Goal: Task Accomplishment & Management: Use online tool/utility

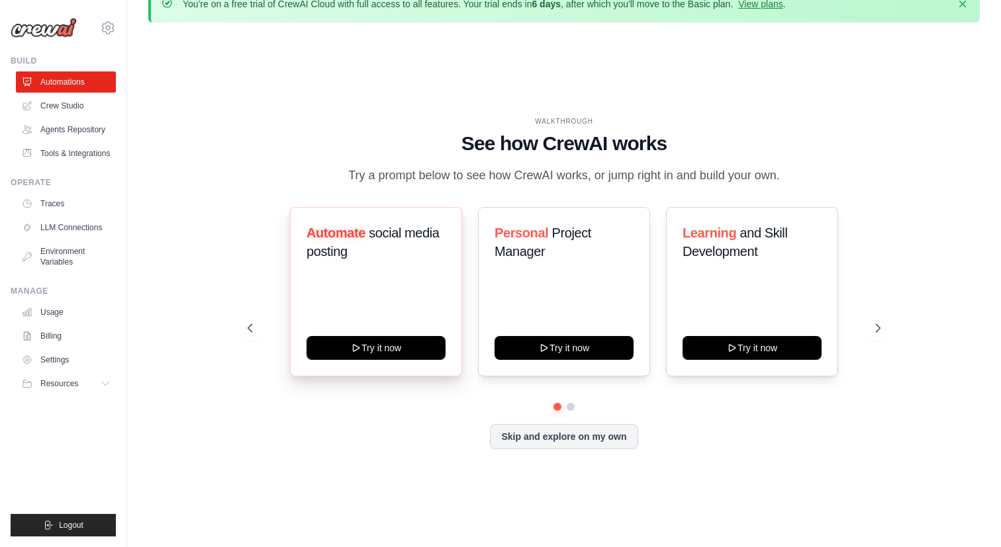
scroll to position [46, 0]
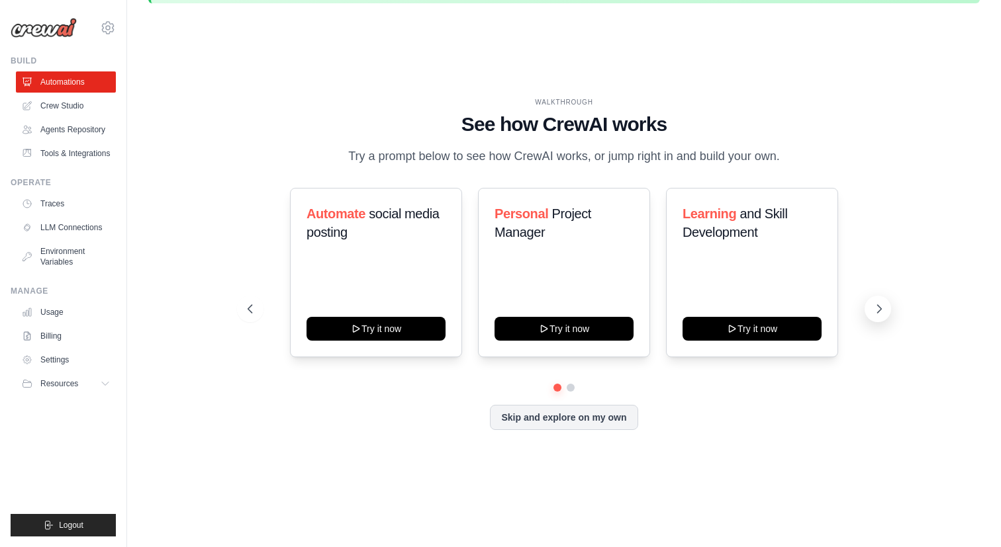
click at [882, 310] on icon at bounding box center [878, 308] width 13 height 13
click at [576, 419] on button "Skip and explore on my own" at bounding box center [564, 416] width 148 height 25
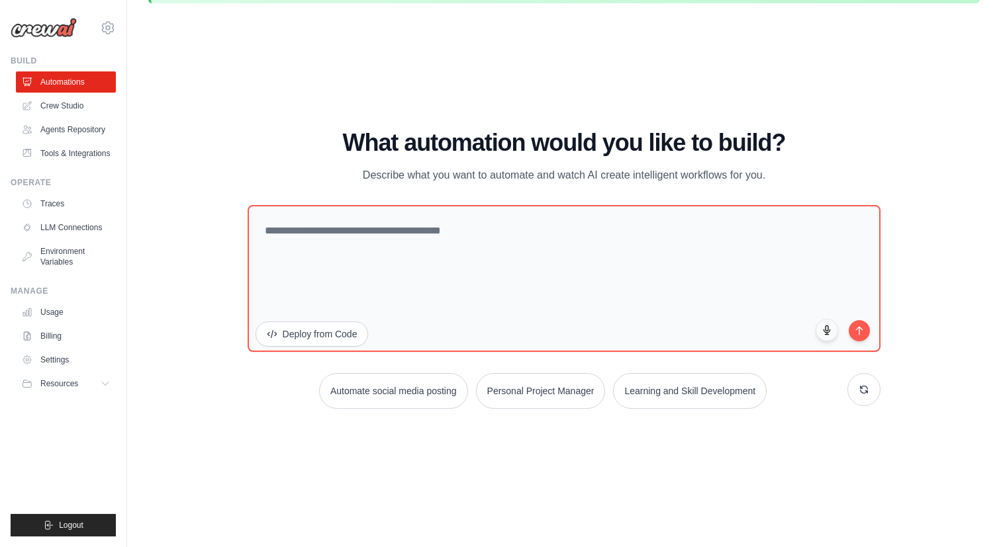
click at [510, 485] on div "WALKTHROUGH See how CrewAI works Try a prompt below to see how CrewAI works, or…" at bounding box center [563, 274] width 831 height 521
click at [60, 318] on link "Usage" at bounding box center [67, 312] width 100 height 21
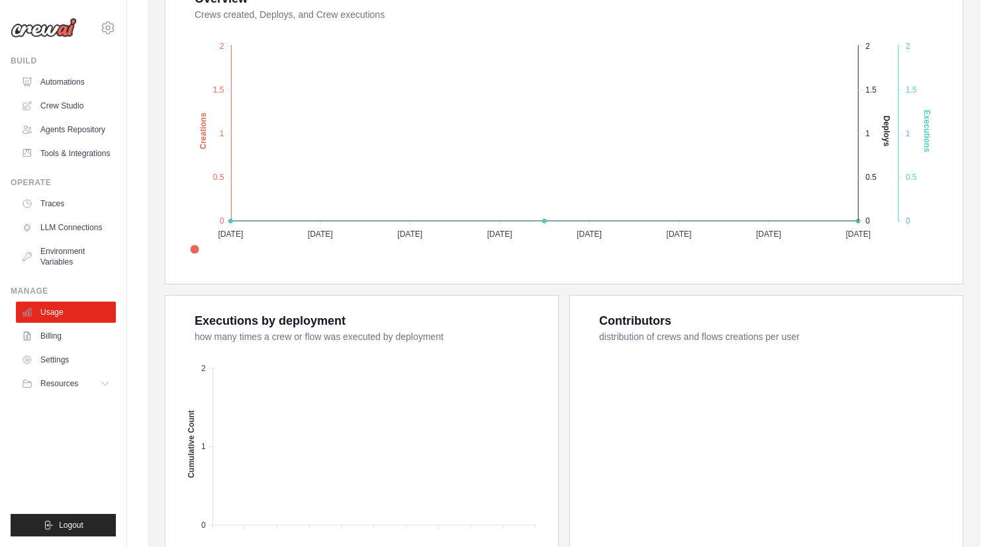
scroll to position [327, 0]
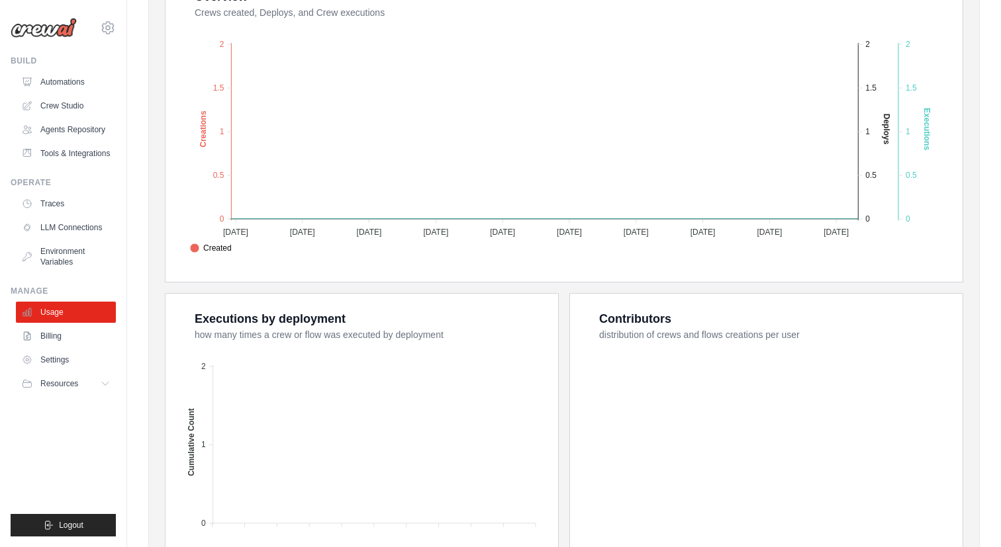
click at [395, 282] on div "Overview Crews created, Deploys, and Crew executions Created Deploys Executions…" at bounding box center [564, 299] width 798 height 657
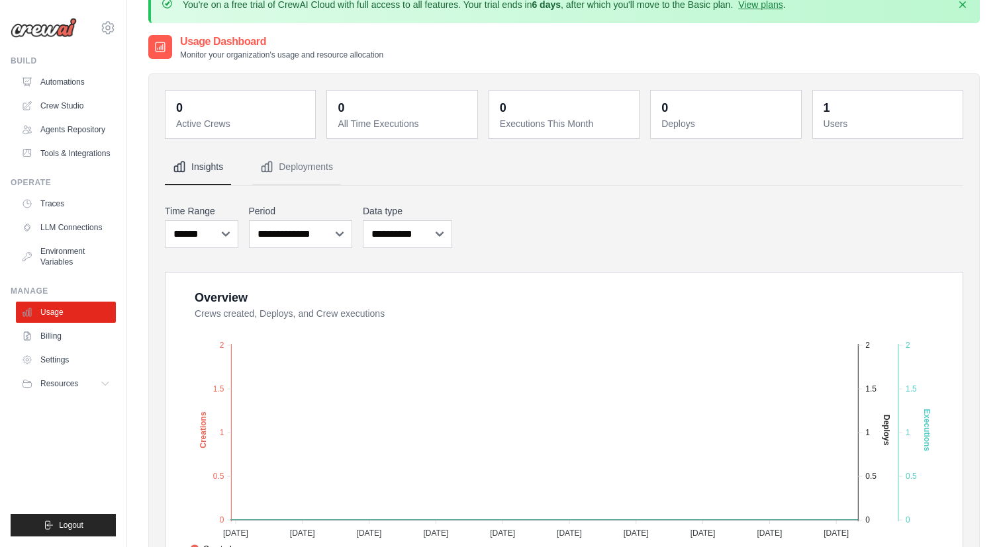
scroll to position [0, 0]
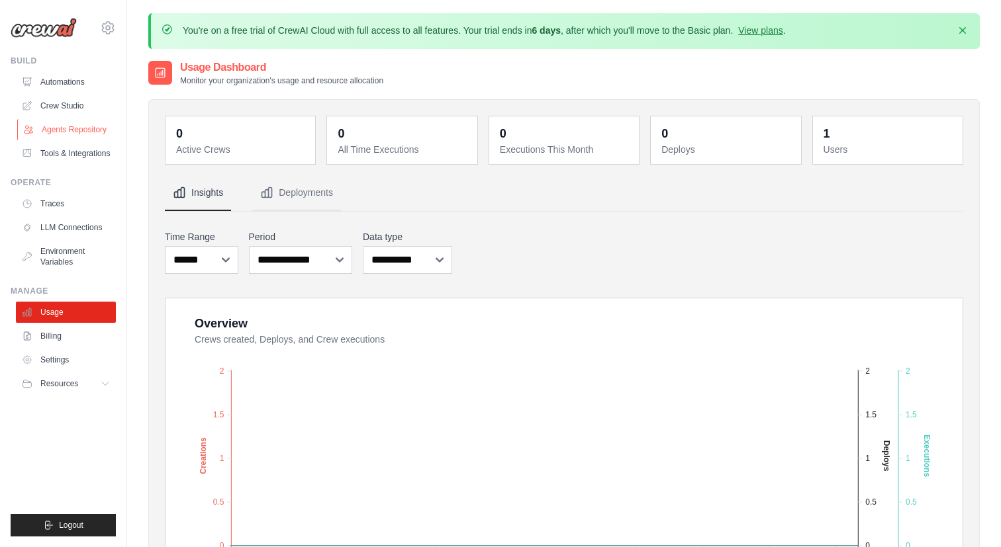
click at [76, 132] on link "Agents Repository" at bounding box center [67, 129] width 100 height 21
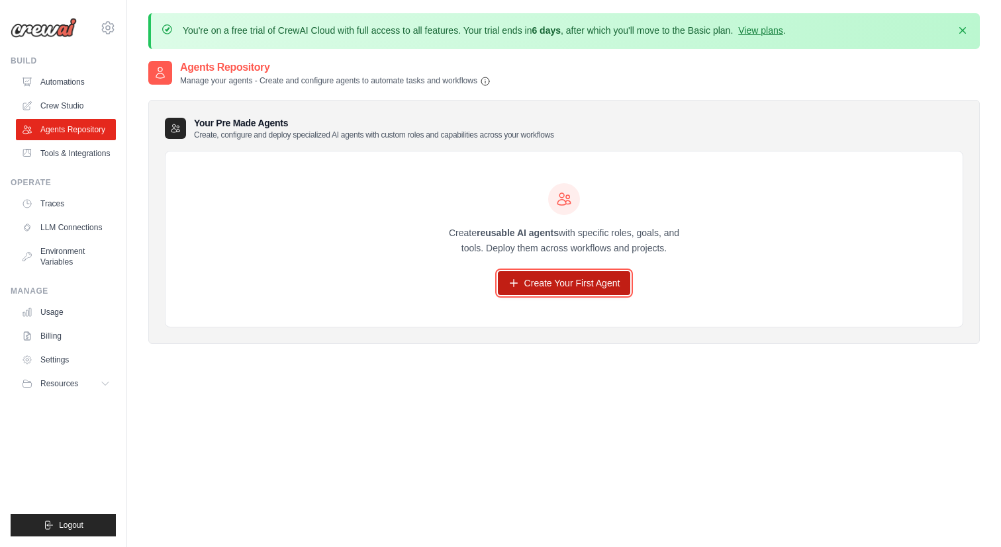
click at [587, 287] on link "Create Your First Agent" at bounding box center [564, 283] width 133 height 24
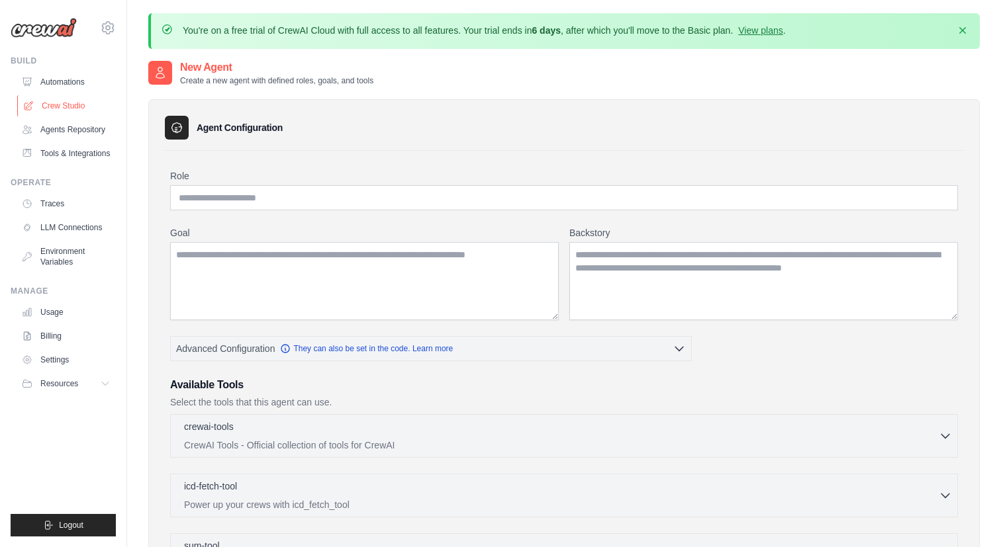
click at [57, 103] on link "Crew Studio" at bounding box center [67, 105] width 100 height 21
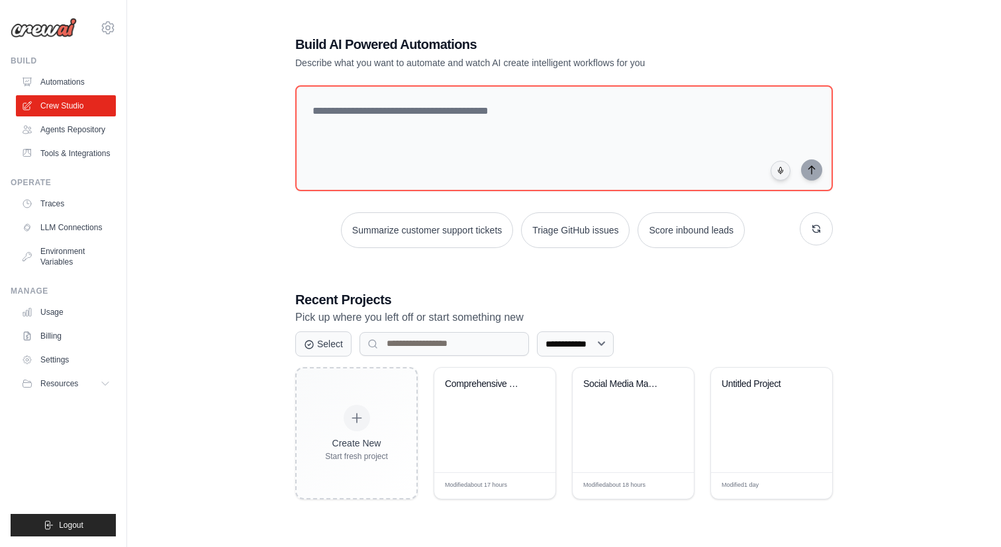
scroll to position [72, 0]
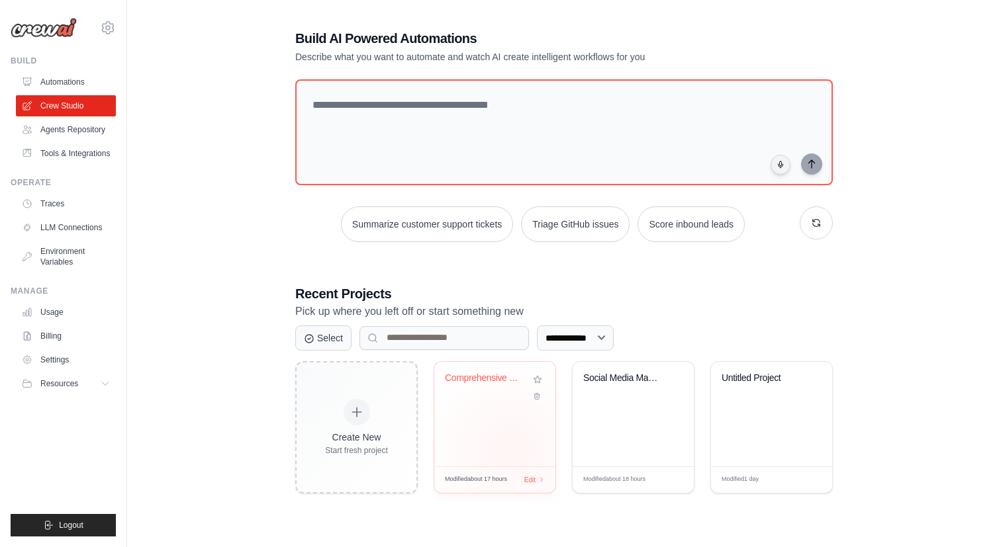
click at [511, 449] on div "Comprehensive Tutorial Book Generat..." at bounding box center [494, 414] width 121 height 105
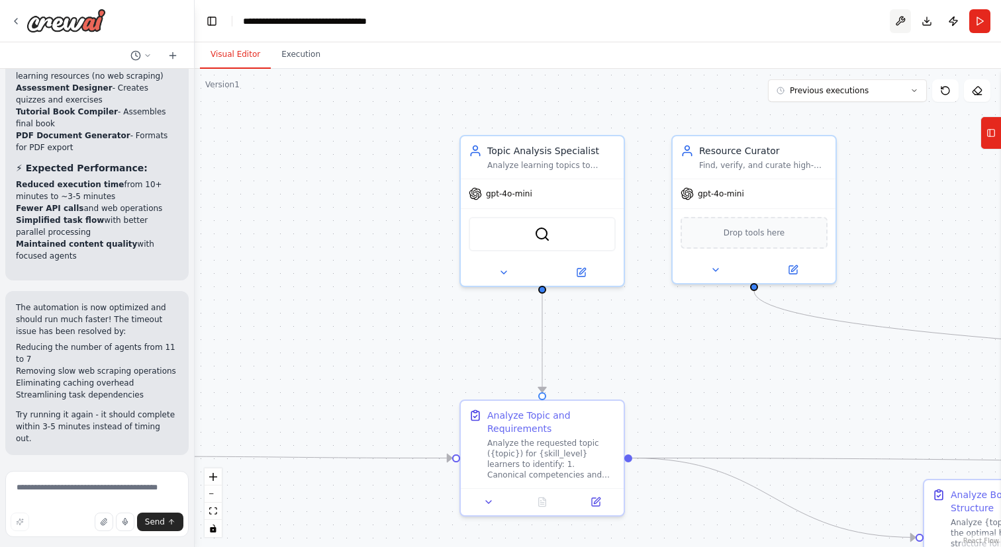
scroll to position [24546, 0]
click at [896, 19] on button at bounding box center [900, 21] width 21 height 24
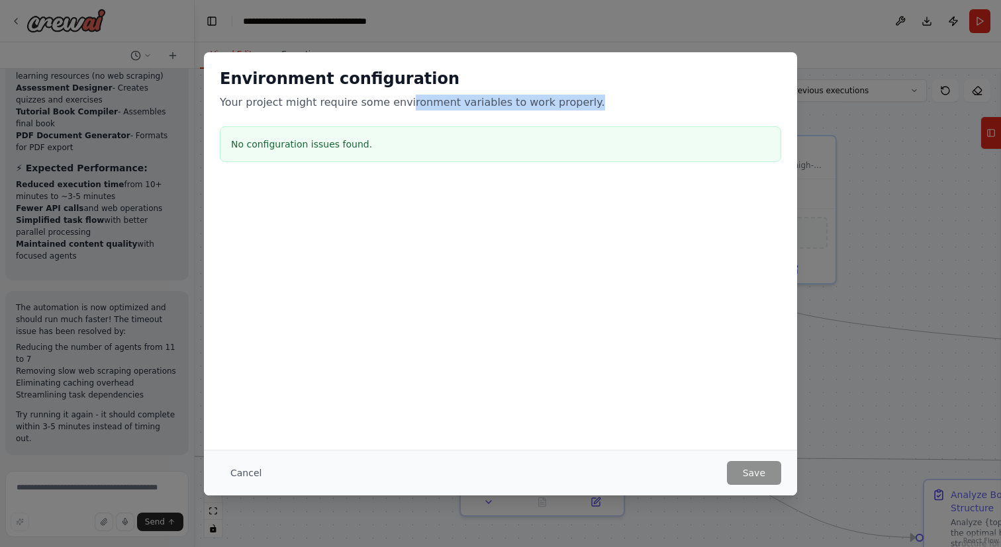
drag, startPoint x: 394, startPoint y: 103, endPoint x: 567, endPoint y: 102, distance: 172.8
click at [569, 103] on p "Your project might require some environment variables to work properly." at bounding box center [500, 103] width 561 height 16
click at [244, 472] on button "Cancel" at bounding box center [246, 473] width 52 height 24
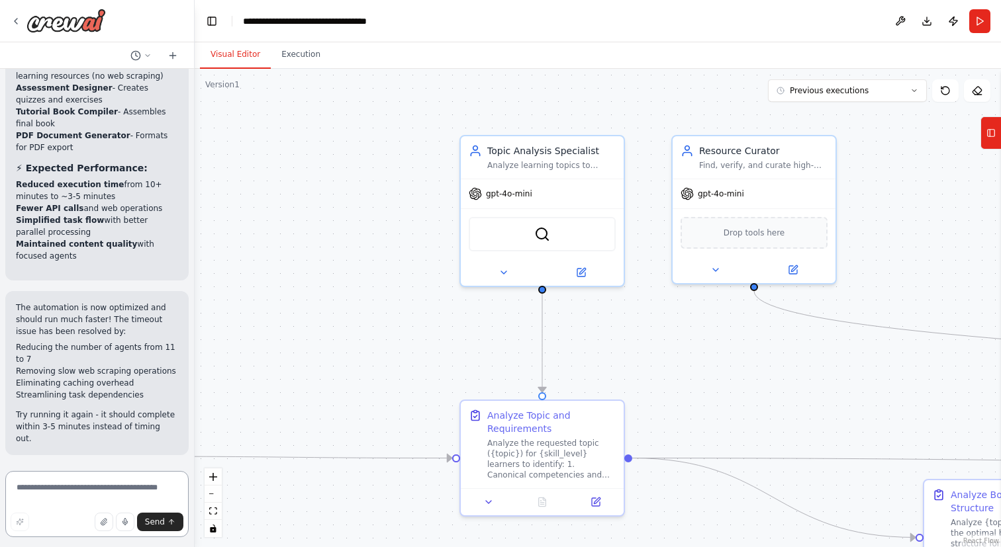
click at [94, 486] on textarea at bounding box center [96, 504] width 183 height 66
type textarea "**********"
click at [383, 317] on div ".deletable-edge-delete-btn { width: 20px; height: 20px; border: 0px solid #ffff…" at bounding box center [598, 308] width 806 height 479
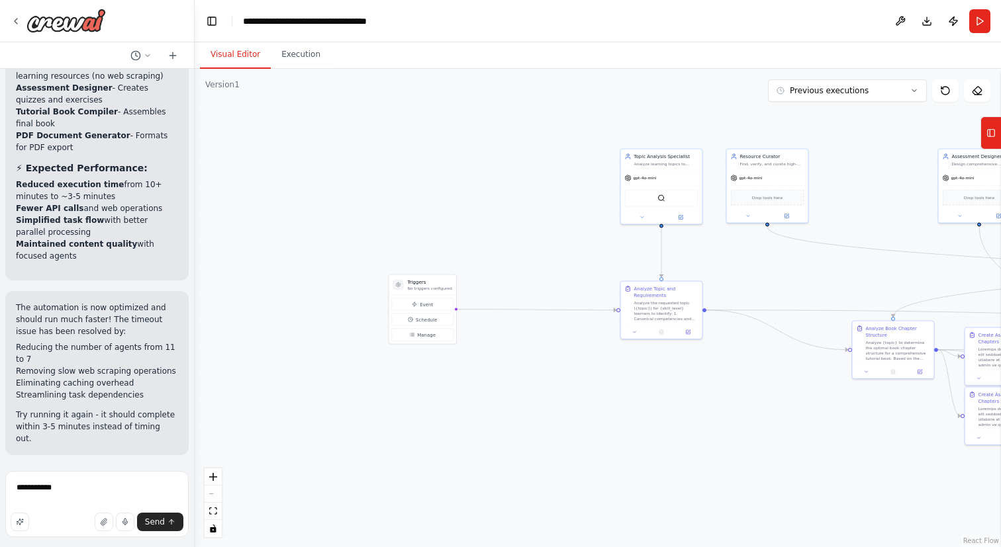
drag, startPoint x: 319, startPoint y: 422, endPoint x: 508, endPoint y: 349, distance: 202.8
click at [508, 349] on div ".deletable-edge-delete-btn { width: 20px; height: 20px; border: 0px solid #ffff…" at bounding box center [598, 308] width 806 height 479
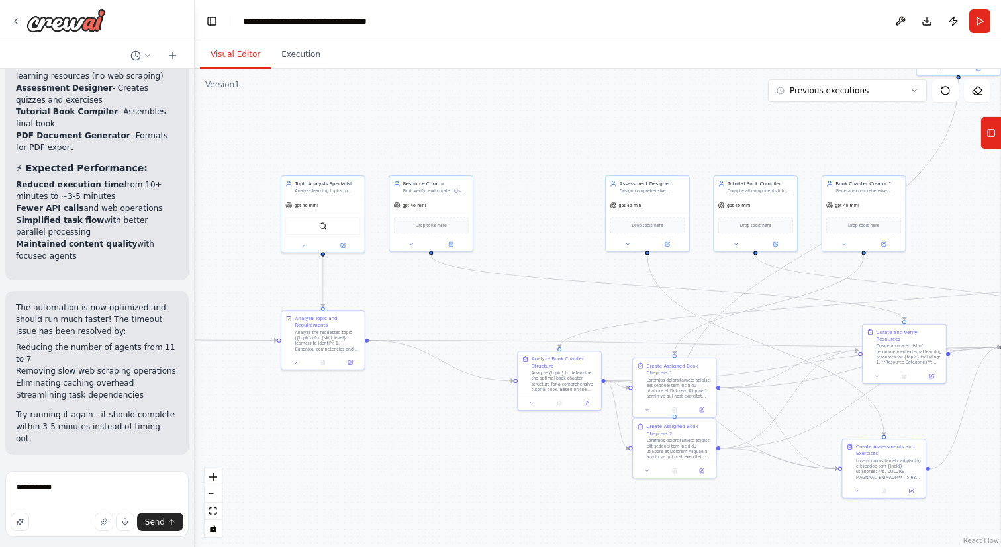
drag, startPoint x: 508, startPoint y: 349, endPoint x: 167, endPoint y: 379, distance: 342.2
click at [167, 380] on div "Create a crew that creates a learning path here is the prompt I created previou…" at bounding box center [500, 273] width 1001 height 547
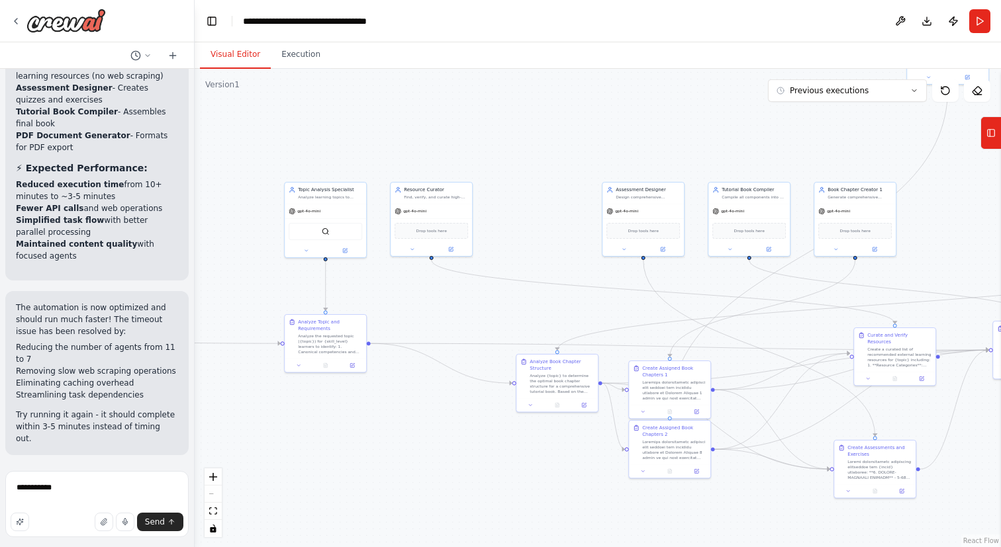
scroll to position [24673, 0]
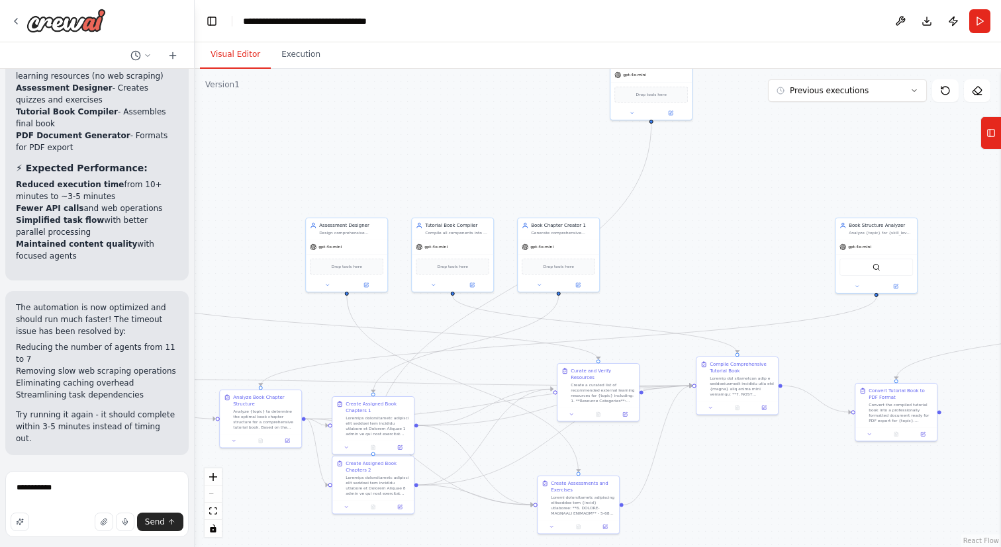
drag, startPoint x: 494, startPoint y: 475, endPoint x: 198, endPoint y: 511, distance: 298.0
click at [198, 511] on div ".deletable-edge-delete-btn { width: 20px; height: 20px; border: 0px solid #ffff…" at bounding box center [598, 308] width 806 height 479
click at [749, 237] on div ".deletable-edge-delete-btn { width: 20px; height: 20px; border: 0px solid #ffff…" at bounding box center [598, 308] width 806 height 479
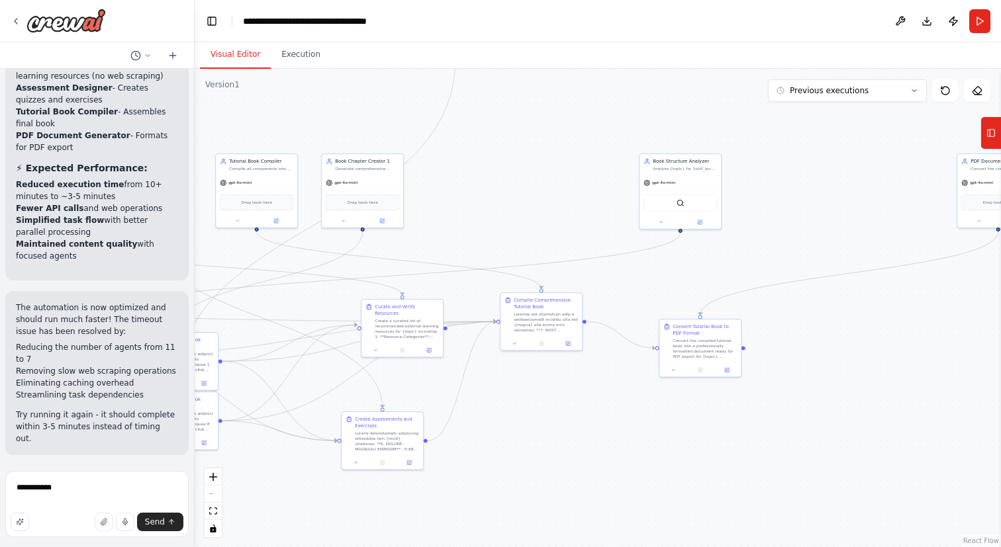
drag, startPoint x: 749, startPoint y: 237, endPoint x: 553, endPoint y: 172, distance: 205.8
click at [553, 172] on div ".deletable-edge-delete-btn { width: 20px; height: 20px; border: 0px solid #ffff…" at bounding box center [598, 308] width 806 height 479
click at [978, 23] on button "Run" at bounding box center [979, 21] width 21 height 24
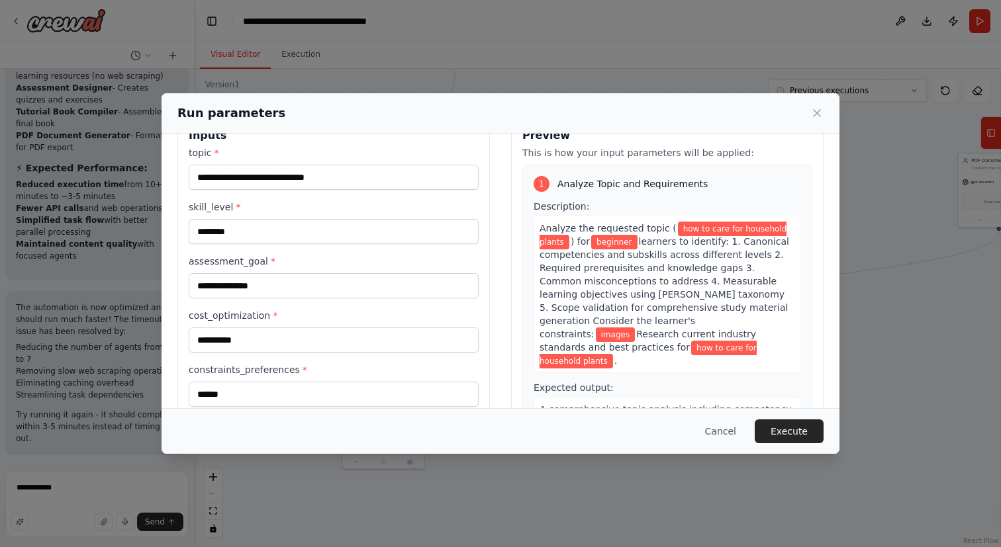
scroll to position [70, 0]
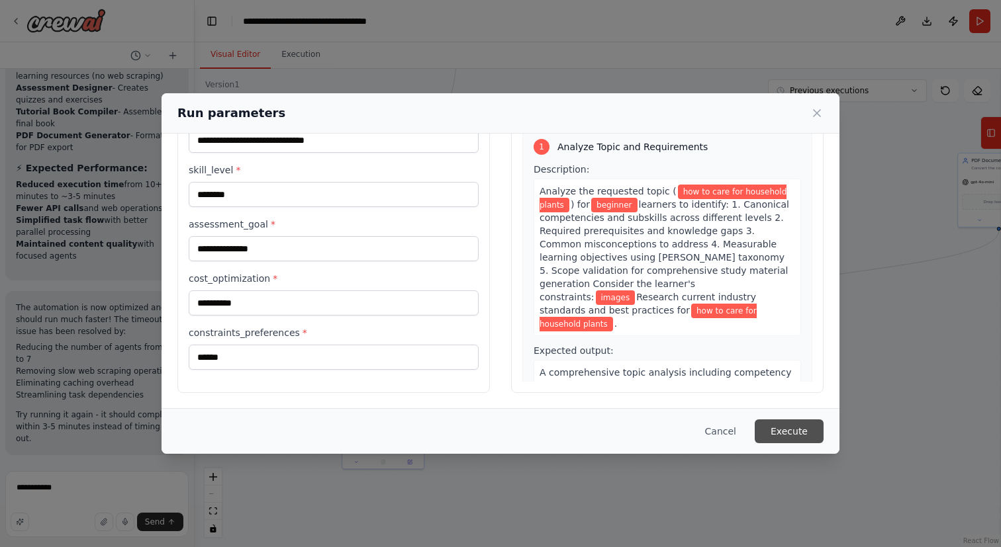
click at [797, 433] on button "Execute" at bounding box center [789, 432] width 69 height 24
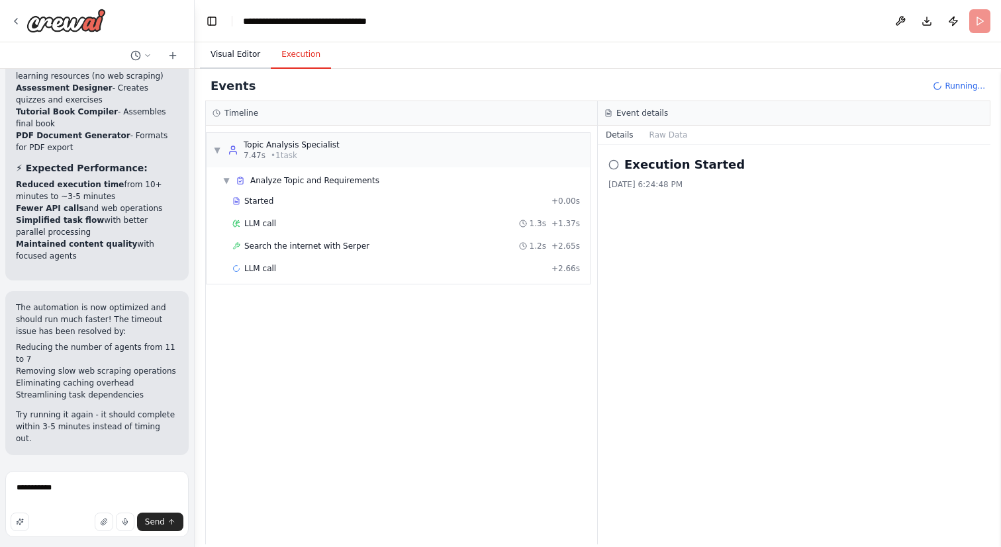
click at [240, 57] on button "Visual Editor" at bounding box center [235, 55] width 71 height 28
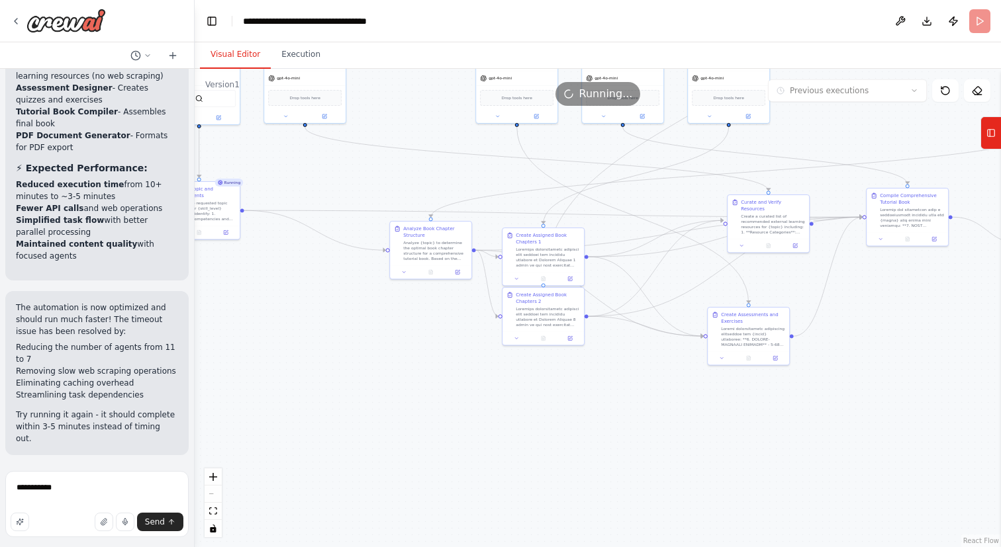
drag, startPoint x: 498, startPoint y: 400, endPoint x: 864, endPoint y: 296, distance: 379.9
click at [864, 296] on div ".deletable-edge-delete-btn { width: 20px; height: 20px; border: 0px solid #ffff…" at bounding box center [598, 308] width 806 height 479
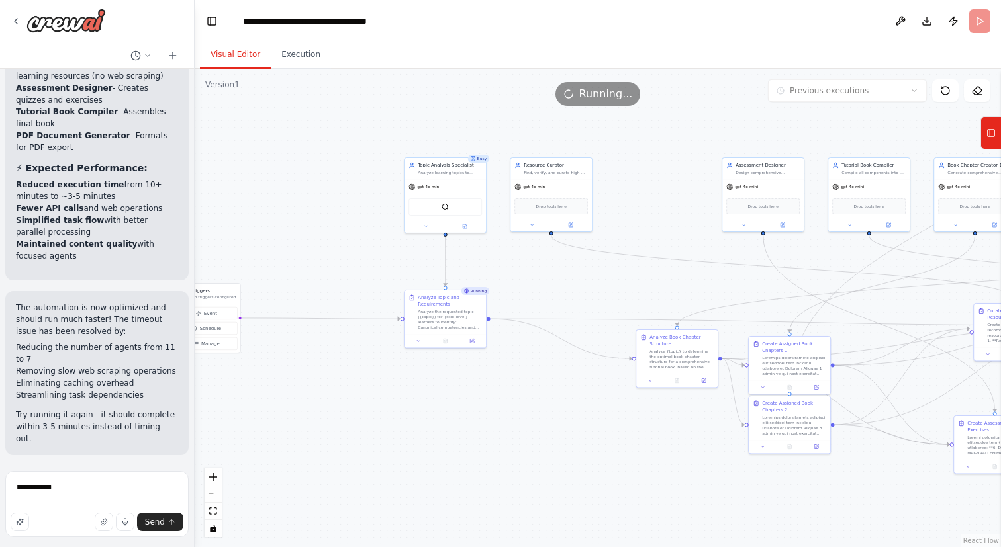
drag, startPoint x: 422, startPoint y: 376, endPoint x: 612, endPoint y: 469, distance: 212.0
click at [612, 469] on div ".deletable-edge-delete-btn { width: 20px; height: 20px; border: 0px solid #ffff…" at bounding box center [598, 308] width 806 height 479
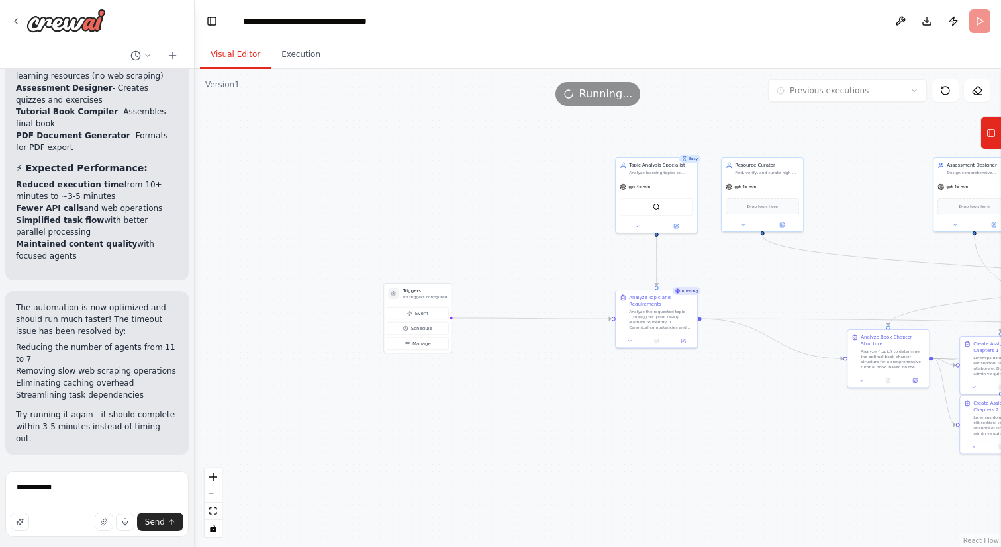
drag, startPoint x: 396, startPoint y: 402, endPoint x: 607, endPoint y: 402, distance: 211.1
click at [607, 402] on div ".deletable-edge-delete-btn { width: 20px; height: 20px; border: 0px solid #ffff…" at bounding box center [598, 308] width 806 height 479
click at [690, 339] on button at bounding box center [683, 340] width 23 height 8
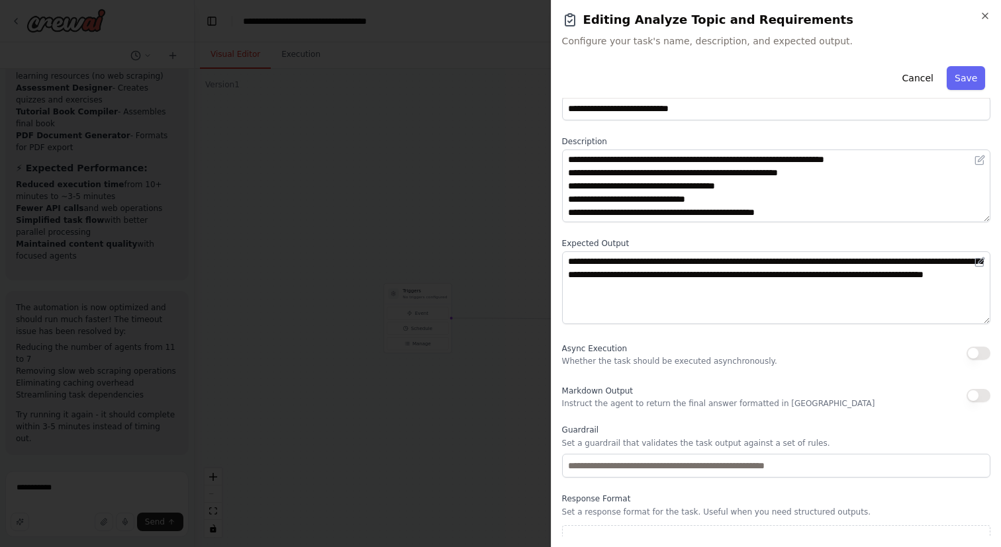
scroll to position [50, 0]
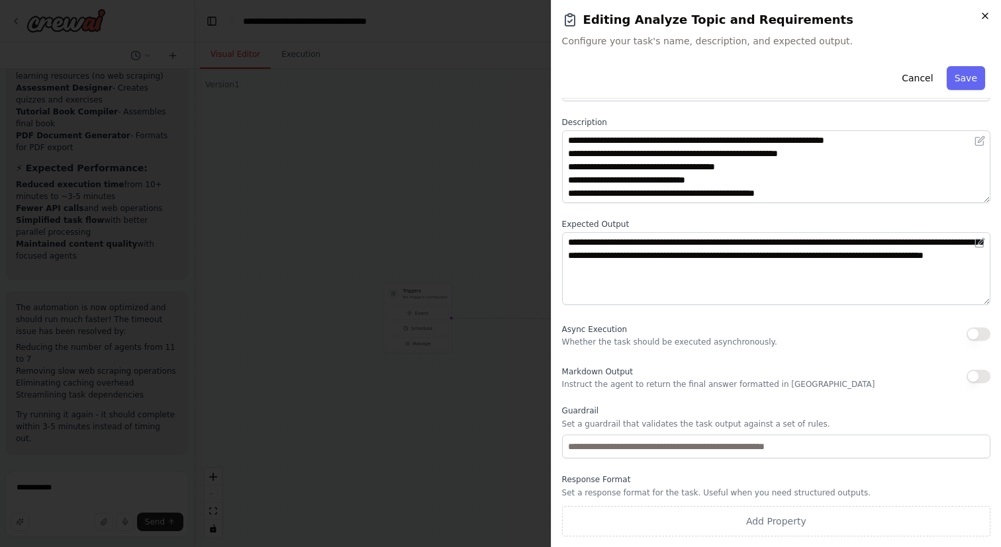
click at [985, 18] on icon "button" at bounding box center [985, 16] width 11 height 11
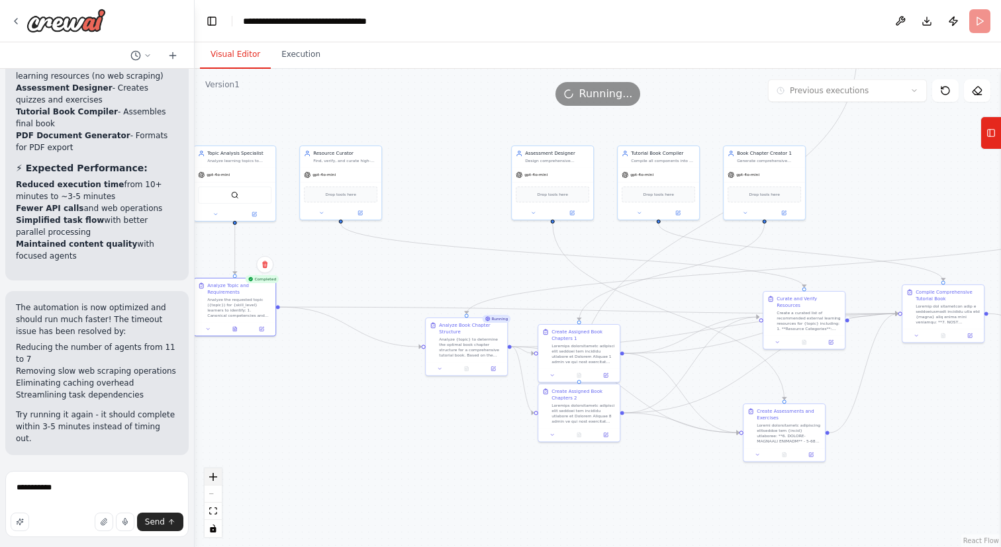
drag, startPoint x: 651, startPoint y: 495, endPoint x: 216, endPoint y: 472, distance: 436.1
click at [216, 472] on div ".deletable-edge-delete-btn { width: 20px; height: 20px; border: 0px solid #ffff…" at bounding box center [598, 308] width 806 height 479
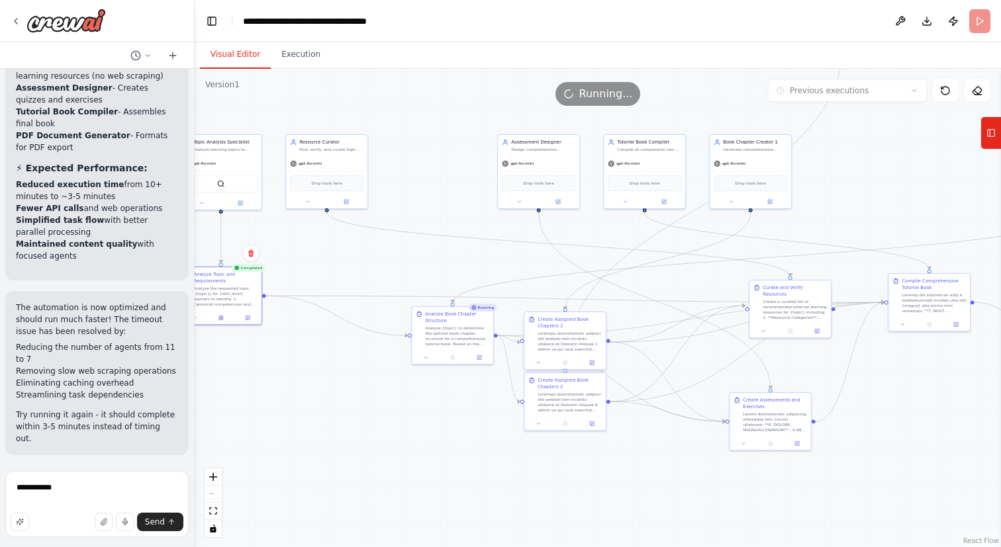
click at [578, 340] on div at bounding box center [569, 341] width 64 height 21
click at [821, 326] on button at bounding box center [817, 330] width 23 height 8
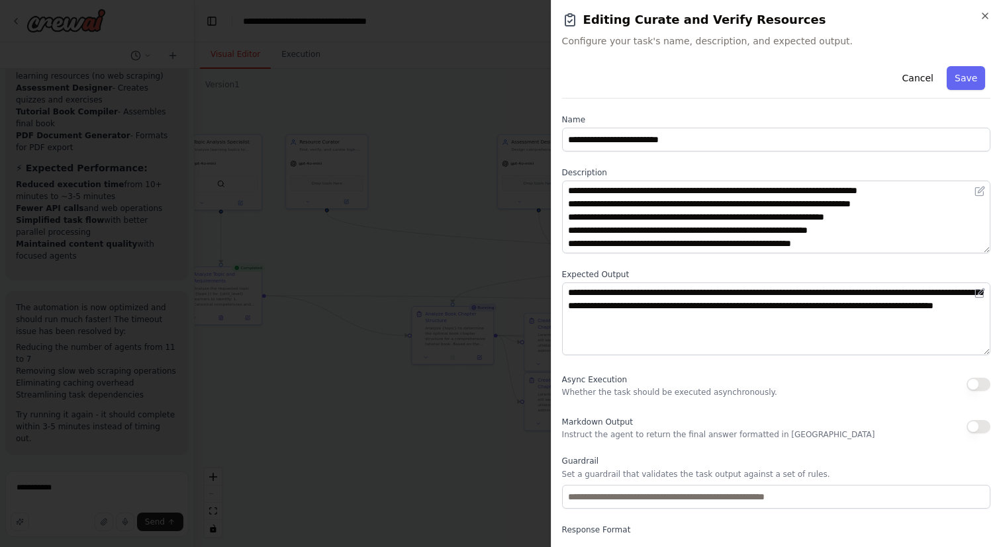
click at [982, 382] on button "button" at bounding box center [978, 384] width 24 height 13
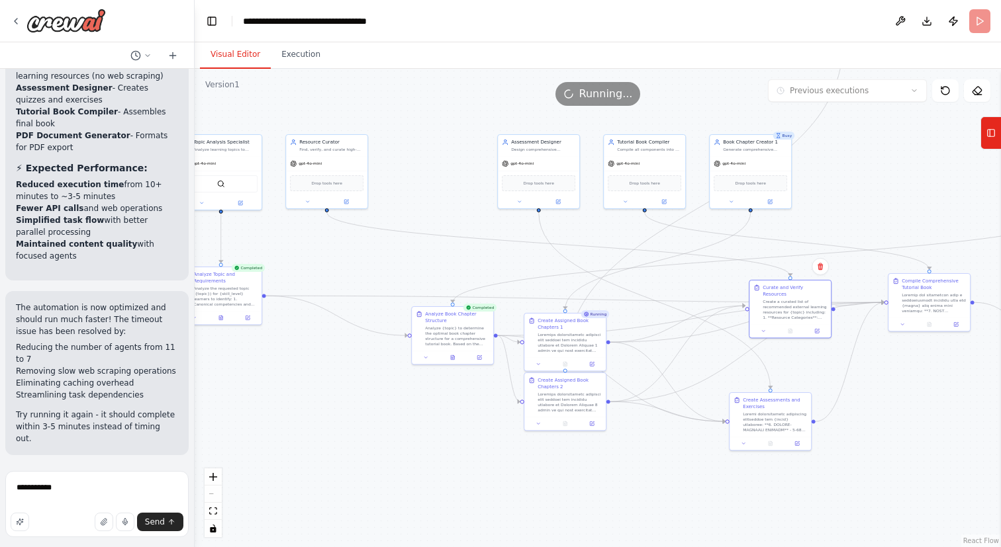
click at [394, 467] on div ".deletable-edge-delete-btn { width: 20px; height: 20px; border: 0px solid #ffff…" at bounding box center [598, 308] width 806 height 479
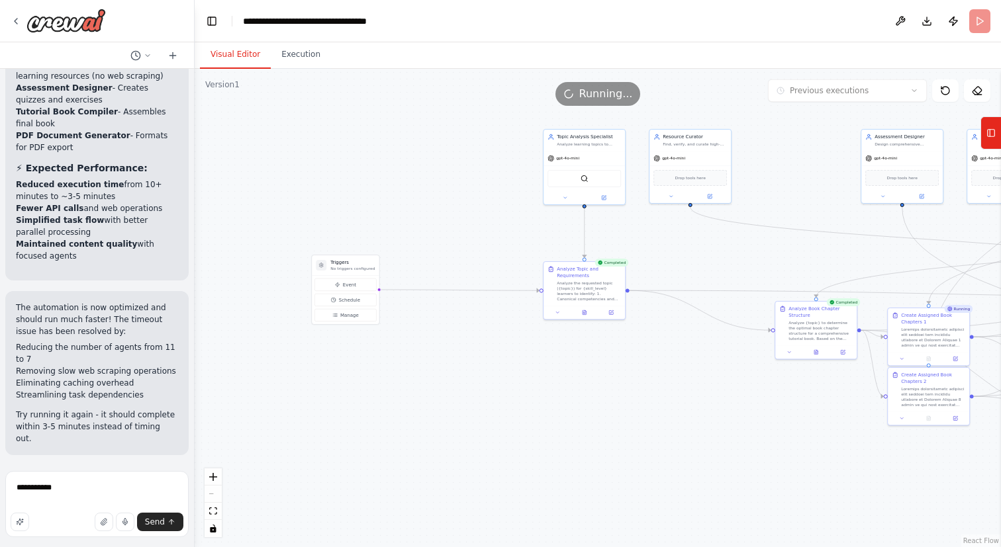
drag, startPoint x: 406, startPoint y: 455, endPoint x: 769, endPoint y: 450, distance: 363.4
click at [769, 450] on div ".deletable-edge-delete-btn { width: 20px; height: 20px; border: 0px solid #ffff…" at bounding box center [598, 308] width 806 height 479
click at [586, 311] on icon at bounding box center [584, 310] width 5 height 5
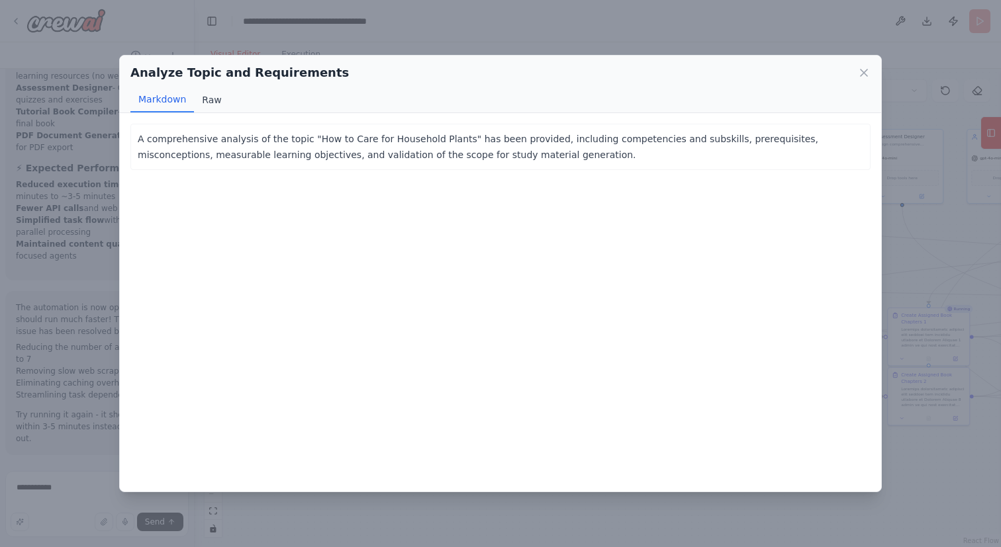
click at [207, 102] on button "Raw" at bounding box center [211, 99] width 35 height 25
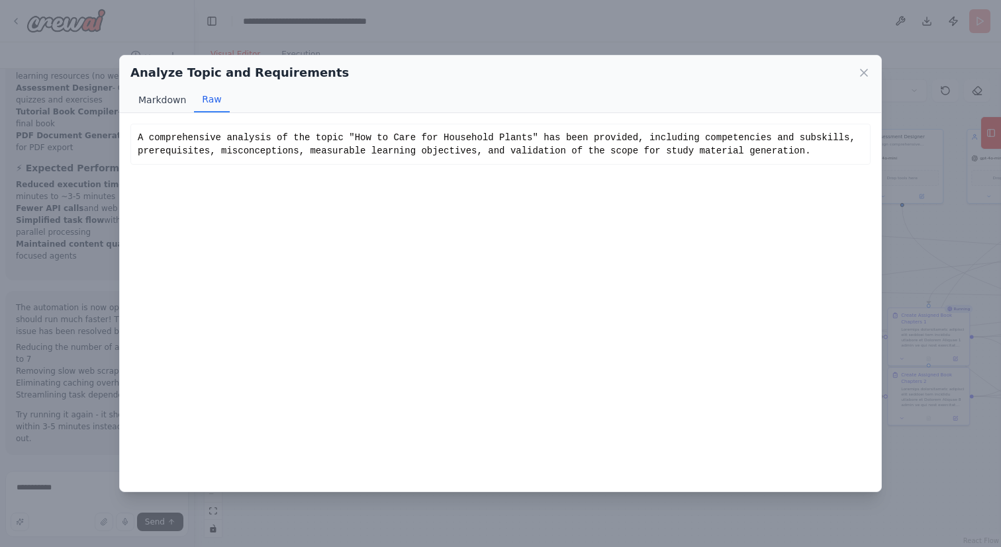
click at [169, 100] on button "Markdown" at bounding box center [162, 99] width 64 height 25
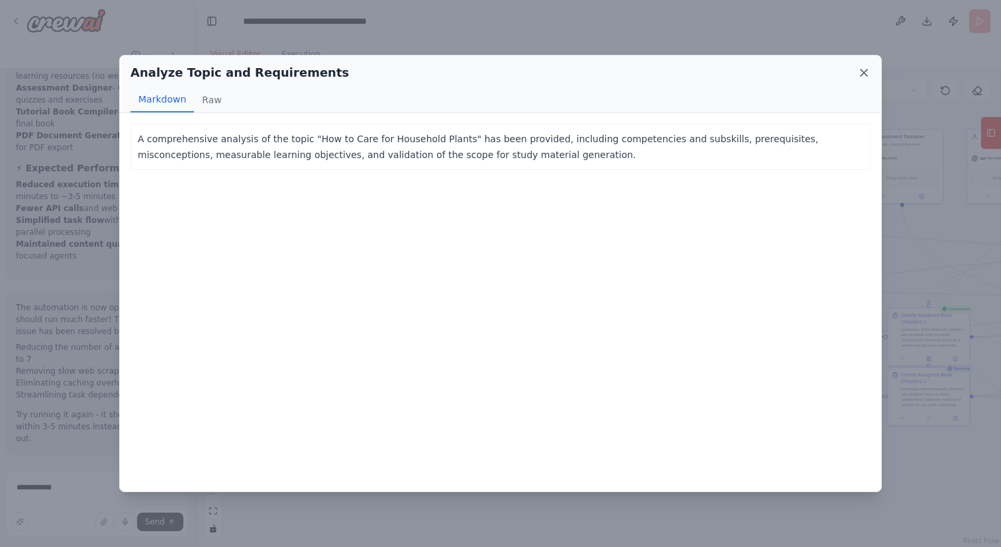
click at [867, 75] on icon at bounding box center [863, 72] width 13 height 13
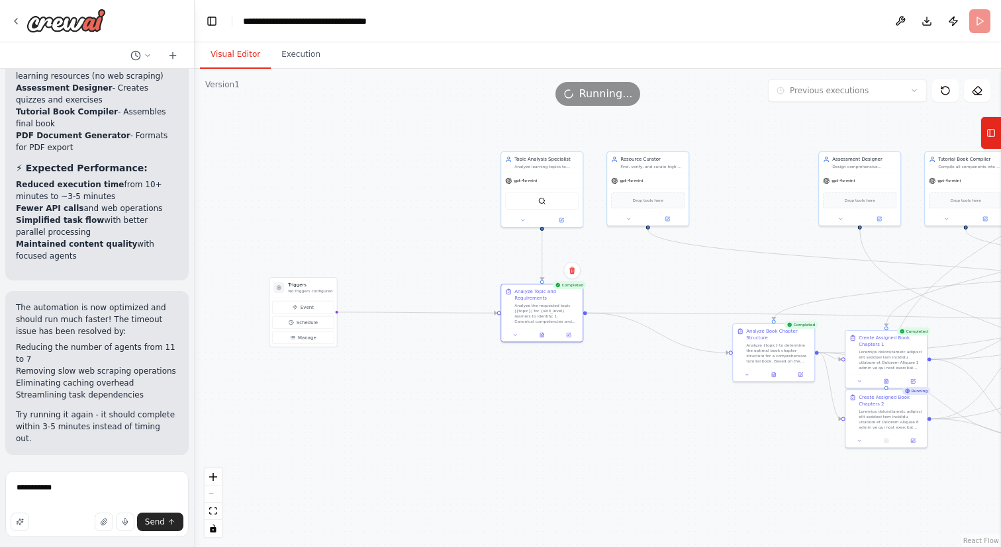
drag, startPoint x: 616, startPoint y: 370, endPoint x: 573, endPoint y: 393, distance: 48.0
click at [573, 393] on div ".deletable-edge-delete-btn { width: 20px; height: 20px; border: 0px solid #ffff…" at bounding box center [598, 308] width 806 height 479
click at [776, 378] on div at bounding box center [773, 374] width 81 height 14
click at [774, 371] on icon at bounding box center [773, 373] width 5 height 5
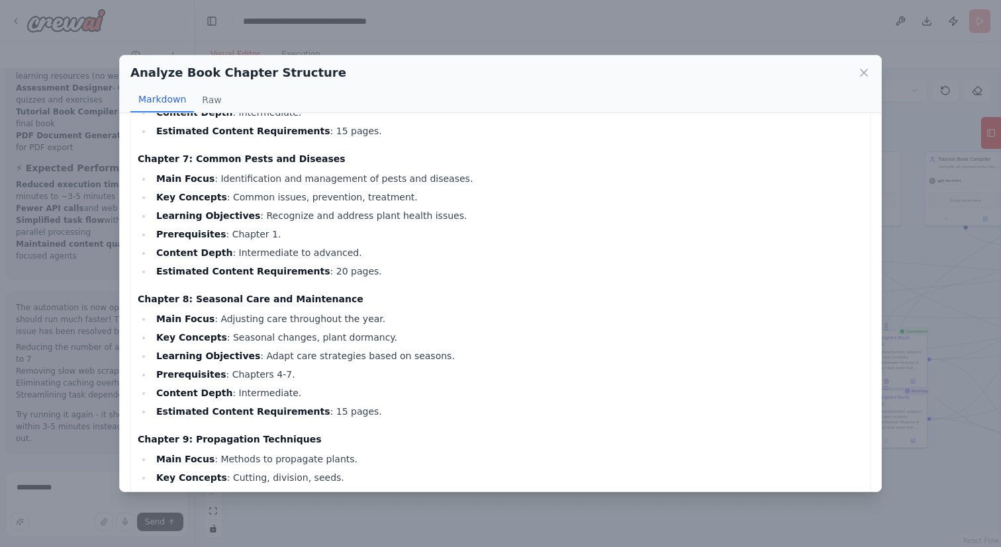
scroll to position [1422, 0]
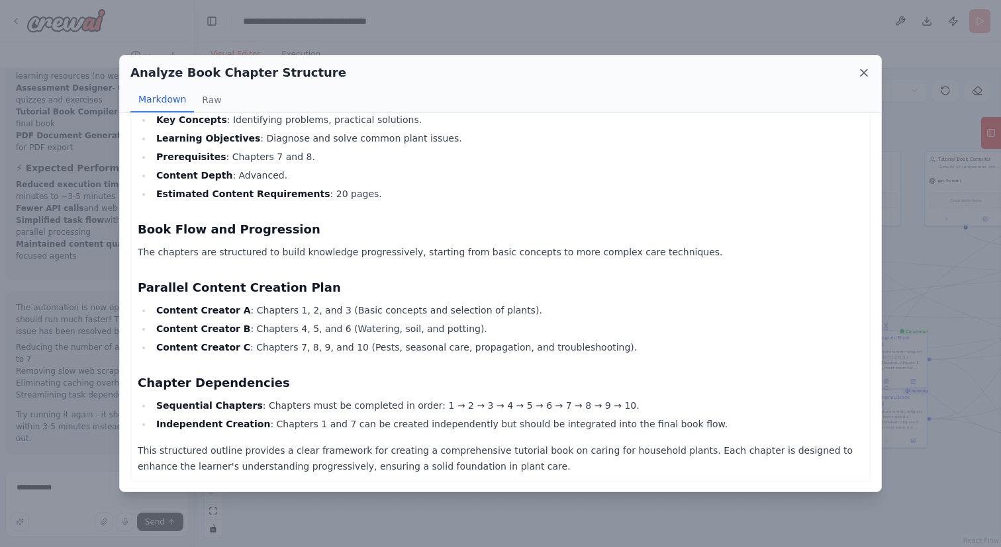
click at [868, 74] on icon at bounding box center [863, 72] width 13 height 13
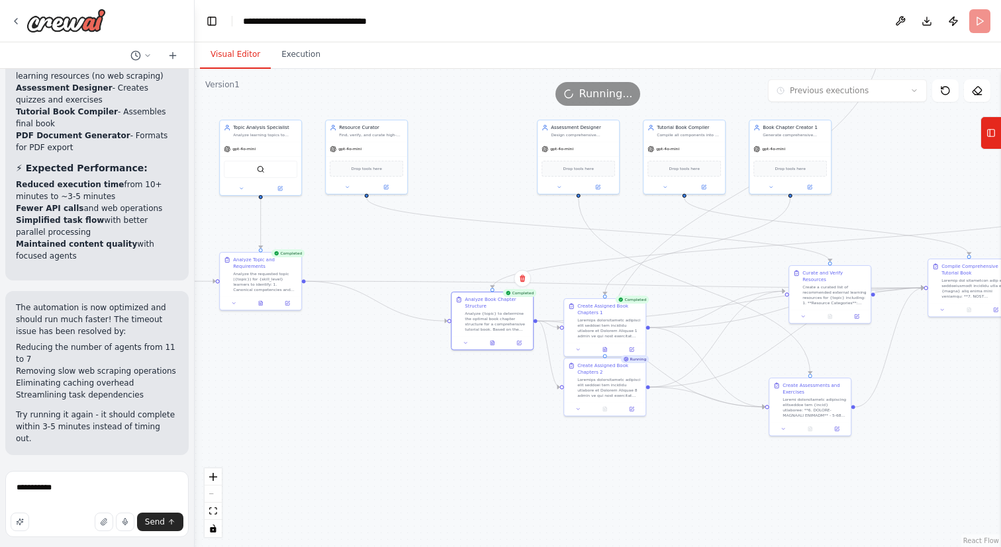
drag, startPoint x: 668, startPoint y: 450, endPoint x: 368, endPoint y: 414, distance: 302.0
click at [371, 414] on div ".deletable-edge-delete-btn { width: 20px; height: 20px; border: 0px solid #ffff…" at bounding box center [598, 308] width 806 height 479
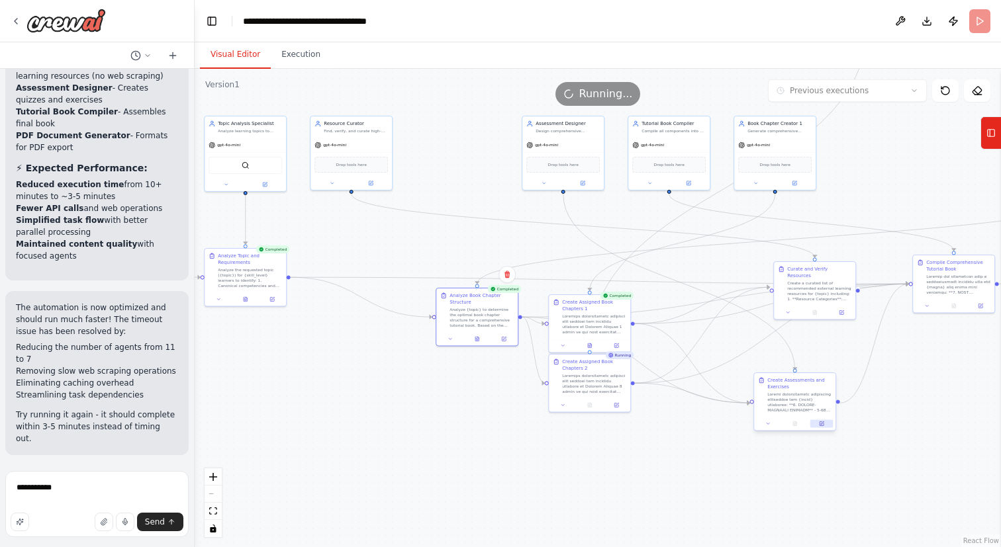
click at [822, 425] on icon at bounding box center [821, 424] width 4 height 4
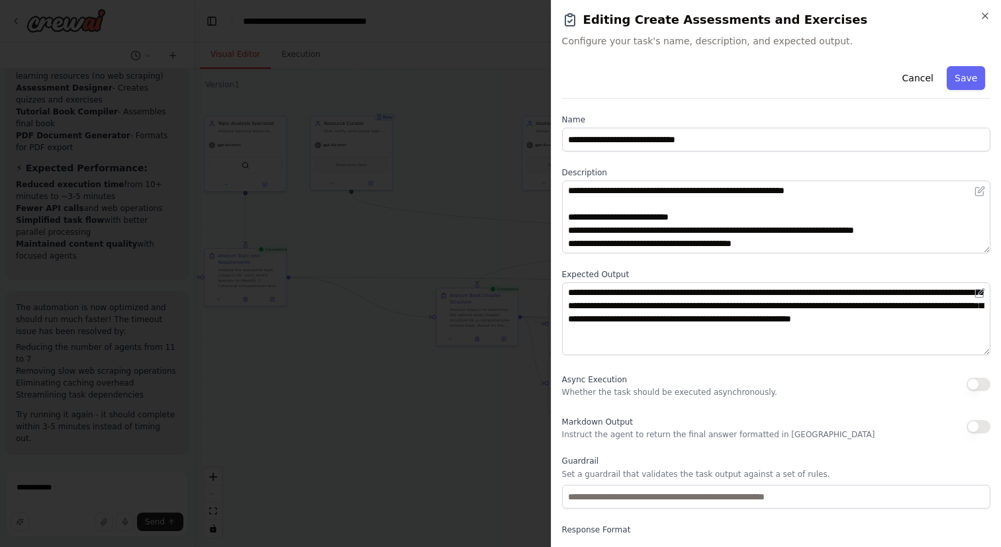
click at [980, 384] on button "button" at bounding box center [978, 384] width 24 height 13
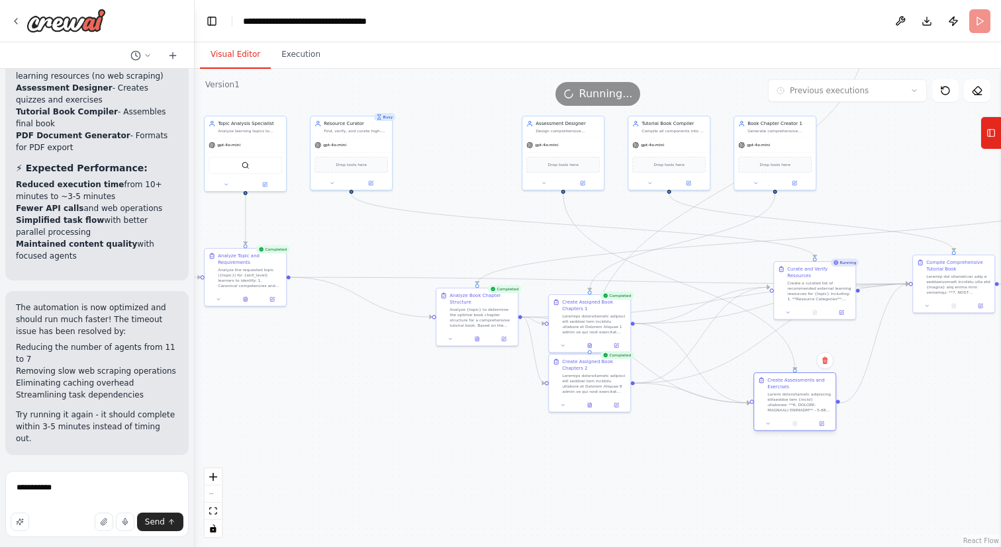
click at [820, 431] on div "Create Assessments and Exercises" at bounding box center [794, 403] width 83 height 59
click at [823, 427] on button at bounding box center [821, 424] width 23 height 8
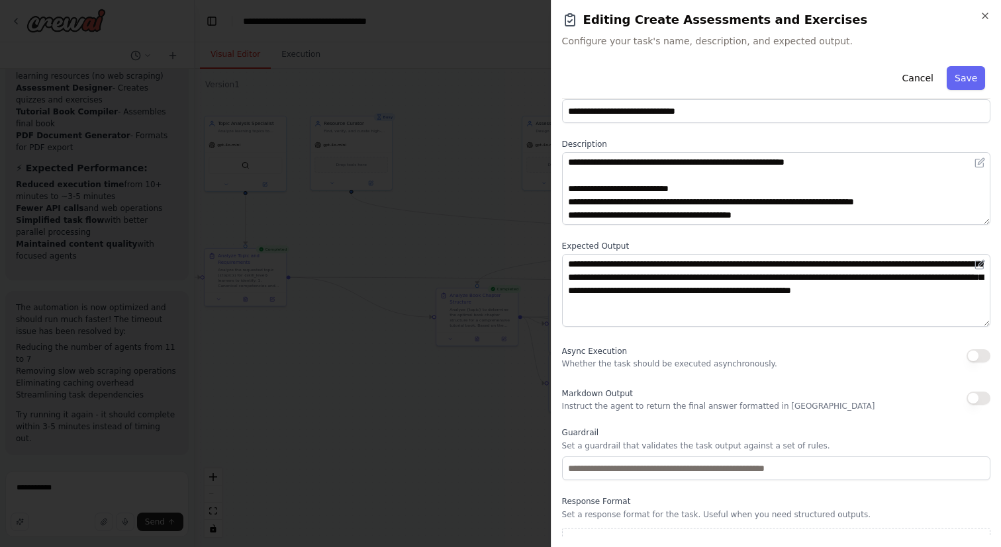
scroll to position [29, 0]
click at [970, 360] on button "button" at bounding box center [978, 355] width 24 height 13
click at [964, 79] on button "Save" at bounding box center [966, 78] width 38 height 24
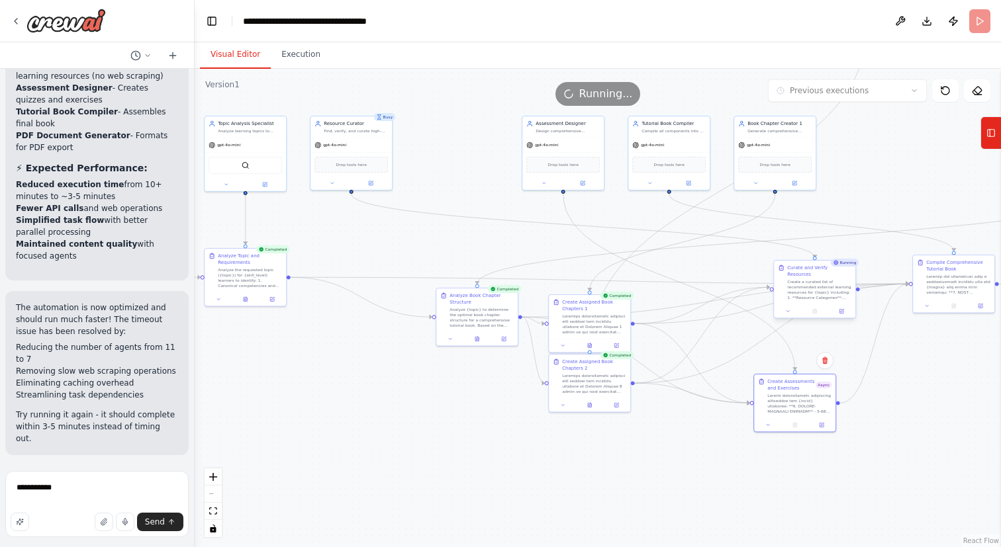
click at [846, 309] on div at bounding box center [814, 311] width 81 height 14
click at [843, 308] on icon at bounding box center [841, 310] width 5 height 5
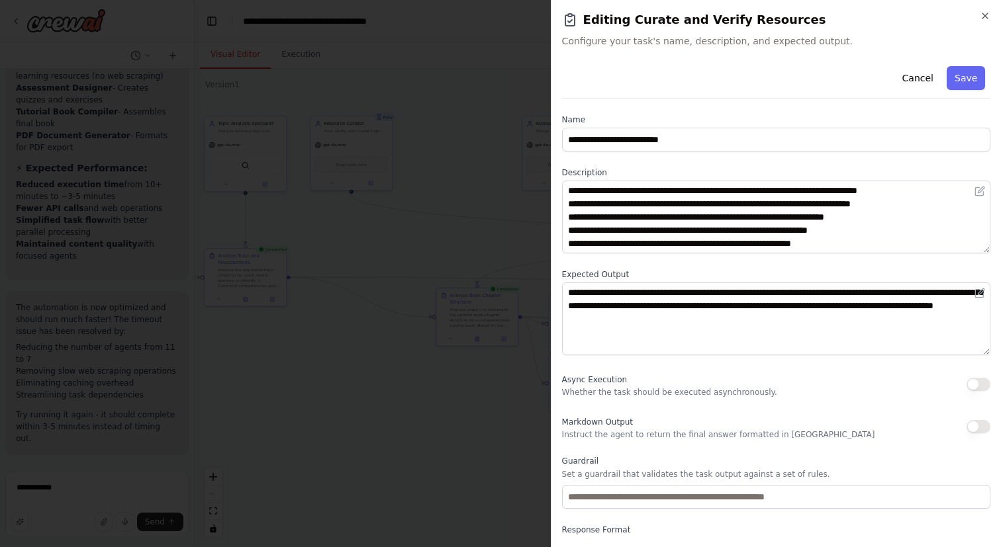
click at [984, 386] on button "button" at bounding box center [978, 384] width 24 height 13
click at [967, 78] on button "Save" at bounding box center [966, 78] width 38 height 24
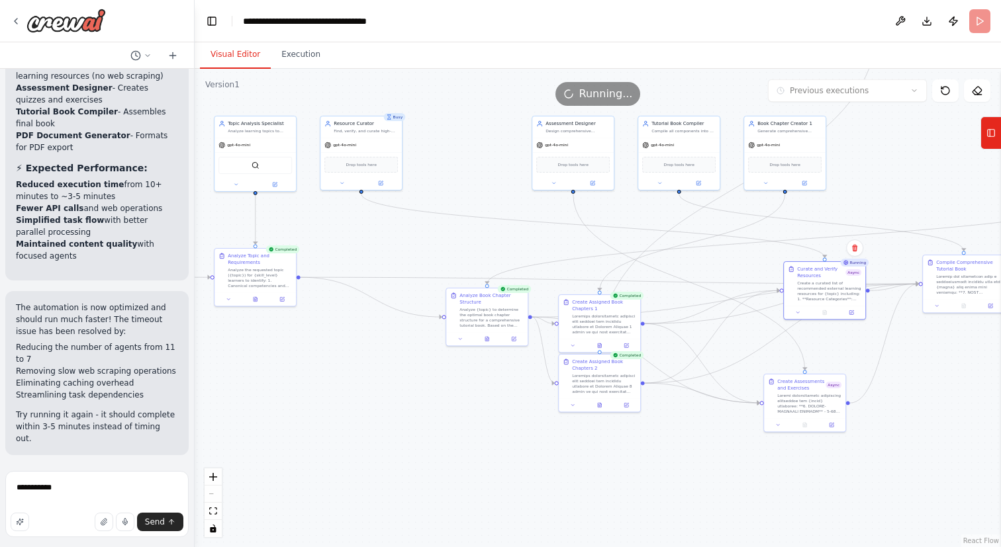
drag, startPoint x: 646, startPoint y: 486, endPoint x: 794, endPoint y: 491, distance: 147.7
click at [793, 490] on div ".deletable-edge-delete-btn { width: 20px; height: 20px; border: 0px solid #ffff…" at bounding box center [598, 308] width 806 height 479
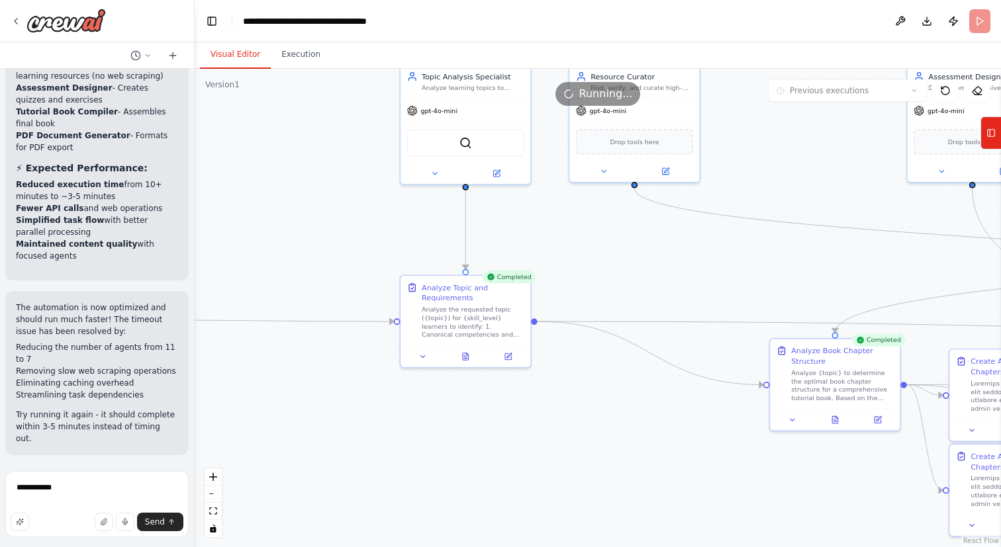
drag, startPoint x: 430, startPoint y: 364, endPoint x: 532, endPoint y: 459, distance: 139.6
click at [531, 459] on div ".deletable-edge-delete-btn { width: 20px; height: 20px; border: 0px solid #ffff…" at bounding box center [598, 308] width 806 height 479
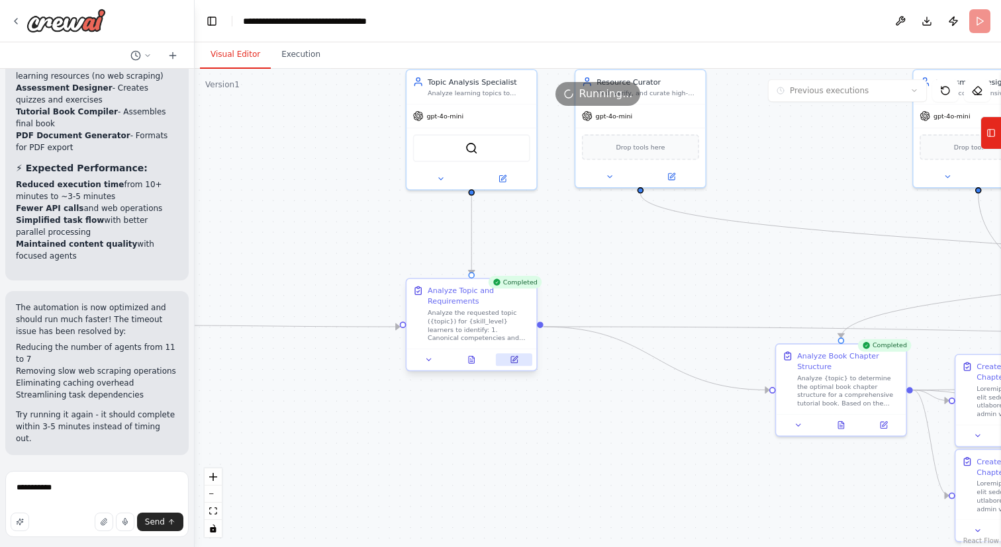
click at [518, 359] on icon at bounding box center [514, 359] width 9 height 9
click at [470, 84] on div "Running..." at bounding box center [598, 94] width 806 height 24
click at [460, 85] on div "Running..." at bounding box center [598, 94] width 806 height 24
click at [513, 359] on icon at bounding box center [514, 360] width 7 height 7
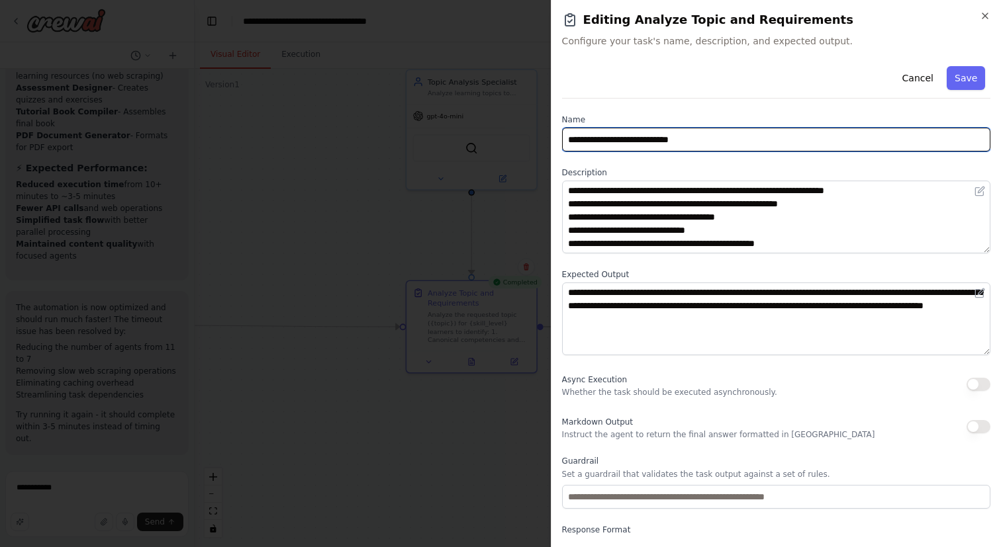
click at [592, 137] on input "**********" at bounding box center [776, 140] width 428 height 24
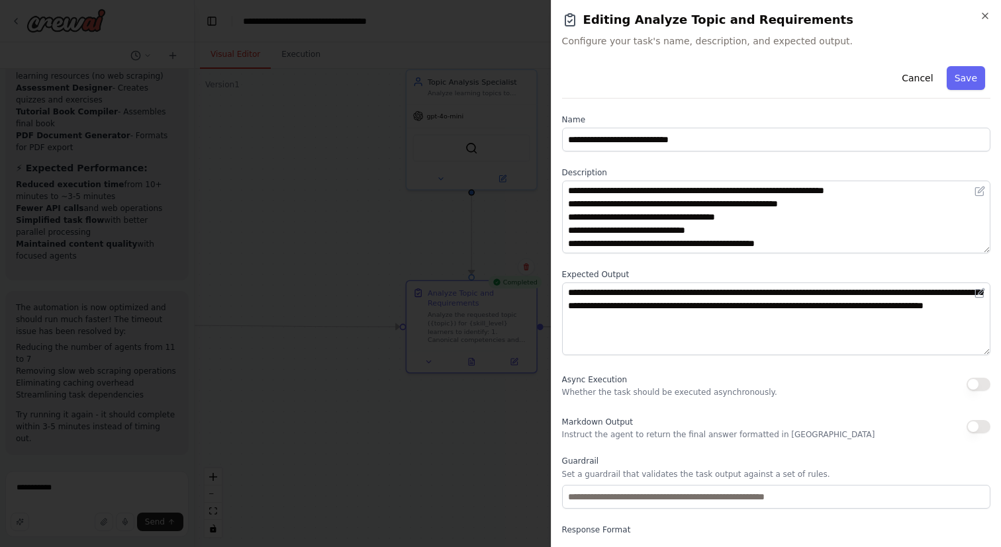
click at [569, 174] on label "Description" at bounding box center [776, 172] width 428 height 11
copy label "Description"
click at [565, 175] on label "Description" at bounding box center [776, 172] width 428 height 11
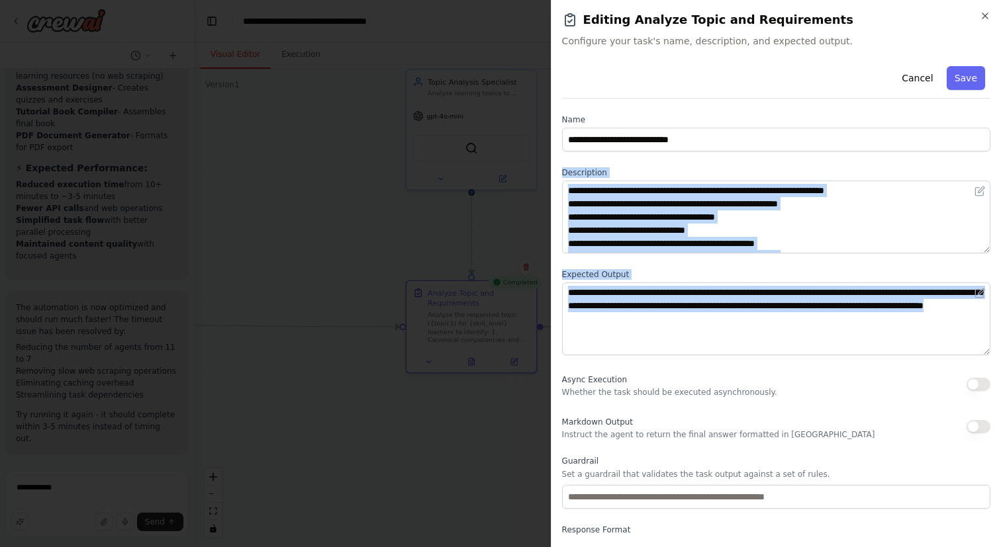
drag, startPoint x: 563, startPoint y: 171, endPoint x: 564, endPoint y: 381, distance: 210.5
click at [564, 381] on div "**********" at bounding box center [776, 324] width 428 height 526
copy div "**********"
click at [645, 216] on textarea "**********" at bounding box center [776, 217] width 428 height 73
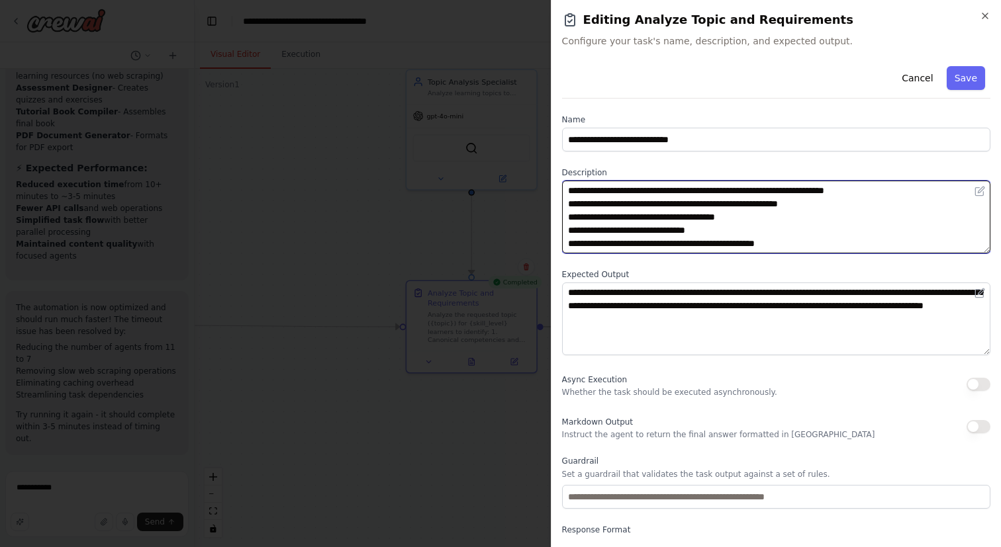
click at [645, 216] on textarea "**********" at bounding box center [776, 217] width 428 height 73
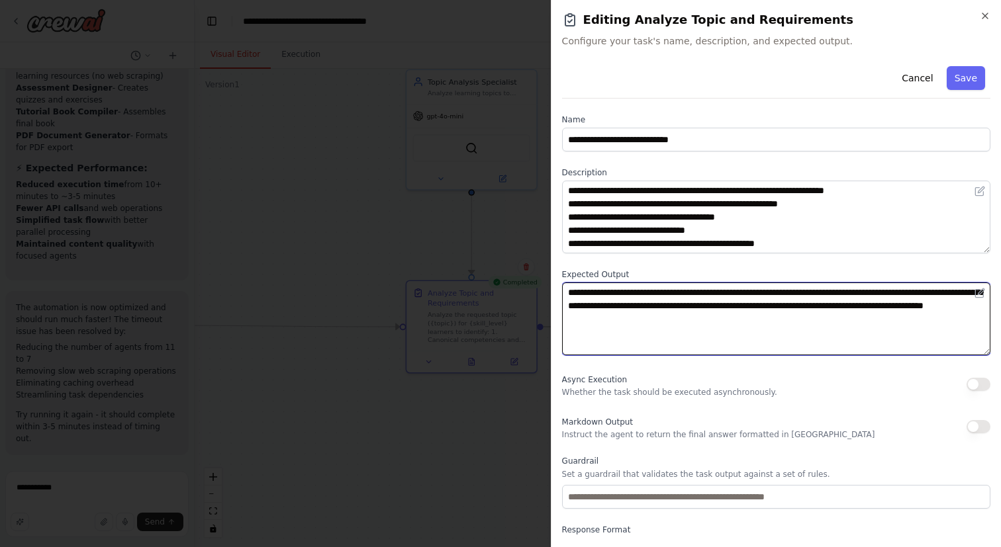
click at [621, 336] on textarea "**********" at bounding box center [776, 319] width 428 height 73
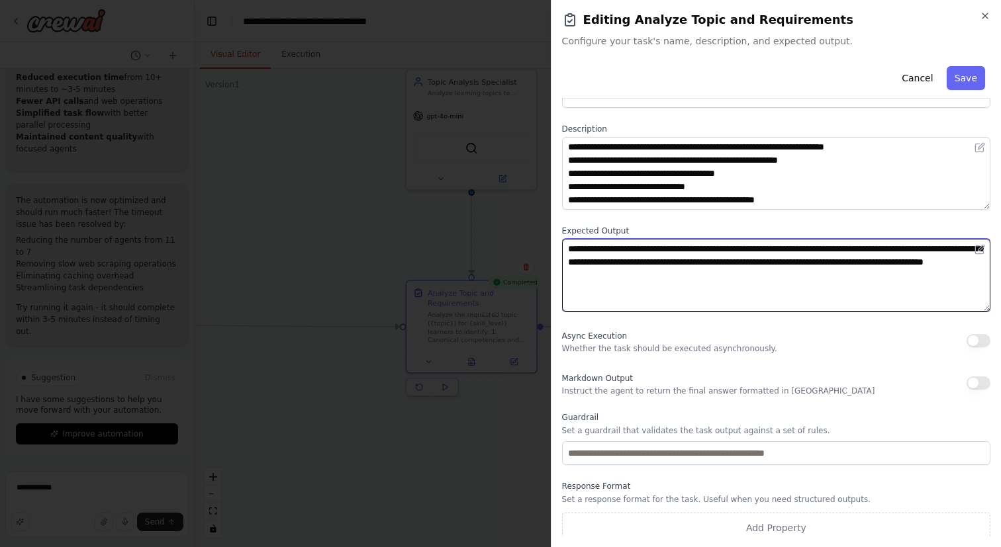
scroll to position [50, 0]
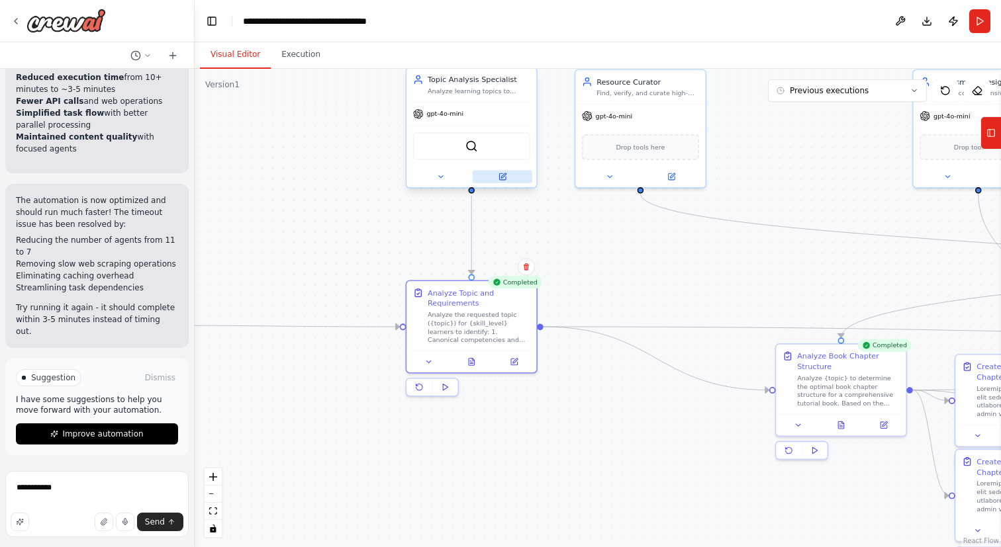
click at [512, 179] on button at bounding box center [503, 177] width 60 height 13
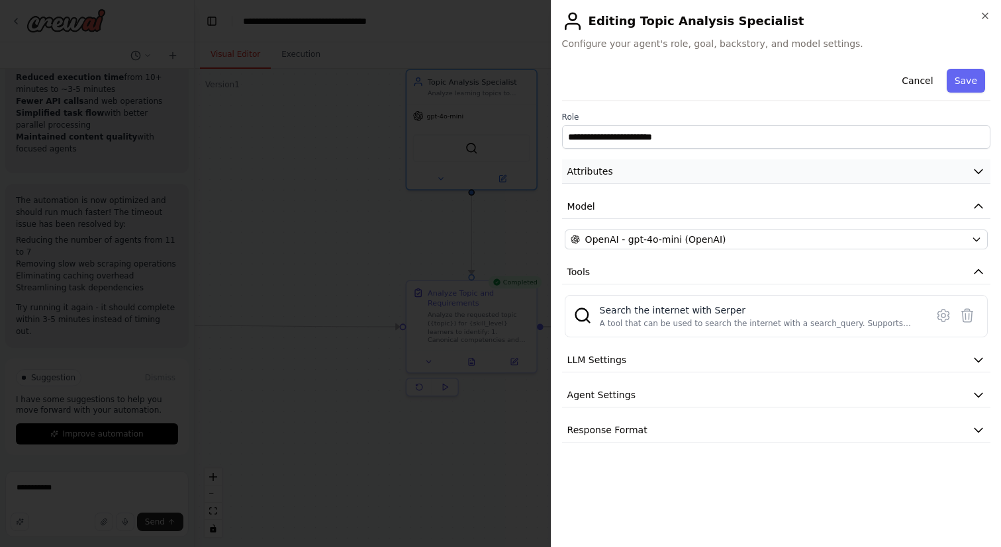
click at [715, 171] on button "Attributes" at bounding box center [776, 172] width 428 height 24
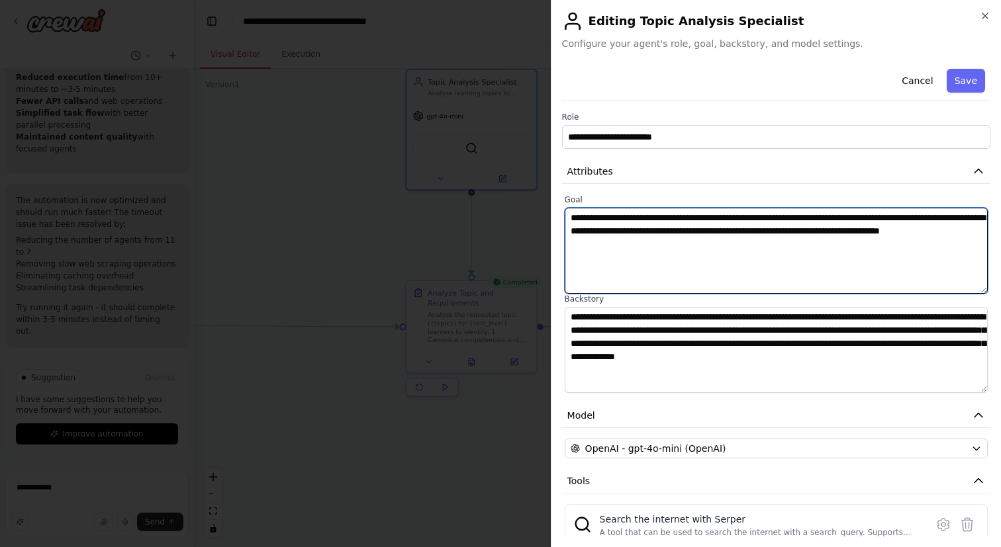
click at [694, 258] on textarea "**********" at bounding box center [776, 251] width 423 height 86
paste textarea "**********"
type textarea "**********"
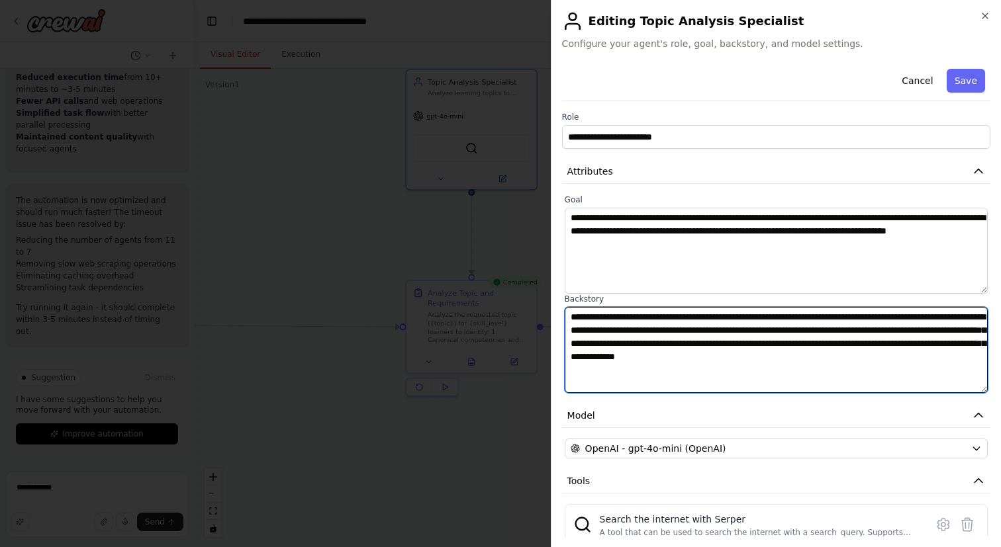
click at [676, 371] on textarea "**********" at bounding box center [776, 350] width 423 height 86
type textarea "**********"
paste textarea
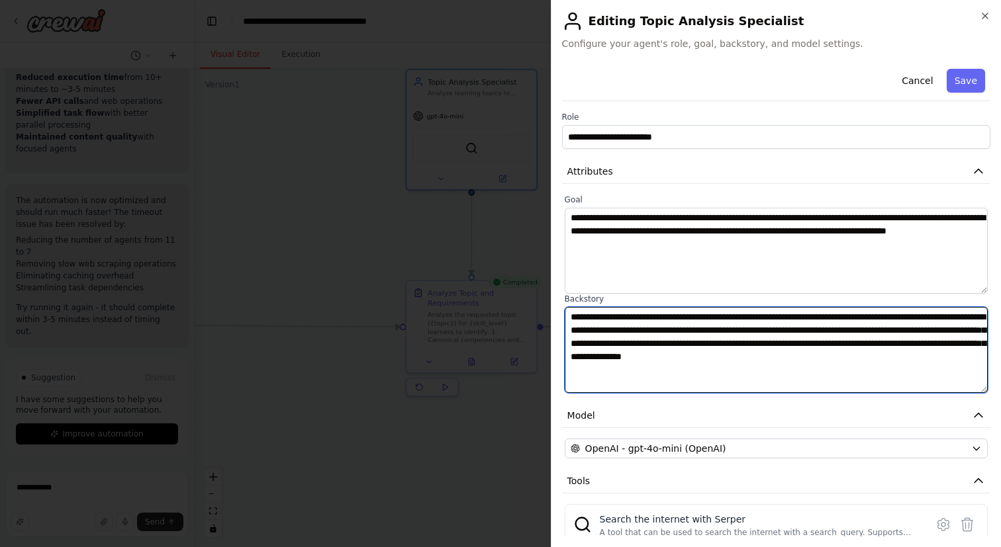
drag, startPoint x: 675, startPoint y: 365, endPoint x: 600, endPoint y: 278, distance: 114.5
click at [600, 278] on div "**********" at bounding box center [776, 294] width 428 height 199
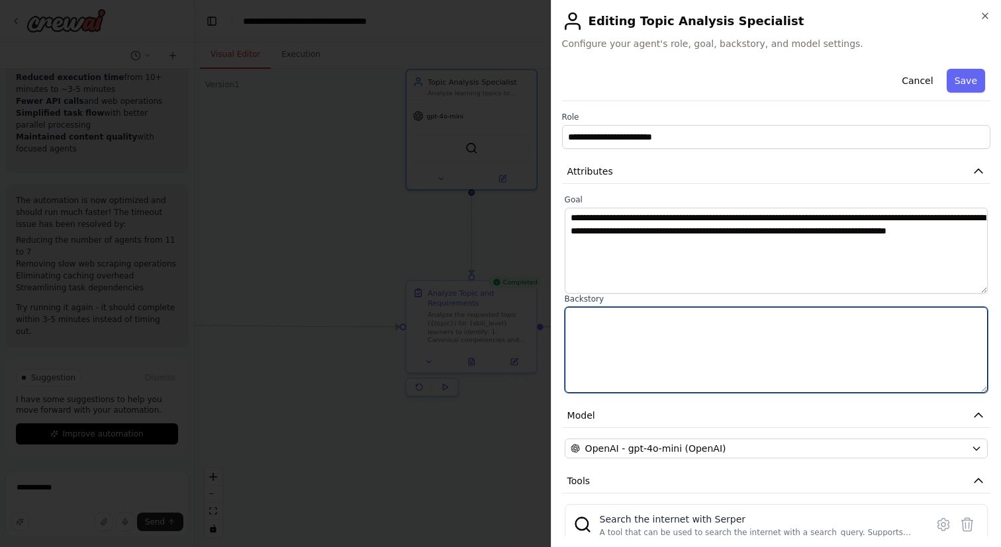
paste textarea "*"
click at [653, 366] on textarea at bounding box center [776, 350] width 423 height 86
click at [628, 346] on textarea "*" at bounding box center [776, 350] width 423 height 86
type textarea "*"
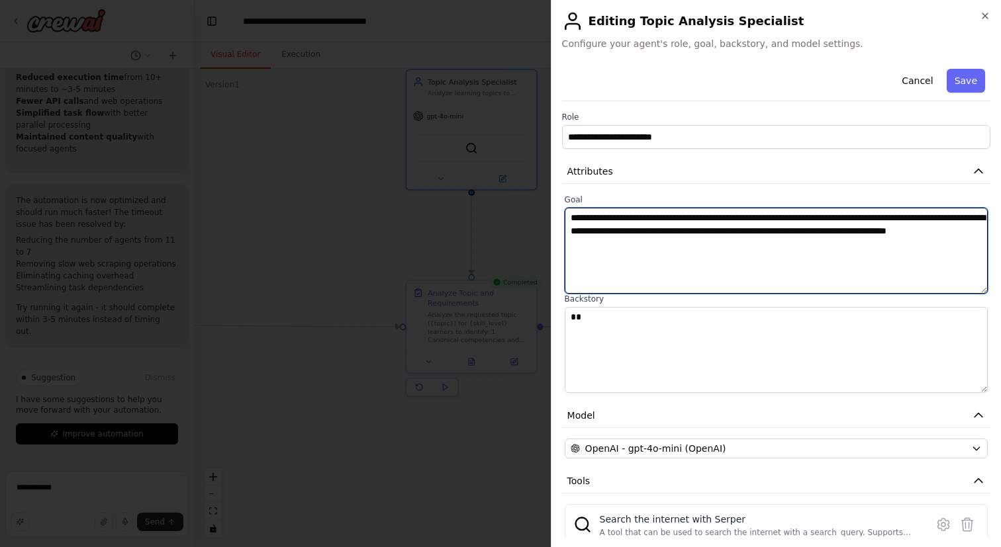
click at [633, 290] on textarea "**********" at bounding box center [776, 251] width 423 height 86
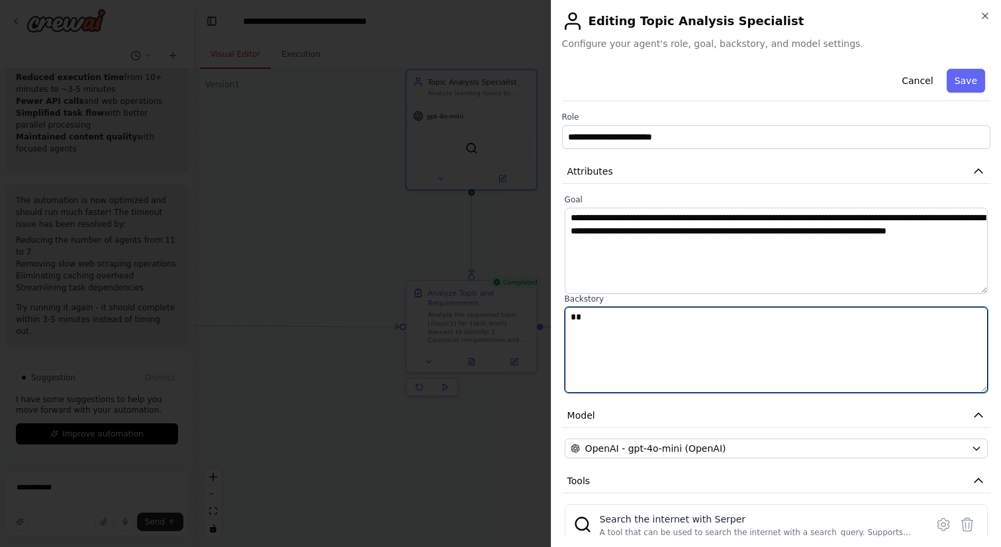
click at [628, 324] on textarea "*" at bounding box center [776, 350] width 423 height 86
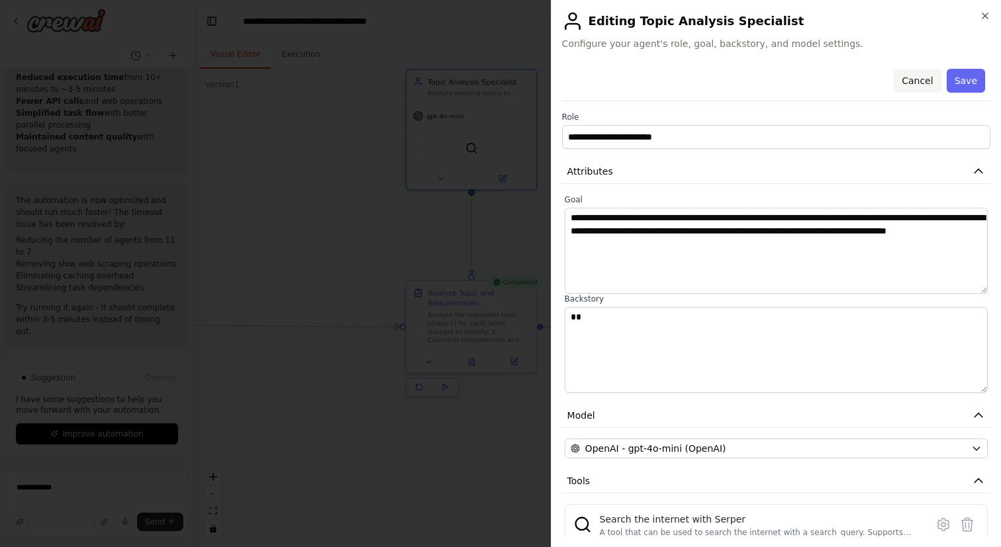
click at [917, 76] on button "Cancel" at bounding box center [917, 81] width 47 height 24
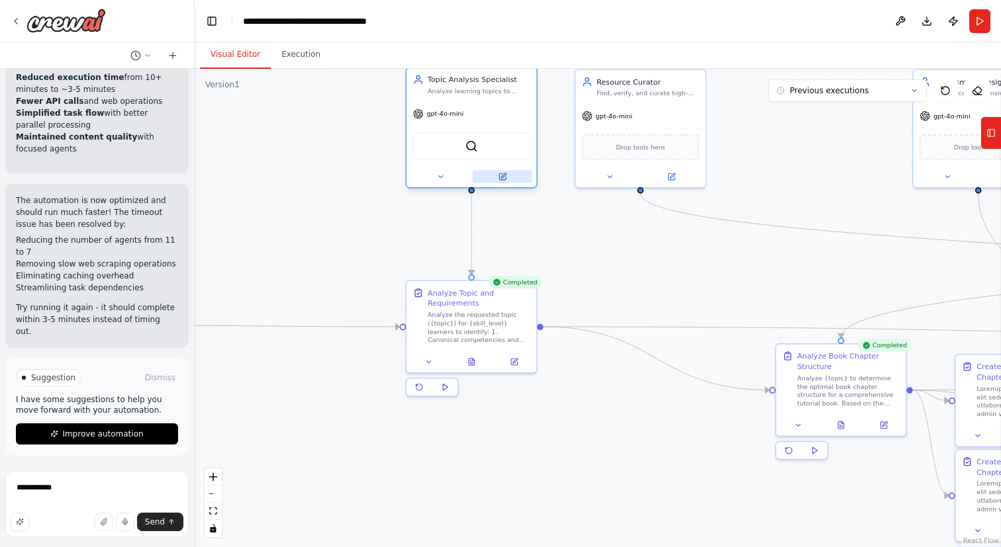
click at [516, 179] on button at bounding box center [503, 177] width 60 height 13
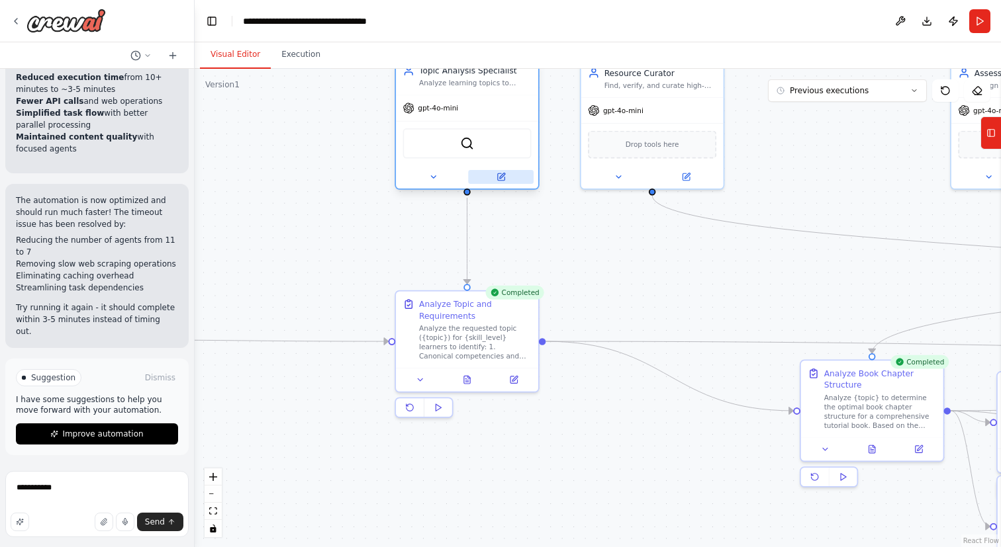
click at [512, 179] on button at bounding box center [501, 177] width 66 height 14
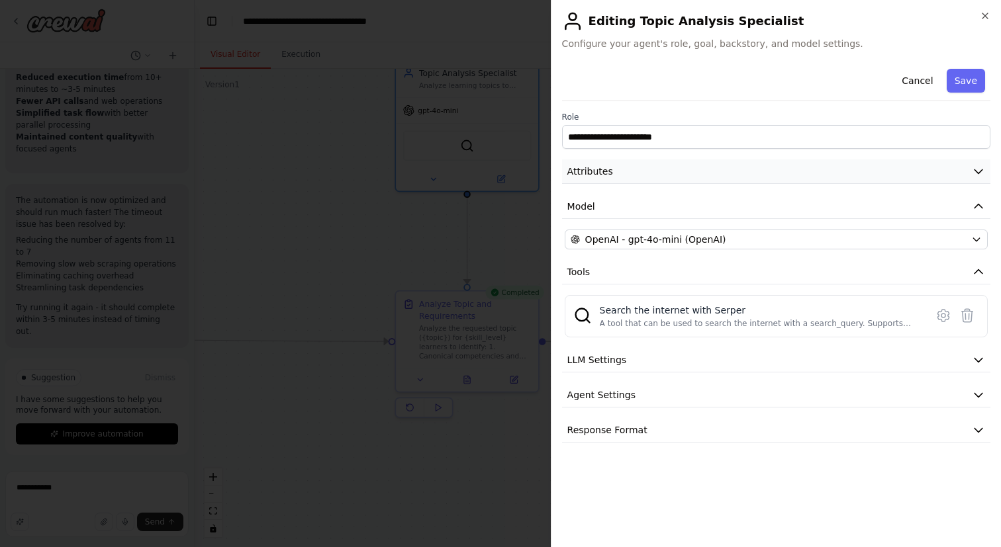
click at [676, 172] on button "Attributes" at bounding box center [776, 172] width 428 height 24
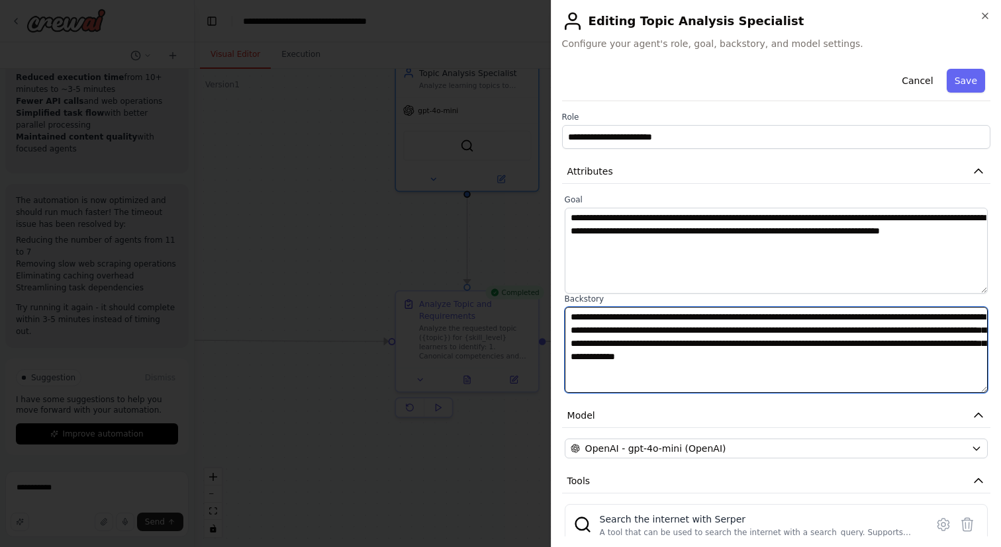
click at [686, 356] on textarea "**********" at bounding box center [776, 350] width 423 height 86
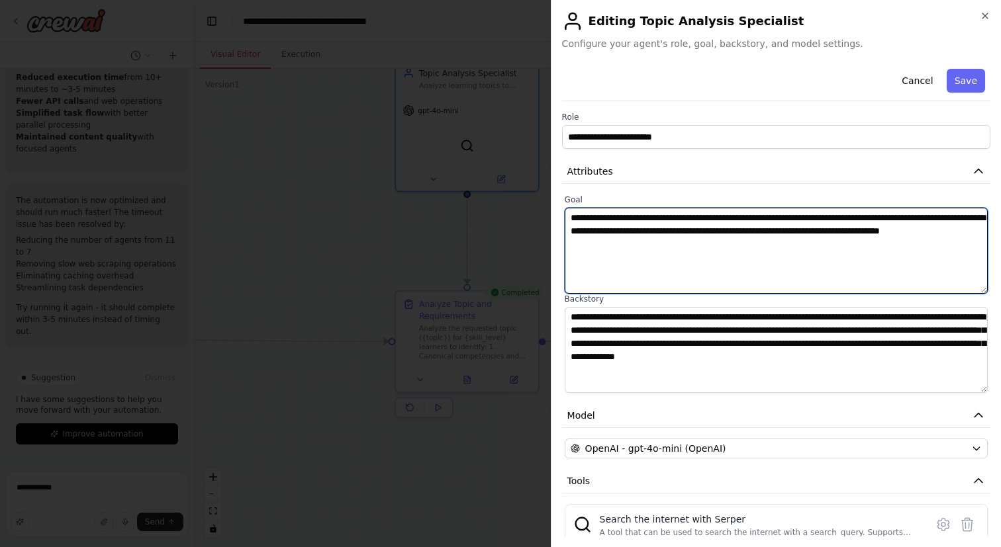
click at [634, 242] on textarea "**********" at bounding box center [776, 251] width 423 height 86
click at [732, 244] on textarea "**********" at bounding box center [776, 251] width 423 height 86
type textarea "**********"
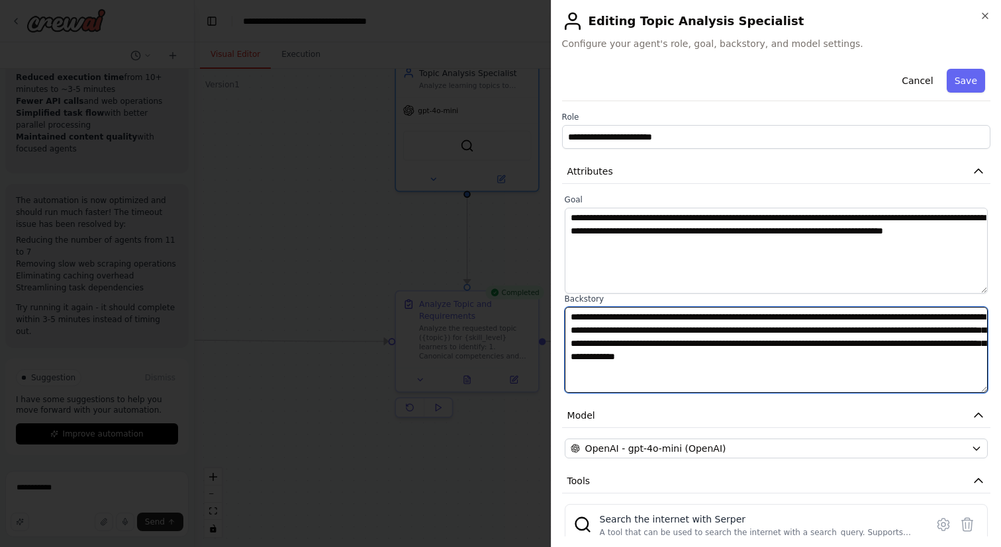
click at [683, 373] on textarea "**********" at bounding box center [776, 350] width 423 height 86
paste textarea "*"
type textarea "**********"
drag, startPoint x: 676, startPoint y: 367, endPoint x: 560, endPoint y: 313, distance: 127.6
click at [560, 313] on div "**********" at bounding box center [776, 273] width 450 height 547
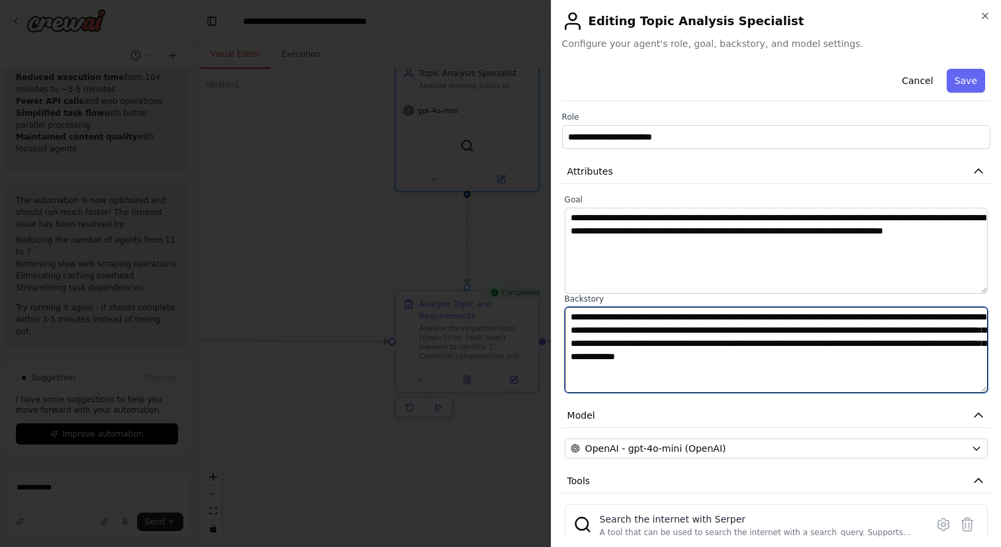
paste textarea
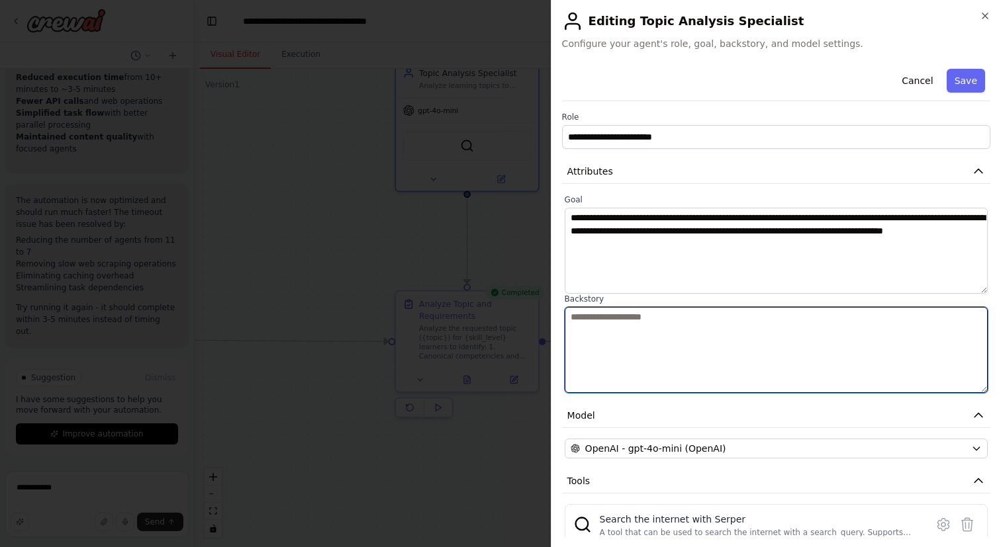
paste textarea
paste textarea "**********"
type textarea "**********"
paste textarea "**********"
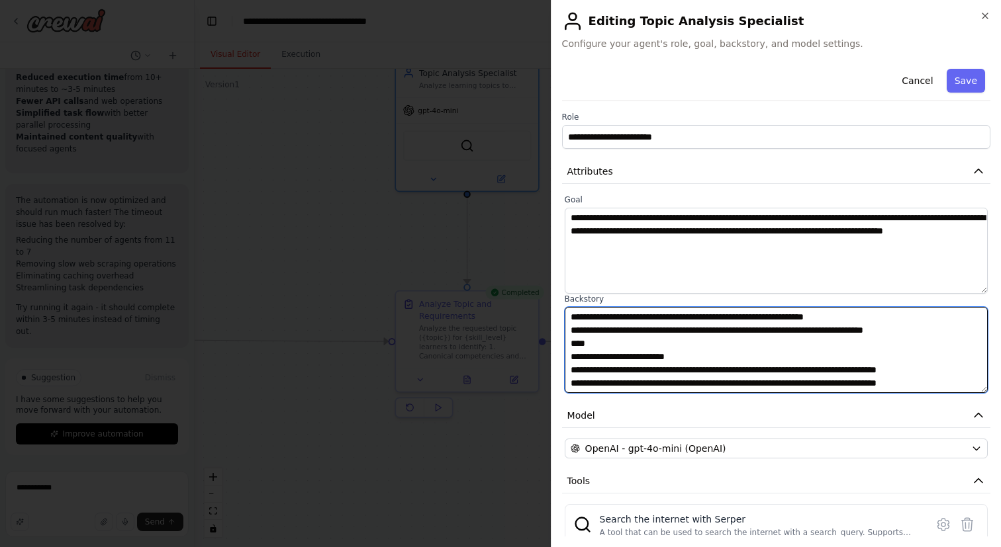
scroll to position [49, 0]
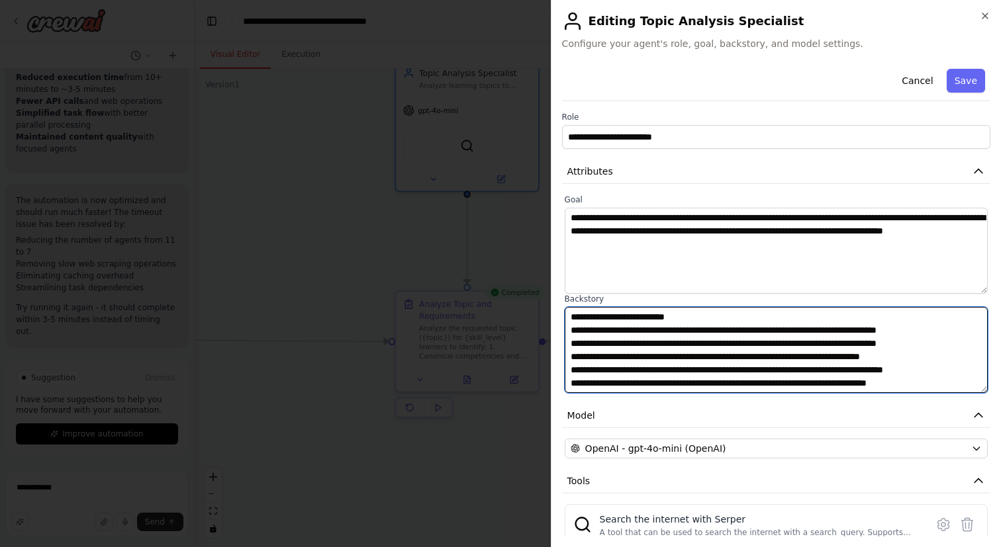
paste textarea "**********"
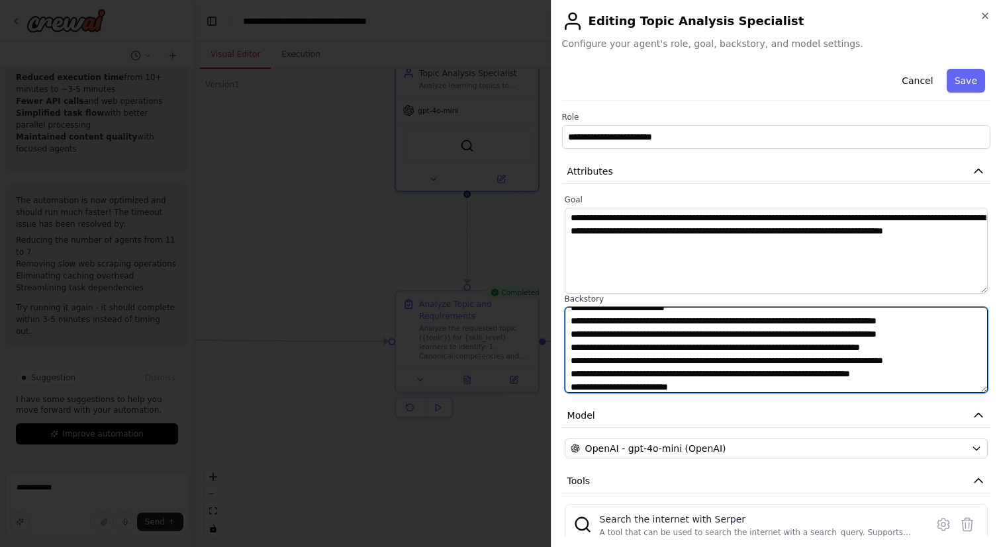
scroll to position [142, 0]
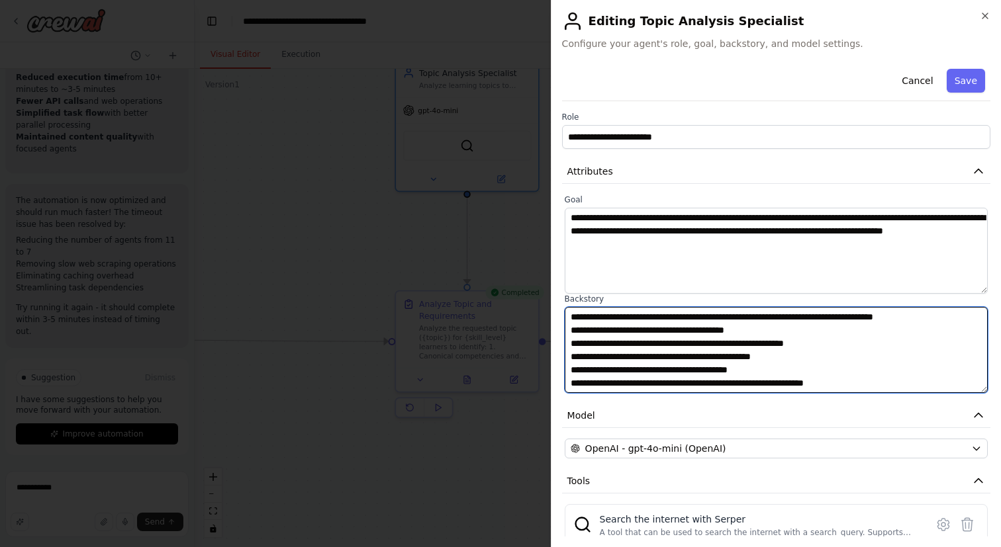
paste textarea "**********"
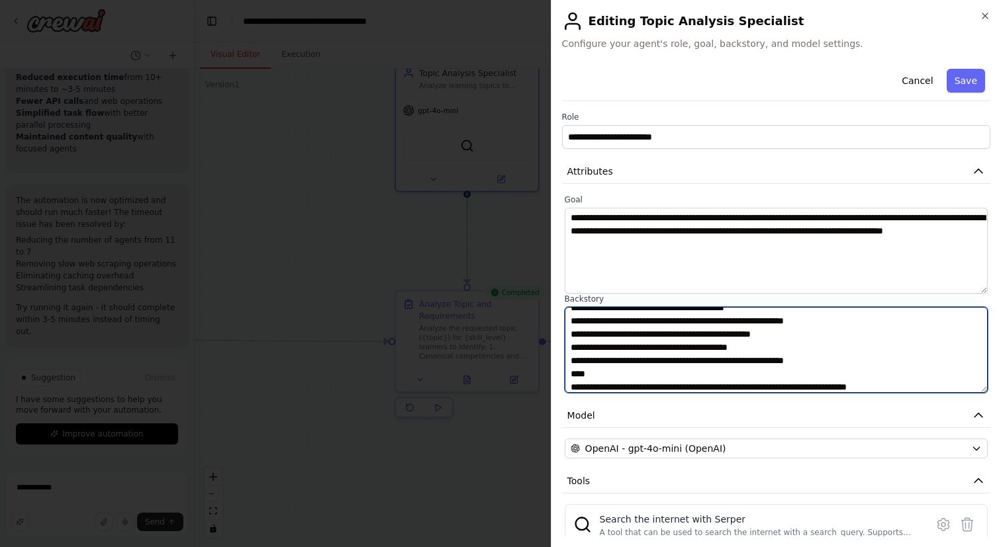
scroll to position [181, 0]
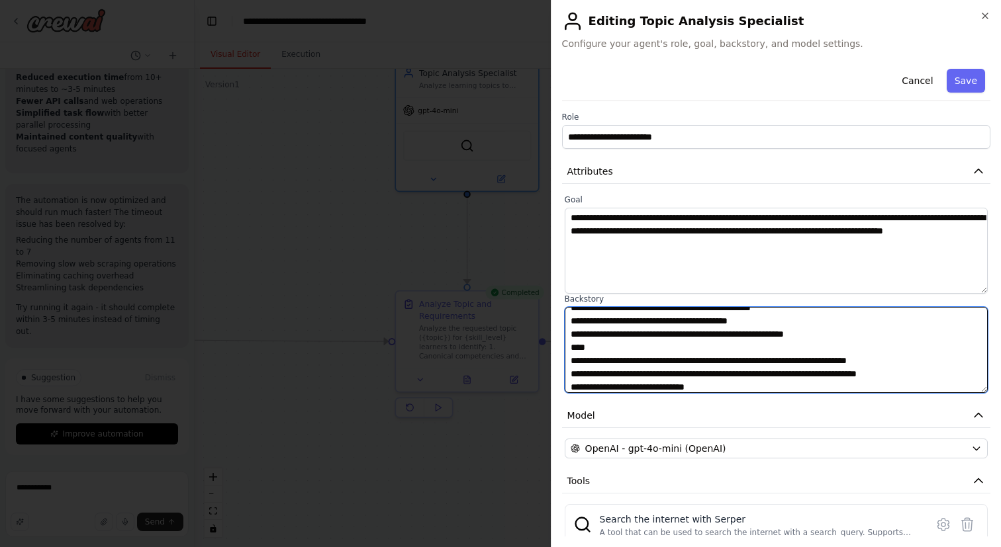
click at [572, 361] on textarea at bounding box center [776, 350] width 423 height 86
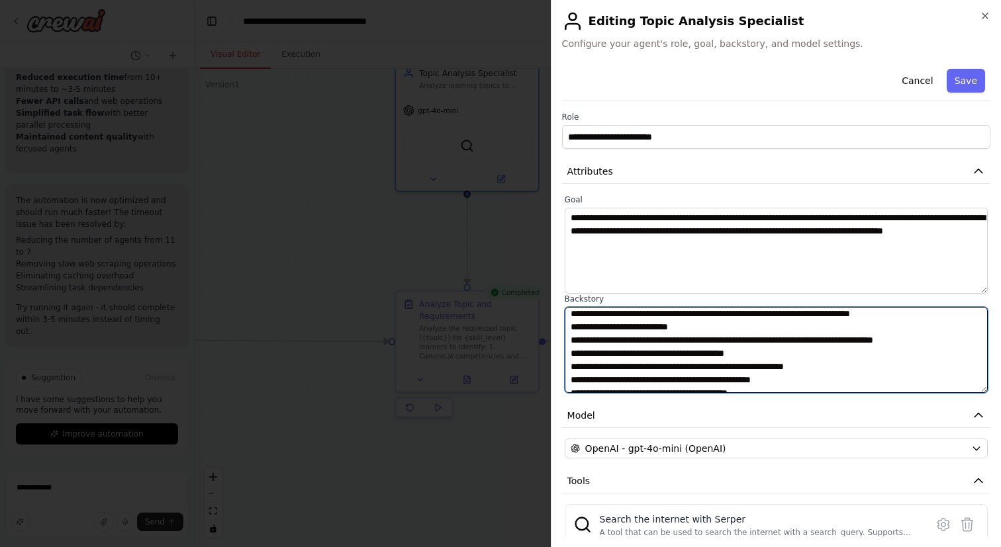
scroll to position [112, 0]
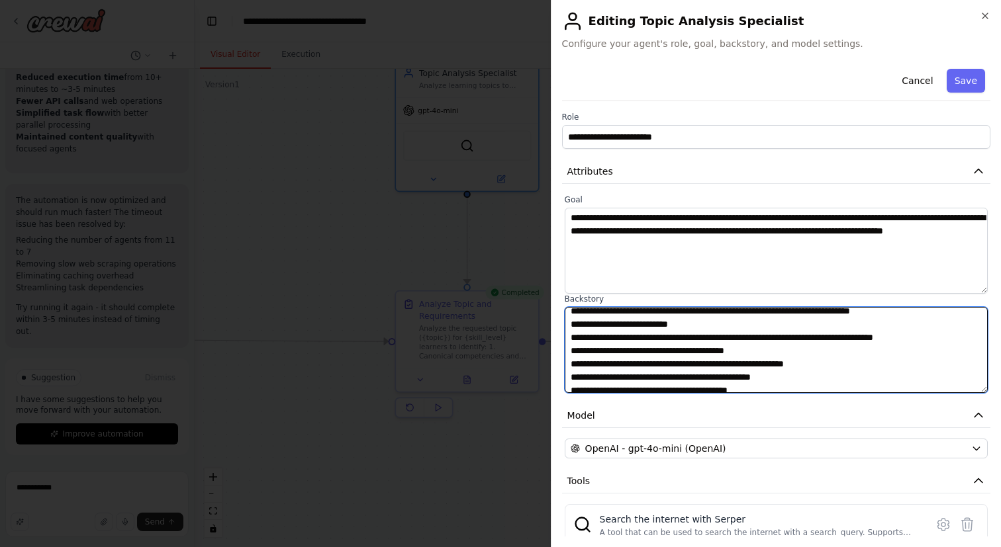
click at [580, 328] on textarea at bounding box center [776, 350] width 423 height 86
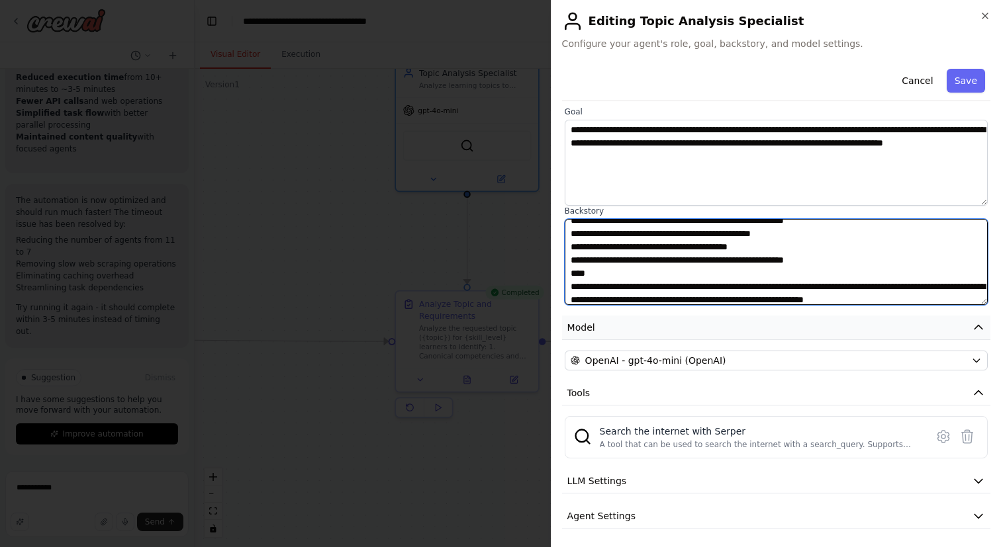
scroll to position [99, 0]
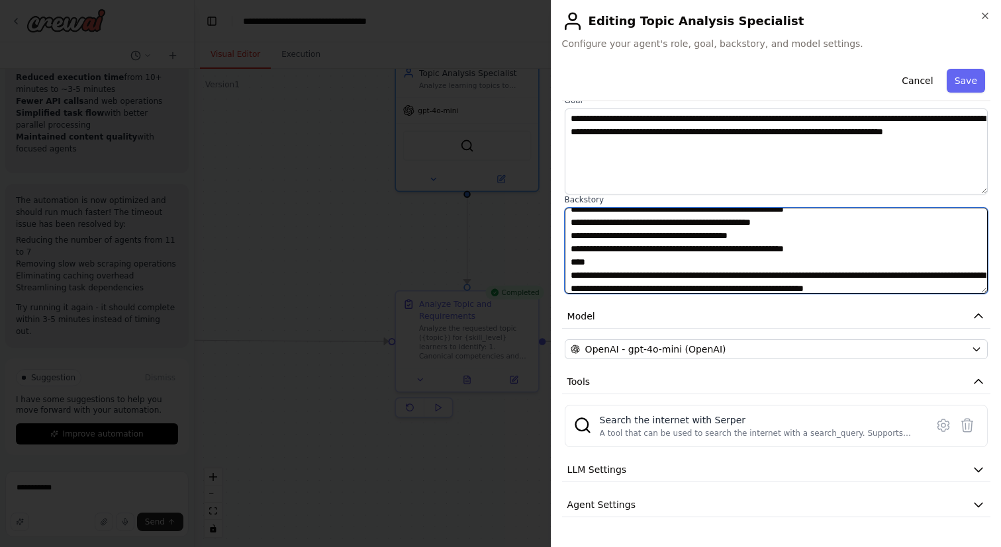
type textarea "**********"
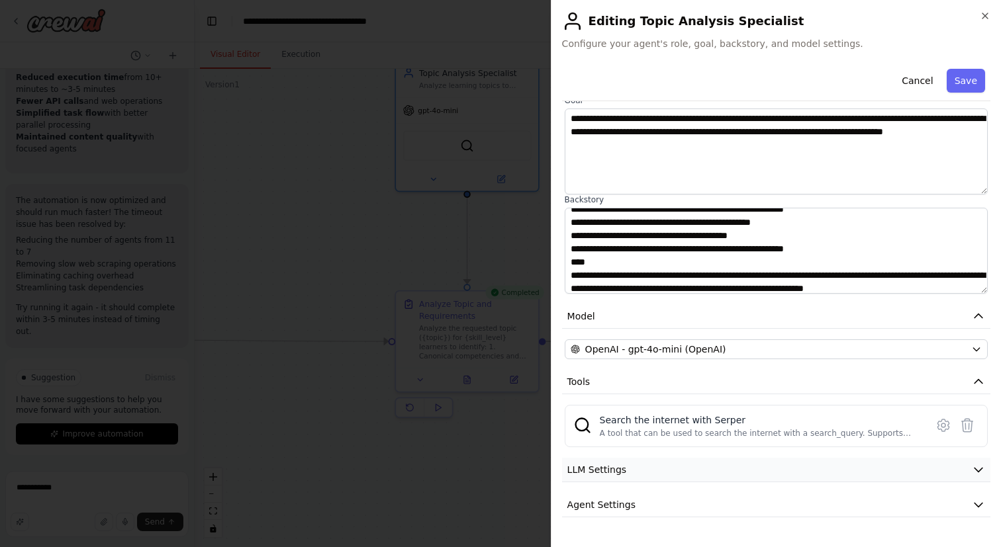
click at [717, 466] on button "LLM Settings" at bounding box center [776, 470] width 428 height 24
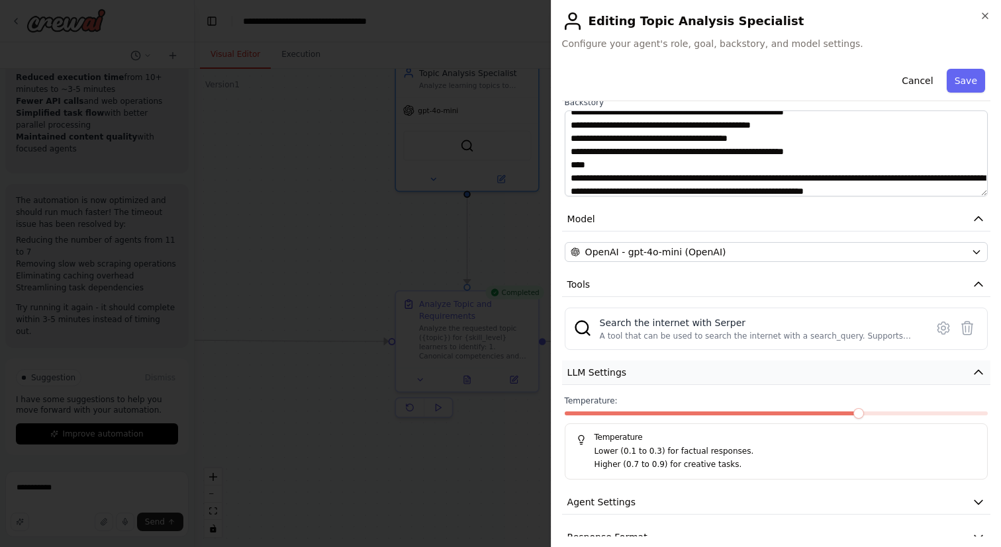
scroll to position [220, 0]
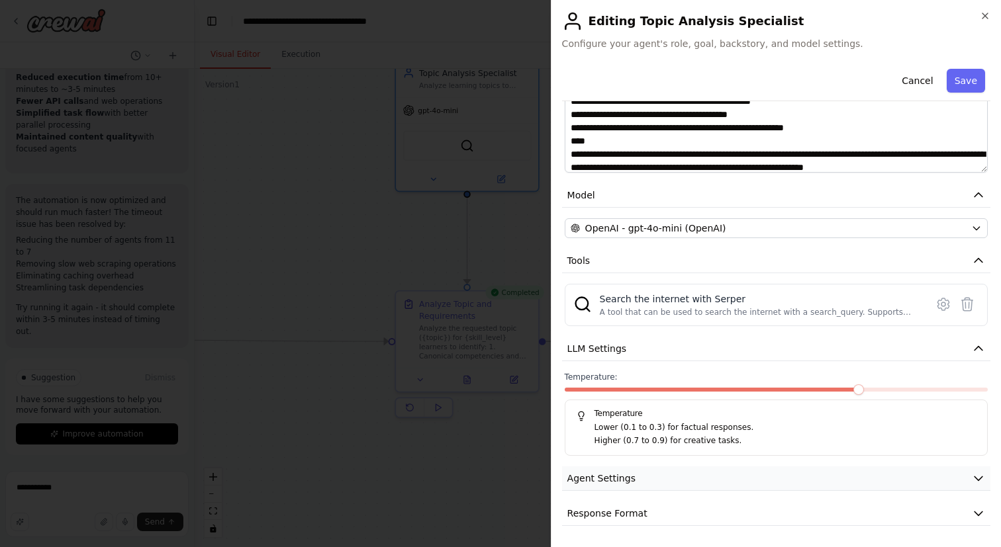
click at [829, 481] on button "Agent Settings" at bounding box center [776, 479] width 428 height 24
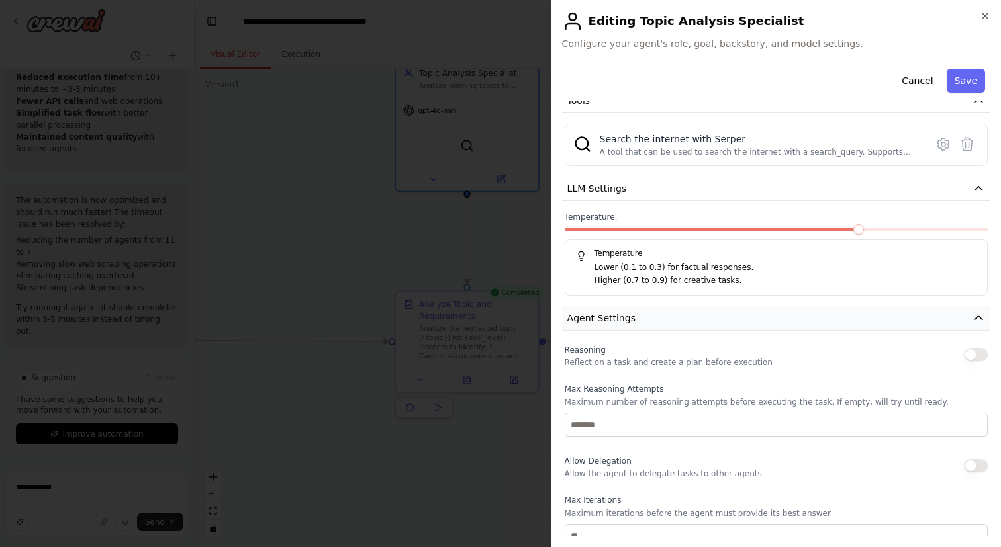
scroll to position [384, 0]
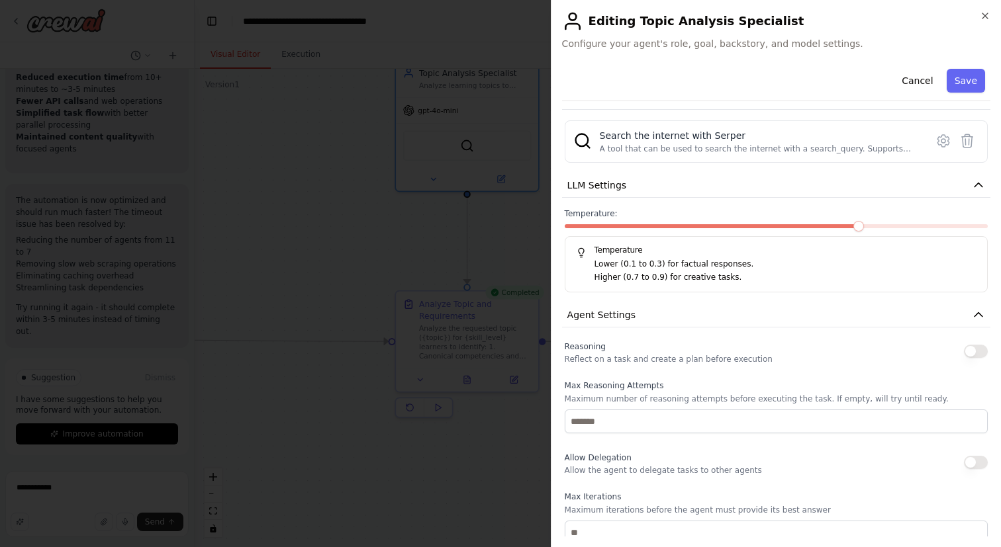
click at [975, 345] on button "button" at bounding box center [976, 351] width 24 height 13
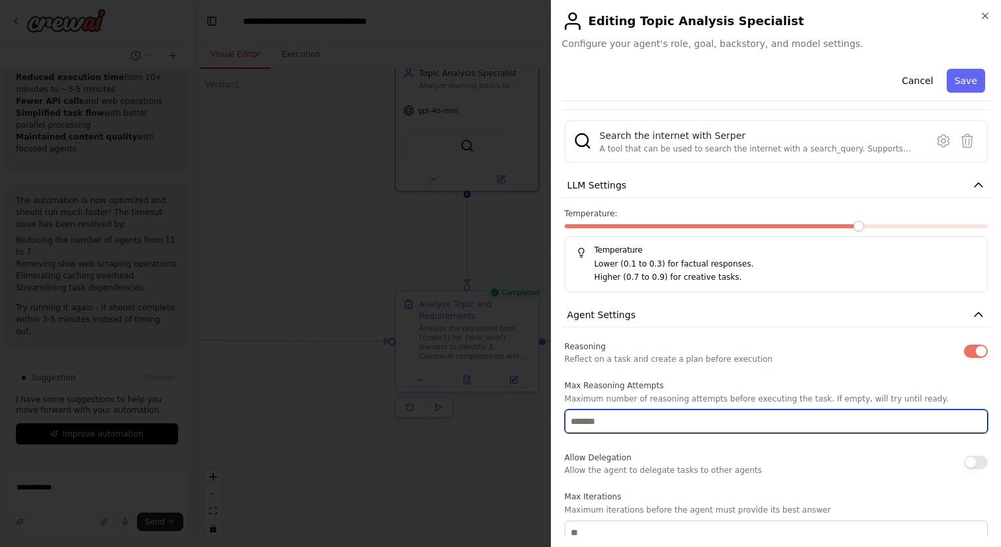
click at [956, 424] on input "number" at bounding box center [776, 422] width 423 height 24
click at [976, 420] on input "*" at bounding box center [776, 422] width 423 height 24
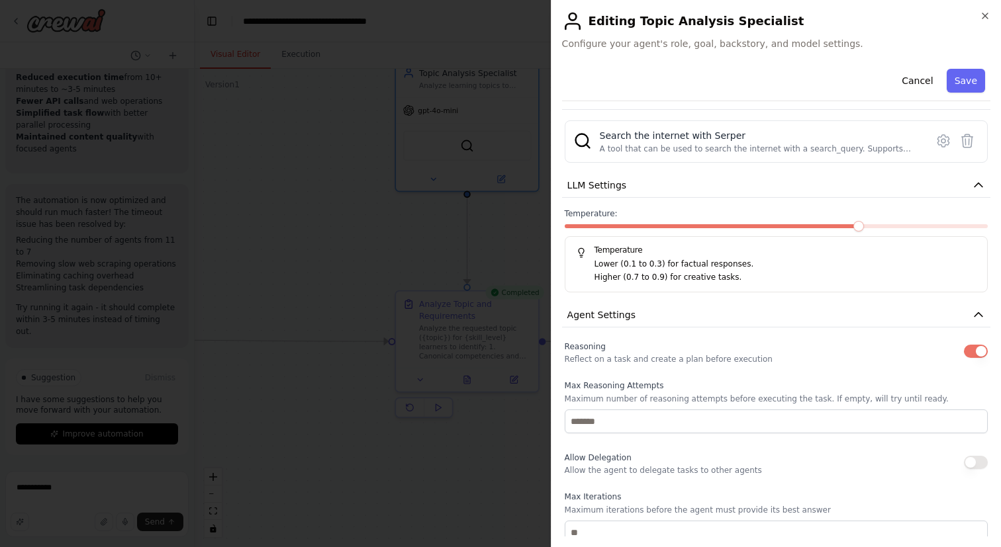
click at [946, 477] on div "Reasoning Reflect on a task and create a plan before execution Max Reasoning At…" at bounding box center [776, 510] width 423 height 344
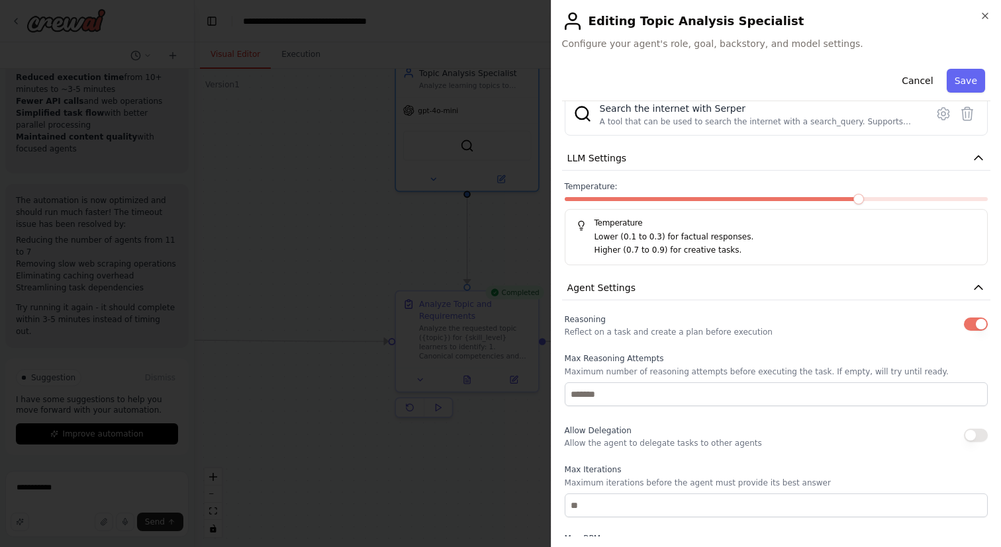
scroll to position [414, 0]
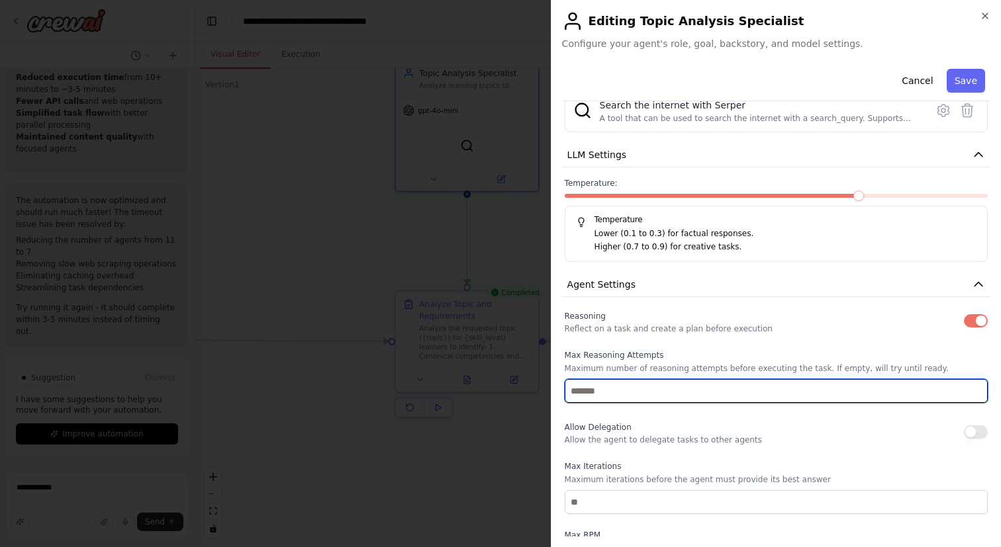
type input "*"
click at [977, 392] on input "*" at bounding box center [776, 391] width 423 height 24
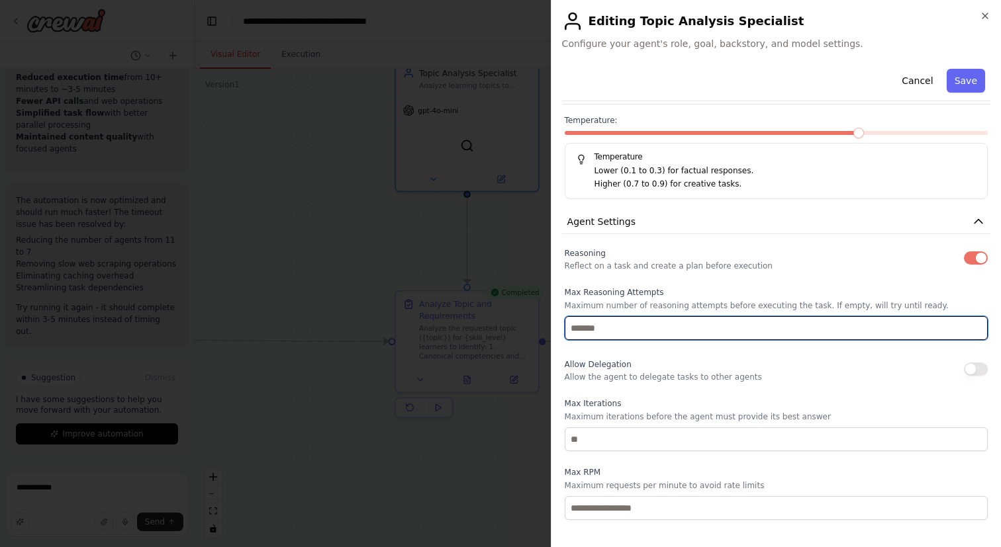
scroll to position [479, 0]
click at [977, 328] on input "*" at bounding box center [776, 327] width 423 height 24
click at [976, 334] on input "*" at bounding box center [776, 327] width 423 height 24
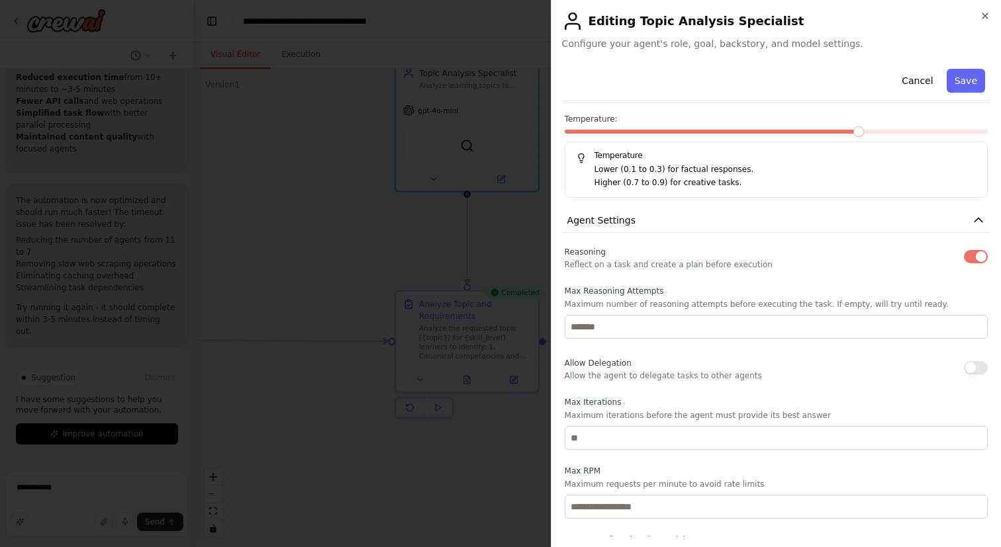
click at [907, 375] on div "Allow Delegation Allow the agent to delegate tasks to other agents" at bounding box center [776, 368] width 423 height 26
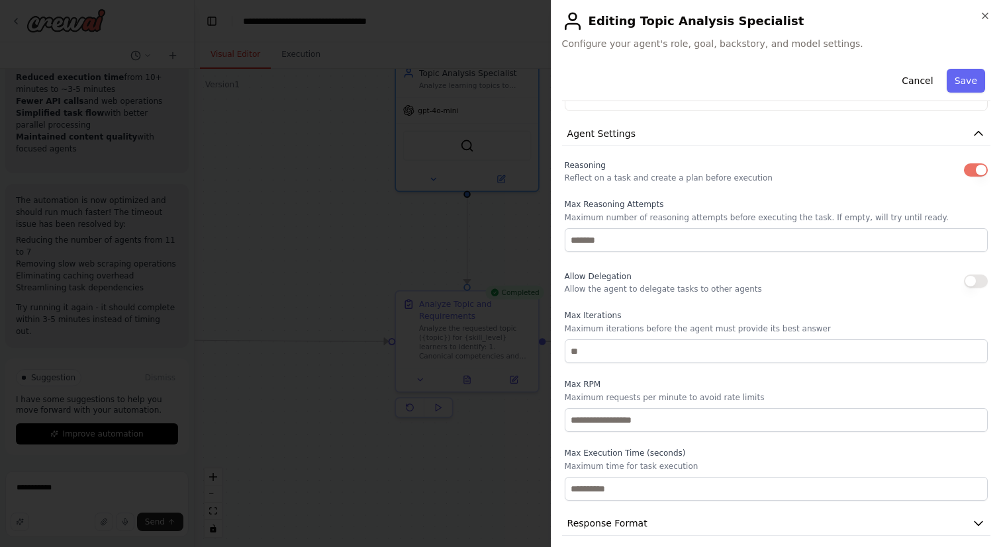
scroll to position [575, 0]
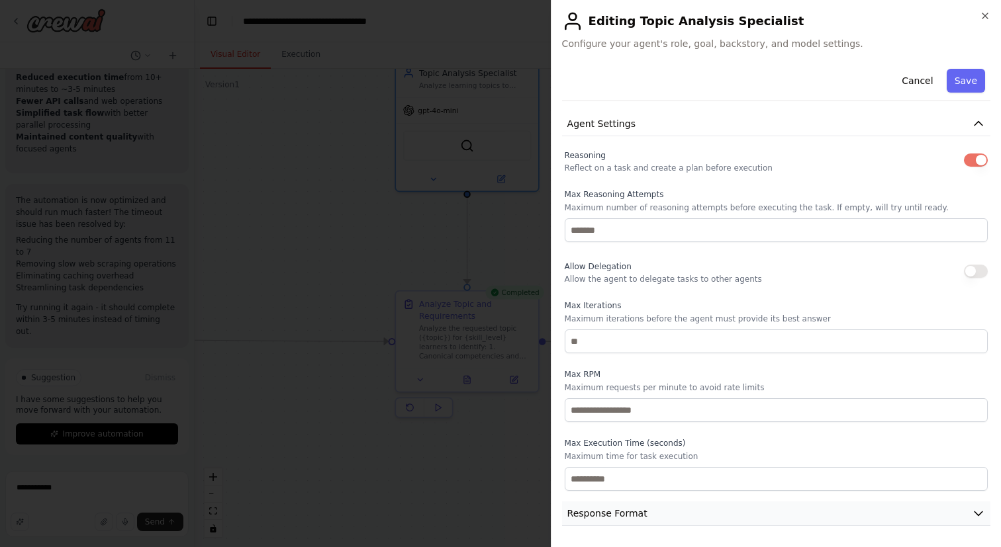
click at [861, 514] on button "Response Format" at bounding box center [776, 514] width 428 height 24
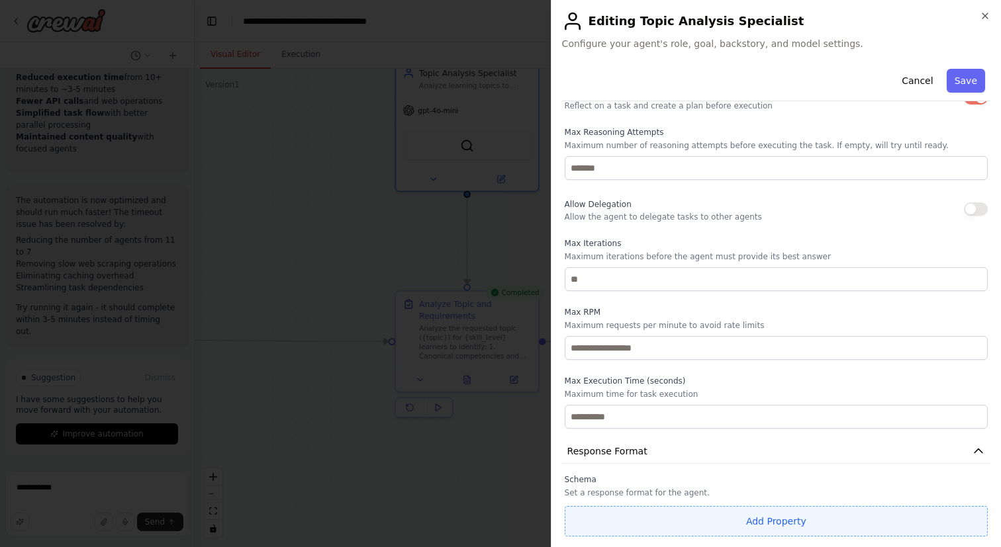
click at [837, 517] on button "Add Property" at bounding box center [776, 521] width 423 height 30
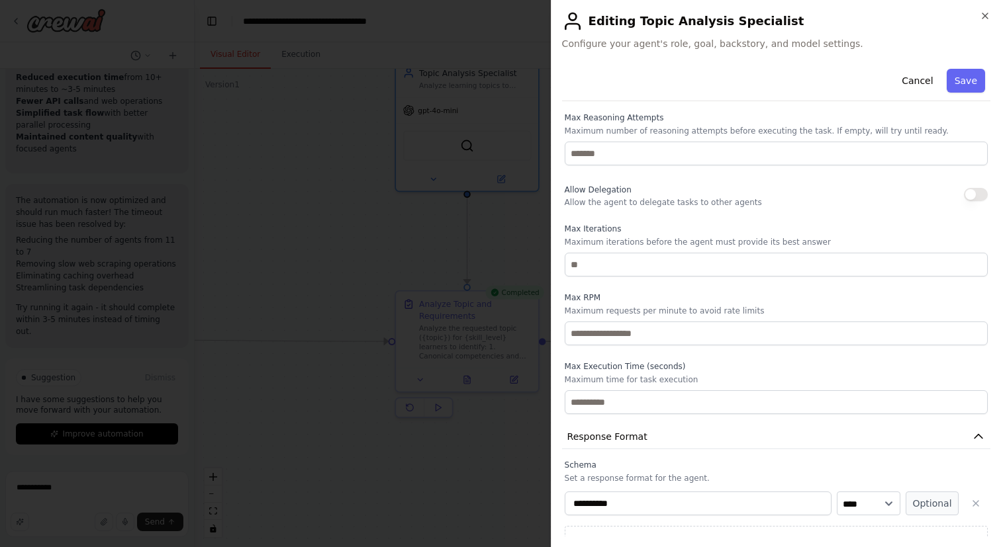
scroll to position [672, 0]
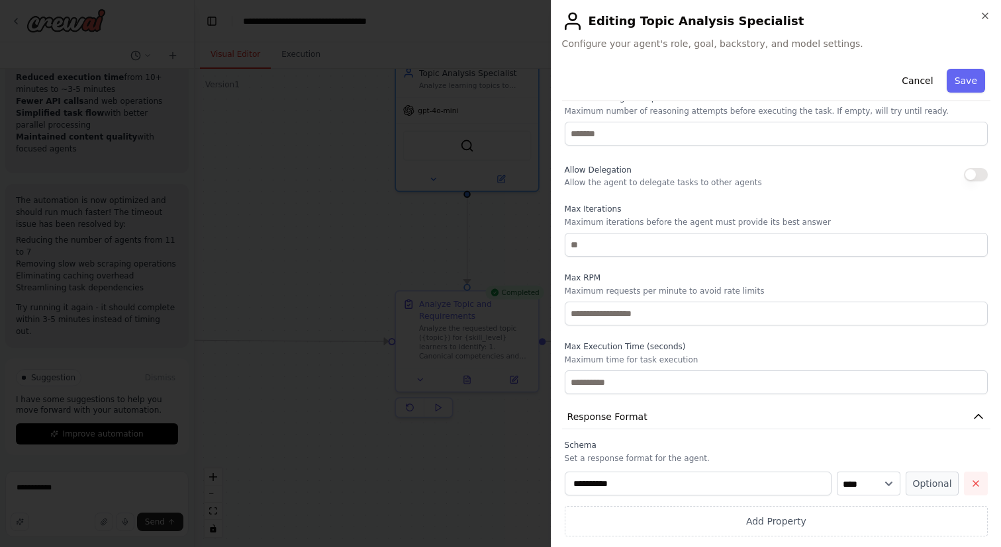
click at [983, 481] on button "button" at bounding box center [976, 484] width 24 height 24
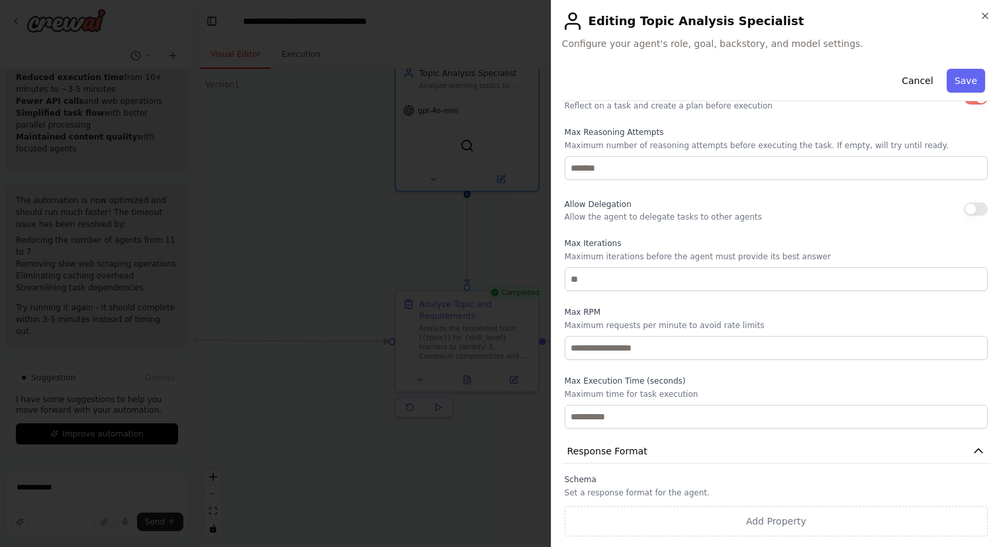
scroll to position [637, 0]
click at [975, 81] on button "Save" at bounding box center [966, 81] width 38 height 24
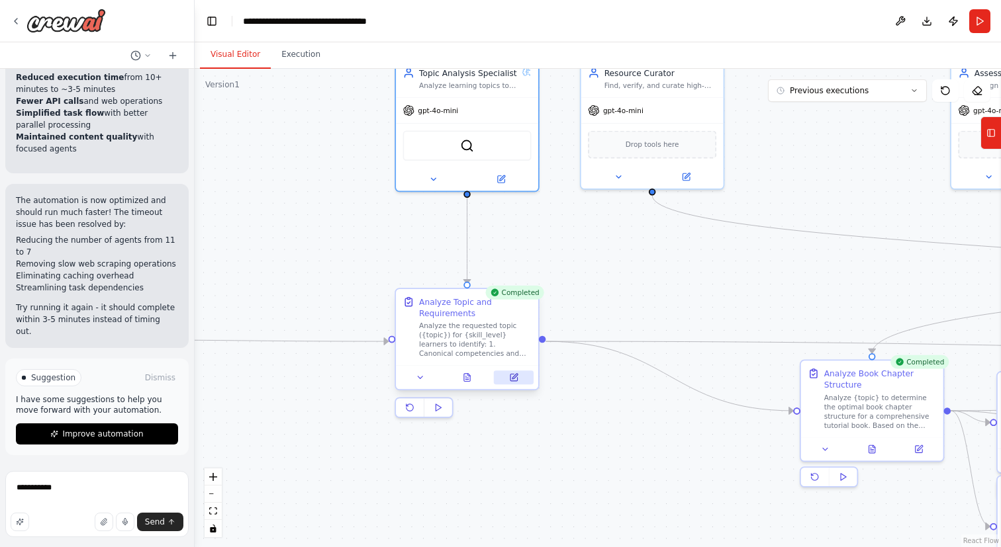
click at [514, 379] on icon at bounding box center [514, 376] width 5 height 5
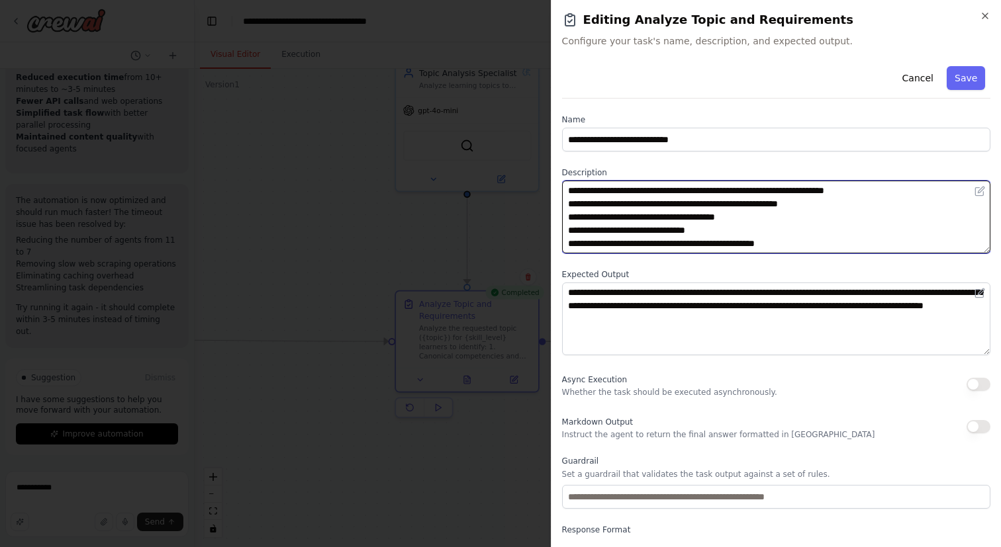
click at [692, 241] on textarea "**********" at bounding box center [776, 217] width 428 height 73
click at [849, 236] on textarea "**********" at bounding box center [776, 217] width 428 height 73
drag, startPoint x: 849, startPoint y: 205, endPoint x: 566, endPoint y: 179, distance: 283.8
click at [566, 179] on div "**********" at bounding box center [776, 210] width 428 height 86
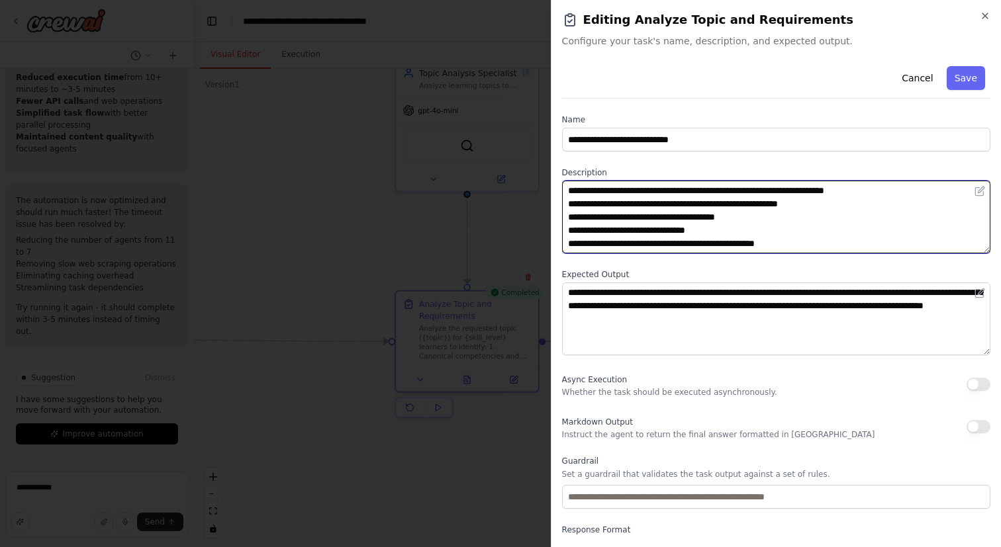
paste textarea "**********"
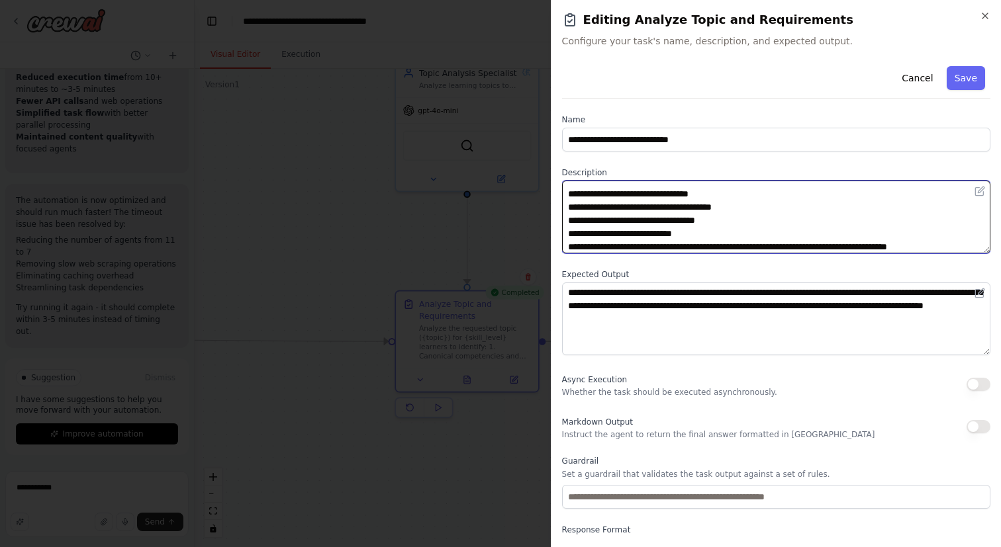
scroll to position [232, 0]
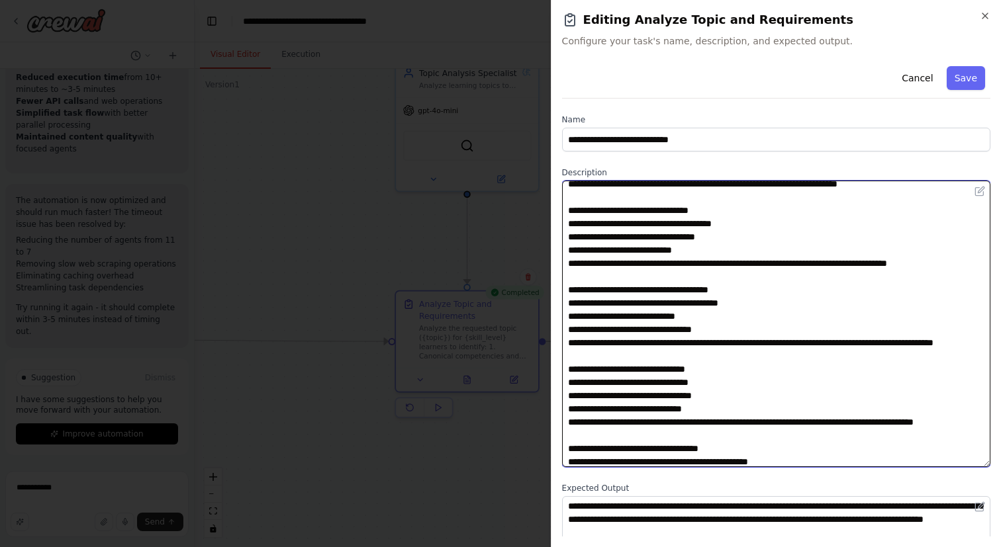
drag, startPoint x: 988, startPoint y: 250, endPoint x: 986, endPoint y: 485, distance: 235.6
click at [986, 467] on textarea at bounding box center [776, 324] width 428 height 287
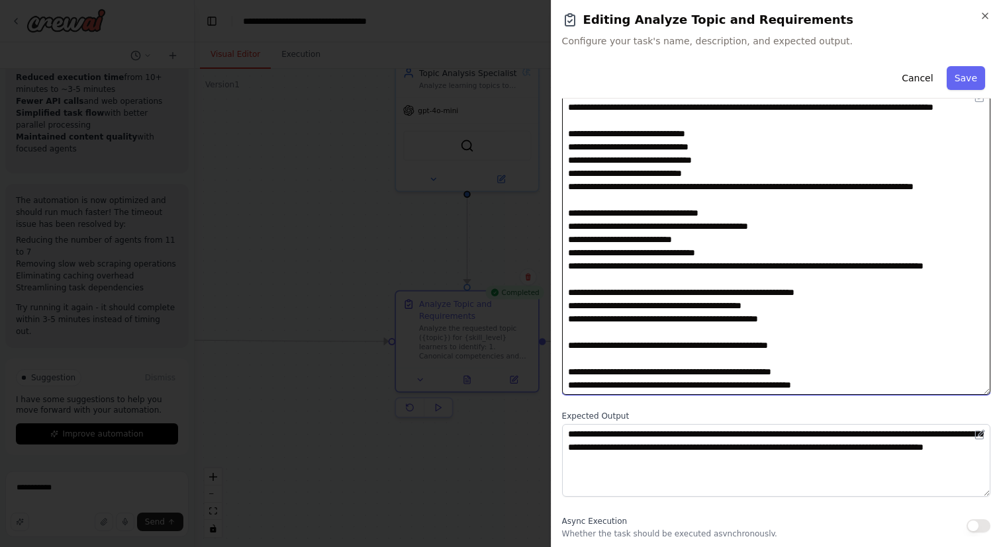
scroll to position [97, 0]
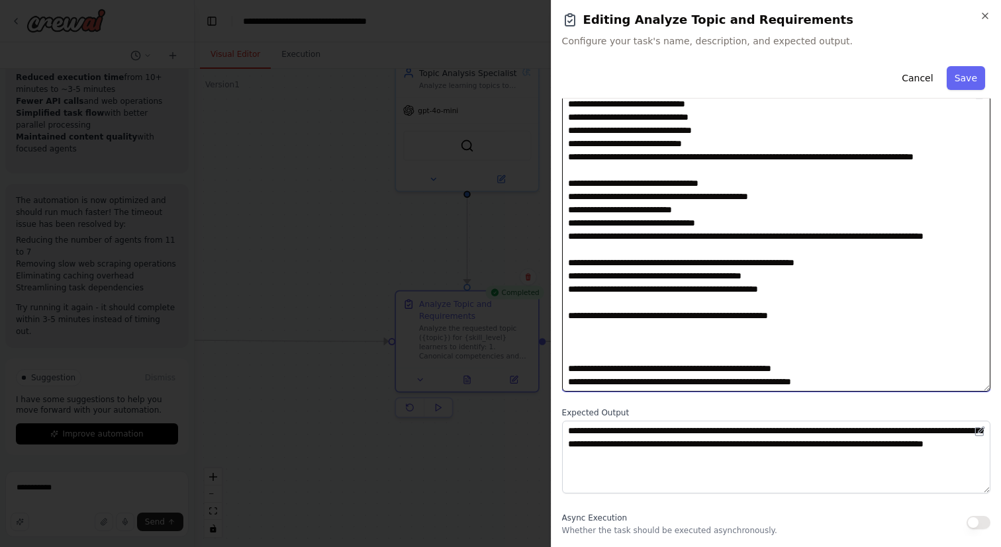
paste textarea "**********"
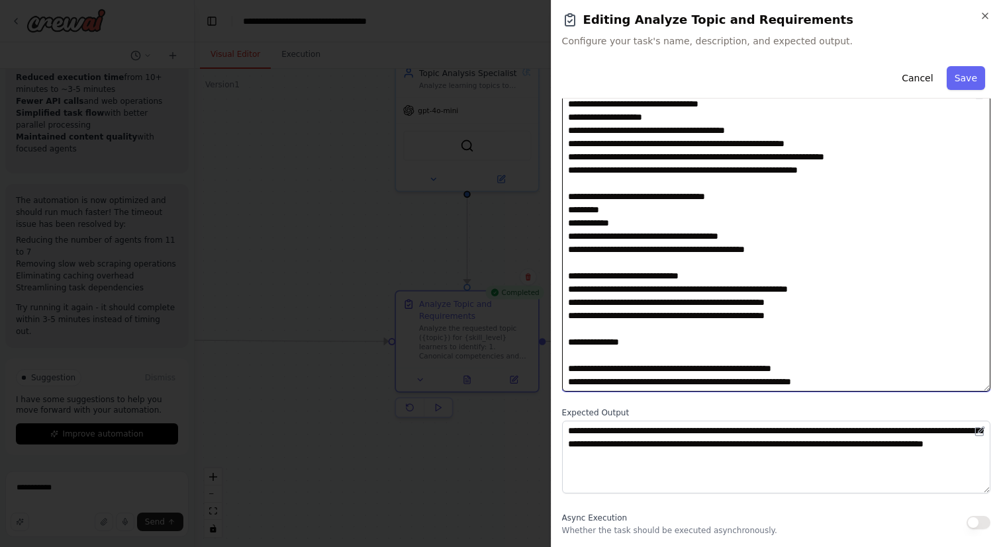
scroll to position [784, 0]
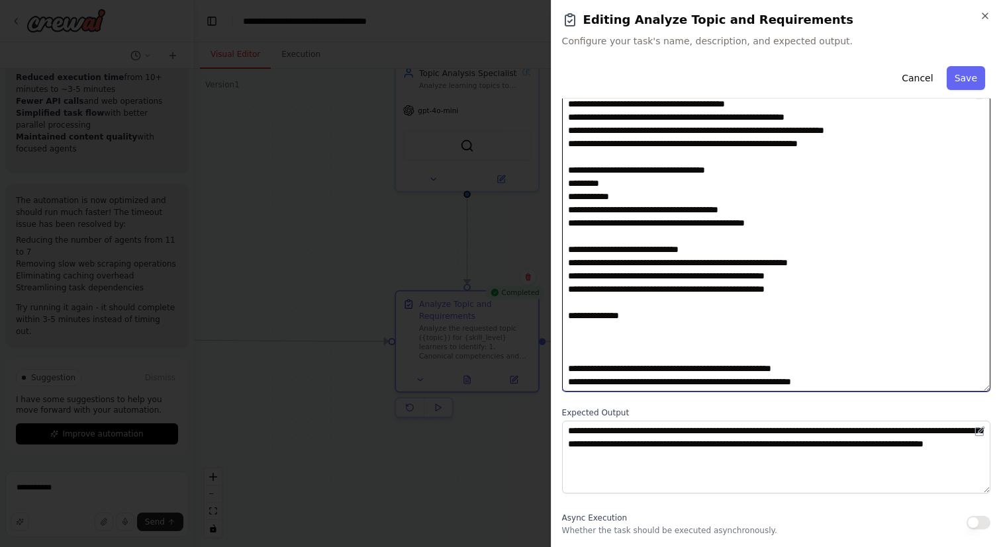
paste textarea "**********"
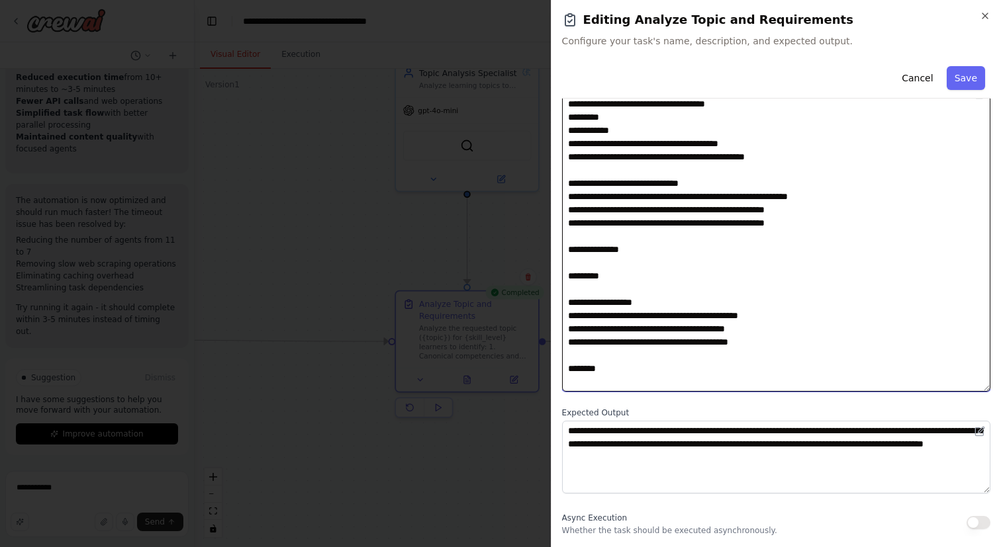
scroll to position [1097, 0]
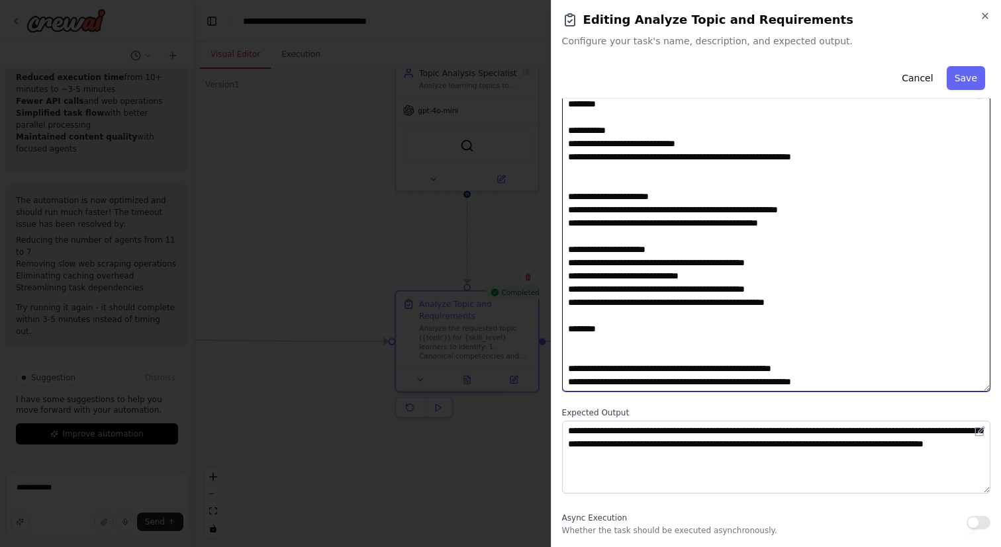
paste textarea "**********"
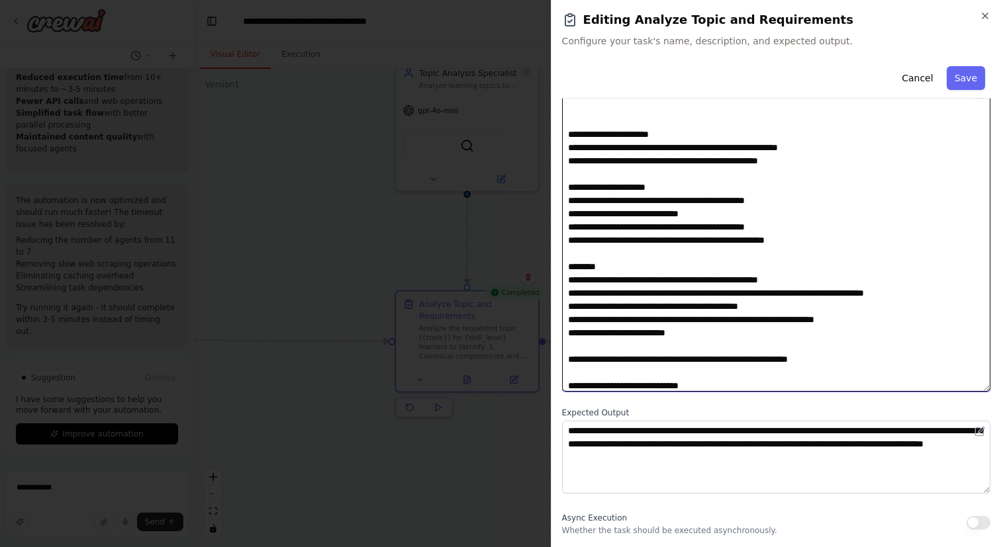
scroll to position [1270, 0]
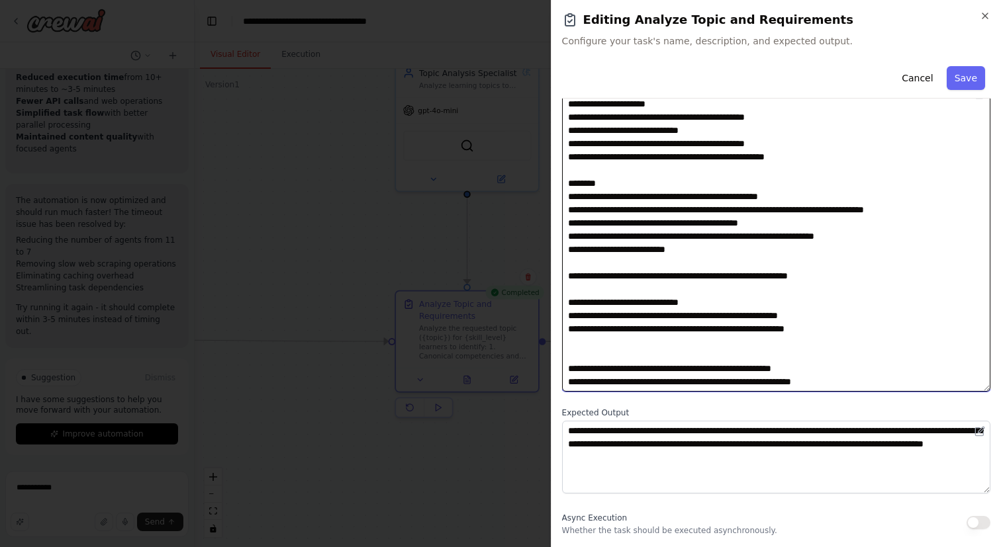
click at [647, 210] on textarea at bounding box center [776, 237] width 428 height 308
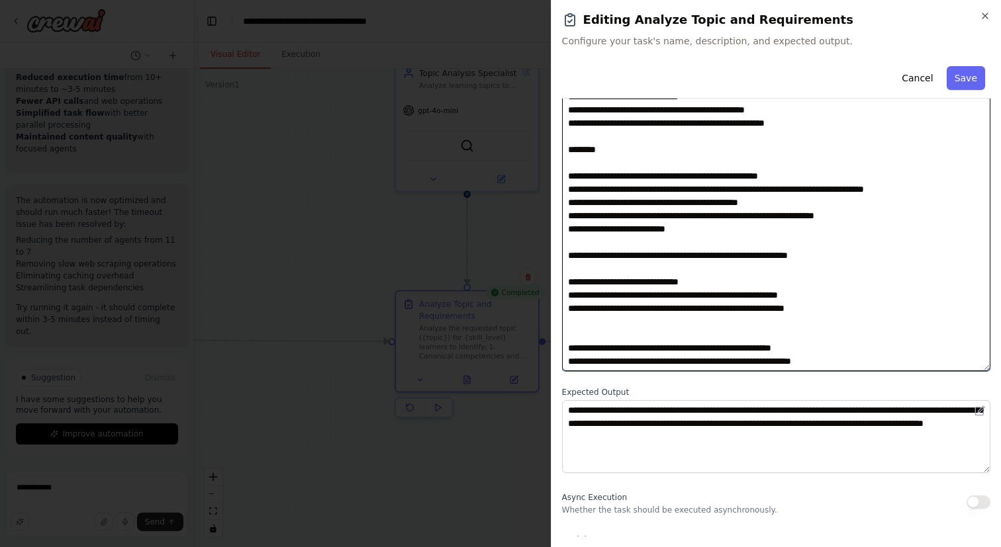
scroll to position [118, 0]
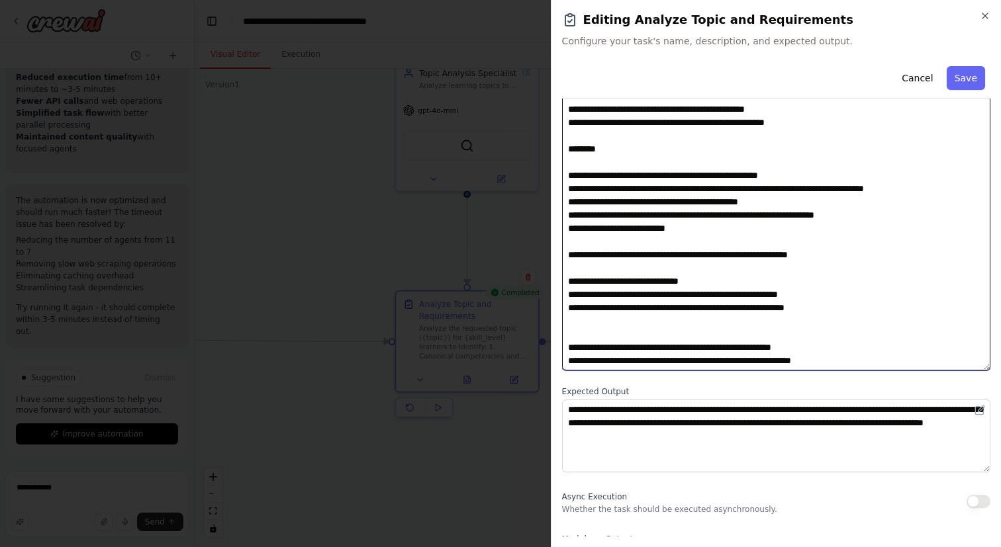
drag, startPoint x: 569, startPoint y: 242, endPoint x: 908, endPoint y: 315, distance: 347.4
click at [908, 315] on textarea at bounding box center [776, 216] width 428 height 308
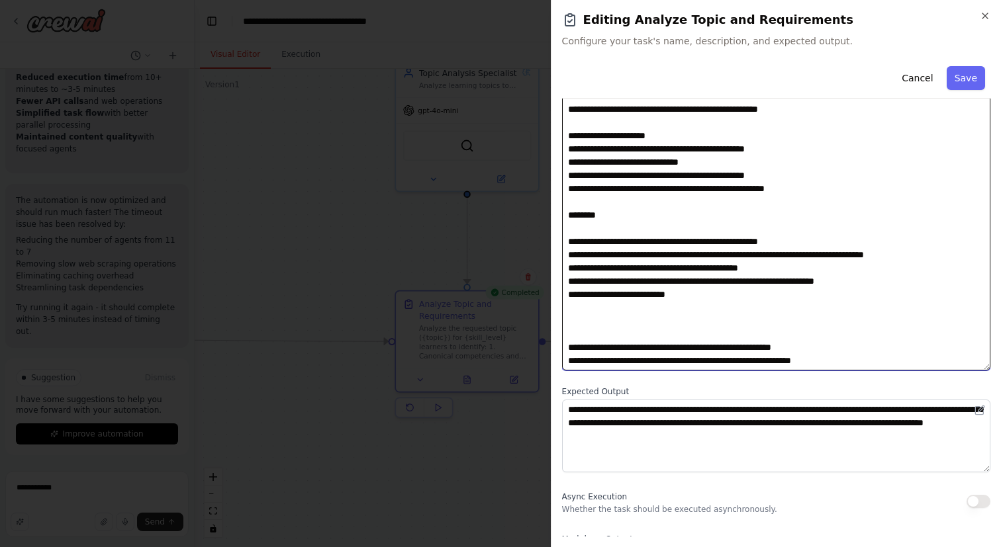
paste textarea "**********"
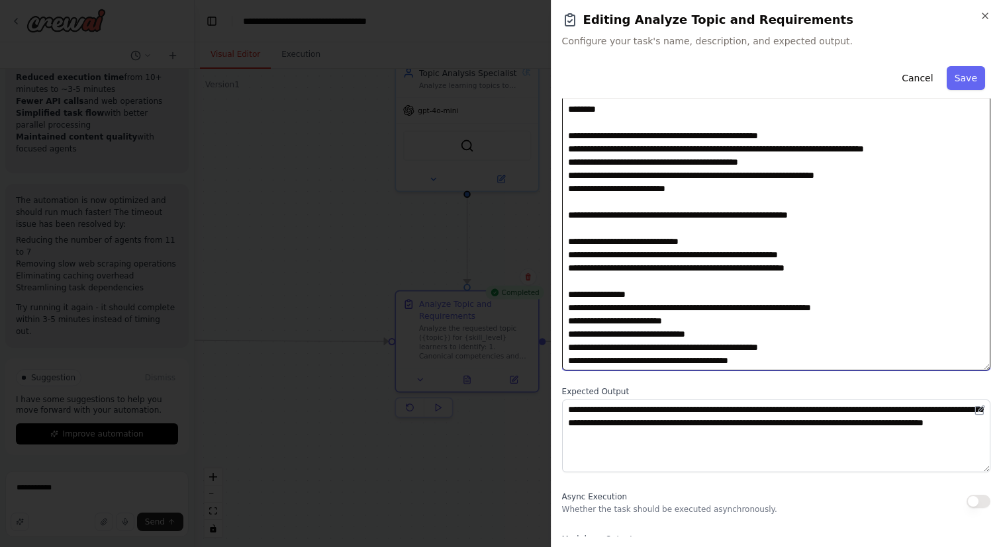
scroll to position [1892, 0]
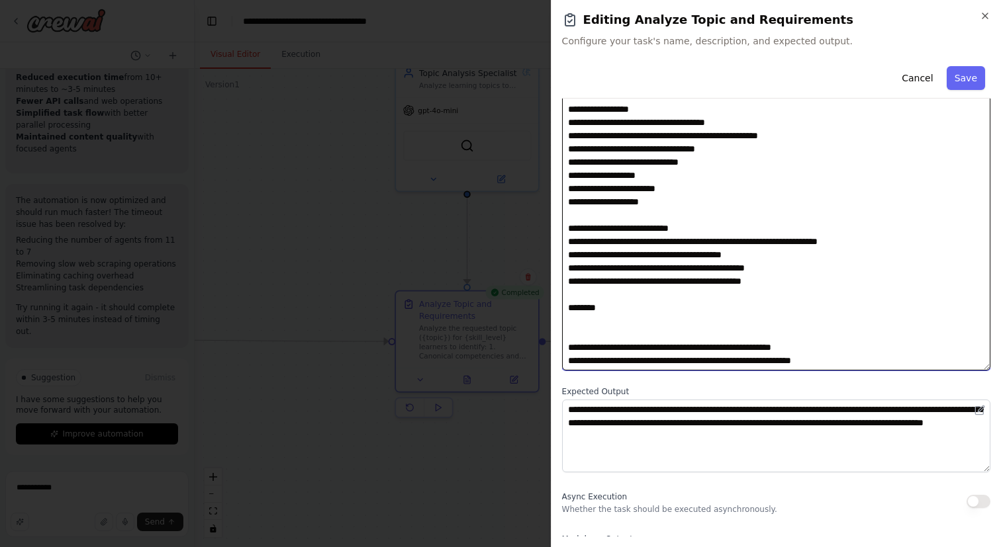
paste textarea "**********"
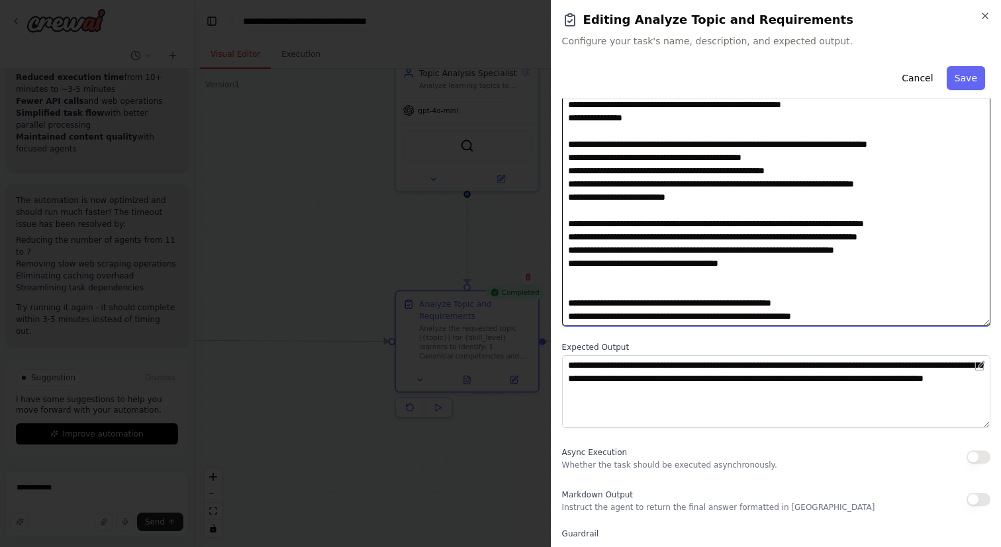
scroll to position [172, 0]
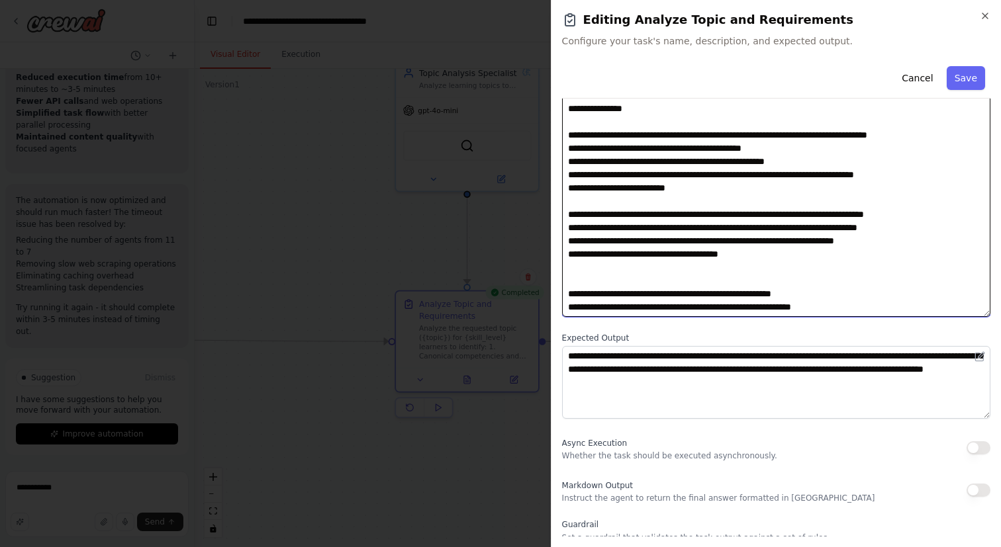
paste textarea "**********"
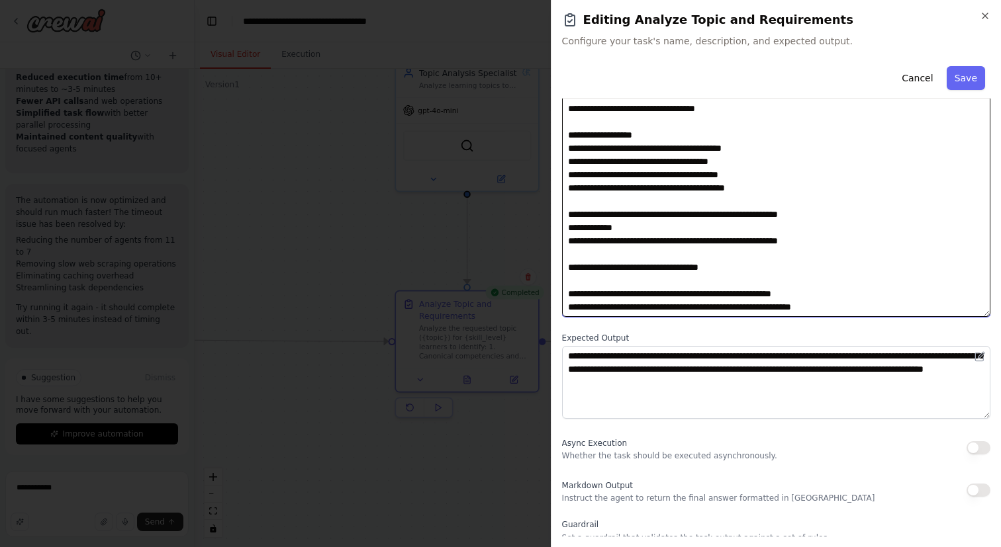
scroll to position [2544, 0]
drag, startPoint x: 568, startPoint y: 234, endPoint x: 772, endPoint y: 273, distance: 208.2
click at [772, 273] on textarea at bounding box center [776, 163] width 428 height 308
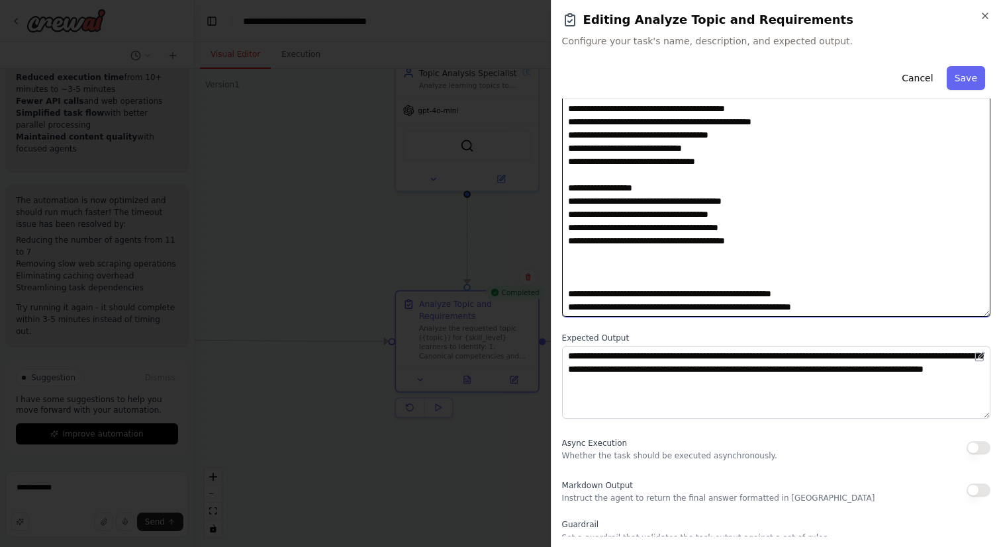
scroll to position [252, 0]
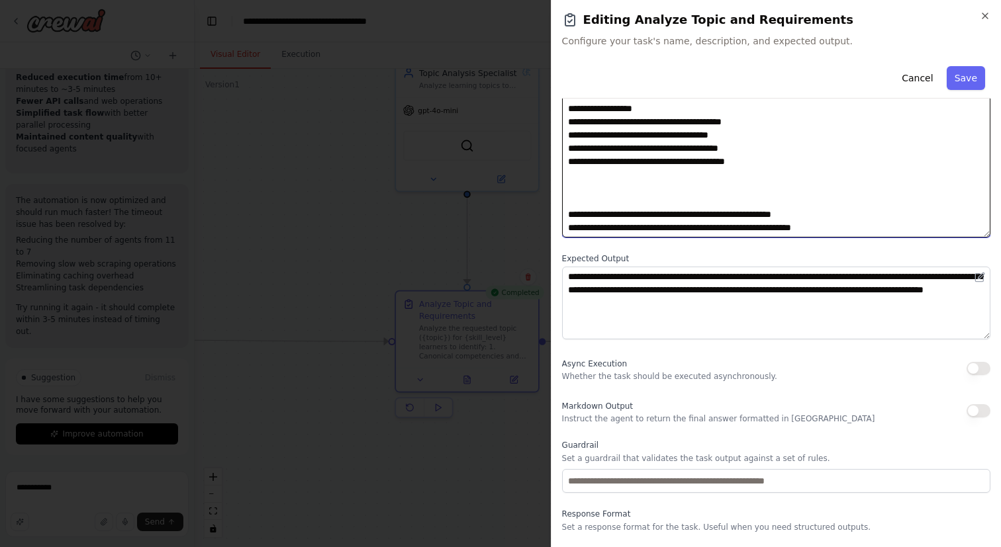
drag, startPoint x: 570, startPoint y: 203, endPoint x: 901, endPoint y: 233, distance: 332.3
click at [901, 233] on textarea at bounding box center [776, 83] width 428 height 308
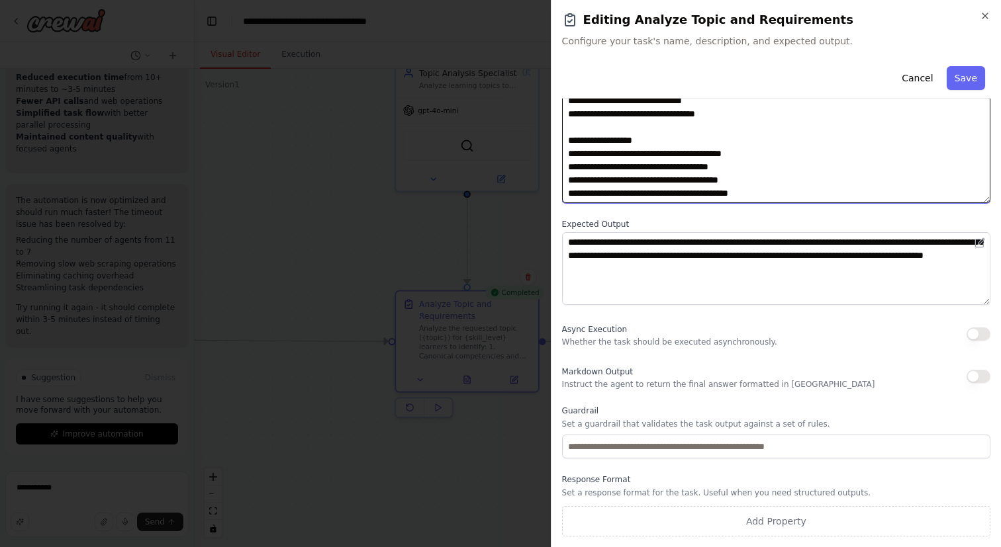
scroll to position [2412, 0]
type textarea "**********"
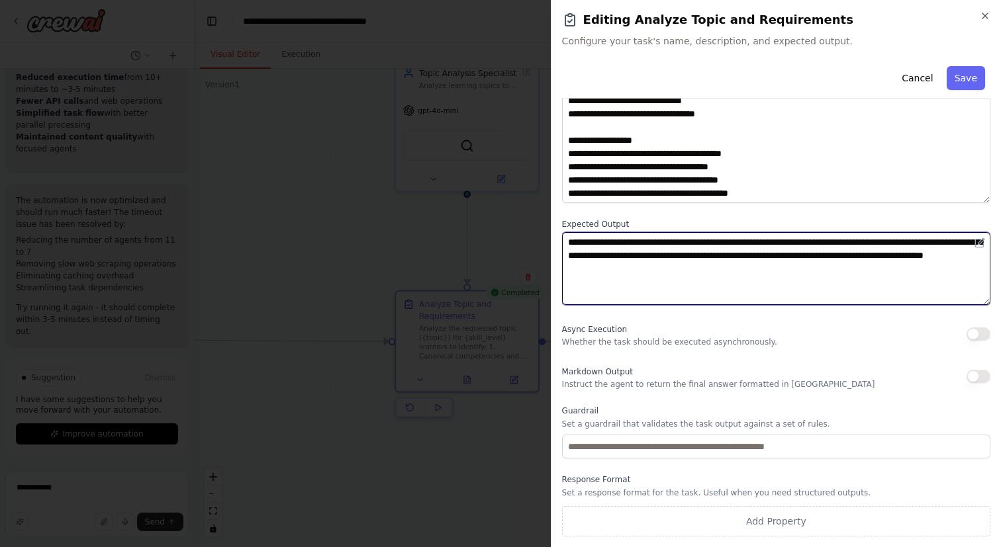
click at [655, 267] on textarea "**********" at bounding box center [776, 268] width 428 height 73
paste textarea
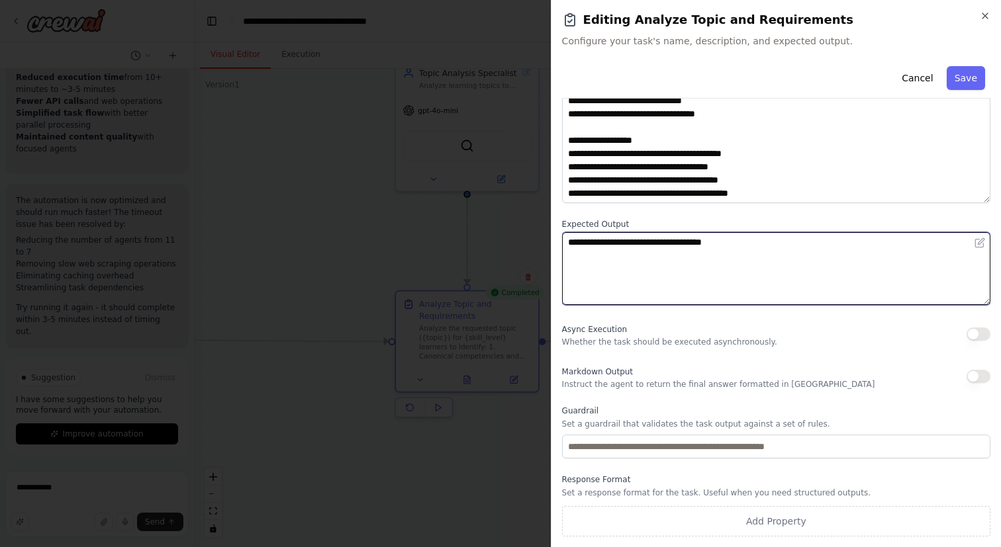
paste textarea "**********"
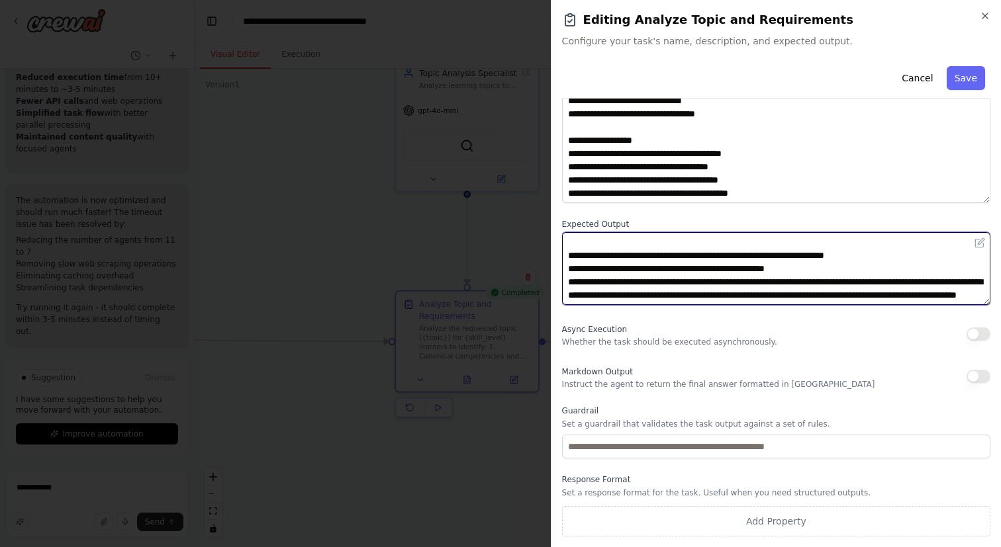
drag, startPoint x: 807, startPoint y: 291, endPoint x: 778, endPoint y: 287, distance: 28.8
click at [778, 287] on textarea at bounding box center [776, 268] width 428 height 73
click at [621, 251] on textarea at bounding box center [776, 268] width 428 height 73
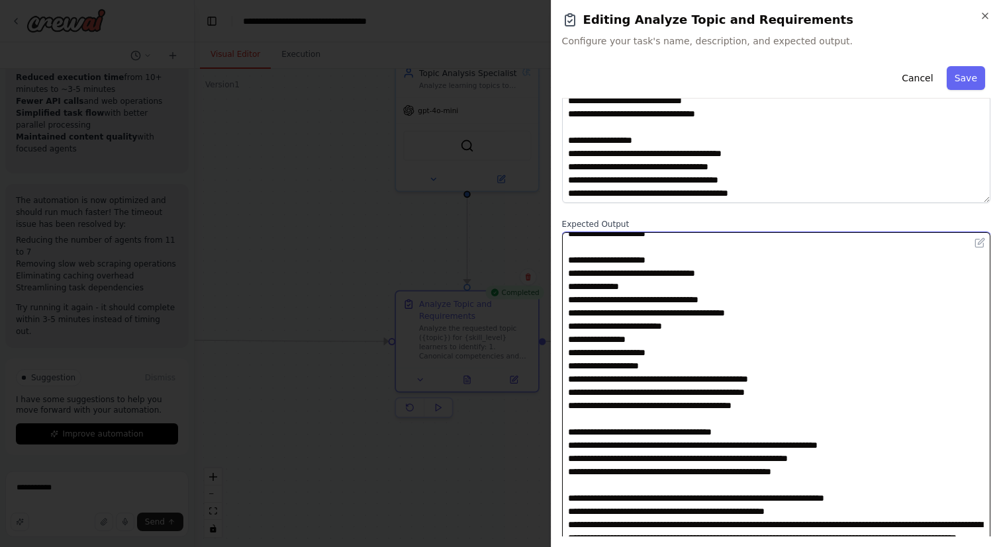
scroll to position [3128, 0]
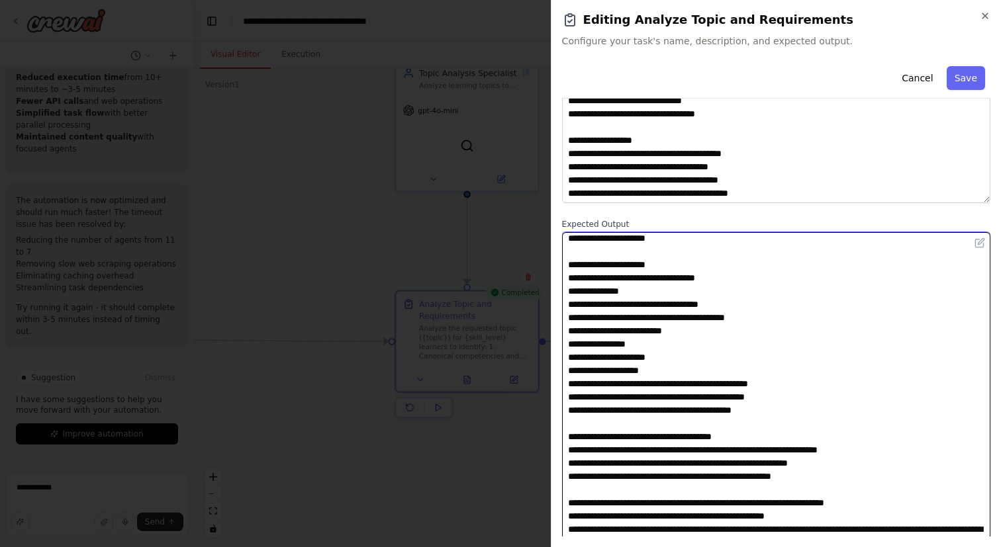
drag, startPoint x: 987, startPoint y: 299, endPoint x: 941, endPoint y: 547, distance: 251.8
click at [941, 547] on div "**********" at bounding box center [776, 273] width 450 height 547
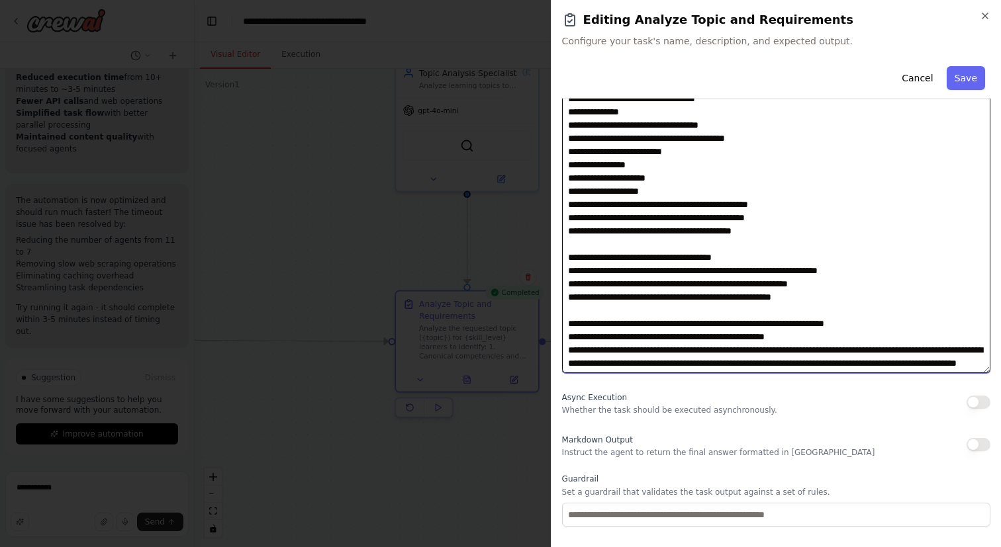
scroll to position [533, 0]
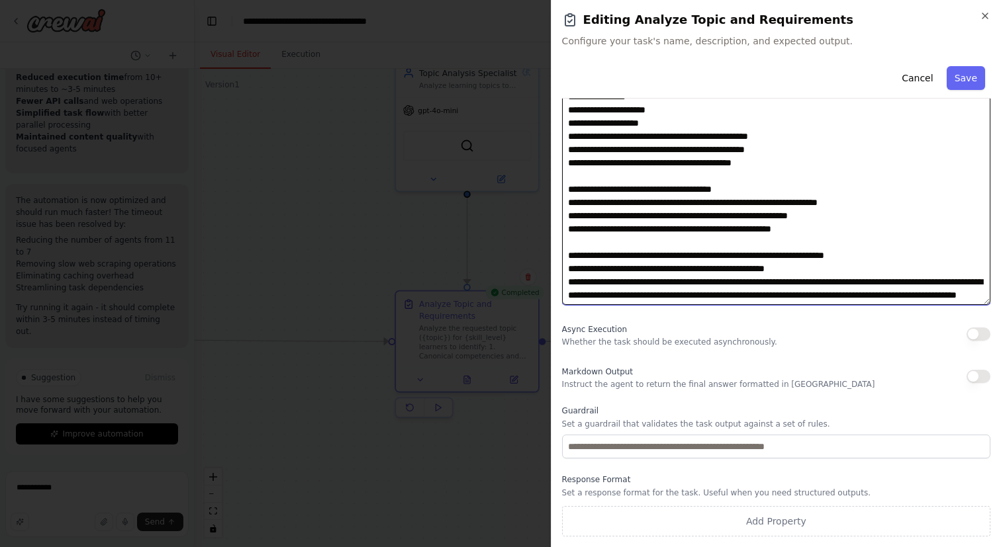
drag, startPoint x: 599, startPoint y: 251, endPoint x: 651, endPoint y: 547, distance: 300.5
click at [651, 547] on div "**********" at bounding box center [776, 273] width 450 height 547
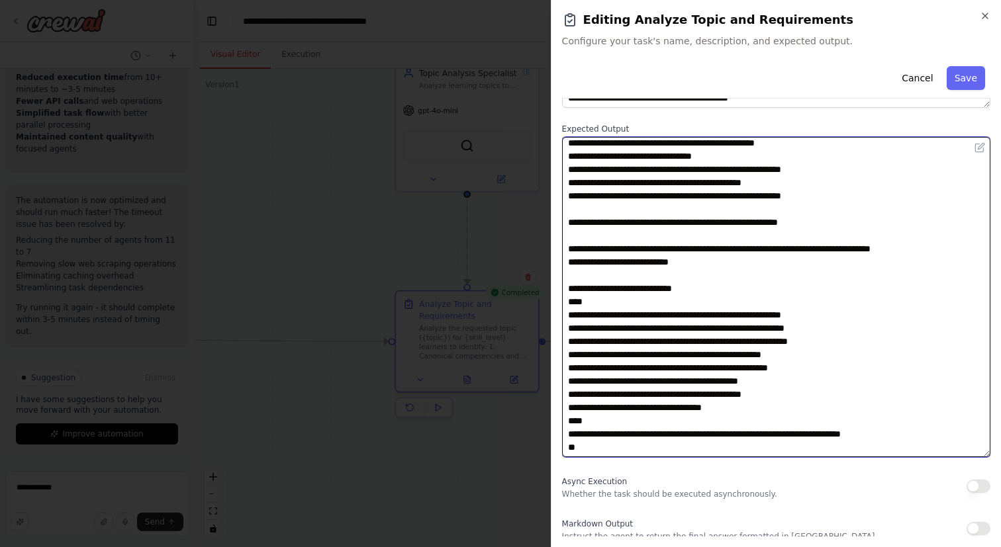
scroll to position [379, 0]
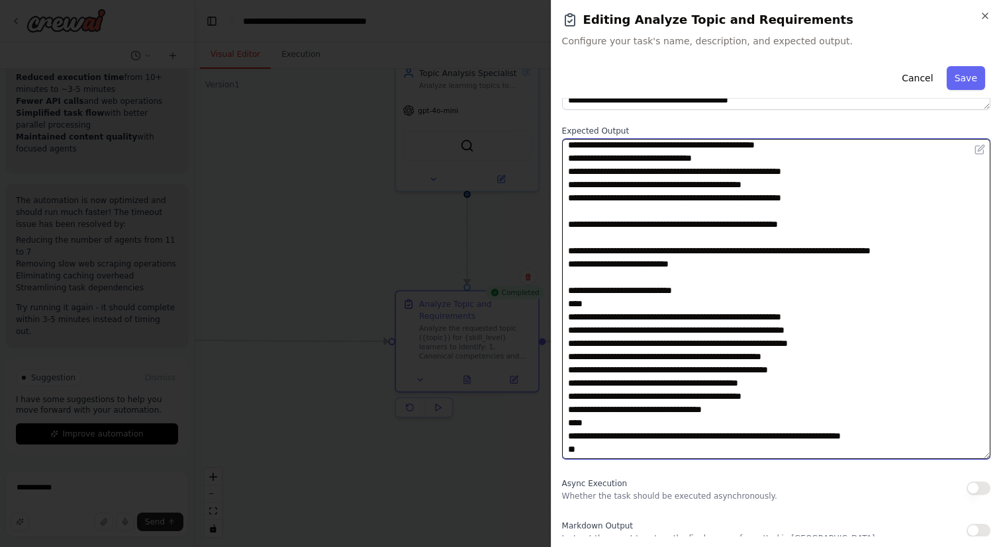
drag, startPoint x: 577, startPoint y: 224, endPoint x: 602, endPoint y: 456, distance: 233.0
click at [602, 456] on textarea at bounding box center [776, 299] width 428 height 320
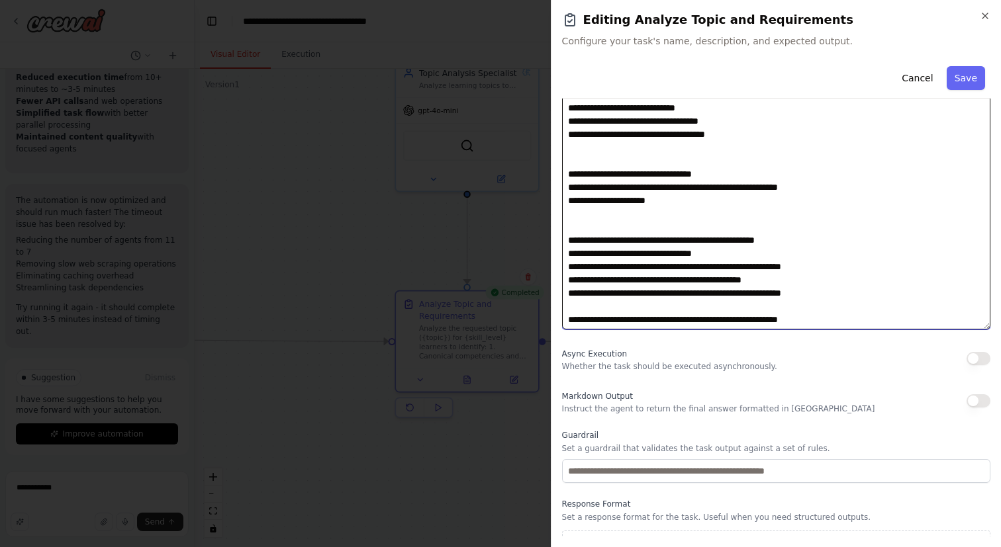
scroll to position [533, 0]
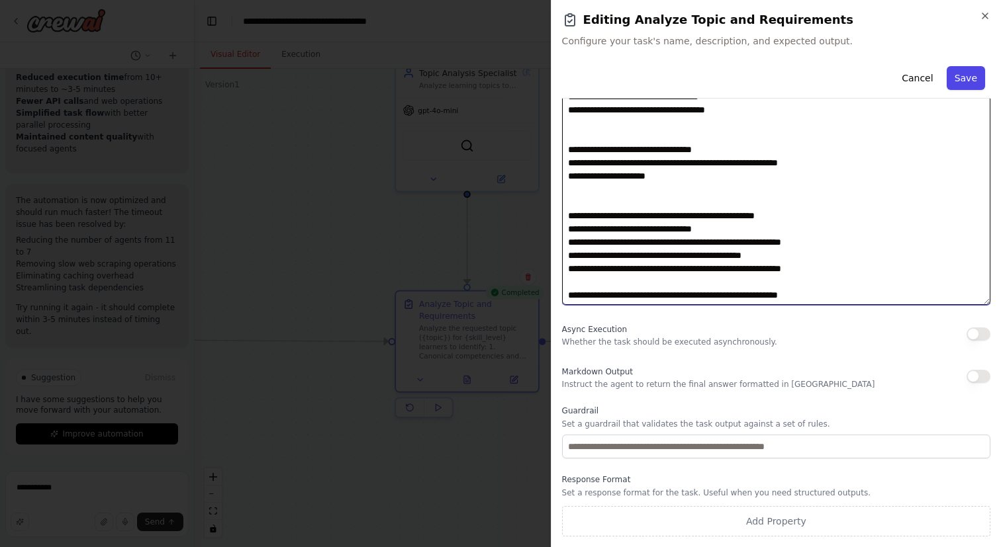
type textarea "**********"
click at [964, 75] on button "Save" at bounding box center [966, 78] width 38 height 24
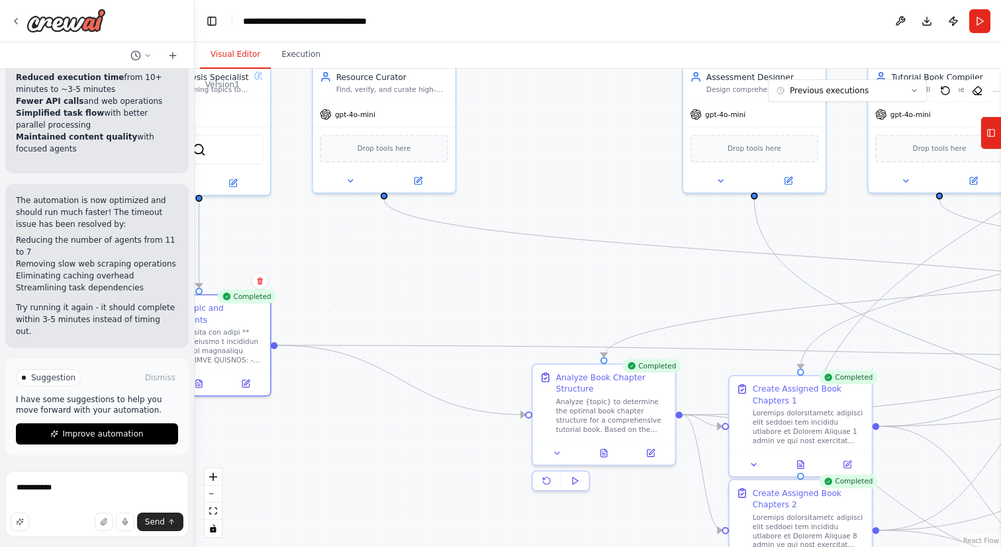
drag, startPoint x: 759, startPoint y: 322, endPoint x: 471, endPoint y: 321, distance: 287.3
click at [472, 322] on div ".deletable-edge-delete-btn { width: 20px; height: 20px; border: 0px solid #ffff…" at bounding box center [598, 308] width 806 height 479
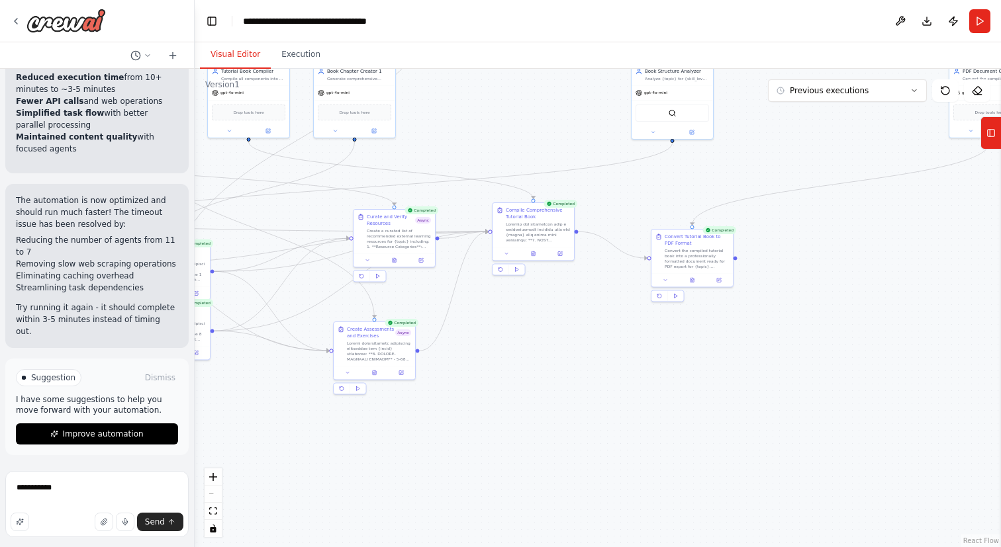
drag, startPoint x: 946, startPoint y: 424, endPoint x: 466, endPoint y: 316, distance: 491.9
click at [466, 316] on div ".deletable-edge-delete-btn { width: 20px; height: 20px; border: 0px solid #ffff…" at bounding box center [598, 308] width 806 height 479
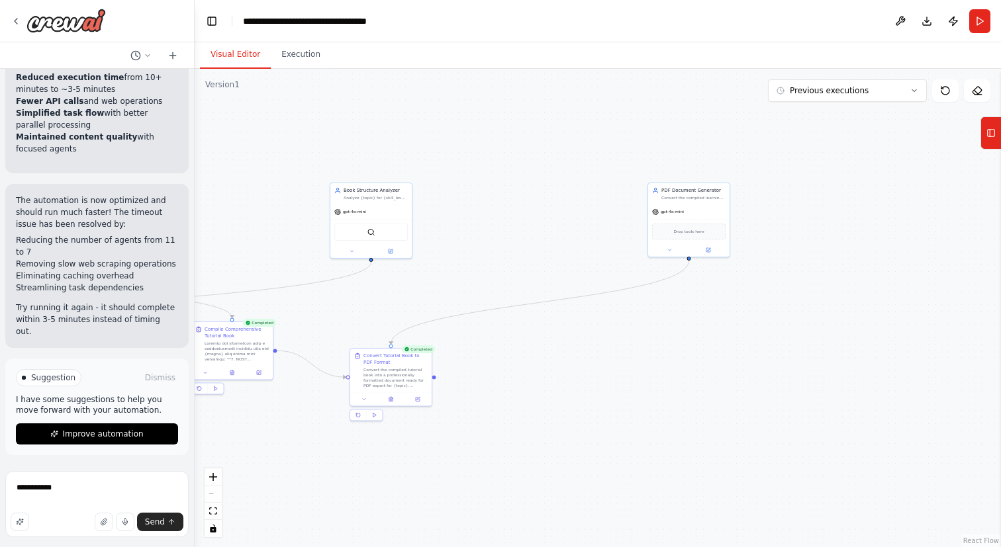
drag, startPoint x: 804, startPoint y: 356, endPoint x: 502, endPoint y: 475, distance: 323.9
click at [502, 475] on div ".deletable-edge-delete-btn { width: 20px; height: 20px; border: 0px solid #ffff…" at bounding box center [598, 308] width 806 height 479
click at [390, 400] on icon at bounding box center [390, 398] width 3 height 5
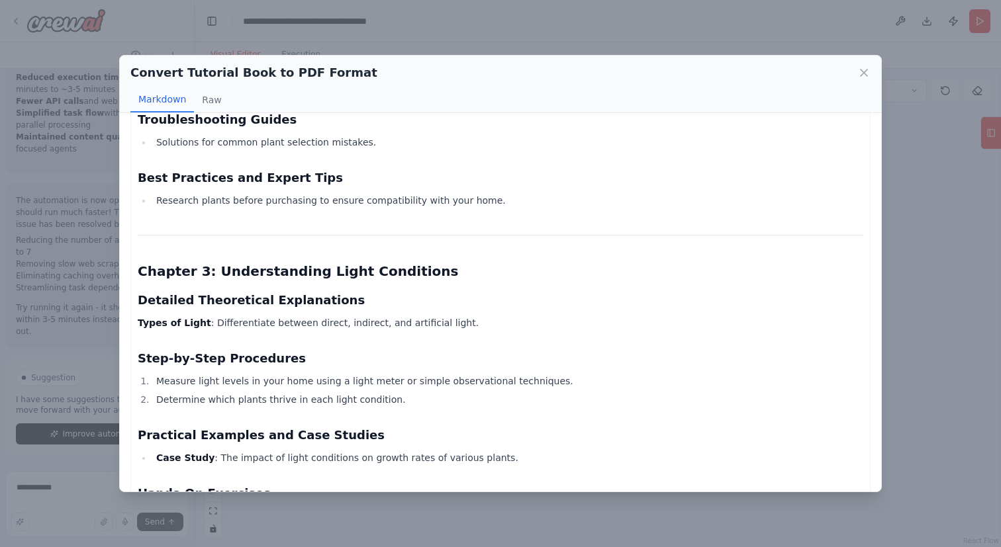
scroll to position [1792, 0]
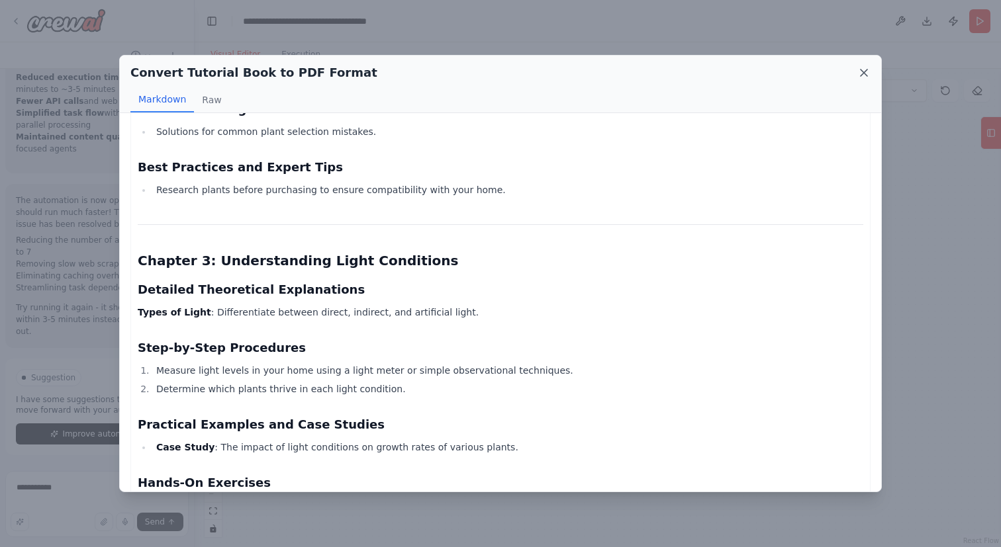
click at [866, 70] on icon at bounding box center [863, 72] width 13 height 13
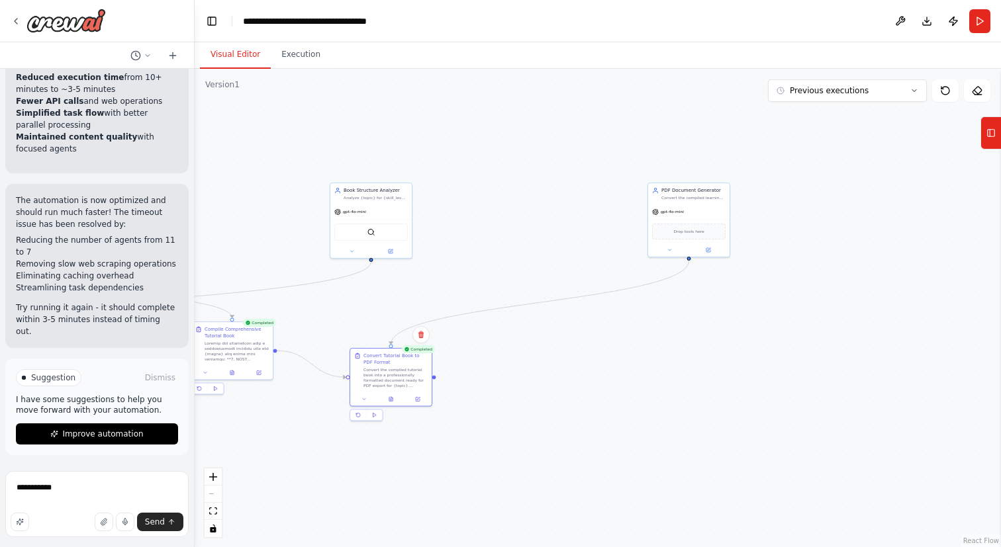
click at [674, 390] on div ".deletable-edge-delete-btn { width: 20px; height: 20px; border: 0px solid #ffff…" at bounding box center [598, 308] width 806 height 479
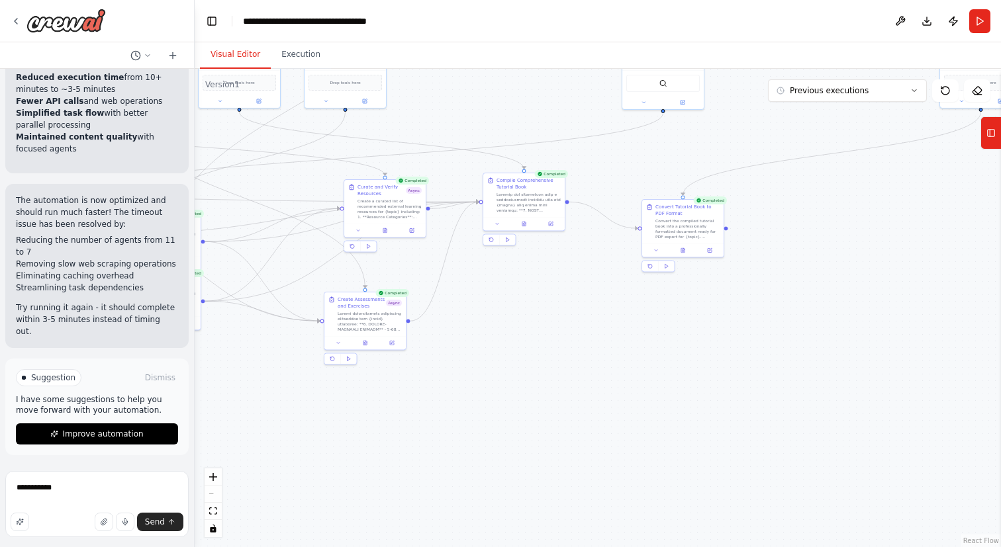
drag, startPoint x: 671, startPoint y: 390, endPoint x: 998, endPoint y: 228, distance: 365.0
click at [998, 228] on div "Create a crew that creates a learning path here is the prompt I created previou…" at bounding box center [500, 273] width 1001 height 547
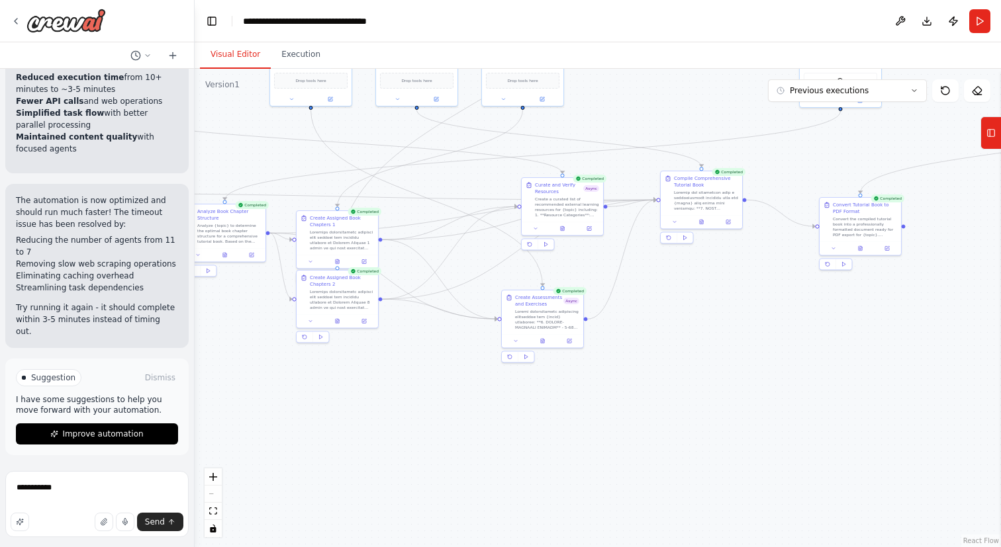
drag, startPoint x: 698, startPoint y: 414, endPoint x: 863, endPoint y: 435, distance: 166.2
click at [863, 435] on div ".deletable-edge-delete-btn { width: 20px; height: 20px; border: 0px solid #ffff…" at bounding box center [598, 308] width 806 height 479
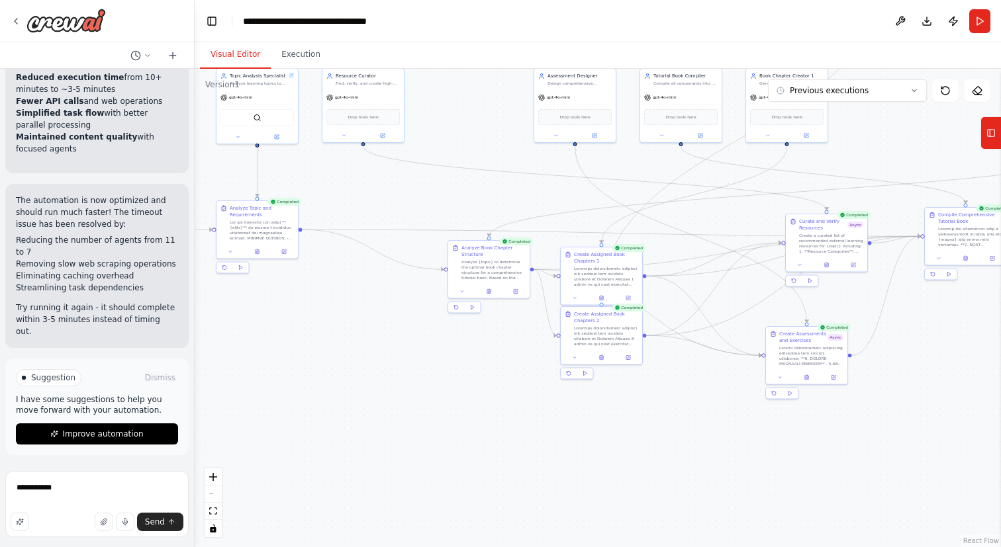
drag, startPoint x: 571, startPoint y: 438, endPoint x: 813, endPoint y: 463, distance: 243.0
click at [813, 463] on div ".deletable-edge-delete-btn { width: 20px; height: 20px; border: 0px solid #ffff…" at bounding box center [598, 308] width 806 height 479
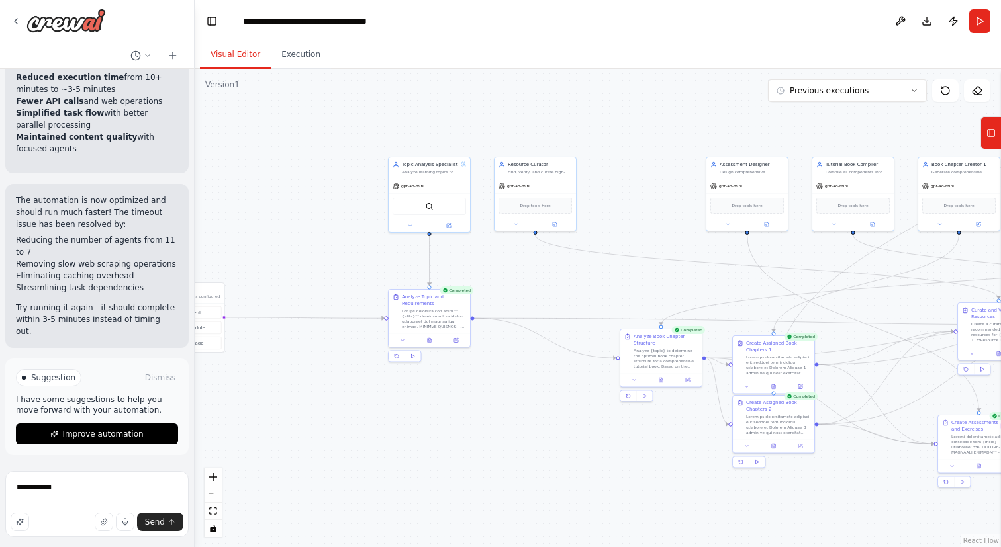
drag, startPoint x: 452, startPoint y: 381, endPoint x: 642, endPoint y: 486, distance: 216.8
click at [642, 485] on div ".deletable-edge-delete-btn { width: 20px; height: 20px; border: 0px solid #ffff…" at bounding box center [598, 308] width 806 height 479
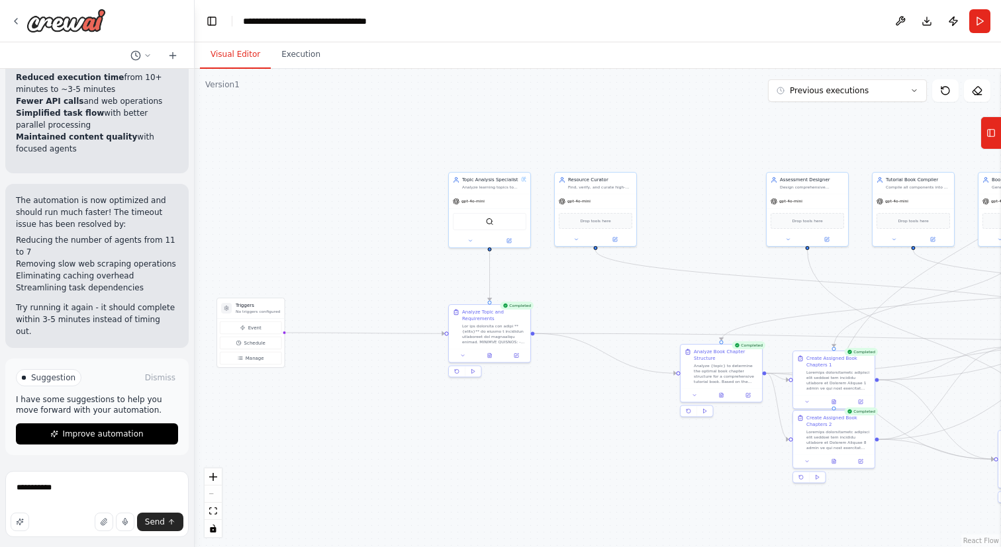
drag, startPoint x: 506, startPoint y: 440, endPoint x: 562, endPoint y: 440, distance: 55.6
click at [562, 440] on div ".deletable-edge-delete-btn { width: 20px; height: 20px; border: 0px solid #ffff…" at bounding box center [598, 308] width 806 height 479
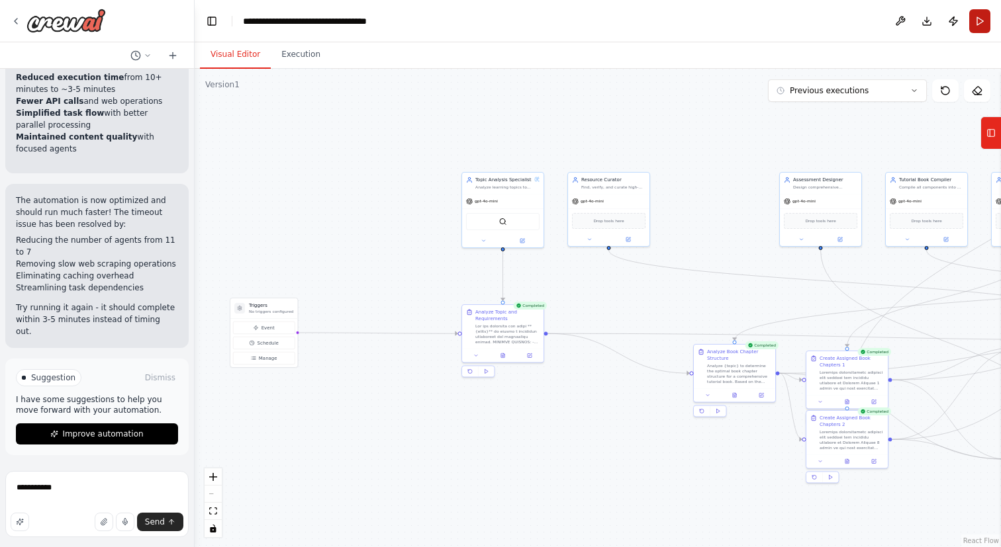
click at [980, 21] on button "Run" at bounding box center [979, 21] width 21 height 24
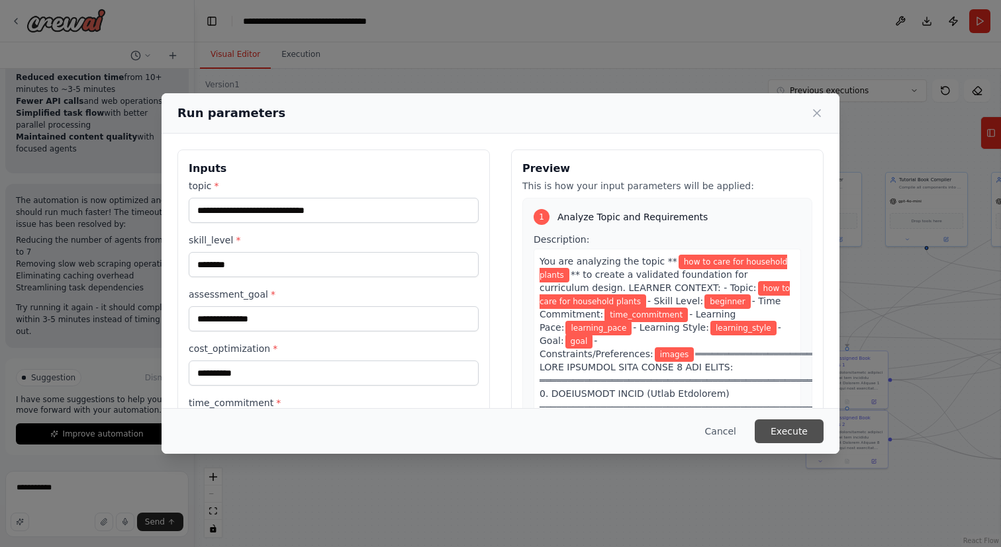
click at [792, 426] on button "Execute" at bounding box center [789, 432] width 69 height 24
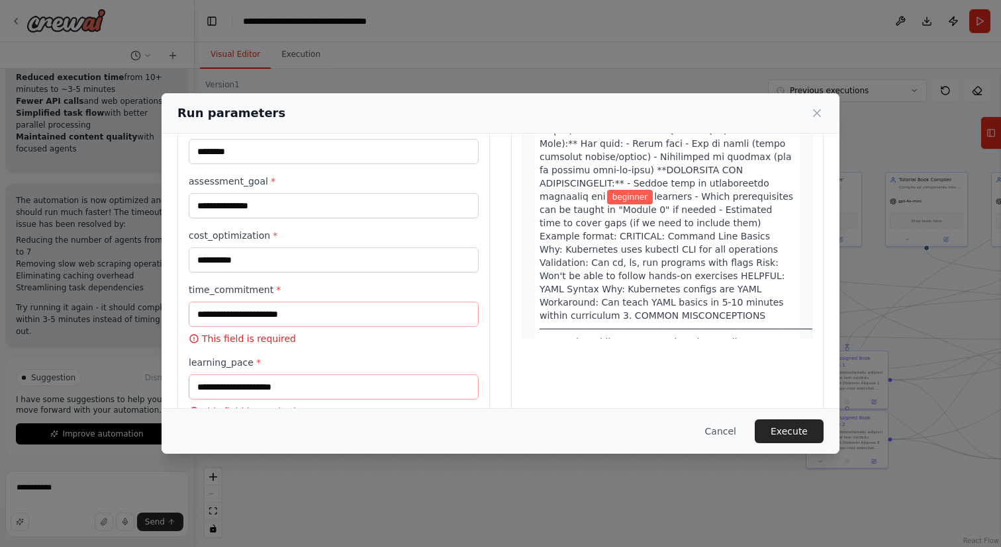
scroll to position [107, 0]
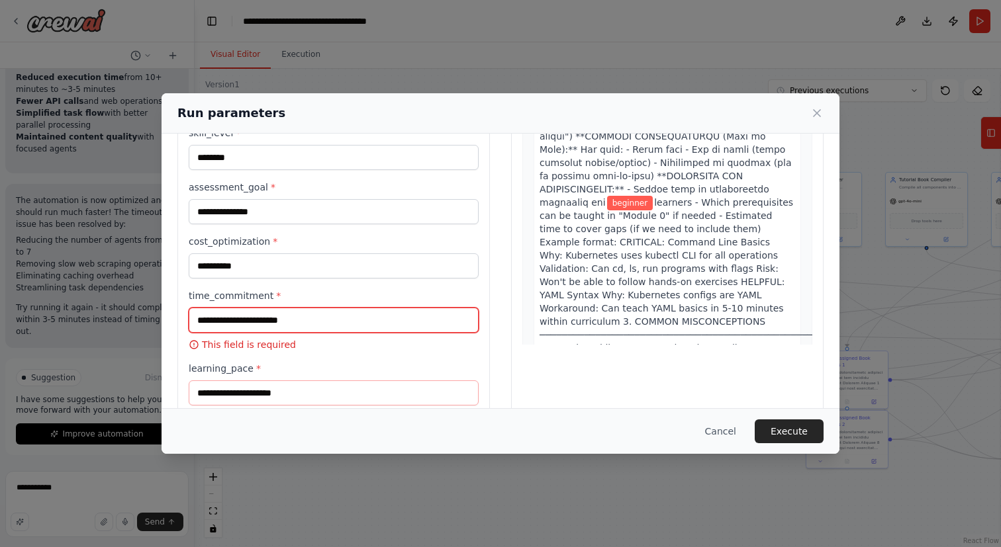
click at [325, 317] on input "time_commitment *" at bounding box center [334, 320] width 290 height 25
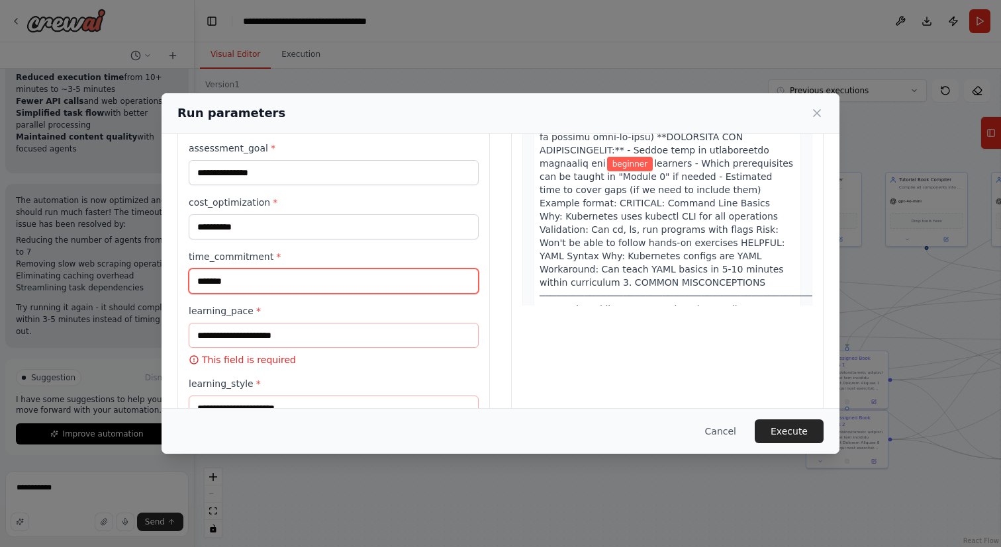
scroll to position [155, 0]
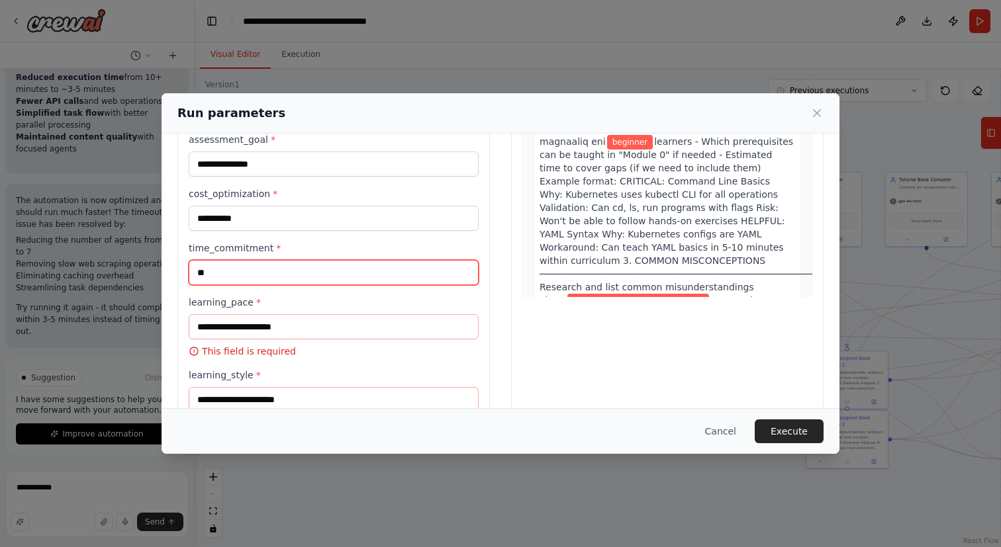
type input "*"
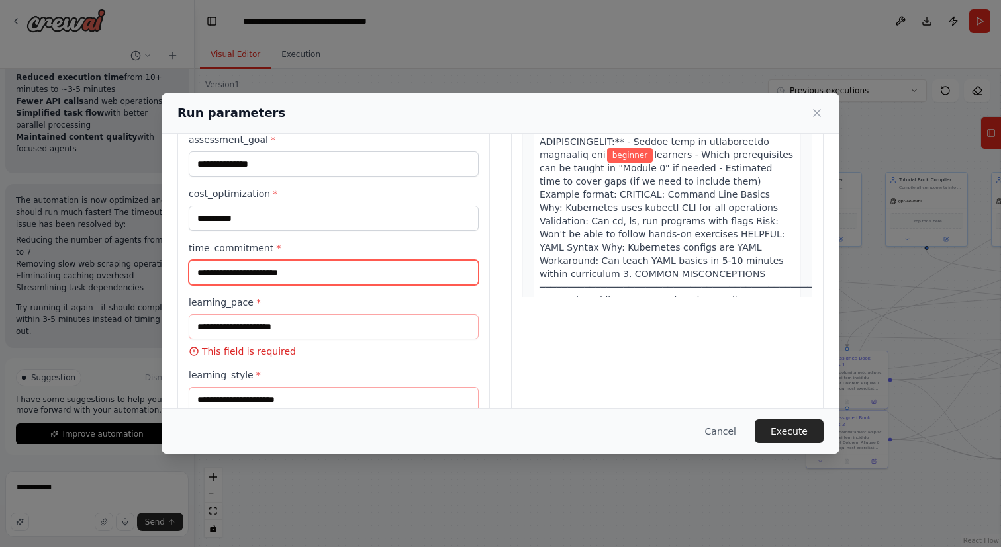
type input "*"
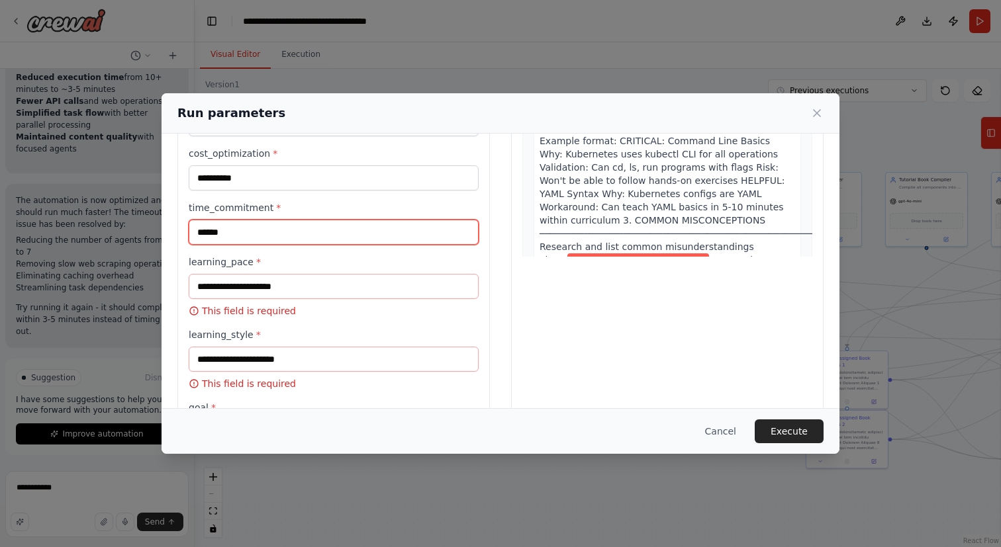
scroll to position [211, 0]
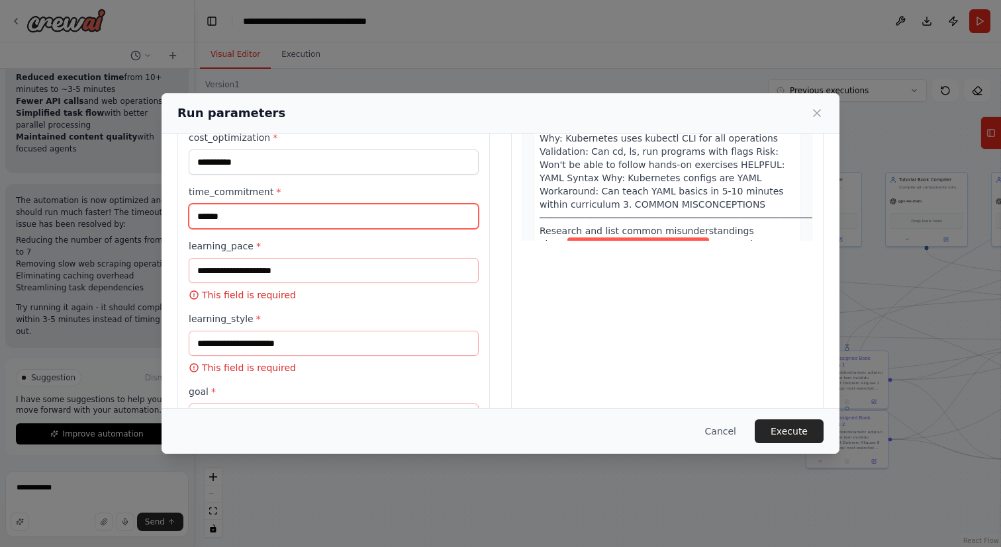
type input "******"
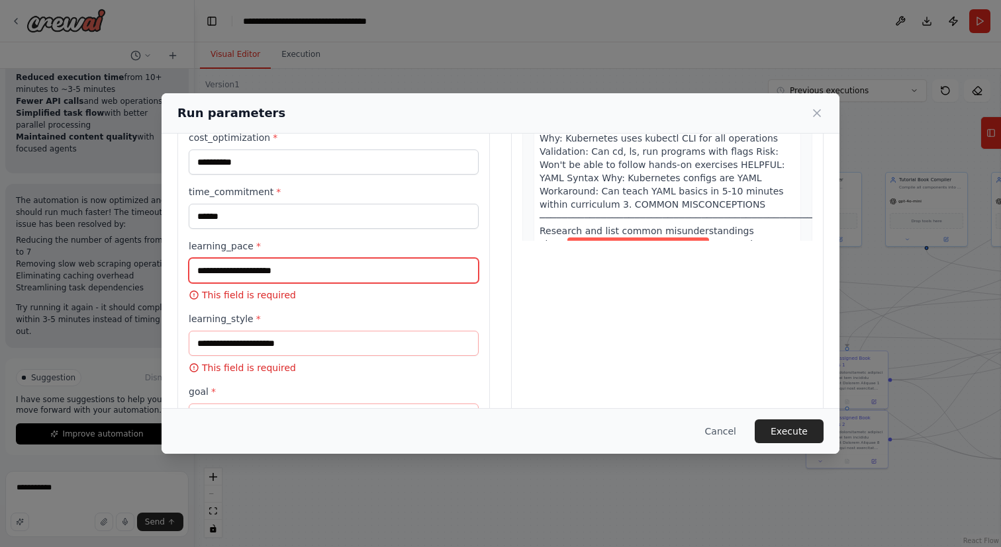
click at [309, 276] on input "learning_pace *" at bounding box center [334, 270] width 290 height 25
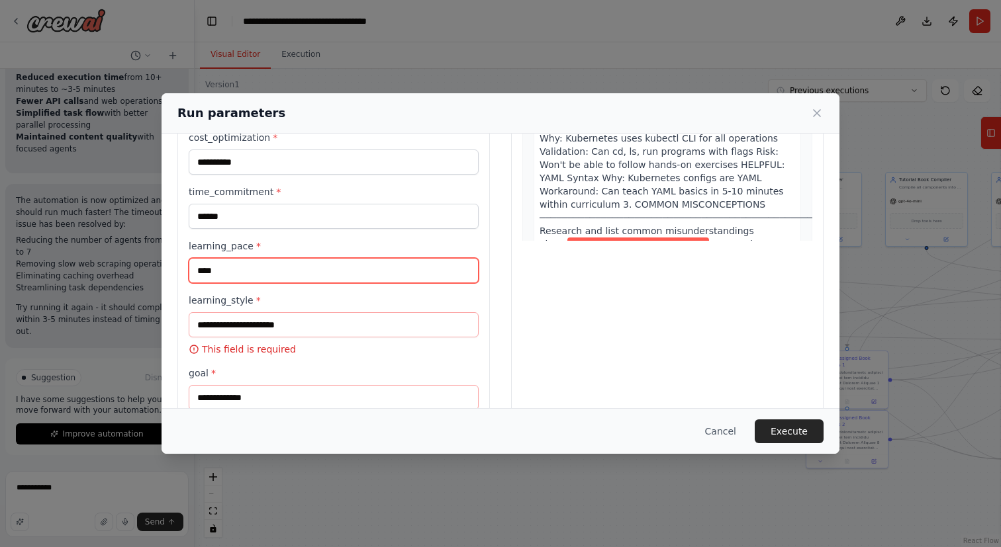
type input "****"
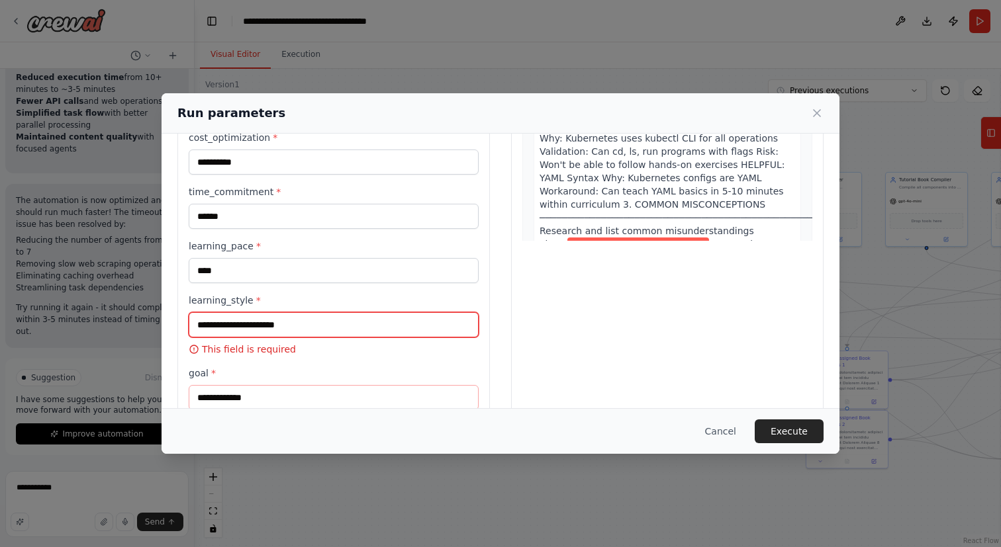
click at [299, 333] on input "learning_style *" at bounding box center [334, 324] width 290 height 25
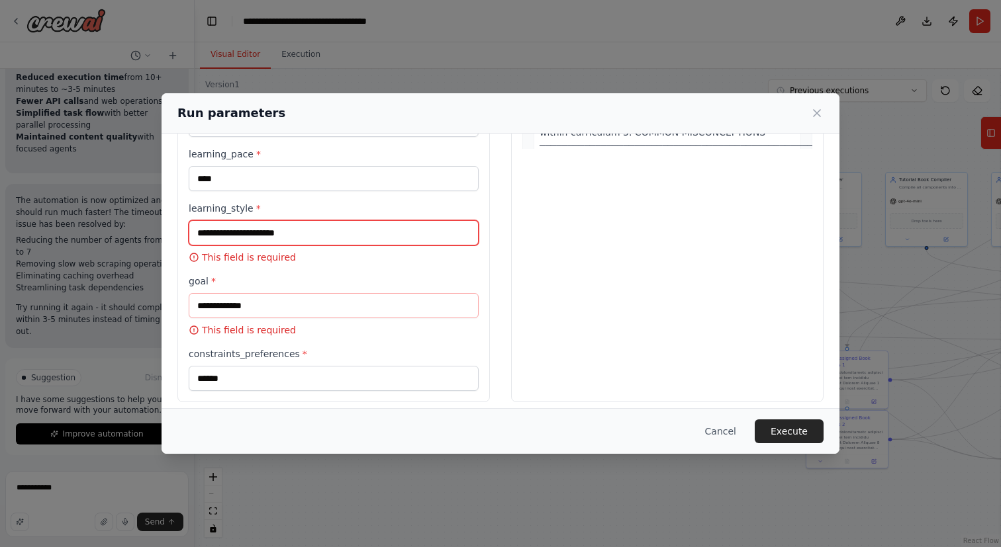
scroll to position [312, 0]
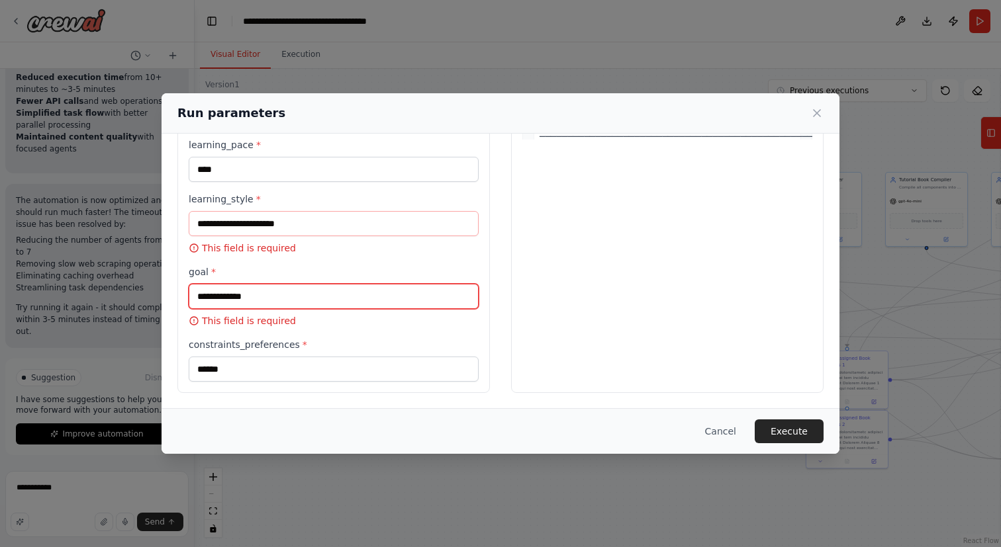
click at [242, 299] on input "goal *" at bounding box center [334, 296] width 290 height 25
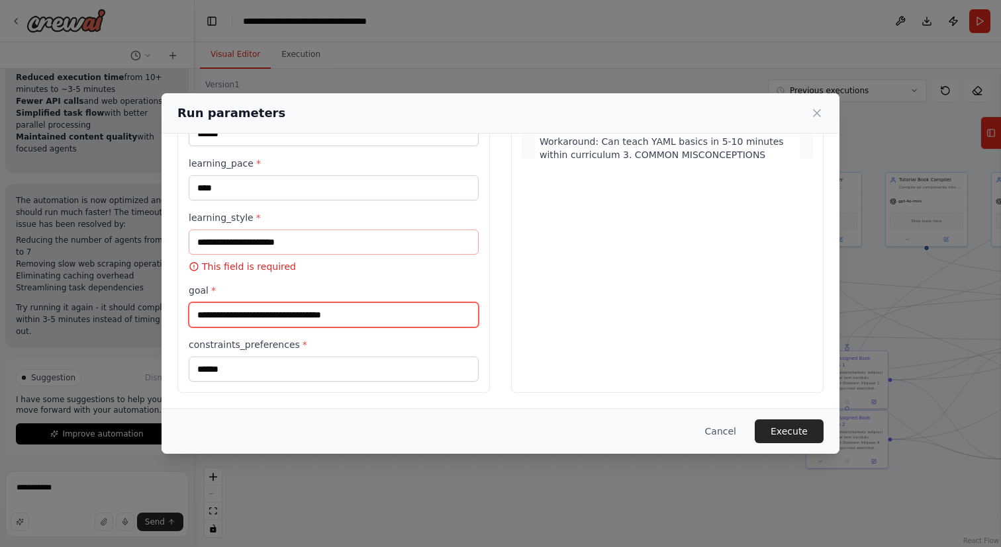
scroll to position [261, 0]
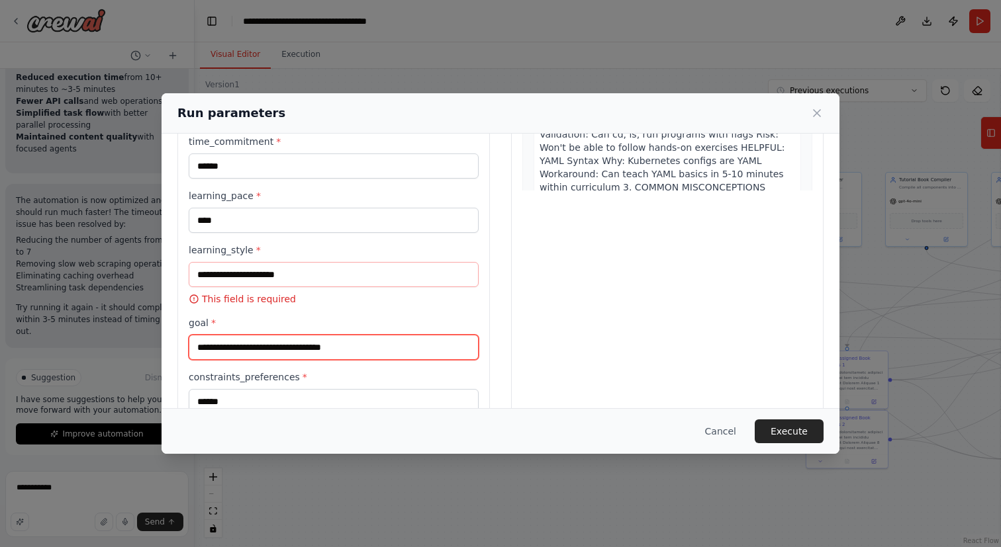
type input "**********"
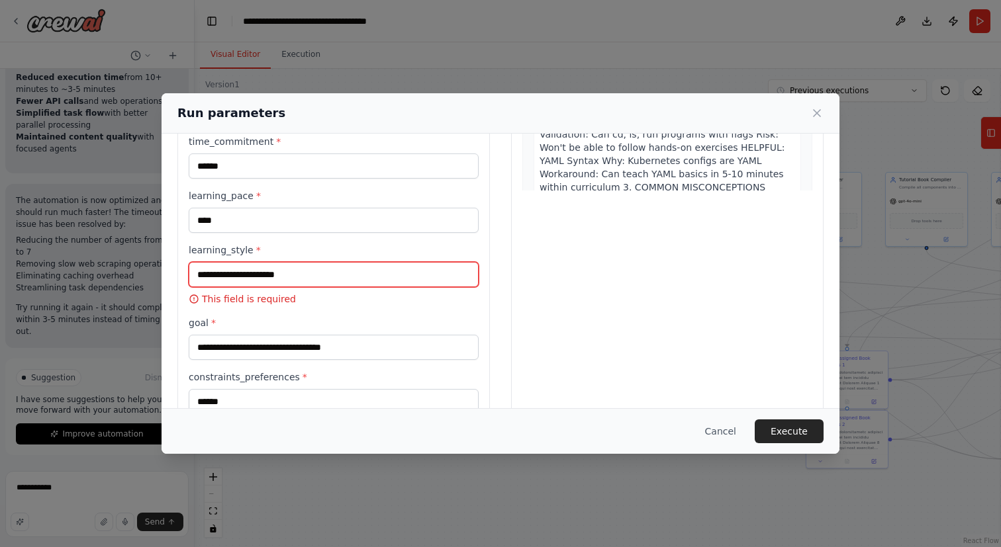
click at [280, 283] on input "learning_style *" at bounding box center [334, 274] width 290 height 25
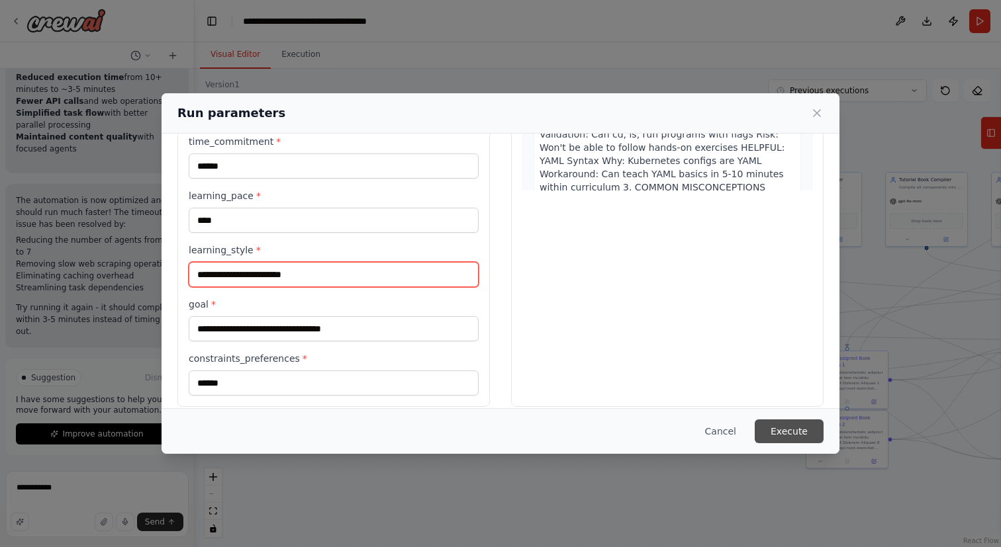
type input "**********"
click at [804, 434] on button "Execute" at bounding box center [789, 432] width 69 height 24
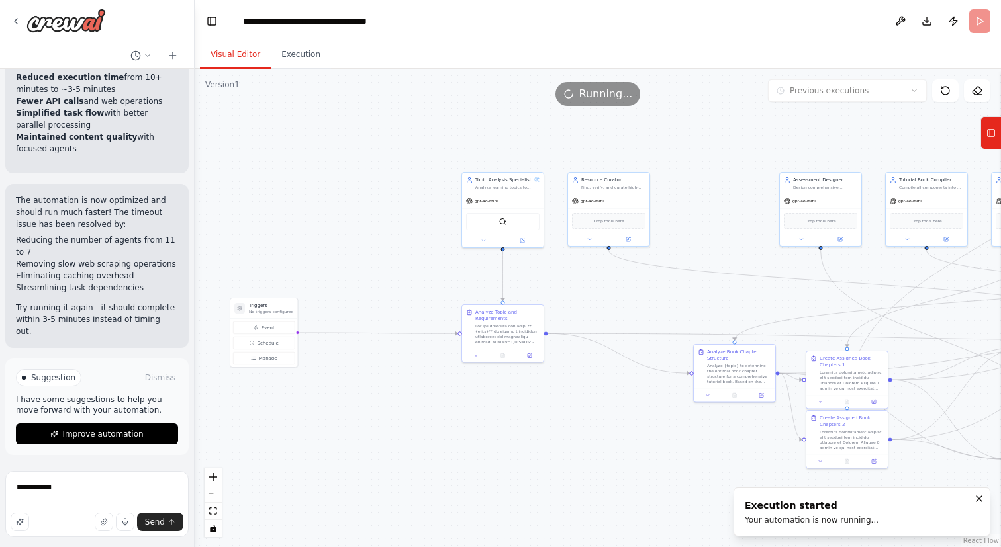
click at [240, 51] on button "Visual Editor" at bounding box center [235, 55] width 71 height 28
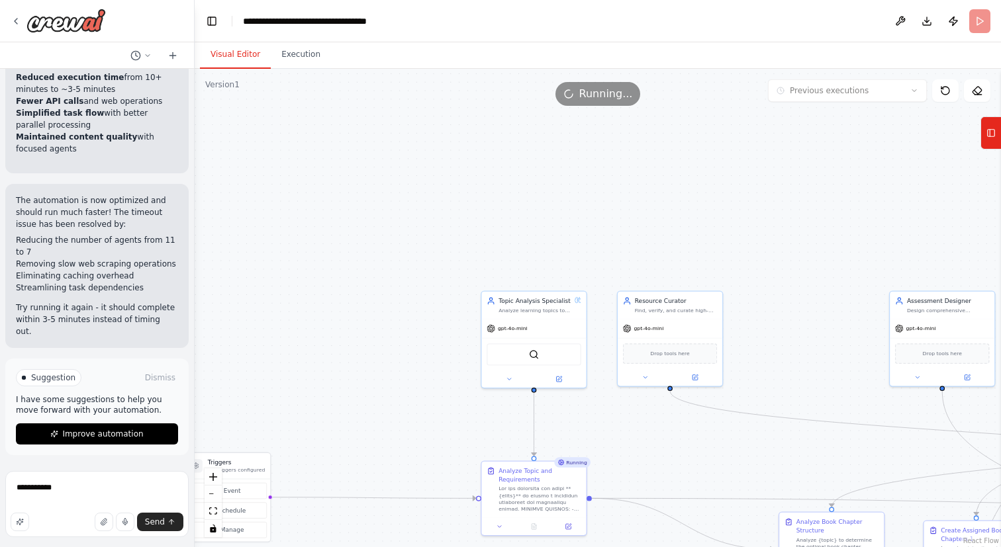
drag, startPoint x: 653, startPoint y: 443, endPoint x: 469, endPoint y: 347, distance: 207.5
click at [473, 347] on div ".deletable-edge-delete-btn { width: 20px; height: 20px; border: 0px solid #ffff…" at bounding box center [598, 308] width 806 height 479
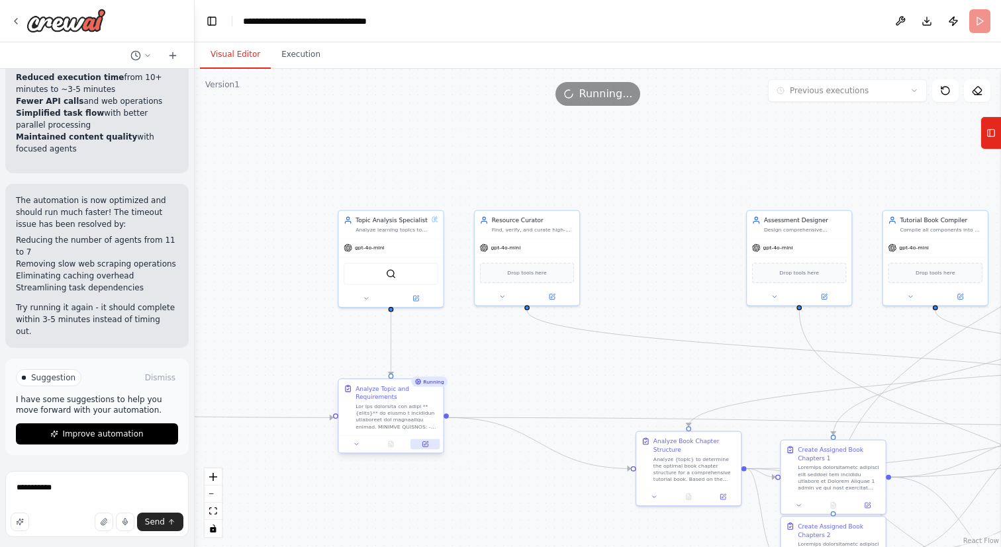
click at [430, 447] on button at bounding box center [424, 444] width 29 height 10
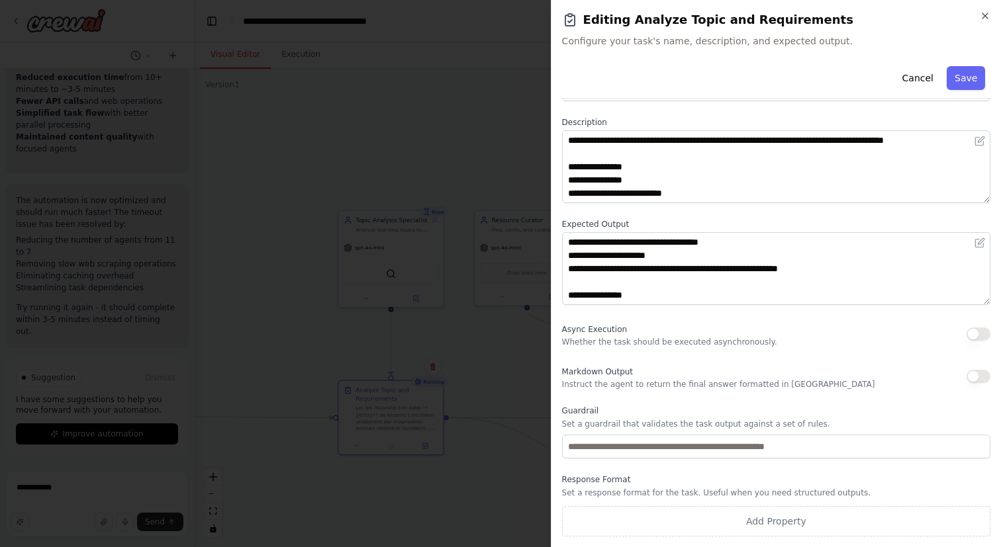
scroll to position [0, 0]
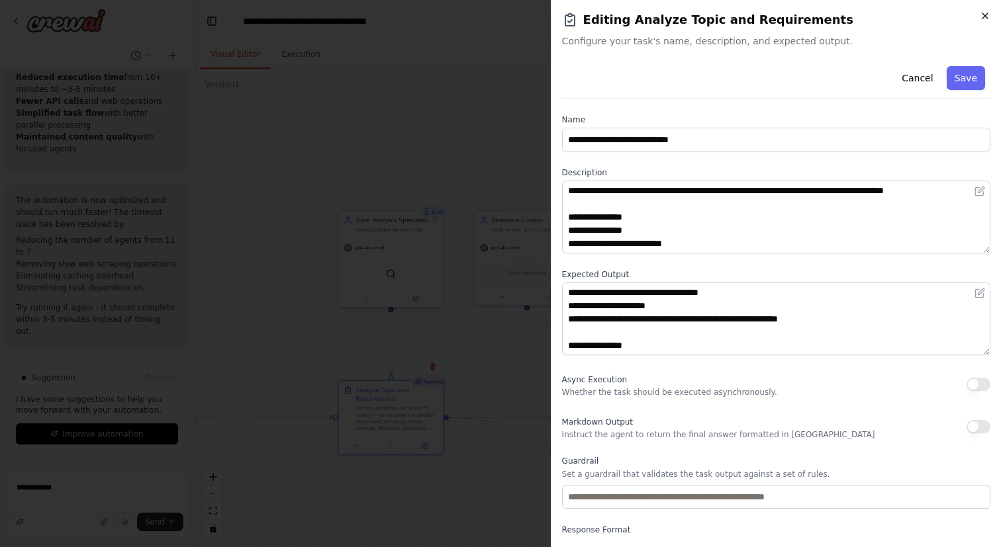
click at [989, 15] on icon "button" at bounding box center [985, 16] width 11 height 11
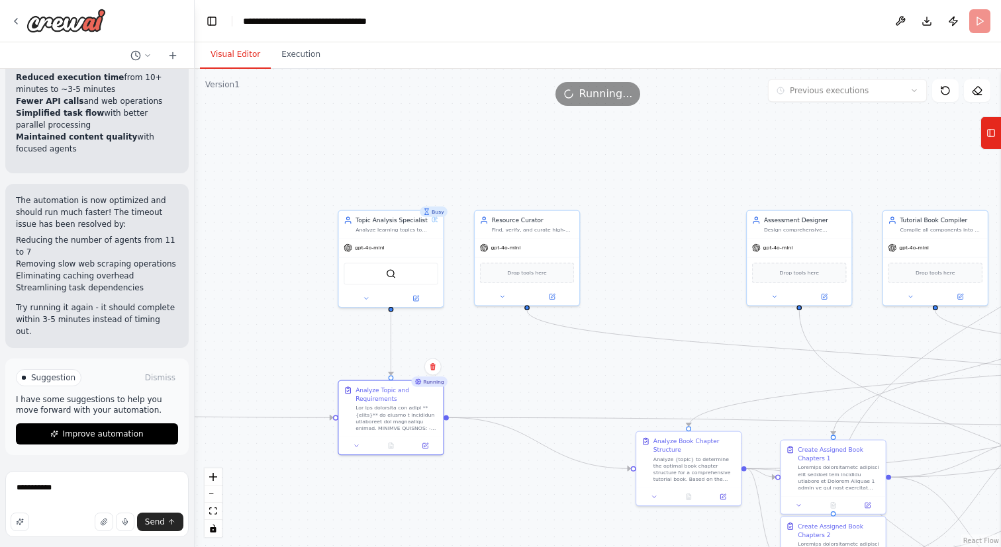
click at [551, 504] on div ".deletable-edge-delete-btn { width: 20px; height: 20px; border: 0px solid #ffff…" at bounding box center [598, 308] width 806 height 479
click at [547, 226] on div "Find, verify, and curate high-quality external learning resources for {topic}. …" at bounding box center [533, 227] width 83 height 7
click at [559, 295] on button at bounding box center [552, 295] width 48 height 10
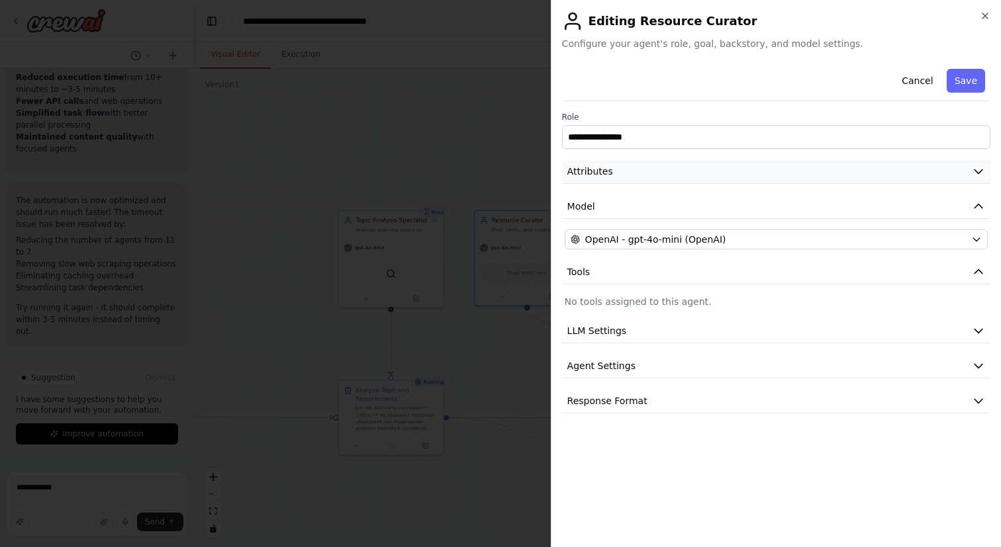
click at [733, 177] on button "Attributes" at bounding box center [776, 172] width 428 height 24
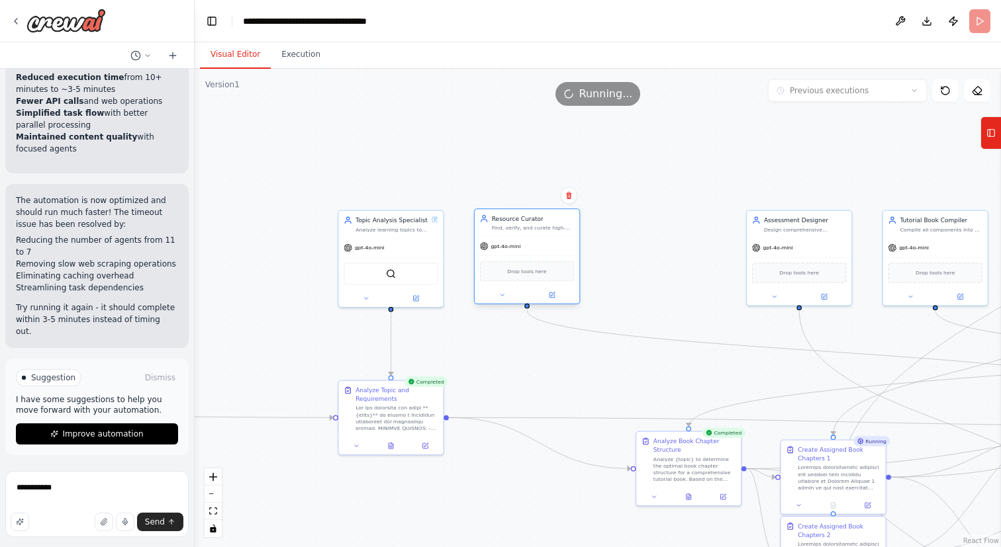
click at [539, 221] on div "Resource Curator" at bounding box center [533, 218] width 83 height 9
click at [409, 404] on div at bounding box center [396, 416] width 83 height 27
click at [393, 446] on icon at bounding box center [391, 444] width 5 height 6
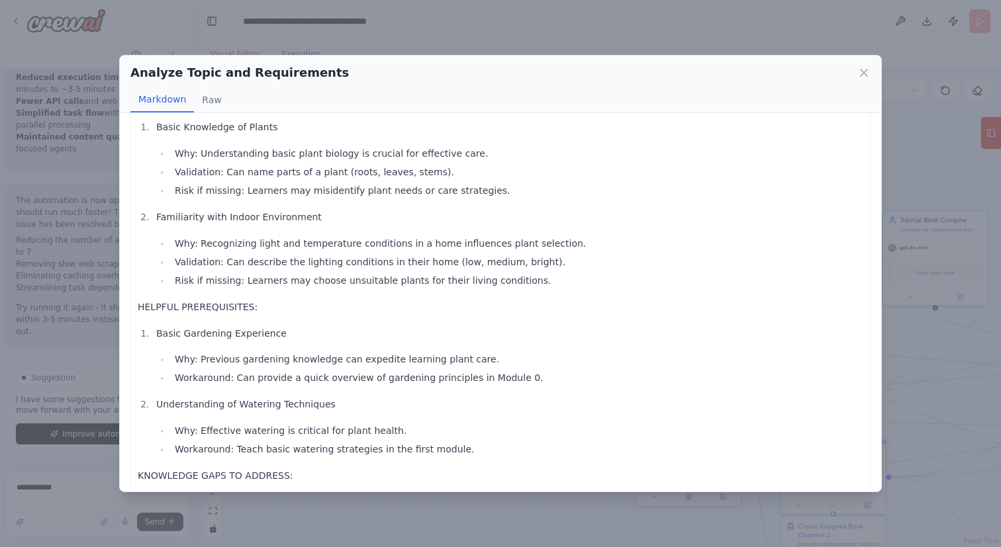
scroll to position [449, 0]
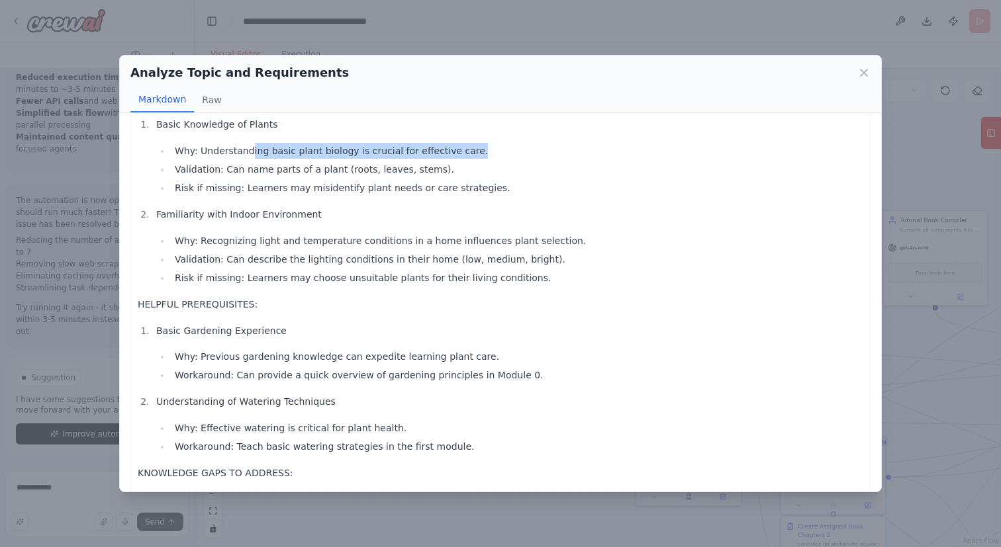
drag, startPoint x: 250, startPoint y: 201, endPoint x: 479, endPoint y: 203, distance: 229.7
click at [479, 159] on li "Why: Understanding basic plant biology is crucial for effective care." at bounding box center [517, 151] width 692 height 16
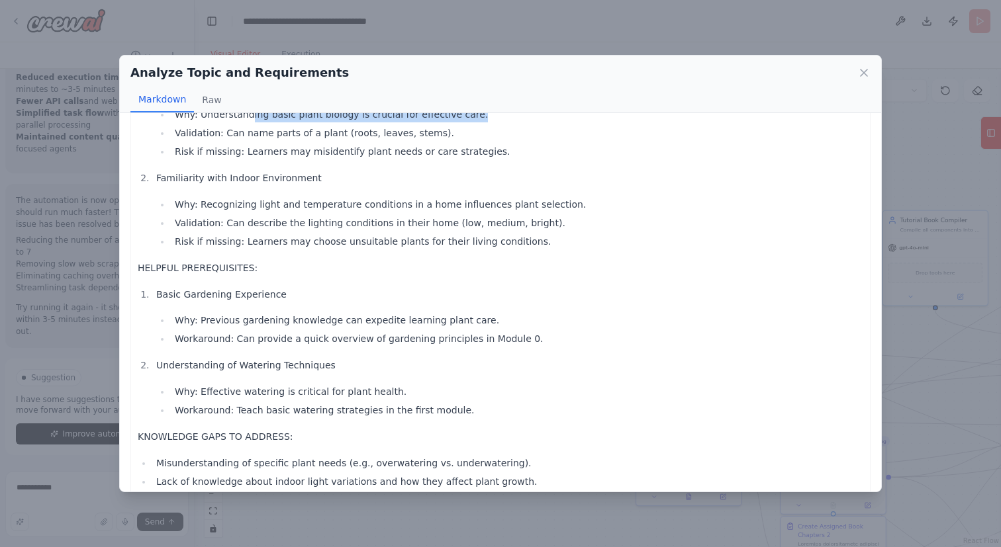
scroll to position [488, 0]
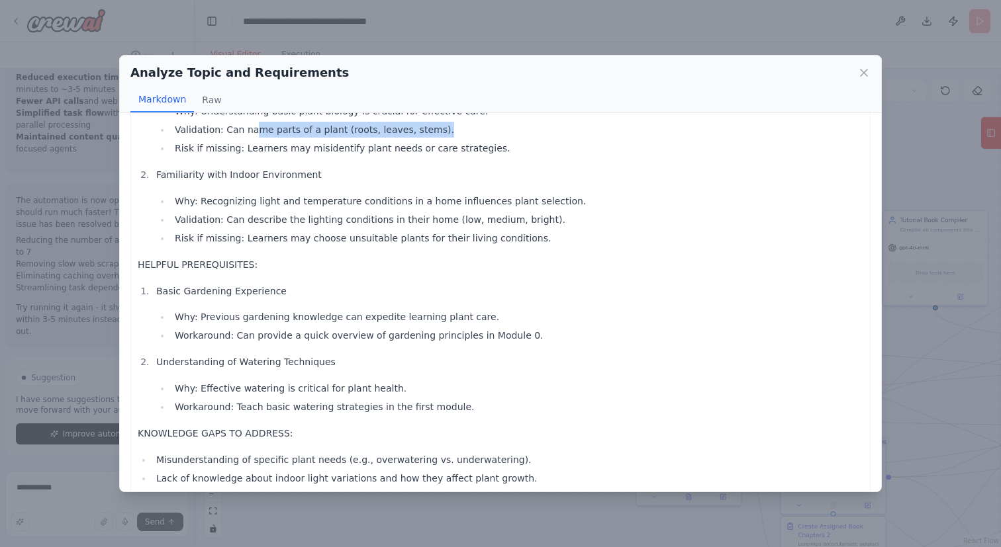
drag, startPoint x: 254, startPoint y: 177, endPoint x: 490, endPoint y: 179, distance: 237.0
click at [490, 138] on li "Validation: Can name parts of a plant (roots, leaves, stems)." at bounding box center [517, 130] width 692 height 16
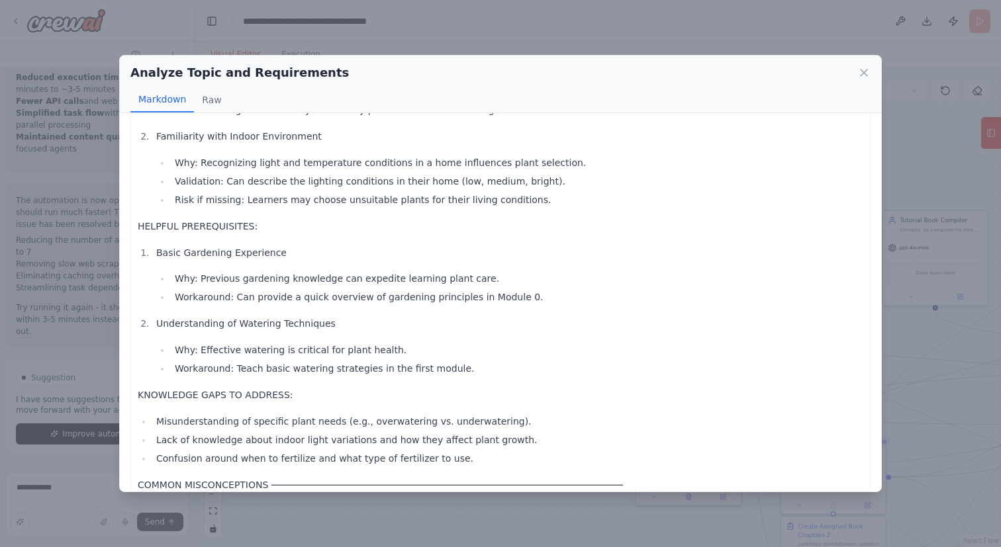
scroll to position [528, 0]
drag, startPoint x: 297, startPoint y: 156, endPoint x: 514, endPoint y: 157, distance: 216.4
click at [514, 116] on li "Risk if missing: Learners may misidentify plant needs or care strategies." at bounding box center [517, 109] width 692 height 16
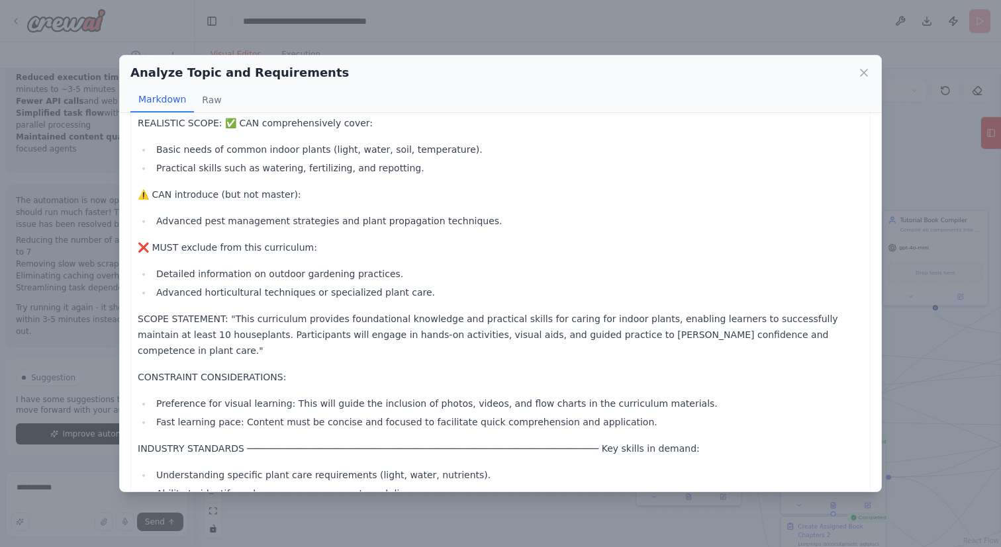
scroll to position [1534, 0]
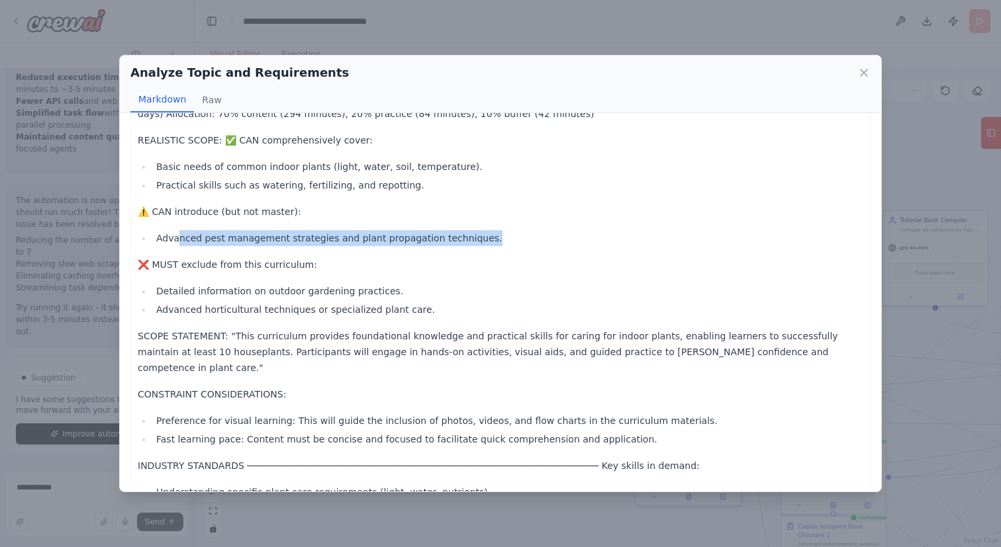
drag, startPoint x: 177, startPoint y: 300, endPoint x: 487, endPoint y: 300, distance: 310.4
click at [487, 246] on li "Advanced pest management strategies and plant propagation techniques." at bounding box center [507, 238] width 711 height 16
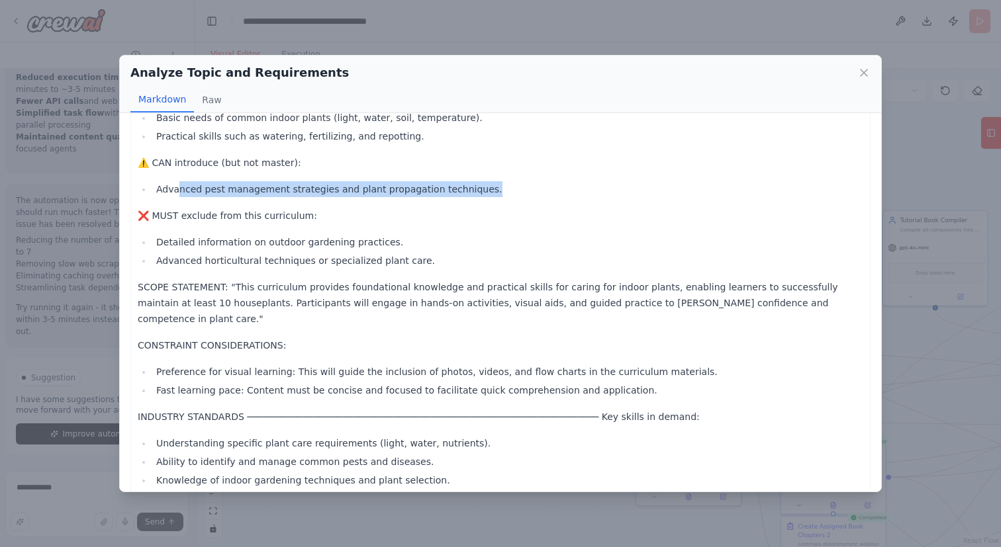
scroll to position [1595, 0]
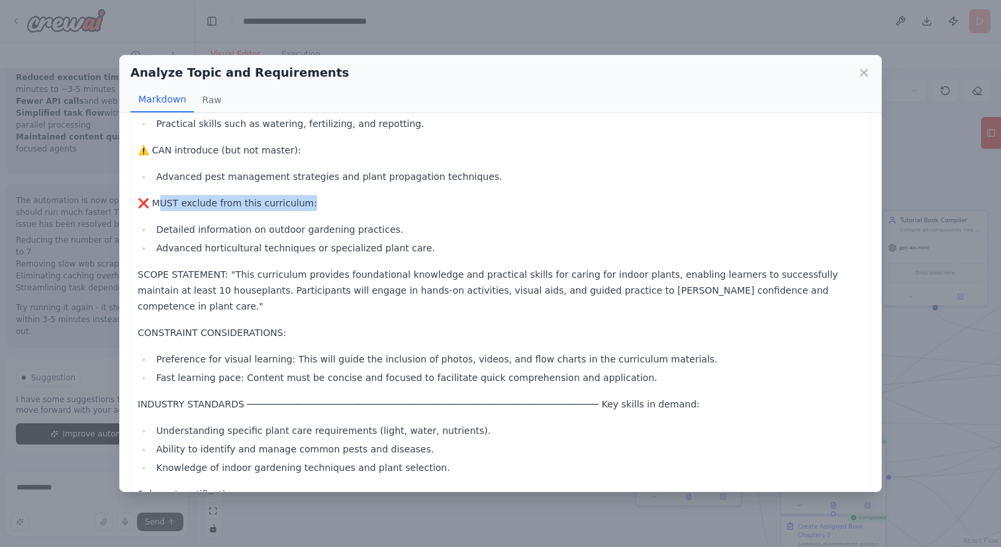
drag, startPoint x: 157, startPoint y: 268, endPoint x: 304, endPoint y: 271, distance: 147.6
click at [306, 211] on p "❌ MUST exclude from this curriculum:" at bounding box center [500, 203] width 725 height 16
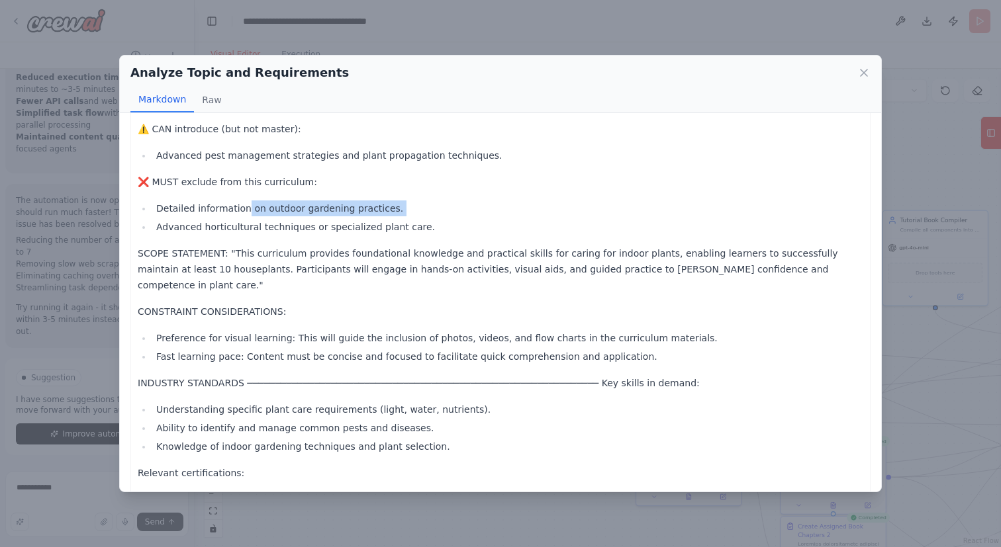
drag, startPoint x: 242, startPoint y: 271, endPoint x: 414, endPoint y: 281, distance: 173.0
click at [414, 235] on ul "Detailed information on outdoor gardening practices. Advanced horticultural tec…" at bounding box center [500, 218] width 725 height 34
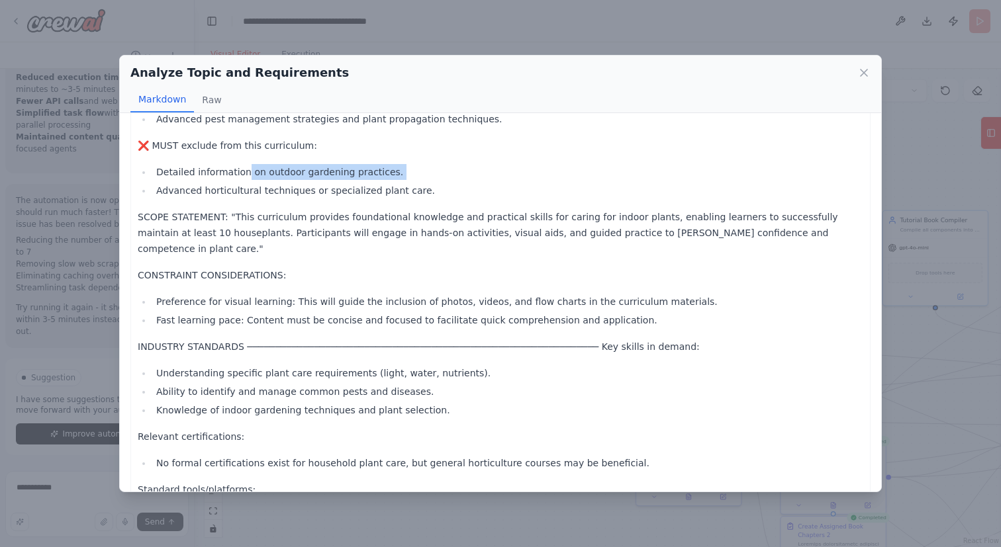
scroll to position [1672, 0]
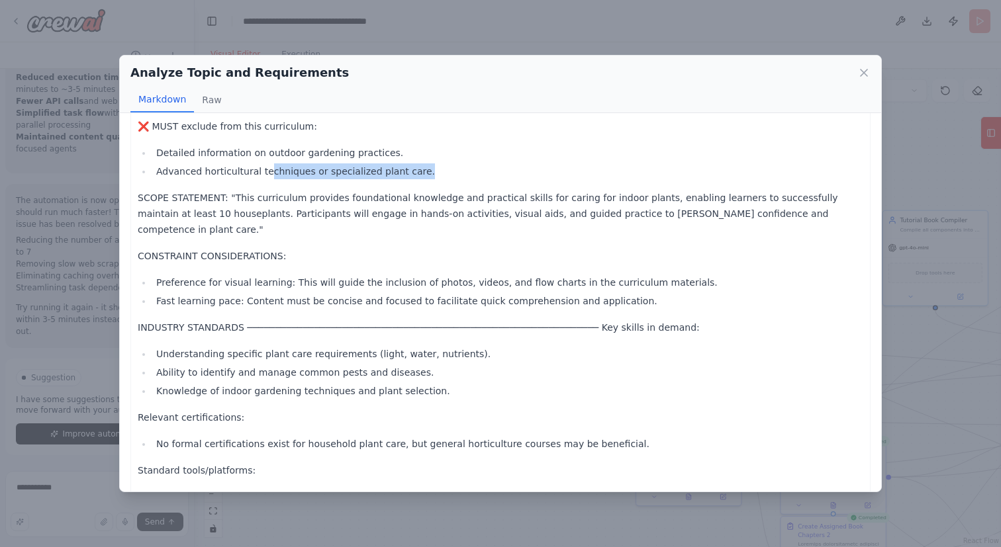
drag, startPoint x: 262, startPoint y: 235, endPoint x: 437, endPoint y: 235, distance: 174.7
click at [437, 179] on li "Advanced horticultural techniques or specialized plant care." at bounding box center [507, 171] width 711 height 16
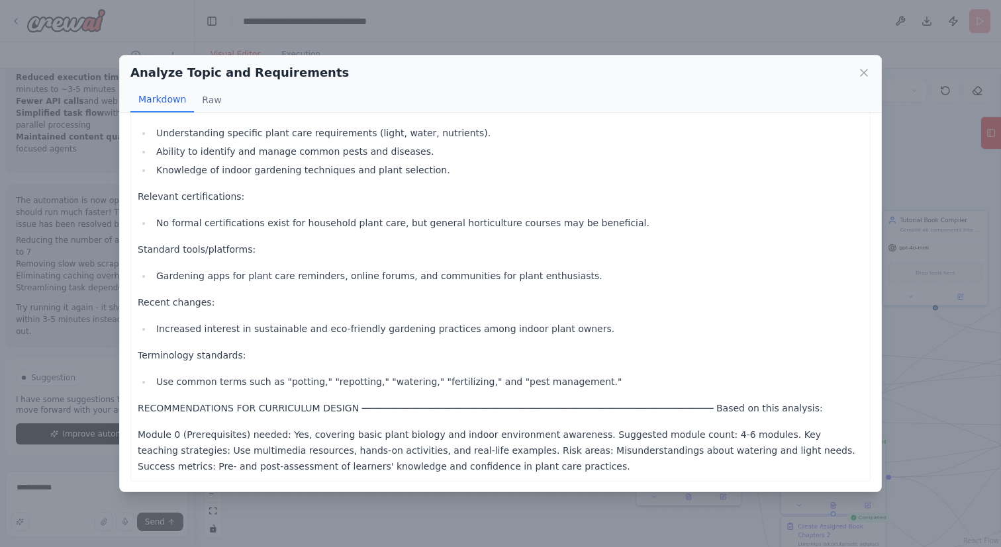
scroll to position [1973, 0]
click at [865, 71] on icon at bounding box center [863, 72] width 13 height 13
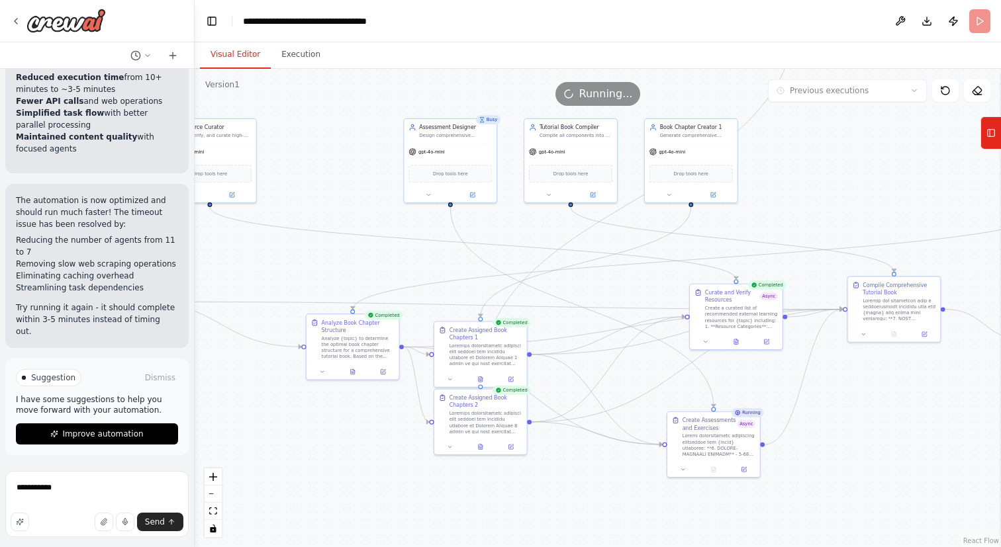
drag, startPoint x: 758, startPoint y: 369, endPoint x: 413, endPoint y: 248, distance: 365.3
click at [414, 249] on div ".deletable-edge-delete-btn { width: 20px; height: 20px; border: 0px solid #ffff…" at bounding box center [598, 308] width 806 height 479
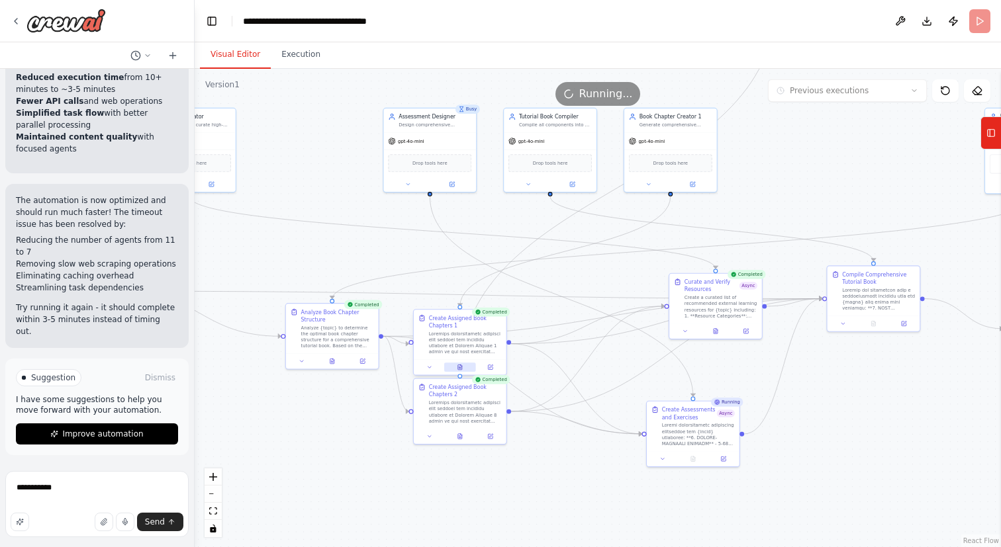
click at [461, 369] on icon at bounding box center [460, 367] width 4 height 5
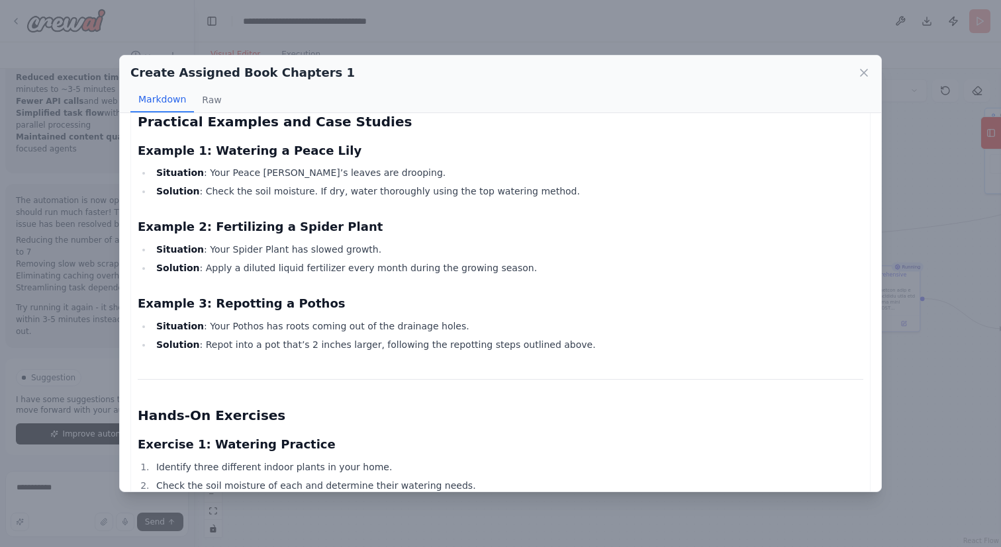
scroll to position [1417, 0]
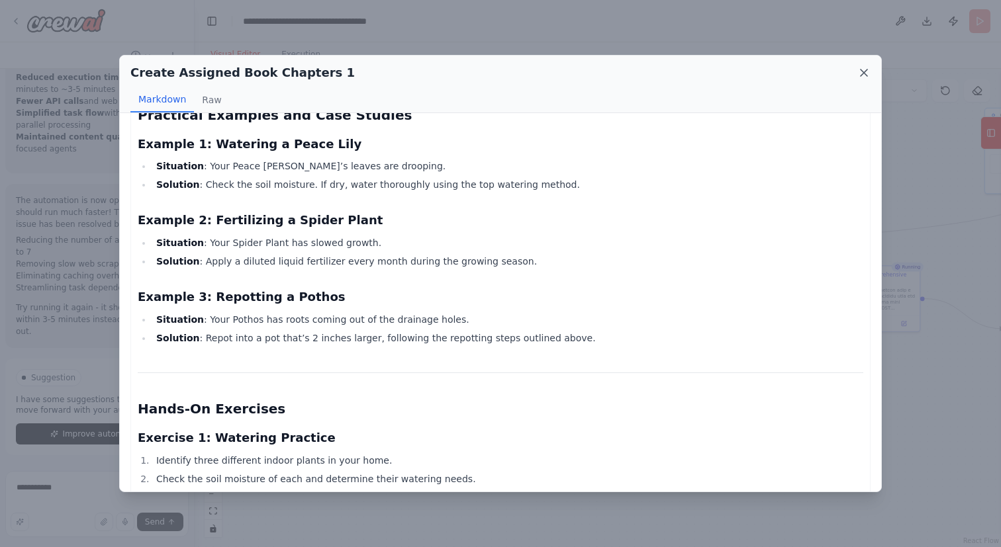
click at [862, 79] on icon at bounding box center [863, 72] width 13 height 13
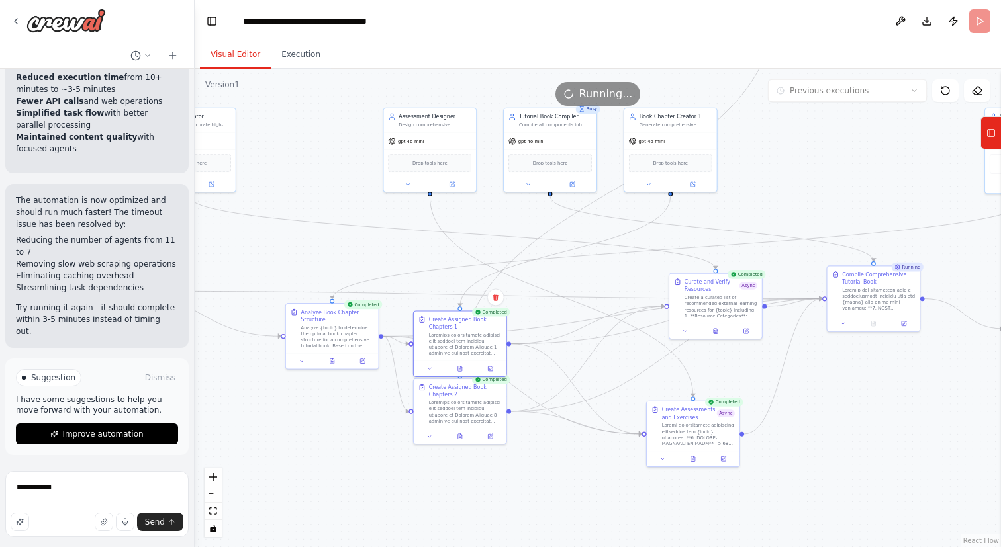
click at [508, 502] on div ".deletable-edge-delete-btn { width: 20px; height: 20px; border: 0px solid #ffff…" at bounding box center [598, 308] width 806 height 479
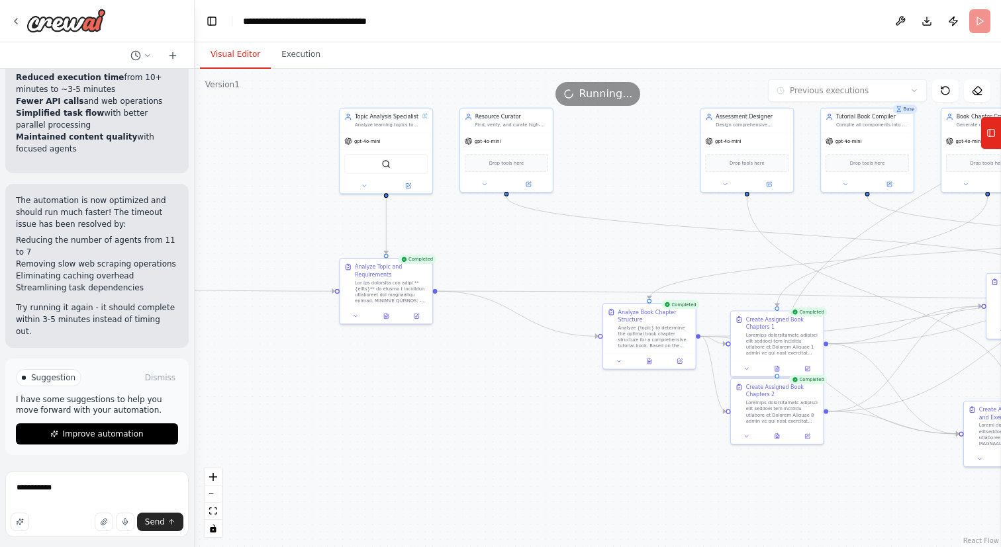
drag, startPoint x: 508, startPoint y: 502, endPoint x: 849, endPoint y: 506, distance: 340.9
click at [849, 506] on div ".deletable-edge-delete-btn { width: 20px; height: 20px; border: 0px solid #ffff…" at bounding box center [598, 308] width 806 height 479
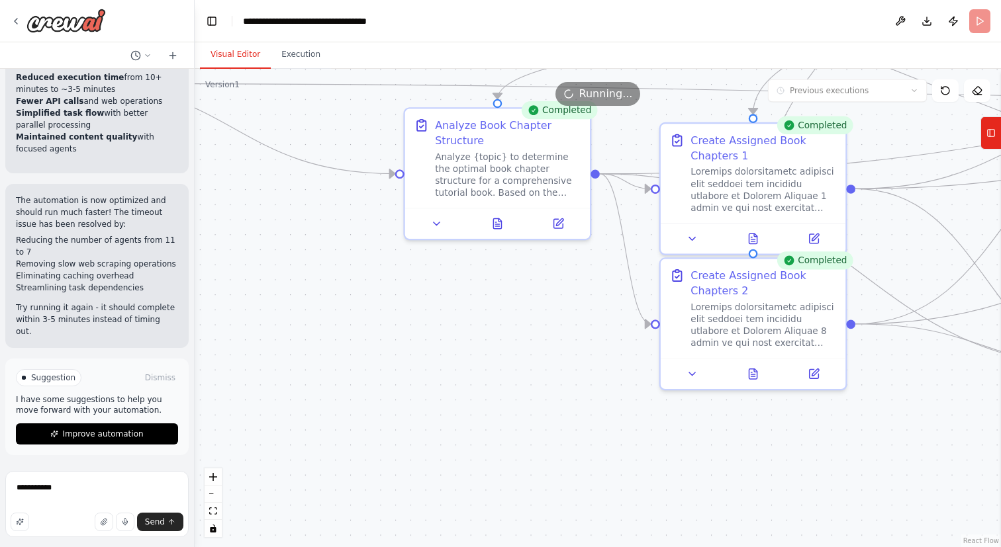
click at [498, 461] on div ".deletable-edge-delete-btn { width: 20px; height: 20px; border: 0px solid #ffff…" at bounding box center [598, 308] width 806 height 479
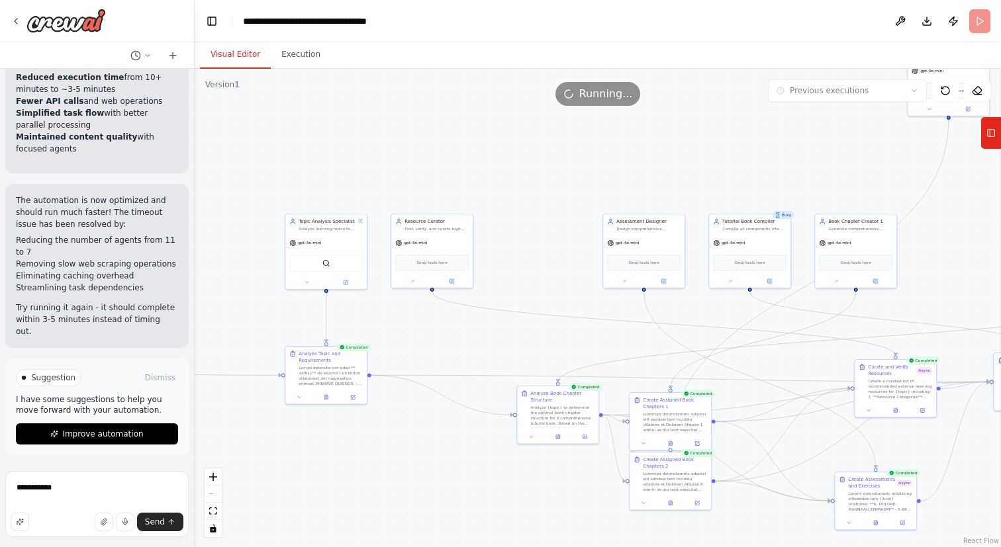
drag, startPoint x: 498, startPoint y: 461, endPoint x: 558, endPoint y: 542, distance: 101.3
click at [558, 542] on div ".deletable-edge-delete-btn { width: 20px; height: 20px; border: 0px solid #ffff…" at bounding box center [598, 308] width 806 height 479
click at [319, 383] on div at bounding box center [331, 375] width 64 height 21
click at [545, 420] on div "Analyze {topic} to determine the optimal book chapter structure for a comprehen…" at bounding box center [562, 414] width 64 height 21
click at [565, 510] on div ".deletable-edge-delete-btn { width: 20px; height: 20px; border: 0px solid #ffff…" at bounding box center [598, 308] width 806 height 479
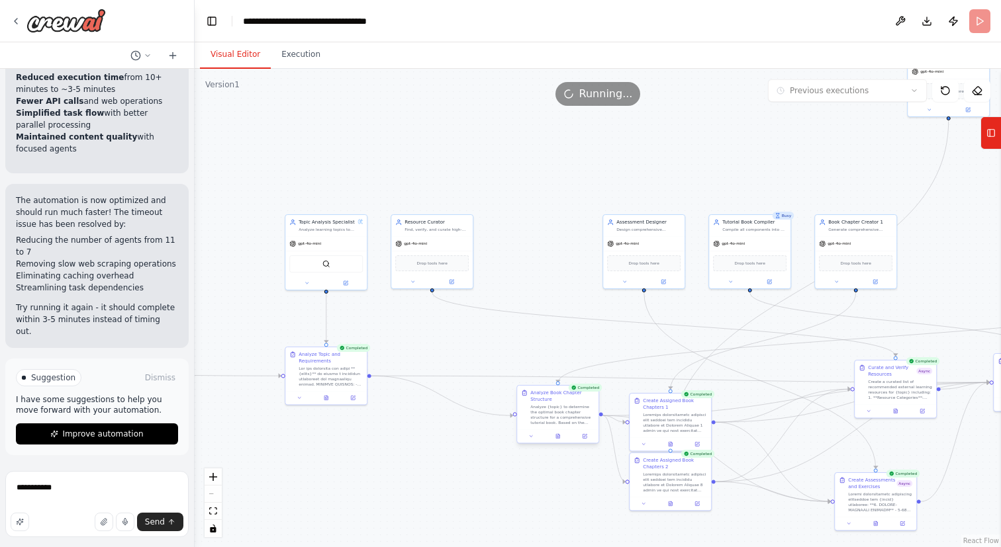
click at [543, 418] on div "Analyze {topic} to determine the optimal book chapter structure for a comprehen…" at bounding box center [562, 414] width 64 height 21
drag, startPoint x: 863, startPoint y: 255, endPoint x: 856, endPoint y: 269, distance: 15.4
click at [856, 274] on div "Drop tools here" at bounding box center [848, 282] width 73 height 16
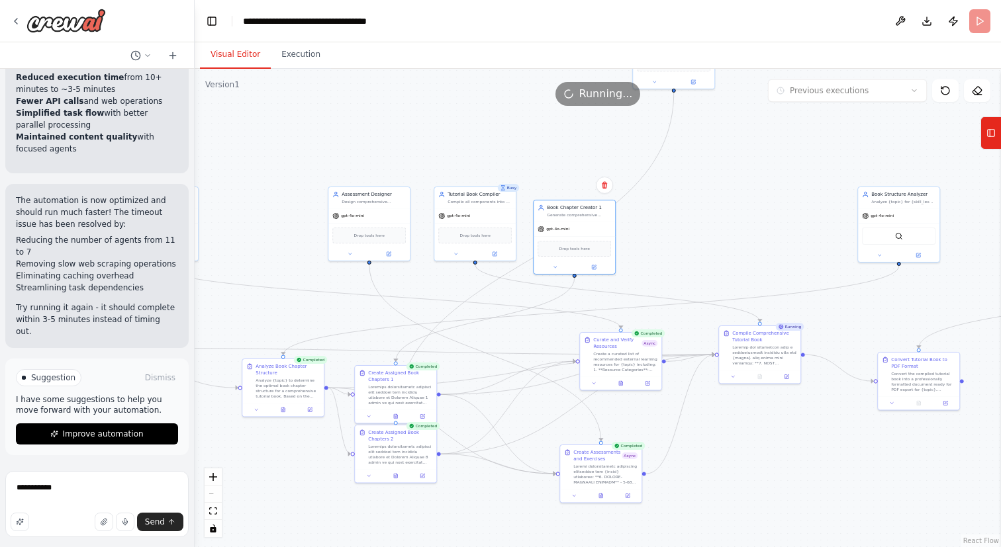
drag, startPoint x: 986, startPoint y: 473, endPoint x: 724, endPoint y: 445, distance: 263.6
click at [724, 445] on div ".deletable-edge-delete-btn { width: 20px; height: 20px; border: 0px solid #ffff…" at bounding box center [598, 308] width 806 height 479
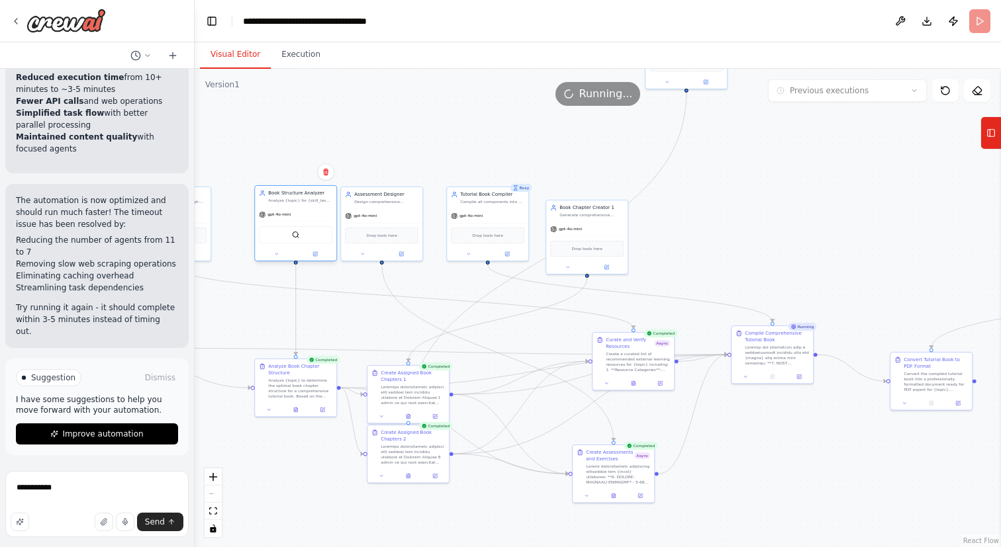
drag, startPoint x: 925, startPoint y: 203, endPoint x: 306, endPoint y: 205, distance: 618.9
click at [306, 205] on div "Book Structure Analyzer Analyze {topic} for {skill_level} learners to determine…" at bounding box center [295, 196] width 81 height 21
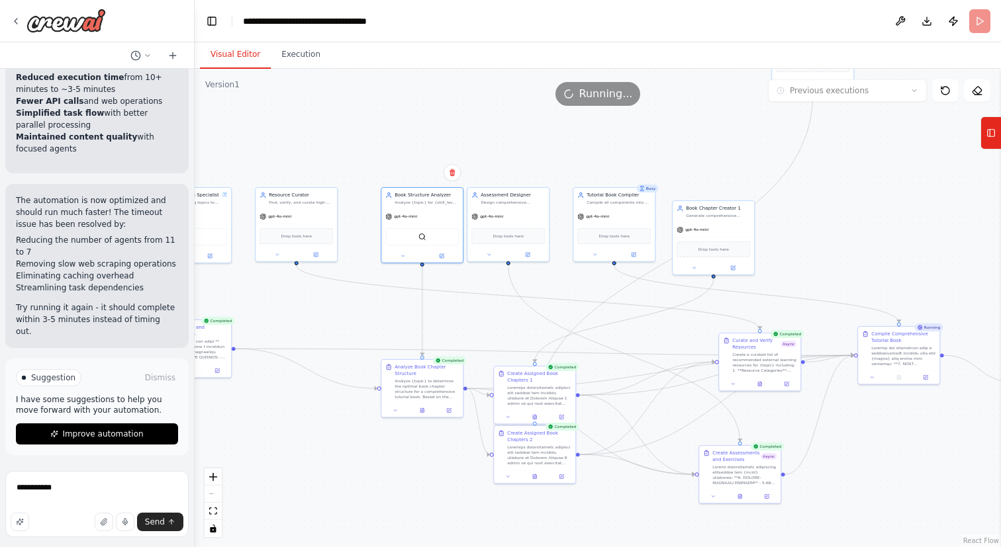
drag, startPoint x: 289, startPoint y: 439, endPoint x: 495, endPoint y: 459, distance: 206.9
click at [495, 459] on div ".deletable-edge-delete-btn { width: 20px; height: 20px; border: 0px solid #ffff…" at bounding box center [598, 308] width 806 height 479
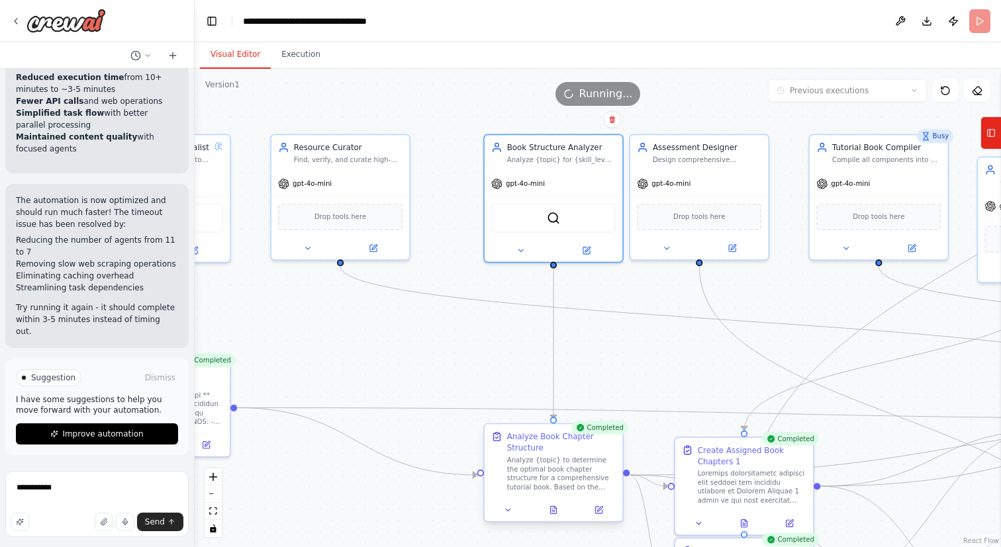
click at [579, 473] on div "Analyze {topic} to determine the optimal book chapter structure for a comprehen…" at bounding box center [561, 474] width 109 height 36
click at [610, 510] on button at bounding box center [598, 510] width 38 height 13
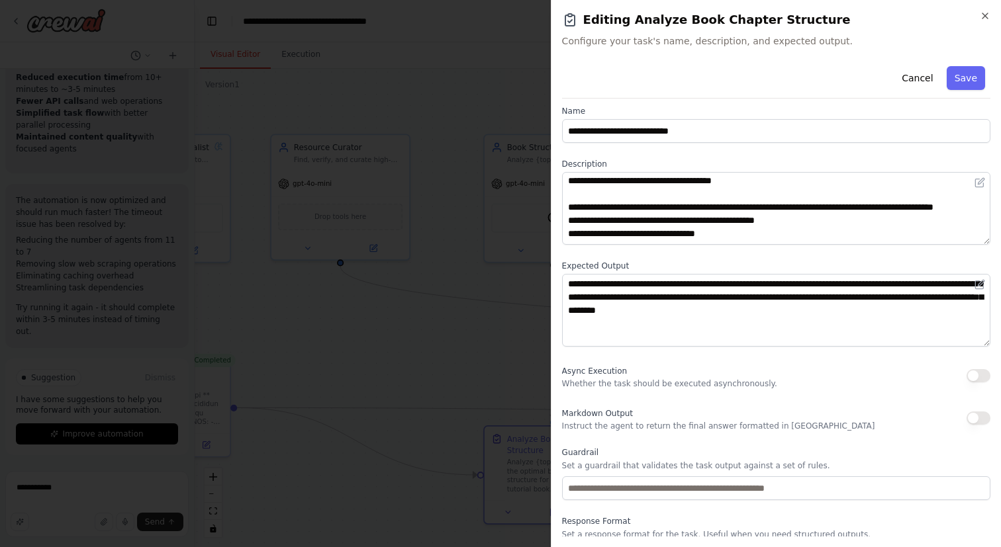
scroll to position [0, 0]
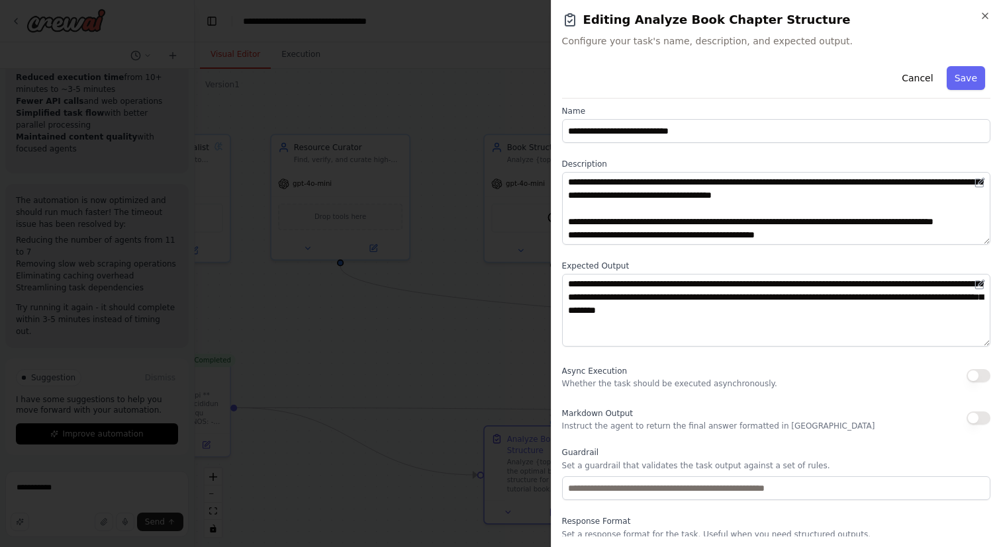
click at [983, 10] on div "**********" at bounding box center [776, 273] width 450 height 547
click at [987, 13] on icon "button" at bounding box center [984, 15] width 5 height 5
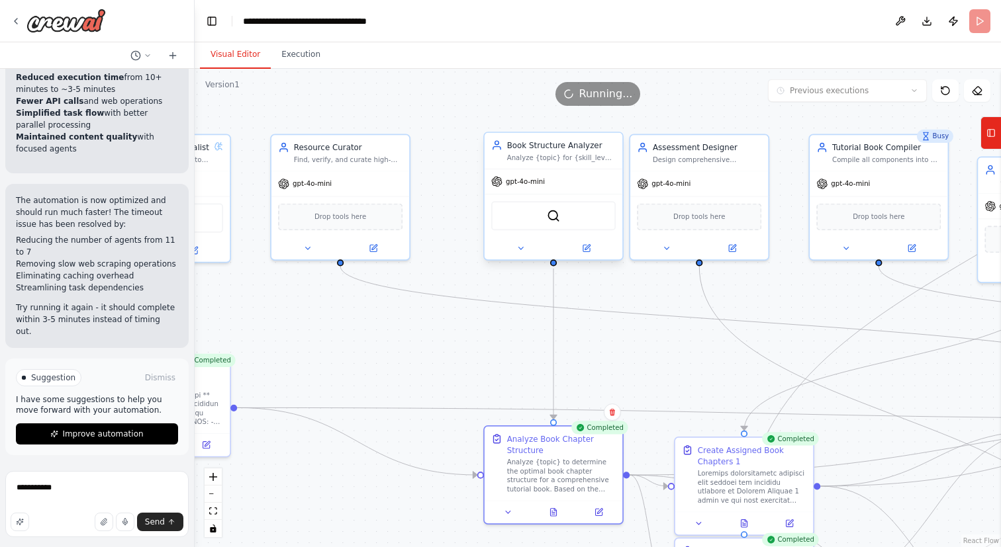
click at [578, 147] on div "Book Structure Analyzer" at bounding box center [561, 145] width 109 height 11
click at [588, 246] on icon at bounding box center [586, 247] width 5 height 5
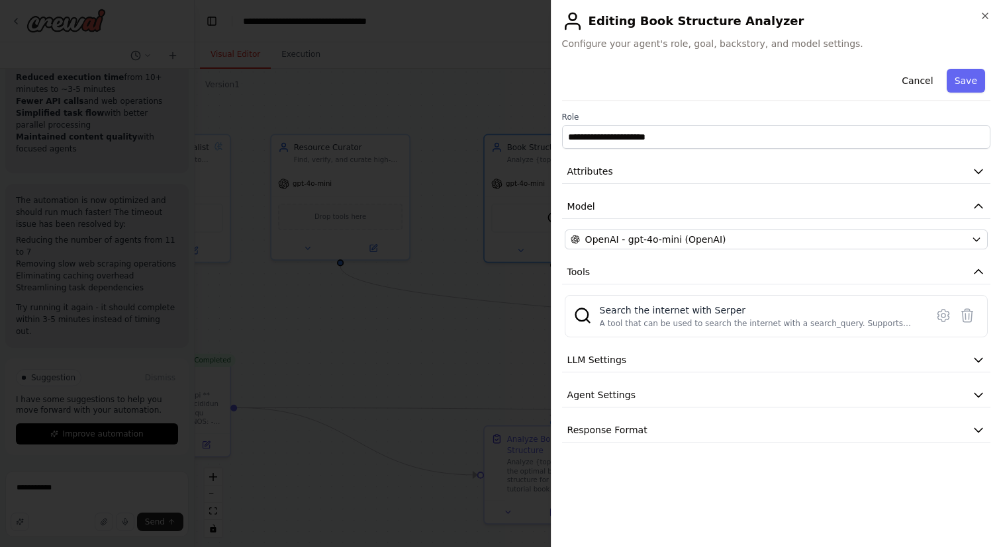
click at [649, 17] on h2 "Editing Book Structure Analyzer" at bounding box center [776, 21] width 428 height 21
click at [633, 19] on h2 "Editing Book Structure Analyzer" at bounding box center [776, 21] width 428 height 21
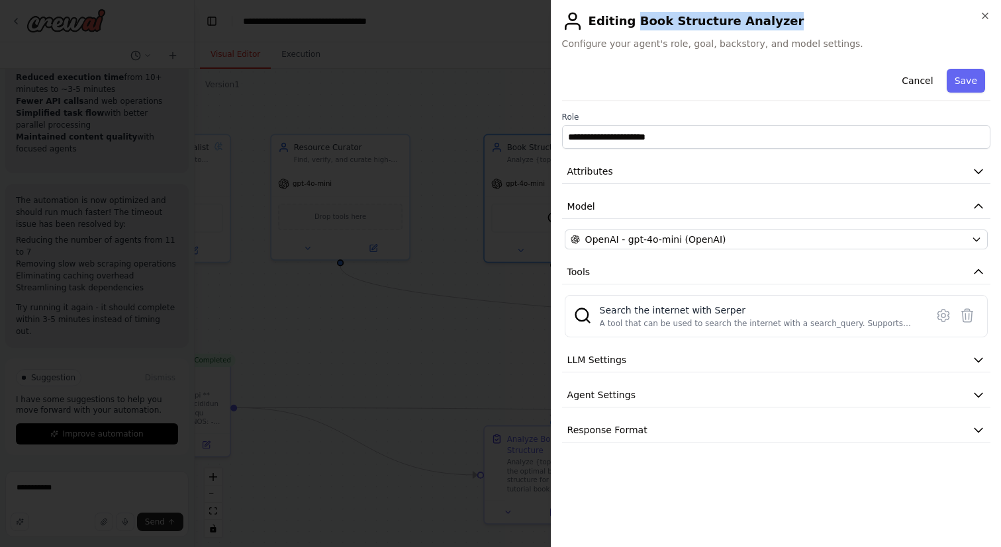
drag, startPoint x: 633, startPoint y: 19, endPoint x: 765, endPoint y: 20, distance: 132.4
click at [765, 20] on h2 "Editing Book Structure Analyzer" at bounding box center [776, 21] width 428 height 21
copy h2 "Book Structure Analyzer"
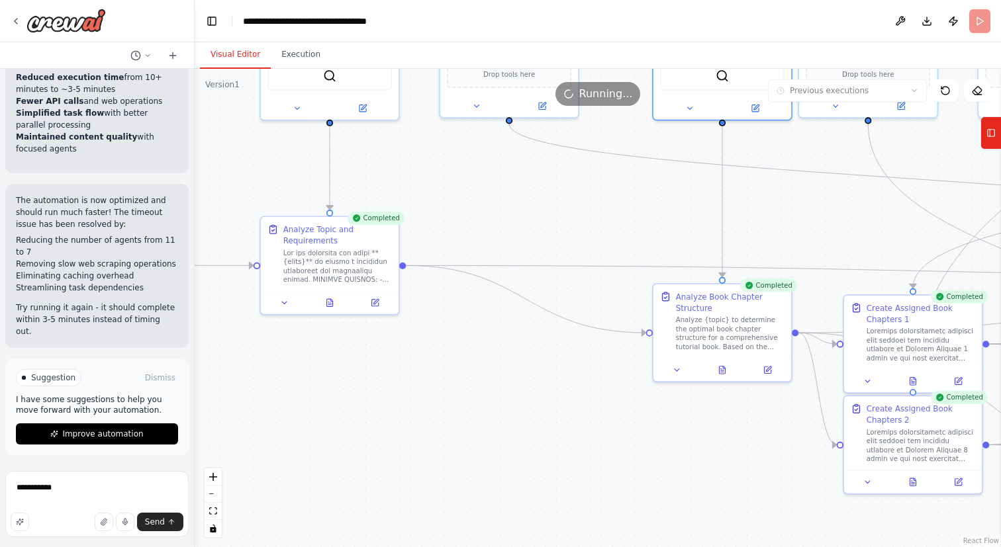
drag, startPoint x: 479, startPoint y: 521, endPoint x: 665, endPoint y: 392, distance: 226.4
click at [665, 392] on div ".deletable-edge-delete-btn { width: 20px; height: 20px; border: 0px solid #ffff…" at bounding box center [598, 308] width 806 height 479
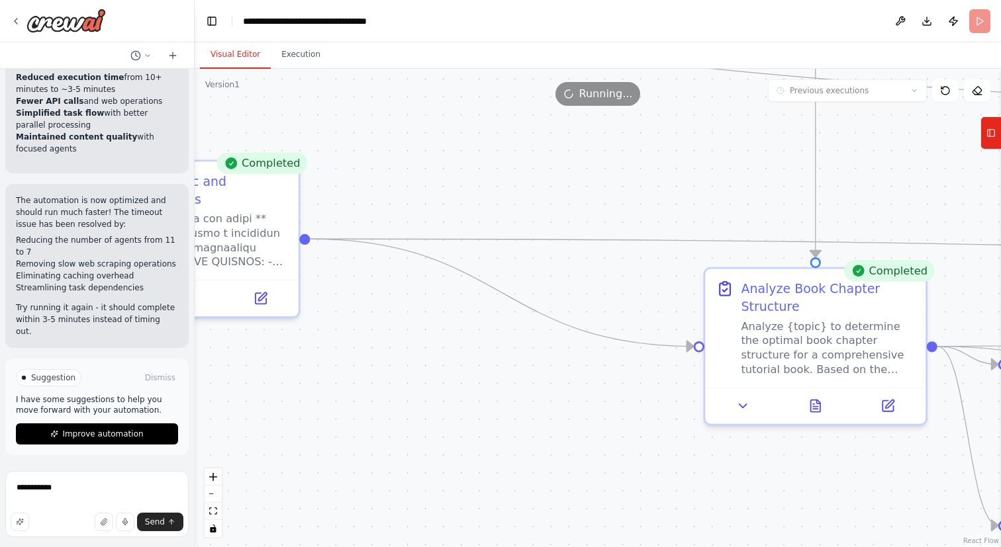
click at [601, 512] on div ".deletable-edge-delete-btn { width: 20px; height: 20px; border: 0px solid #ffff…" at bounding box center [598, 308] width 806 height 479
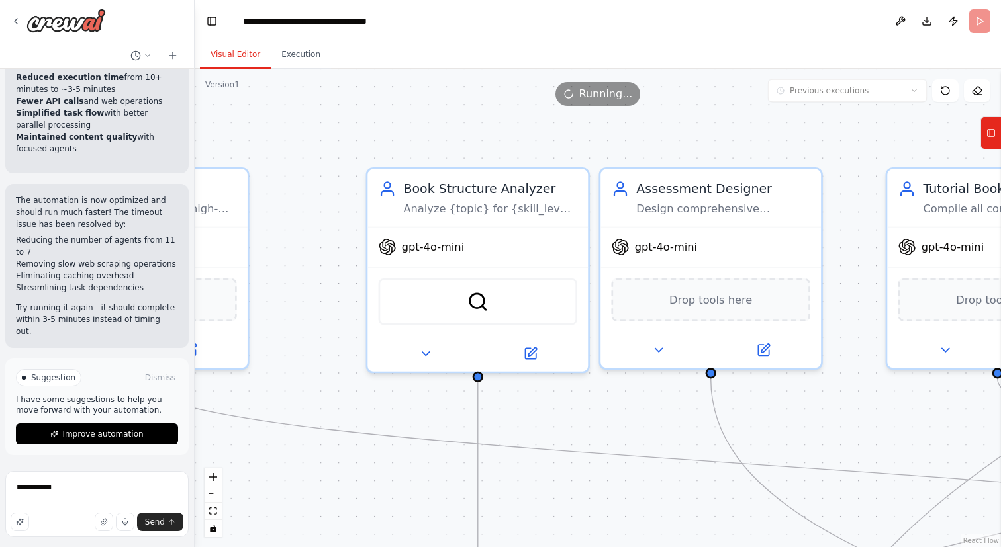
drag, startPoint x: 664, startPoint y: 165, endPoint x: 326, endPoint y: 531, distance: 497.9
click at [326, 531] on div ".deletable-edge-delete-btn { width: 20px; height: 20px; border: 0px solid #ffff…" at bounding box center [598, 308] width 806 height 479
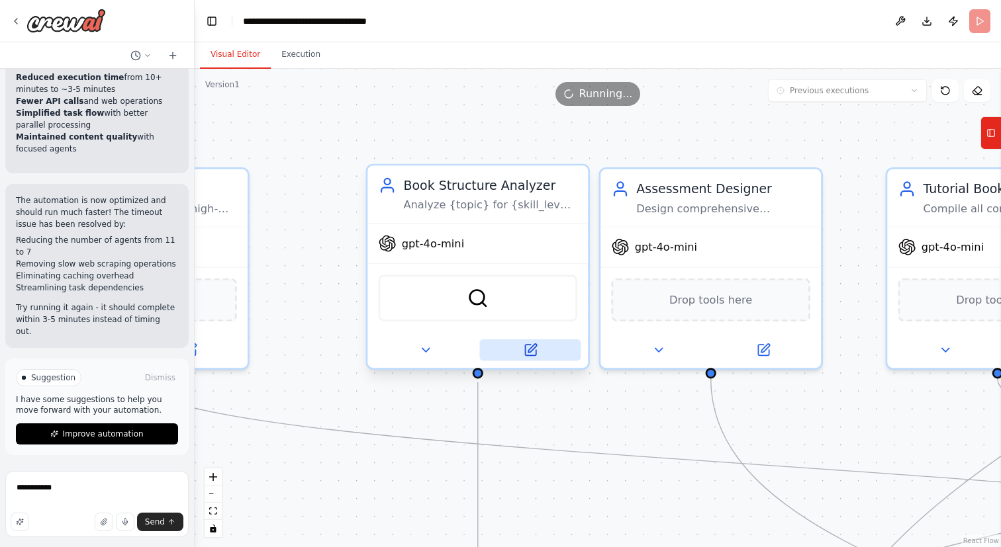
click at [529, 355] on icon at bounding box center [530, 350] width 11 height 11
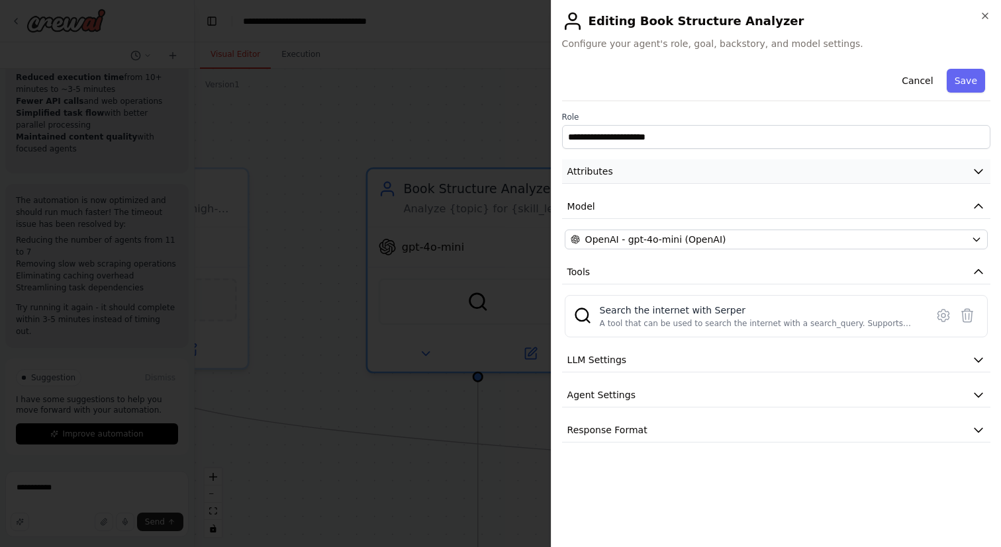
click at [962, 171] on button "Attributes" at bounding box center [776, 172] width 428 height 24
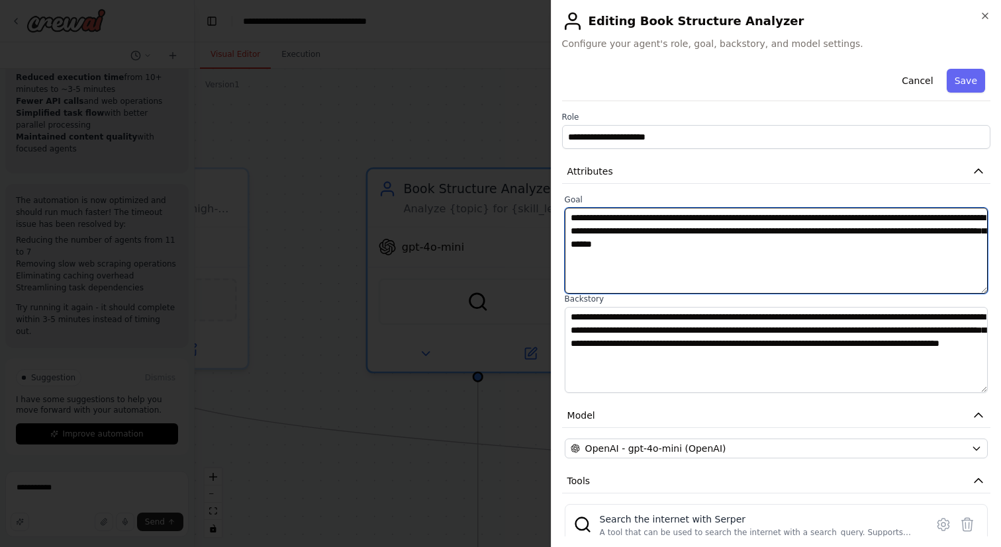
drag, startPoint x: 889, startPoint y: 242, endPoint x: 561, endPoint y: 216, distance: 329.4
click at [561, 216] on div "**********" at bounding box center [776, 273] width 450 height 547
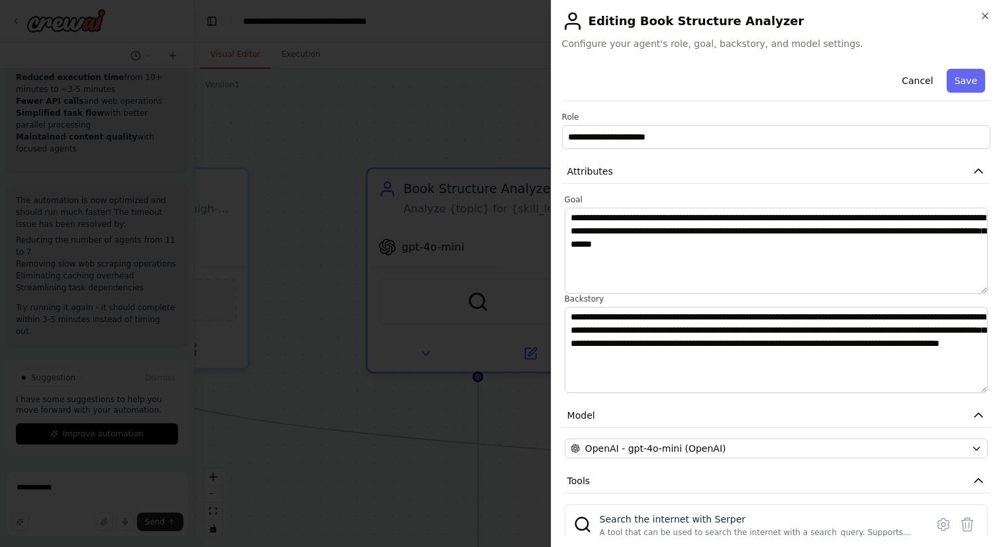
click at [585, 300] on label "Backstory" at bounding box center [776, 299] width 423 height 11
copy label "Backstory"
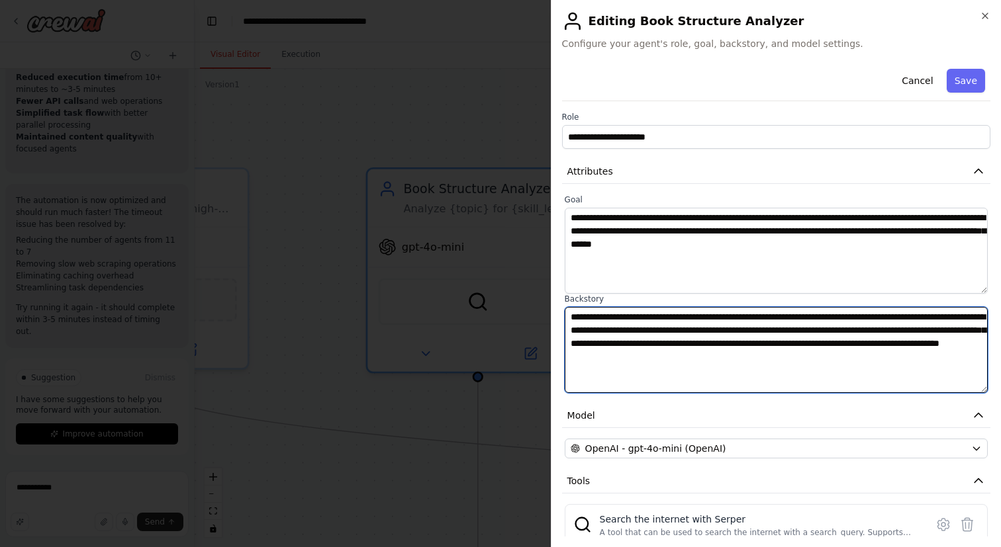
click at [684, 381] on textarea "**********" at bounding box center [776, 350] width 423 height 86
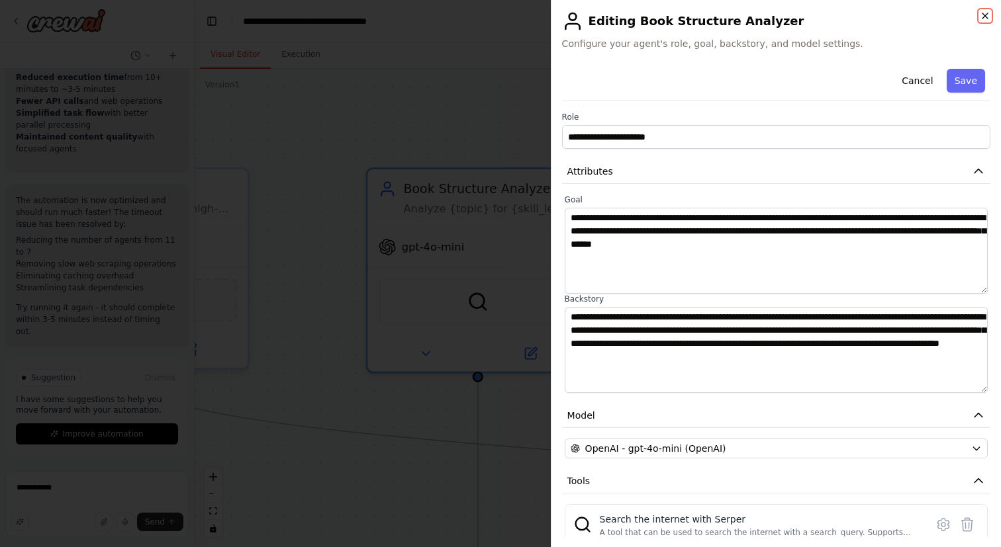
click at [987, 19] on icon "button" at bounding box center [984, 15] width 5 height 5
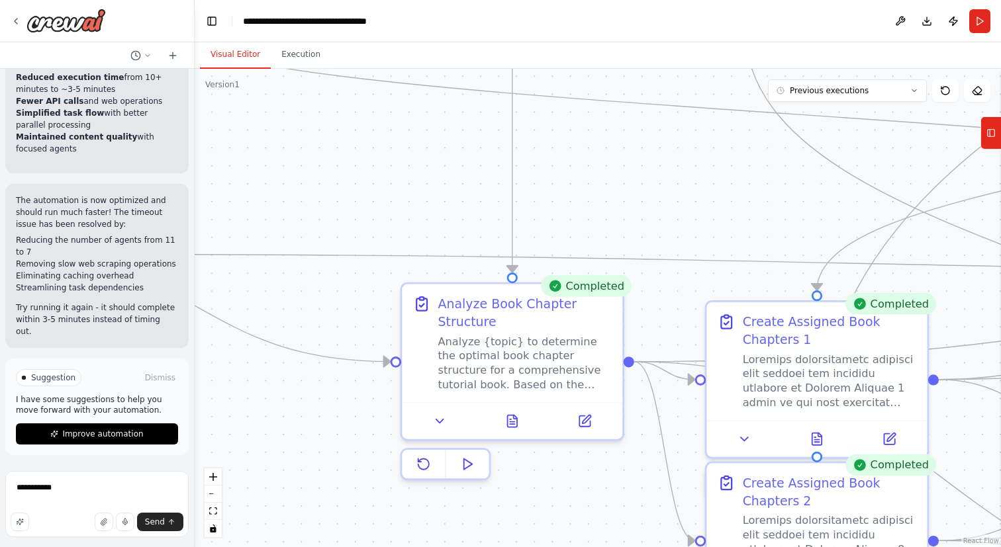
drag, startPoint x: 629, startPoint y: 395, endPoint x: 675, endPoint y: -29, distance: 426.8
click at [675, 0] on html "Create a crew that creates a learning path here is the prompt I created previou…" at bounding box center [500, 273] width 1001 height 547
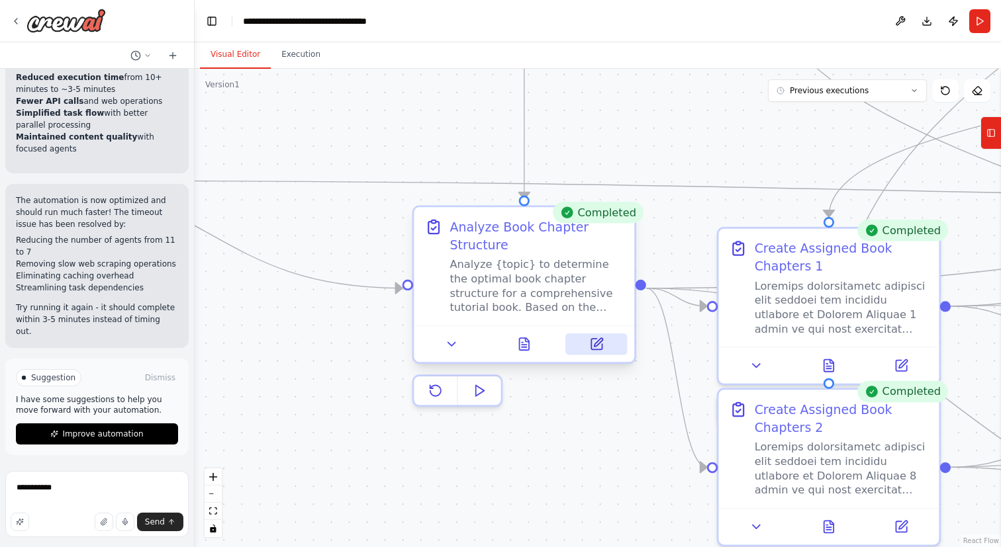
click at [608, 345] on button at bounding box center [597, 344] width 62 height 21
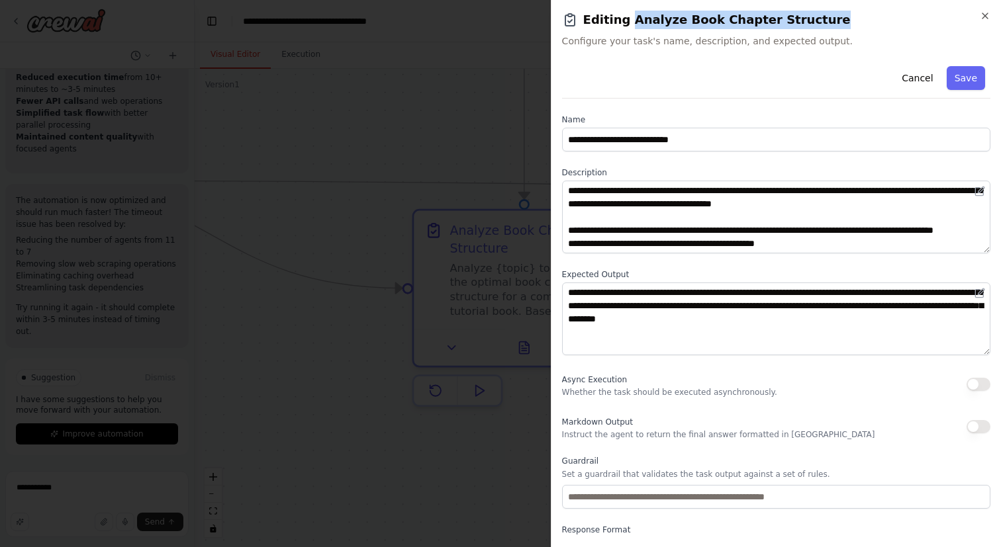
drag, startPoint x: 626, startPoint y: 21, endPoint x: 800, endPoint y: 25, distance: 174.1
click at [800, 25] on h2 "Editing Analyze Book Chapter Structure" at bounding box center [776, 20] width 428 height 19
copy h2 "Analyze Book Chapter Structure"
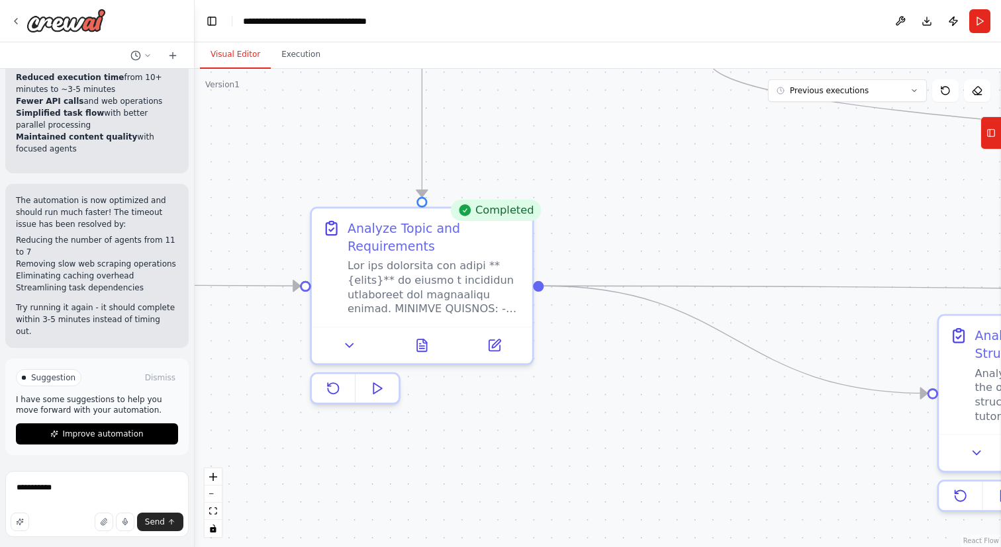
drag, startPoint x: 401, startPoint y: 153, endPoint x: 928, endPoint y: 259, distance: 537.4
click at [928, 259] on div ".deletable-edge-delete-btn { width: 20px; height: 20px; border: 0px solid #ffff…" at bounding box center [598, 308] width 806 height 479
click at [438, 241] on div "Analyze Topic and Requirements" at bounding box center [436, 234] width 174 height 36
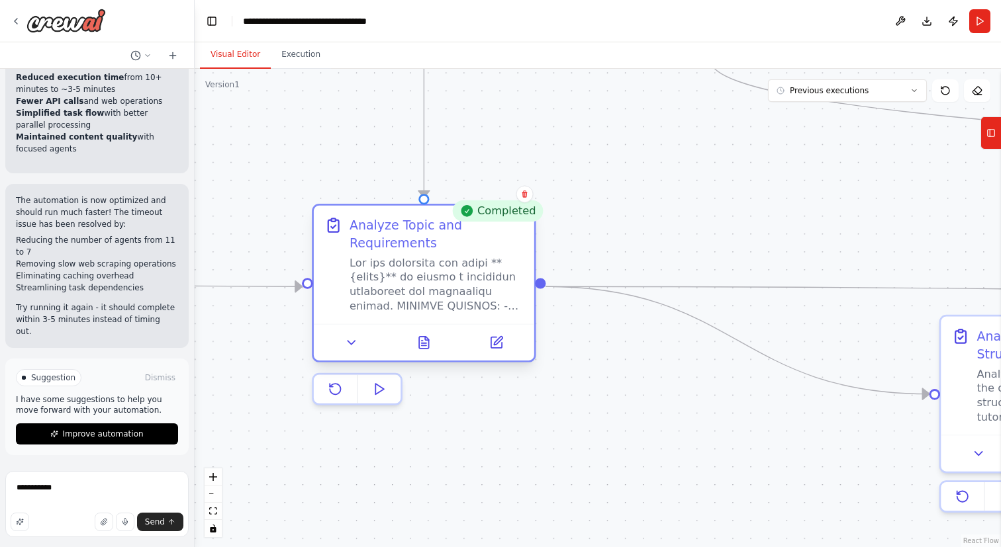
click at [407, 234] on div "Analyze Topic and Requirements" at bounding box center [436, 234] width 174 height 36
click at [404, 236] on div "Analyze Topic and Requirements" at bounding box center [436, 234] width 174 height 36
click at [505, 349] on button at bounding box center [496, 342] width 62 height 21
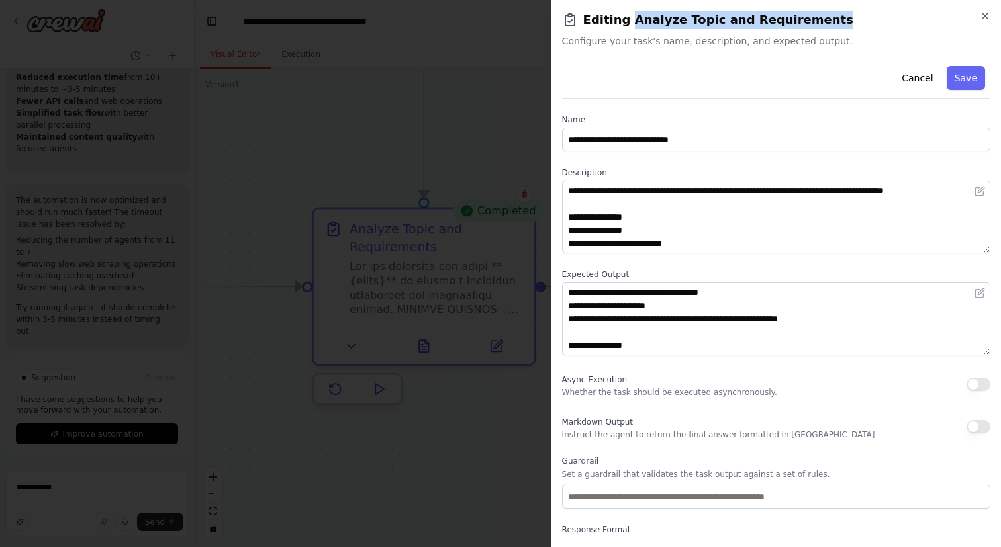
drag, startPoint x: 625, startPoint y: 23, endPoint x: 805, endPoint y: 21, distance: 179.4
click at [805, 21] on h2 "Editing Analyze Topic and Requirements" at bounding box center [776, 20] width 428 height 19
copy h2 "Analyze Topic and Requirements"
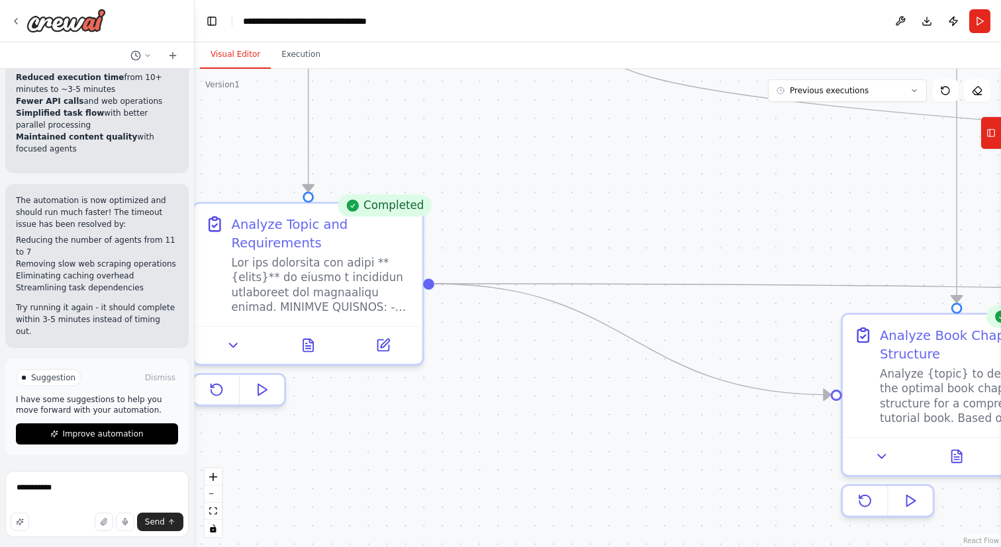
drag, startPoint x: 778, startPoint y: 424, endPoint x: 308, endPoint y: 392, distance: 470.4
click at [308, 392] on div ".deletable-edge-delete-btn { width: 20px; height: 20px; border: 0px solid #ffff…" at bounding box center [598, 308] width 806 height 479
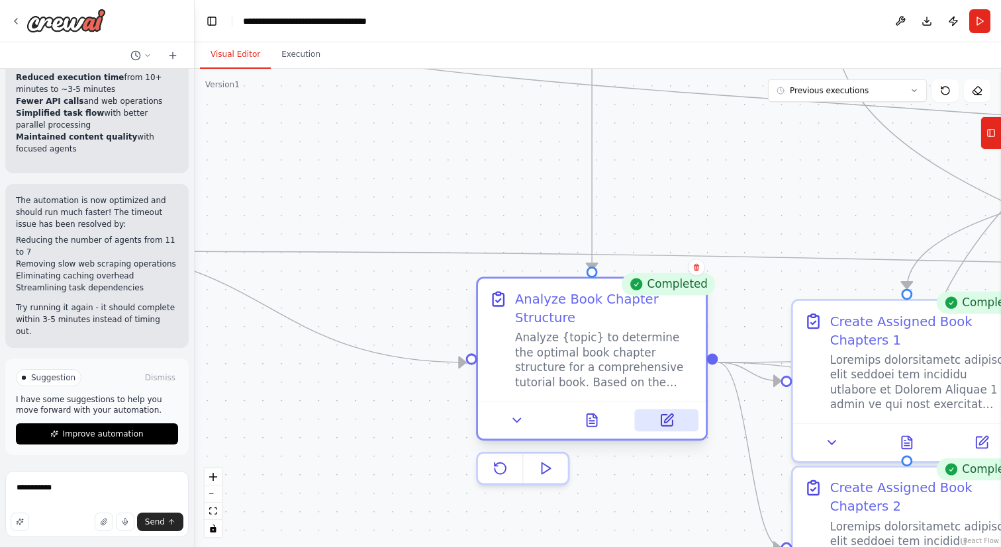
click at [663, 421] on icon at bounding box center [666, 420] width 11 height 11
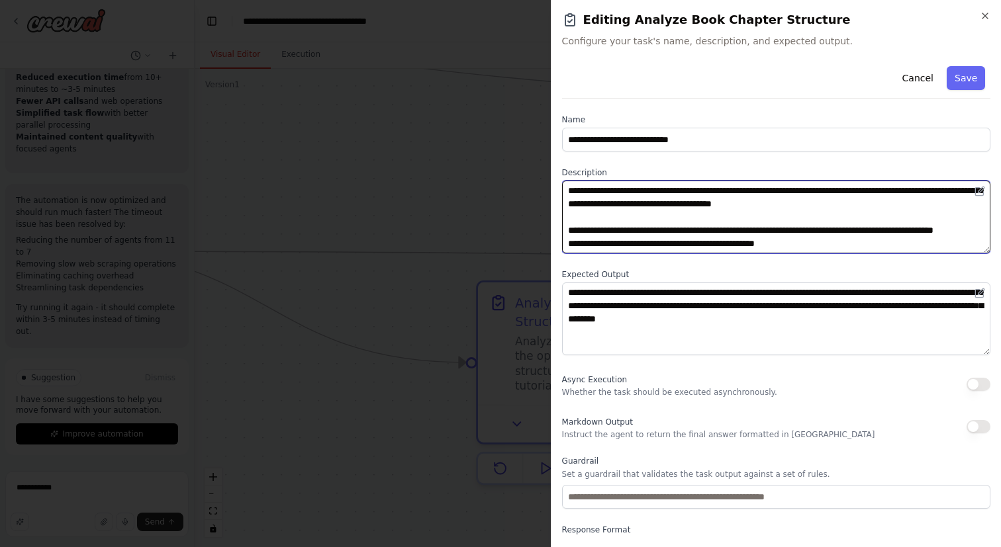
click at [659, 242] on textarea "**********" at bounding box center [776, 217] width 428 height 73
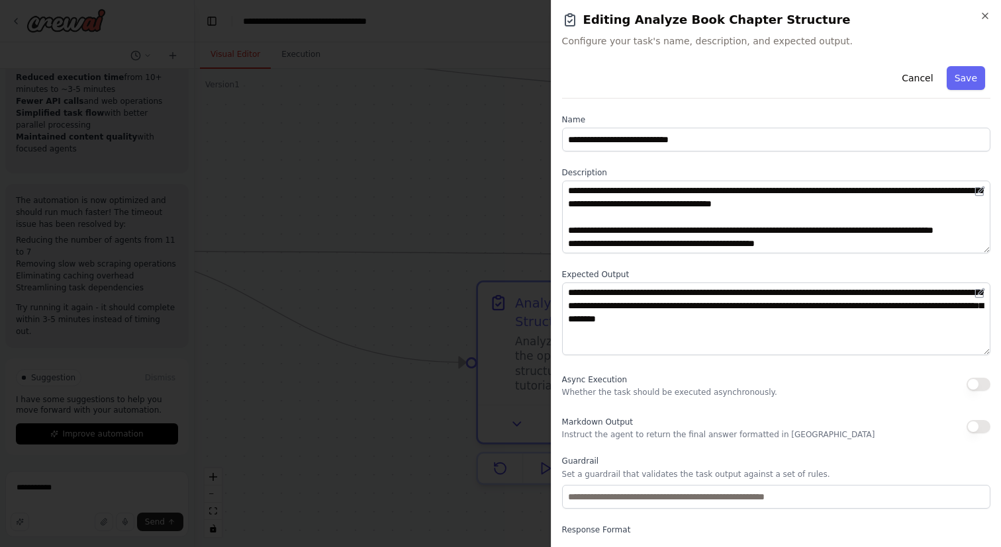
click at [594, 275] on label "Expected Output" at bounding box center [776, 274] width 428 height 11
copy label "Expected Output"
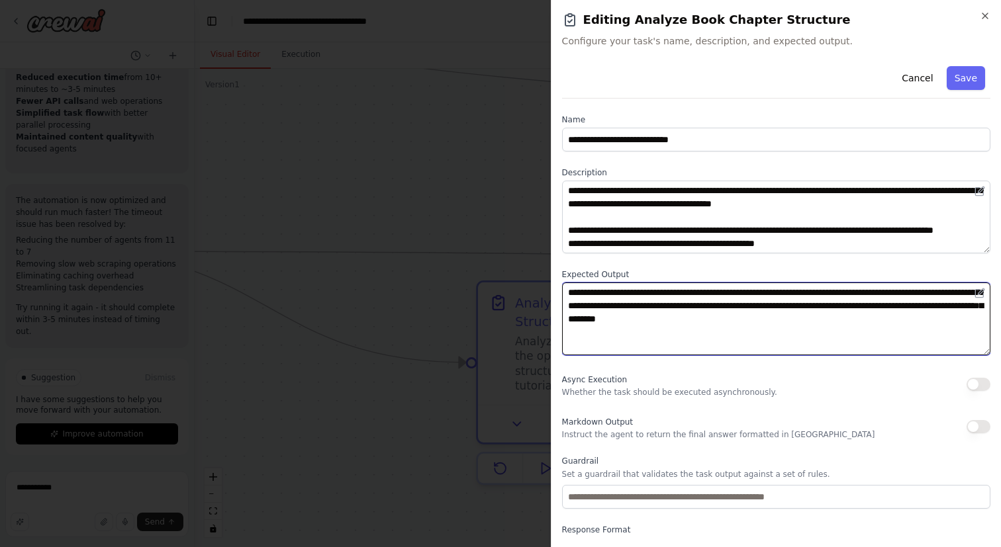
click at [690, 314] on textarea "**********" at bounding box center [776, 319] width 428 height 73
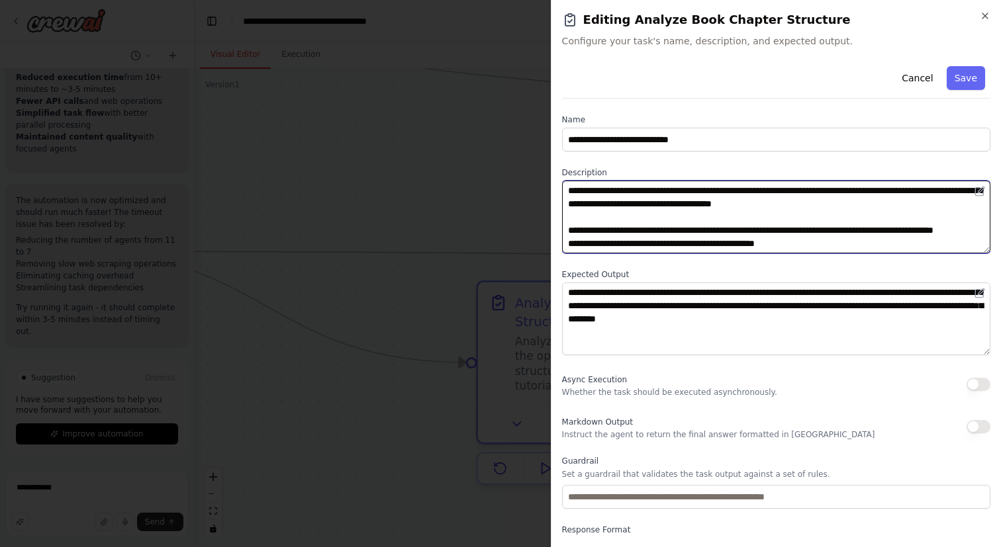
click at [645, 208] on textarea "**********" at bounding box center [776, 217] width 428 height 73
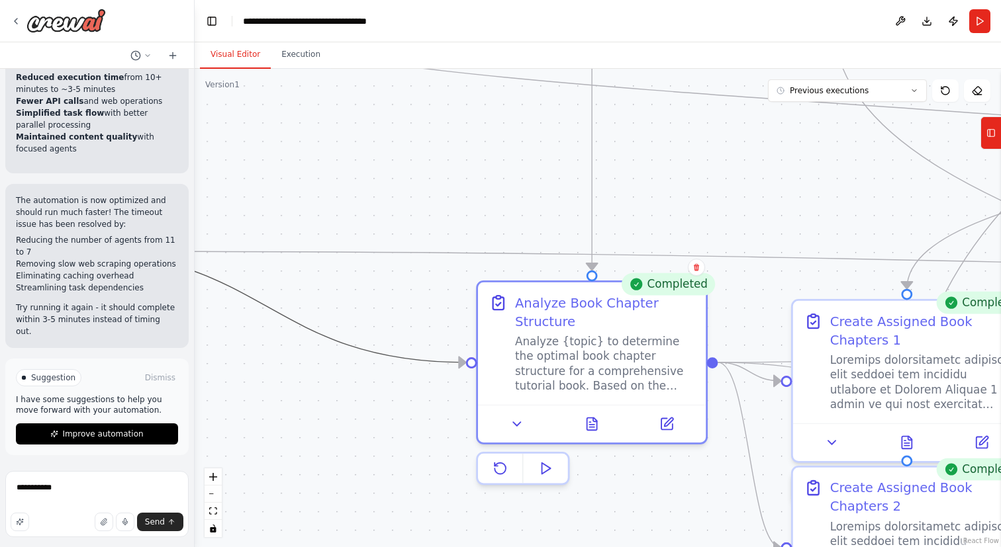
click at [402, 359] on icon "Edge from 3ebf04bd-e58c-4d29-b35e-f11ee4e6782d to 54b89a69-d9c9-4f37-b4c1-3e110…" at bounding box center [267, 307] width 396 height 111
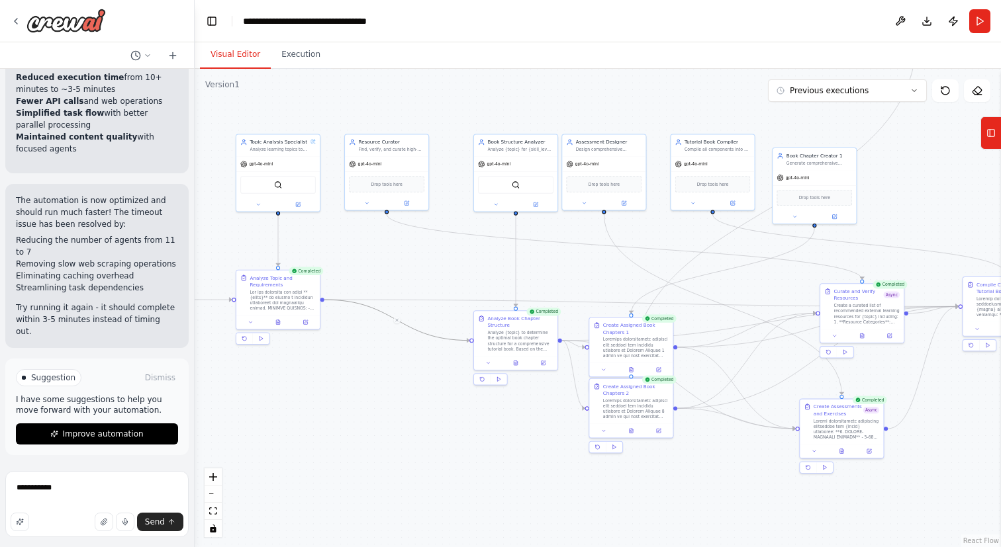
drag, startPoint x: 432, startPoint y: 515, endPoint x: 511, endPoint y: 416, distance: 126.6
click at [511, 416] on div ".deletable-edge-delete-btn { width: 20px; height: 20px; border: 0px solid #ffff…" at bounding box center [598, 308] width 806 height 479
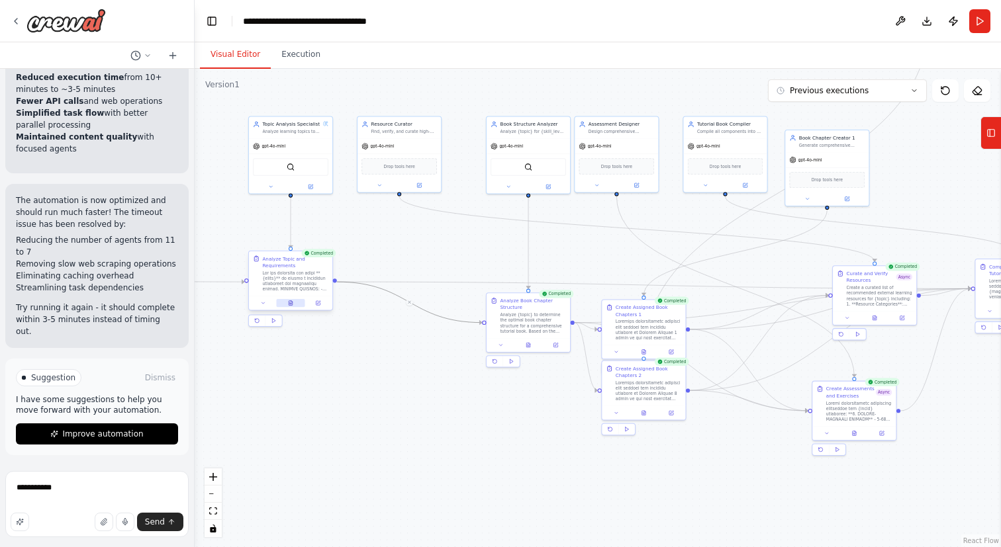
click at [293, 304] on button at bounding box center [290, 303] width 28 height 8
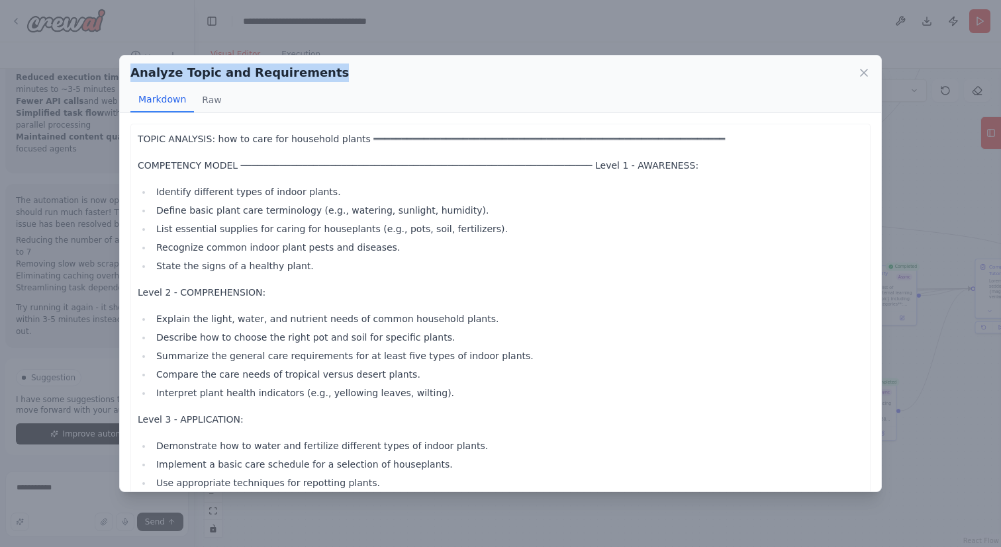
drag, startPoint x: 324, startPoint y: 77, endPoint x: 131, endPoint y: 74, distance: 193.3
click at [131, 74] on div "Analyze Topic and Requirements" at bounding box center [500, 73] width 740 height 19
copy h2 "Analyze Topic and Requirements"
click at [866, 69] on icon at bounding box center [863, 72] width 13 height 13
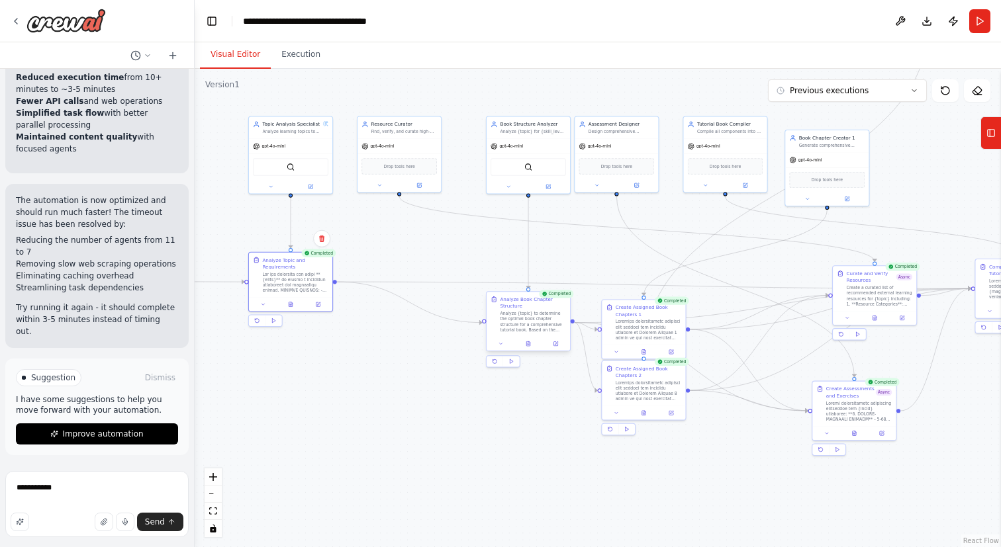
click at [543, 316] on div "Analyze {topic} to determine the optimal book chapter structure for a comprehen…" at bounding box center [533, 322] width 66 height 22
click at [560, 342] on button at bounding box center [555, 344] width 23 height 8
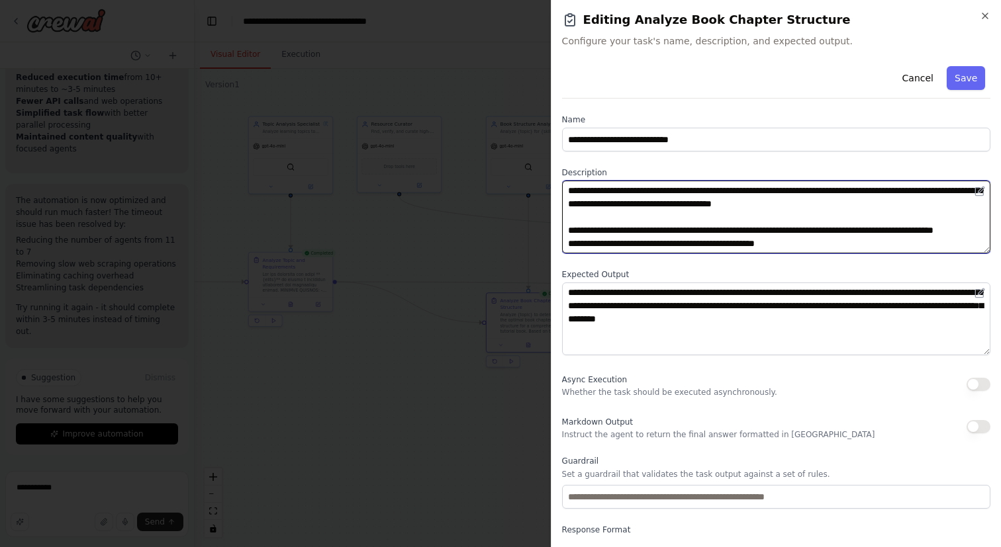
click at [636, 201] on textarea "**********" at bounding box center [776, 217] width 428 height 73
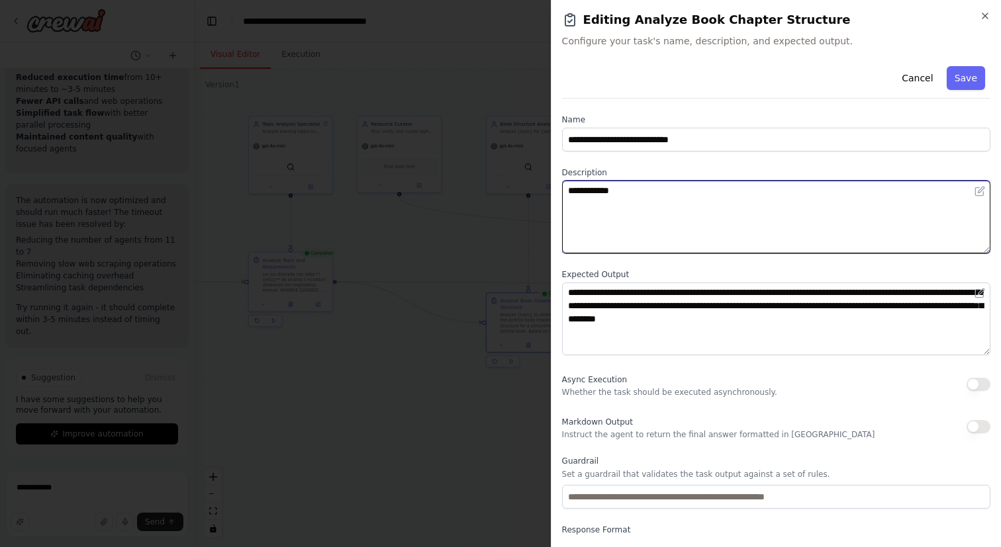
paste textarea "**********"
type textarea "**********"
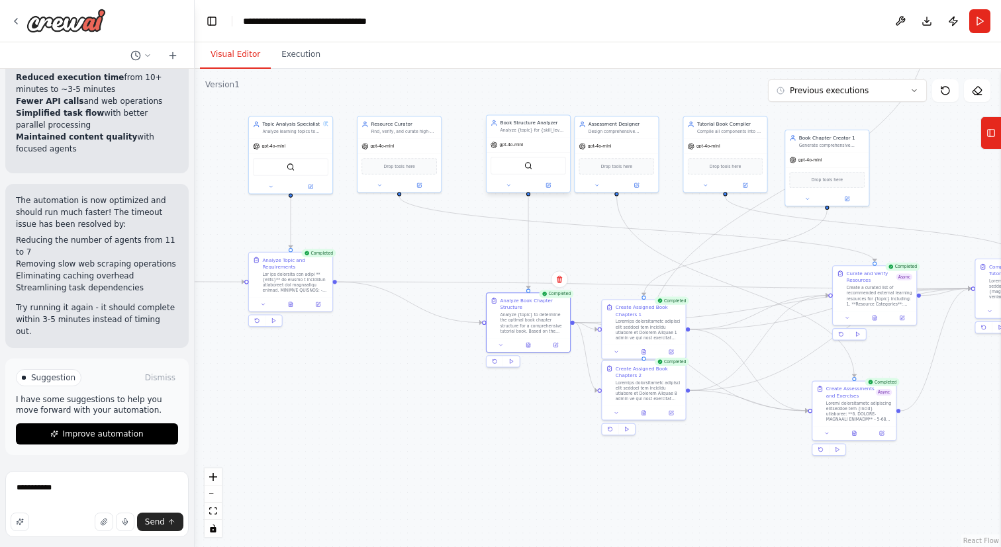
click at [516, 140] on div "gpt-4o-mini" at bounding box center [527, 145] width 83 height 15
click at [559, 190] on div at bounding box center [527, 186] width 83 height 14
click at [506, 188] on icon at bounding box center [508, 185] width 5 height 5
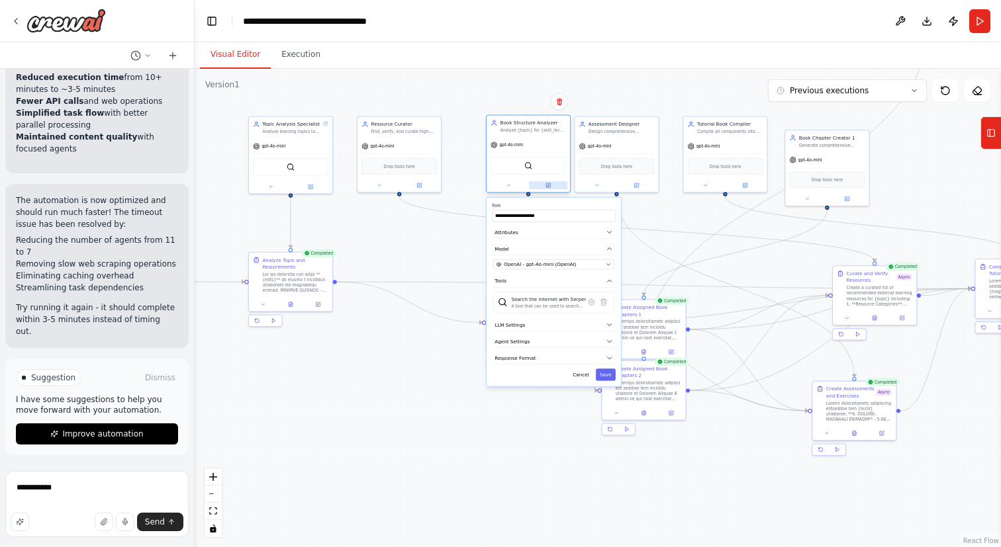
click at [551, 187] on button at bounding box center [548, 185] width 38 height 8
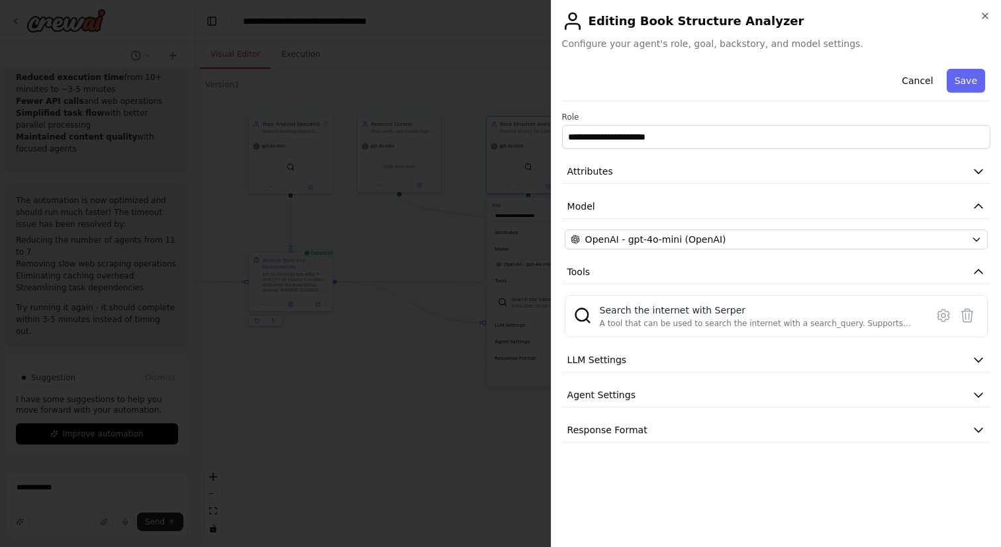
click at [658, 158] on div "**********" at bounding box center [776, 253] width 428 height 379
click at [653, 170] on button "Attributes" at bounding box center [776, 172] width 428 height 24
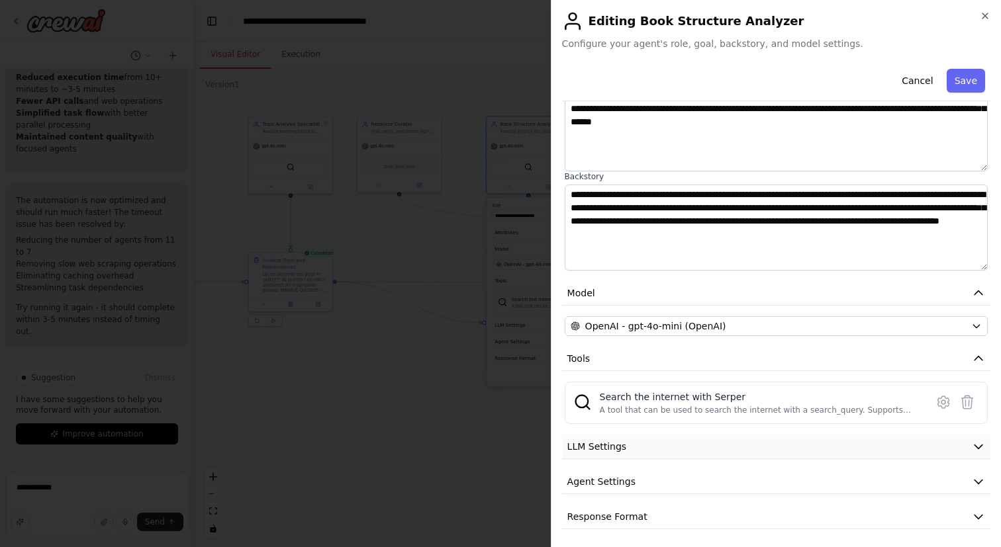
scroll to position [126, 0]
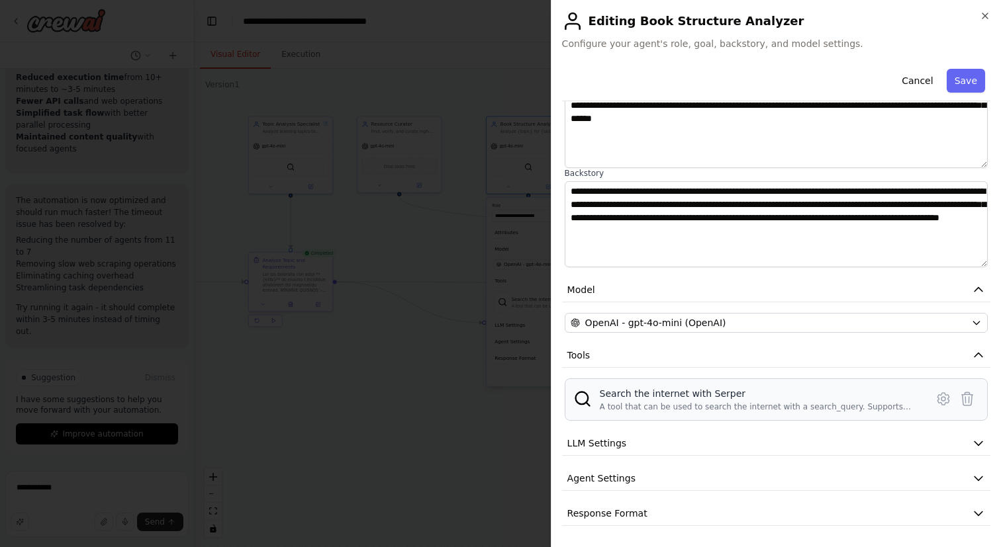
click at [847, 398] on div "Search the internet with Serper" at bounding box center [759, 393] width 318 height 13
click at [900, 452] on button "LLM Settings" at bounding box center [776, 444] width 428 height 24
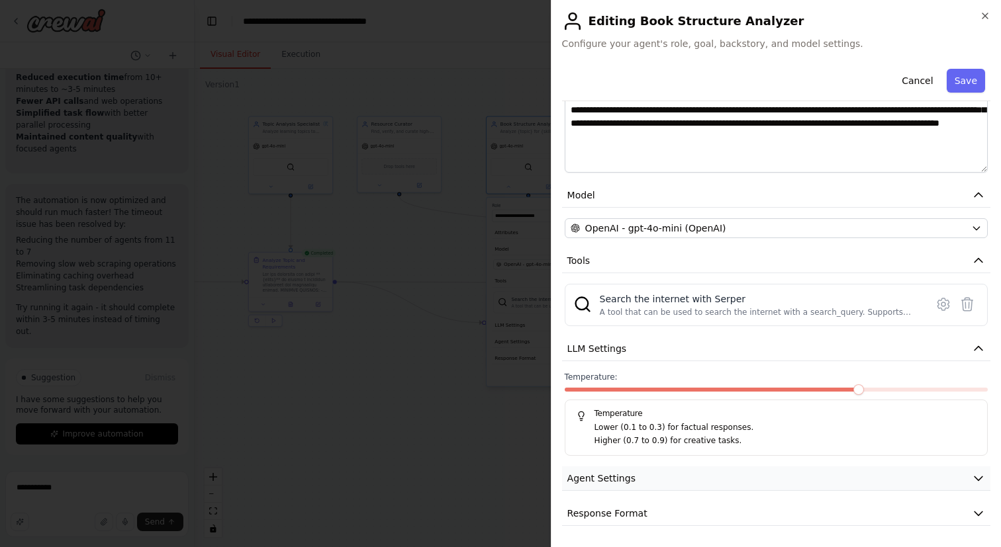
click at [894, 477] on button "Agent Settings" at bounding box center [776, 479] width 428 height 24
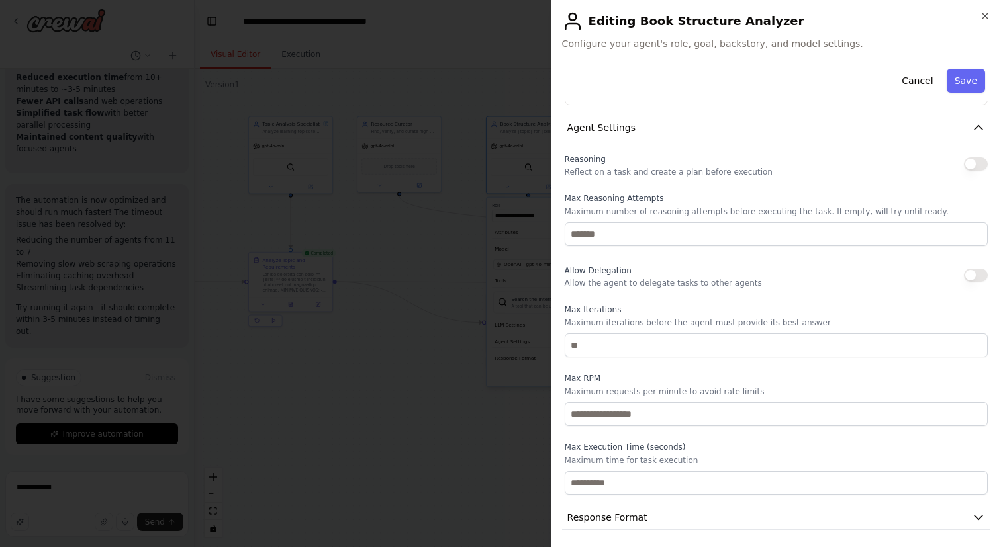
scroll to position [575, 0]
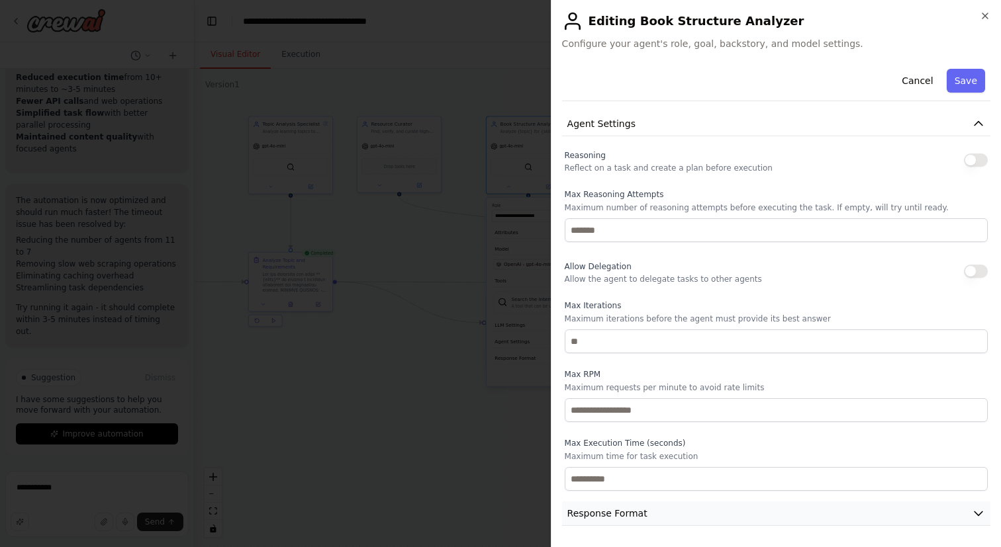
click at [745, 506] on button "Response Format" at bounding box center [776, 514] width 428 height 24
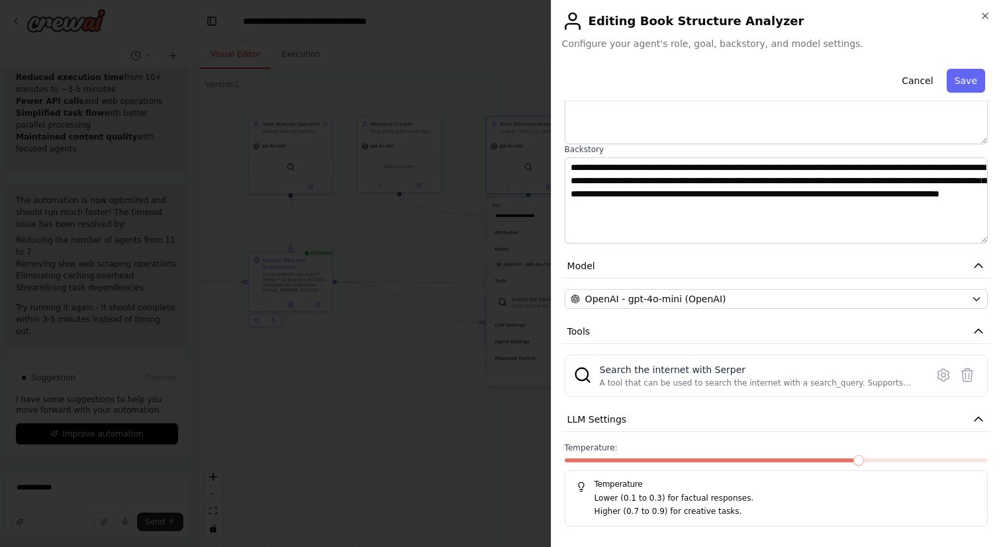
scroll to position [0, 0]
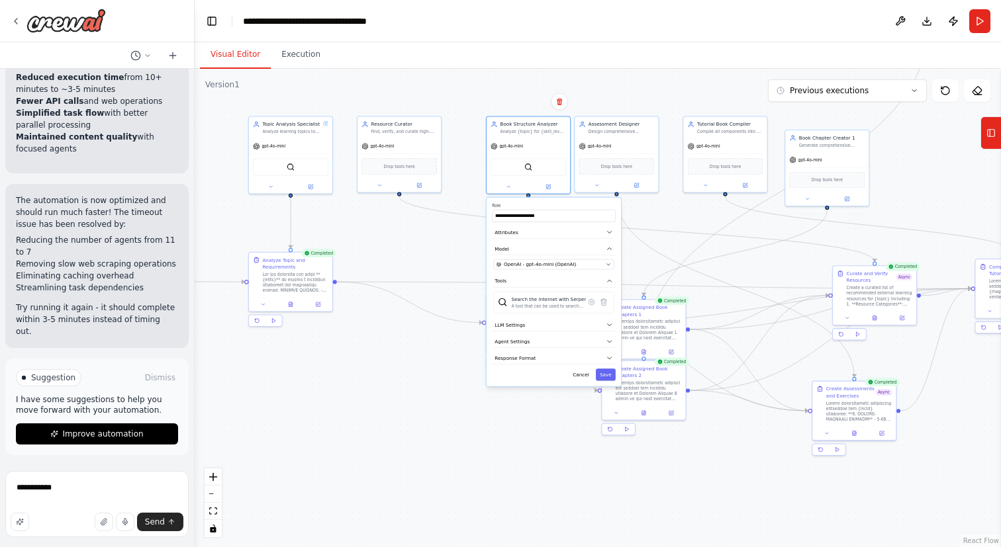
click at [545, 428] on div ".deletable-edge-delete-btn { width: 20px; height: 20px; border: 0px solid #ffff…" at bounding box center [598, 308] width 806 height 479
click at [581, 376] on button "Cancel" at bounding box center [581, 375] width 24 height 12
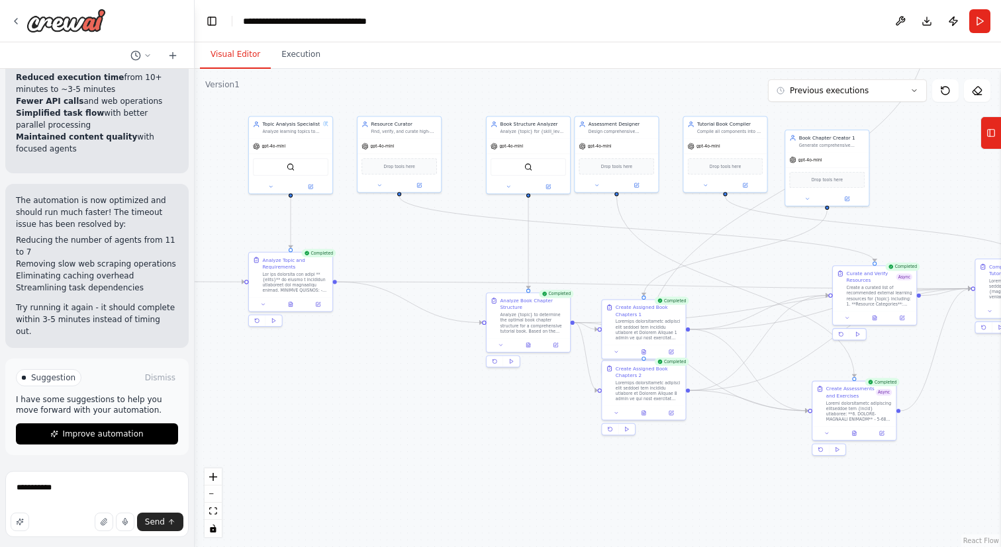
click at [555, 422] on div ".deletable-edge-delete-btn { width: 20px; height: 20px; border: 0px solid #ffff…" at bounding box center [598, 308] width 806 height 479
click at [500, 347] on button at bounding box center [500, 344] width 23 height 8
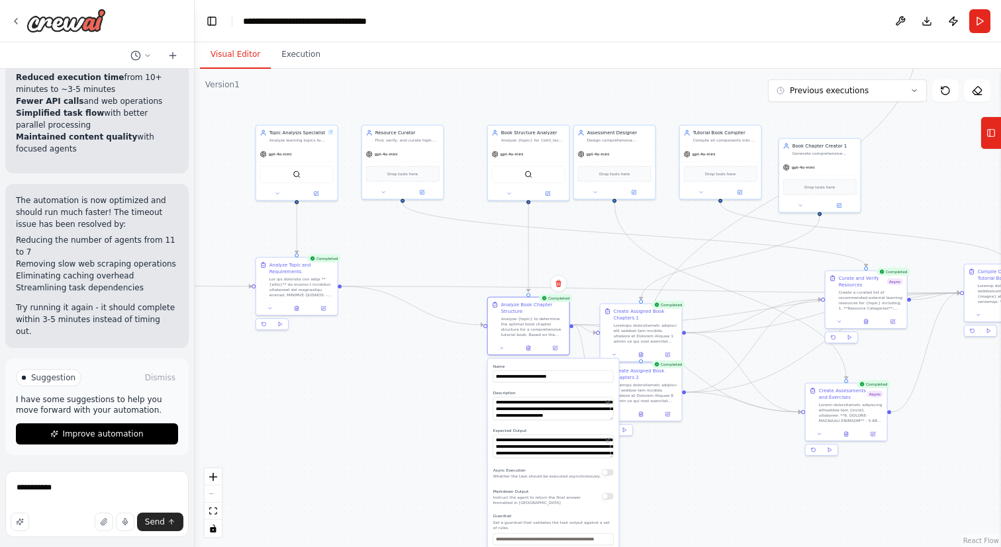
click at [439, 476] on div ".deletable-edge-delete-btn { width: 20px; height: 20px; border: 0px solid #ffff…" at bounding box center [598, 308] width 806 height 479
click at [557, 351] on div at bounding box center [528, 347] width 81 height 14
click at [553, 348] on icon at bounding box center [555, 347] width 4 height 4
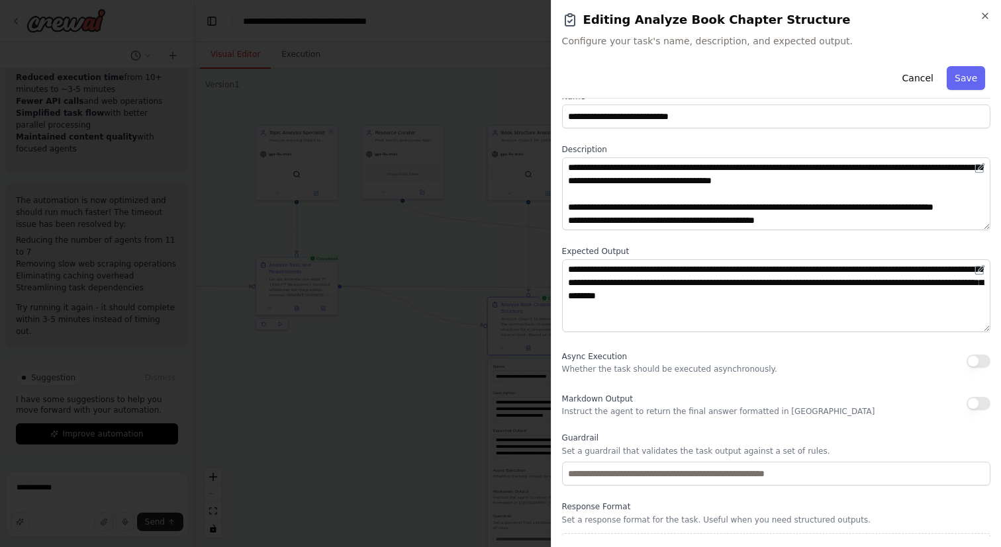
scroll to position [50, 0]
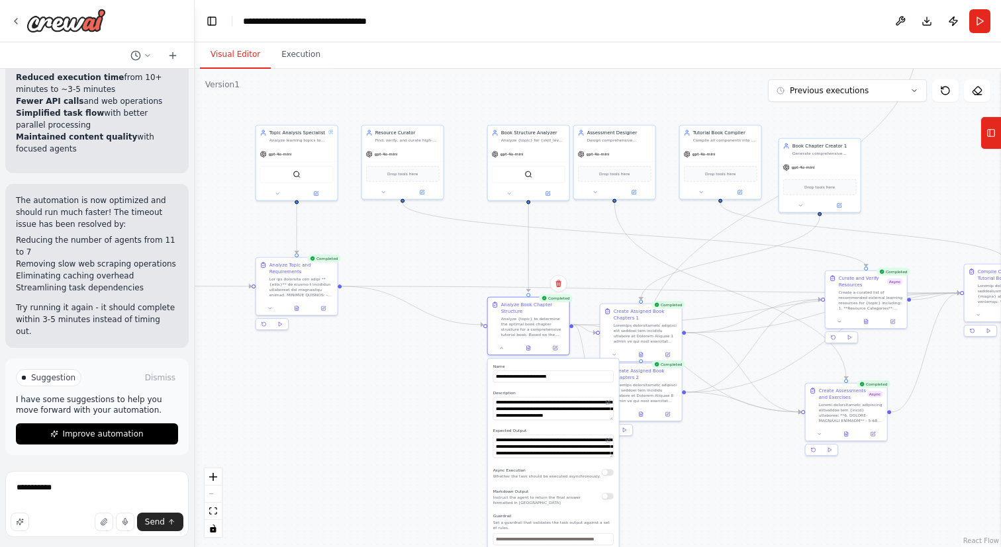
click at [449, 327] on div ".deletable-edge-delete-btn { width: 20px; height: 20px; border: 0px solid #ffff…" at bounding box center [598, 308] width 806 height 479
click at [438, 318] on icon "Edge from 3ebf04bd-e58c-4d29-b35e-f11ee4e6782d to 54b89a69-d9c9-4f37-b4c1-3e110…" at bounding box center [413, 306] width 142 height 38
click at [437, 318] on icon "Edge from 3ebf04bd-e58c-4d29-b35e-f11ee4e6782d to 54b89a69-d9c9-4f37-b4c1-3e110…" at bounding box center [413, 306] width 142 height 38
click at [277, 394] on div ".deletable-edge-delete-btn { width: 20px; height: 20px; border: 0px solid #ffff…" at bounding box center [598, 308] width 806 height 479
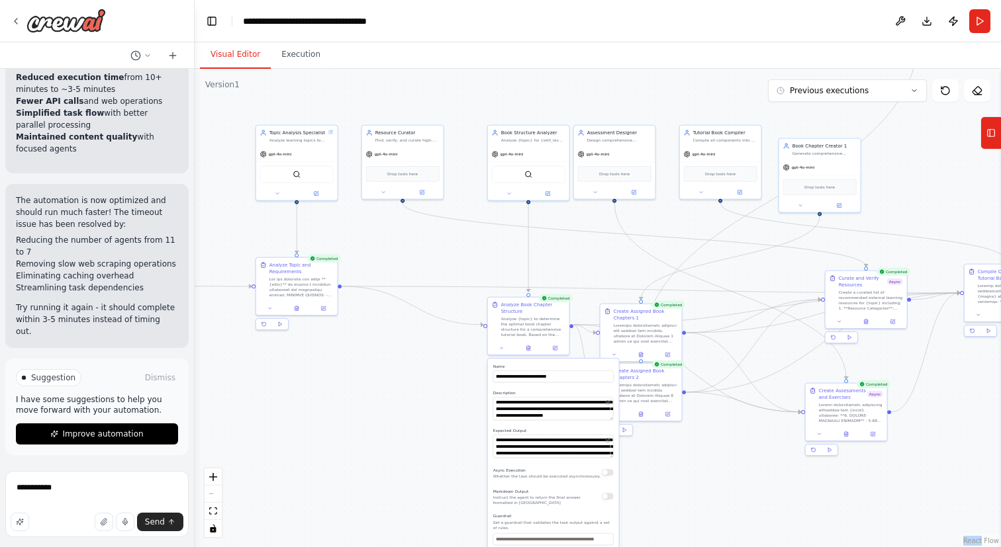
click at [371, 466] on div ".deletable-edge-delete-btn { width: 20px; height: 20px; border: 0px solid #ffff…" at bounding box center [598, 308] width 806 height 479
click at [700, 490] on div ".deletable-edge-delete-btn { width: 20px; height: 20px; border: 0px solid #ffff…" at bounding box center [598, 308] width 806 height 479
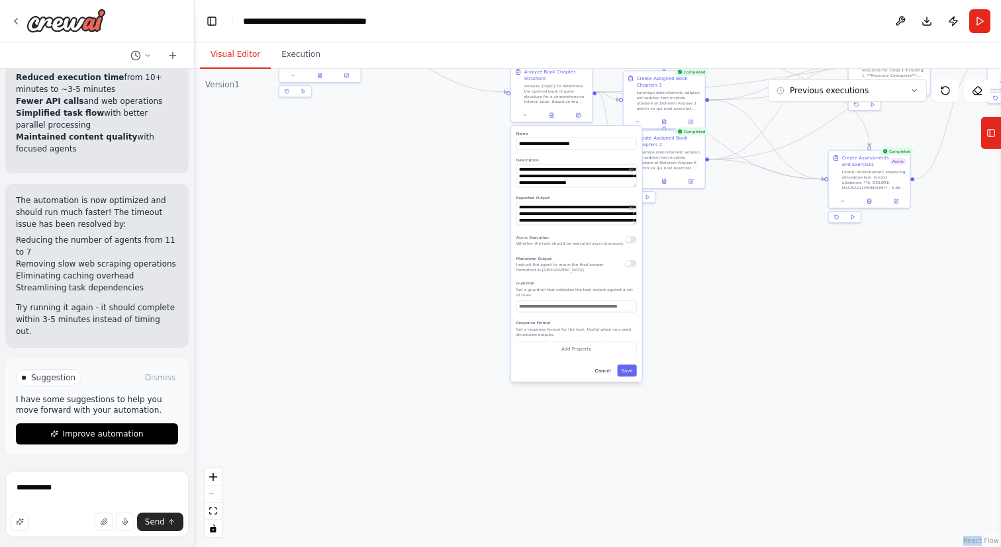
drag, startPoint x: 700, startPoint y: 490, endPoint x: 723, endPoint y: 255, distance: 235.4
click at [723, 255] on div ".deletable-edge-delete-btn { width: 20px; height: 20px; border: 0px solid #ffff…" at bounding box center [598, 308] width 806 height 479
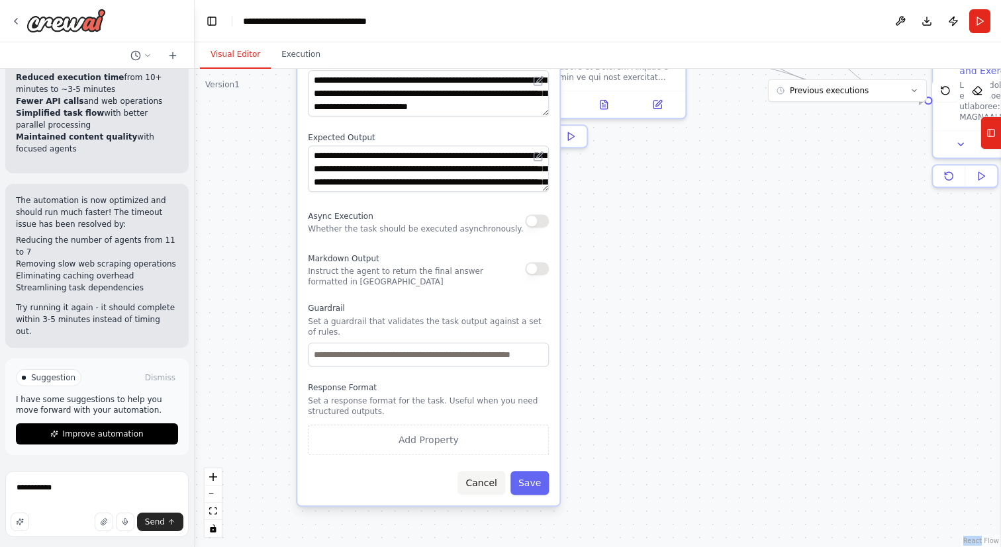
click at [491, 471] on button "Cancel" at bounding box center [480, 483] width 47 height 24
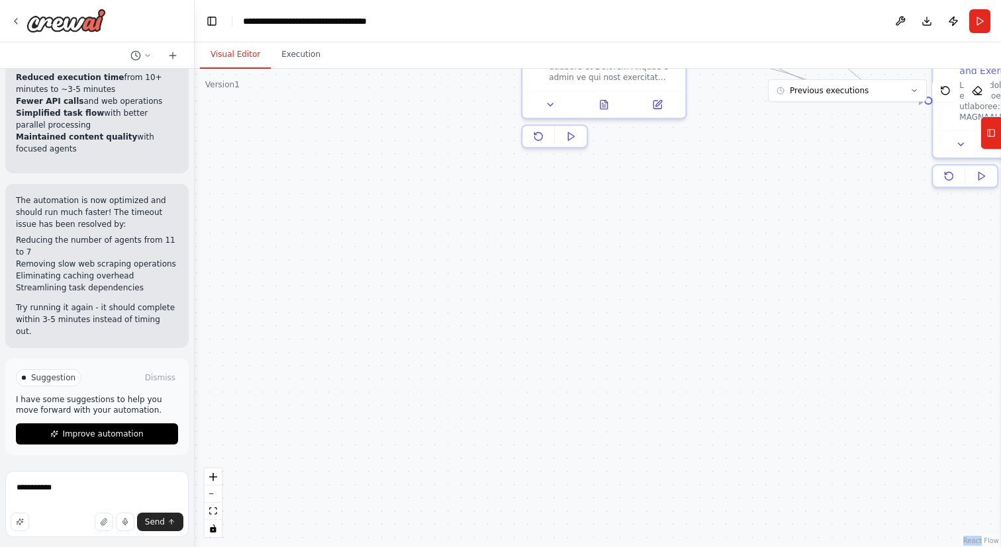
click at [611, 356] on div ".deletable-edge-delete-btn { width: 20px; height: 20px; border: 0px solid #ffff…" at bounding box center [598, 308] width 806 height 479
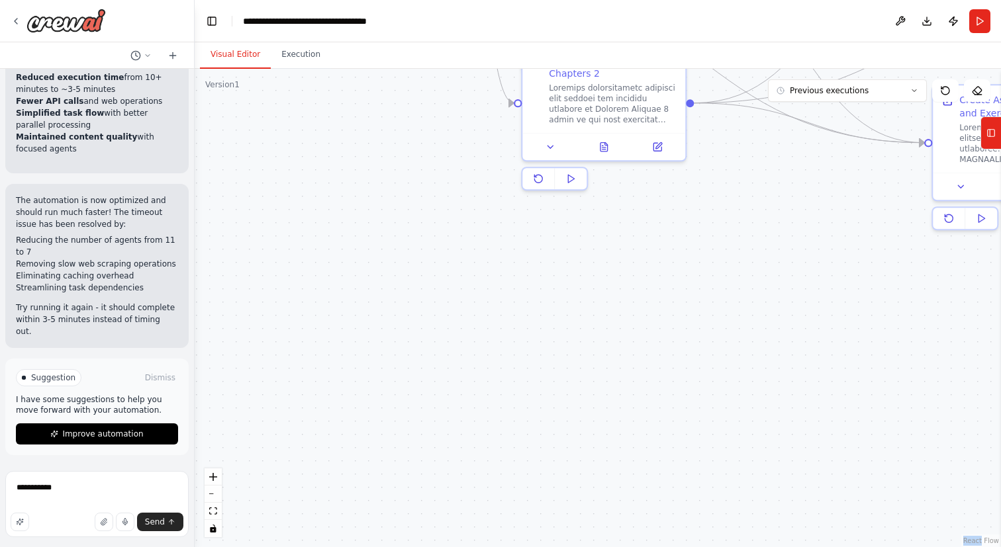
drag, startPoint x: 611, startPoint y: 363, endPoint x: 665, endPoint y: 547, distance: 191.7
click at [665, 547] on div ".deletable-edge-delete-btn { width: 20px; height: 20px; border: 0px solid #ffff…" at bounding box center [598, 308] width 806 height 479
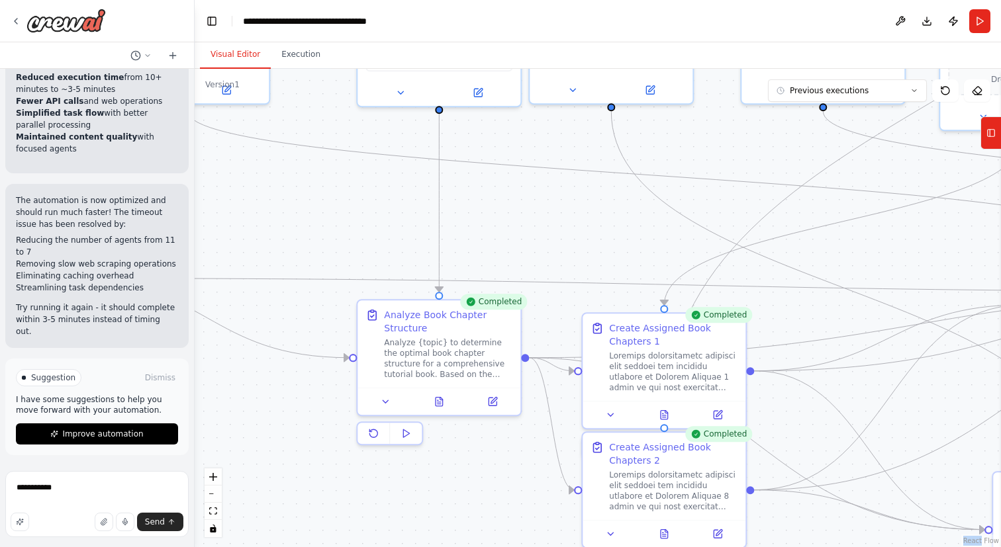
drag, startPoint x: 406, startPoint y: 264, endPoint x: 413, endPoint y: 502, distance: 237.7
click at [413, 502] on div ".deletable-edge-delete-btn { width: 20px; height: 20px; border: 0px solid #ffff…" at bounding box center [598, 308] width 806 height 479
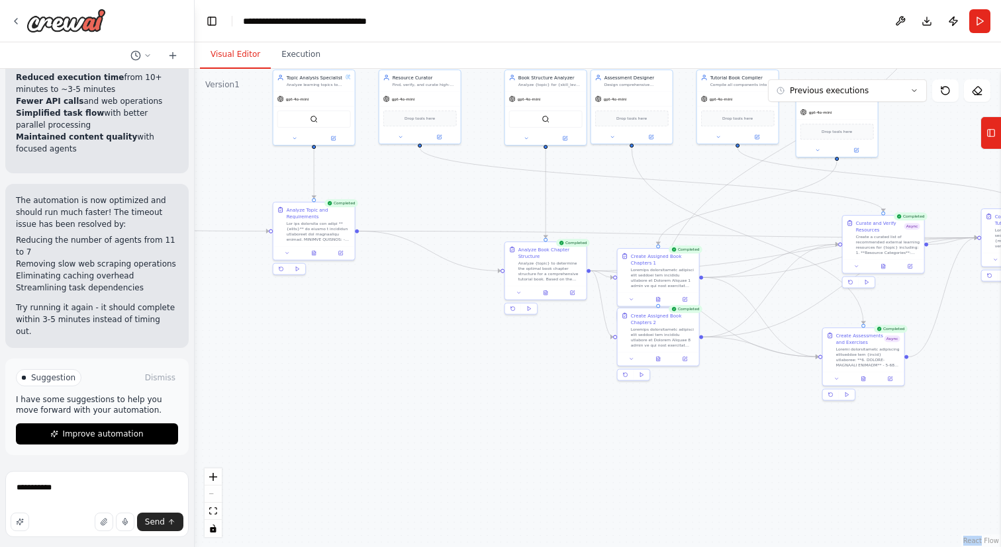
drag, startPoint x: 481, startPoint y: 502, endPoint x: 570, endPoint y: 338, distance: 186.0
click at [570, 338] on div ".deletable-edge-delete-btn { width: 20px; height: 20px; border: 0px solid #ffff…" at bounding box center [598, 308] width 806 height 479
click at [578, 289] on button at bounding box center [575, 287] width 23 height 8
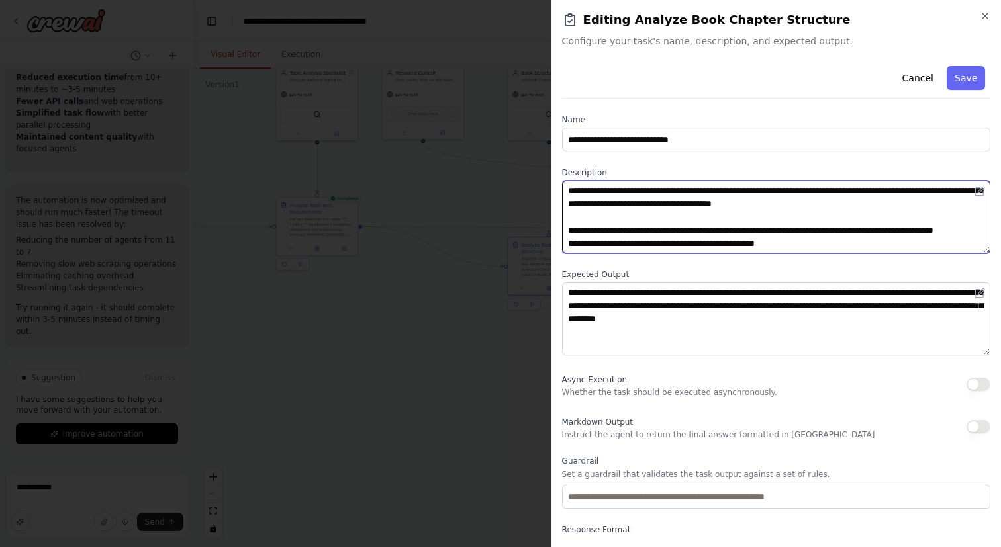
click at [682, 238] on textarea "**********" at bounding box center [776, 217] width 428 height 73
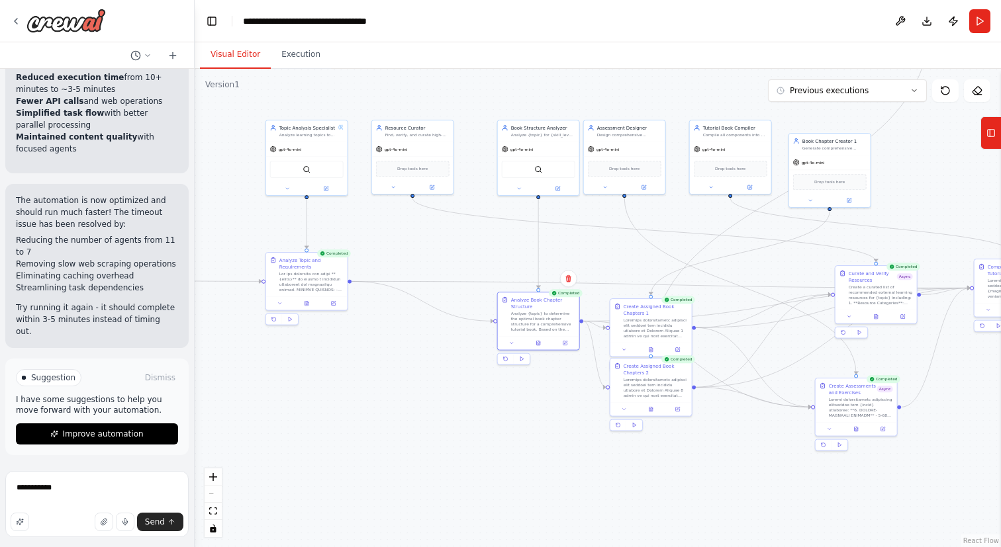
drag, startPoint x: 457, startPoint y: 188, endPoint x: 443, endPoint y: 259, distance: 72.3
click at [443, 259] on div ".deletable-edge-delete-btn { width: 20px; height: 20px; border: 0px solid #ffff…" at bounding box center [598, 308] width 806 height 479
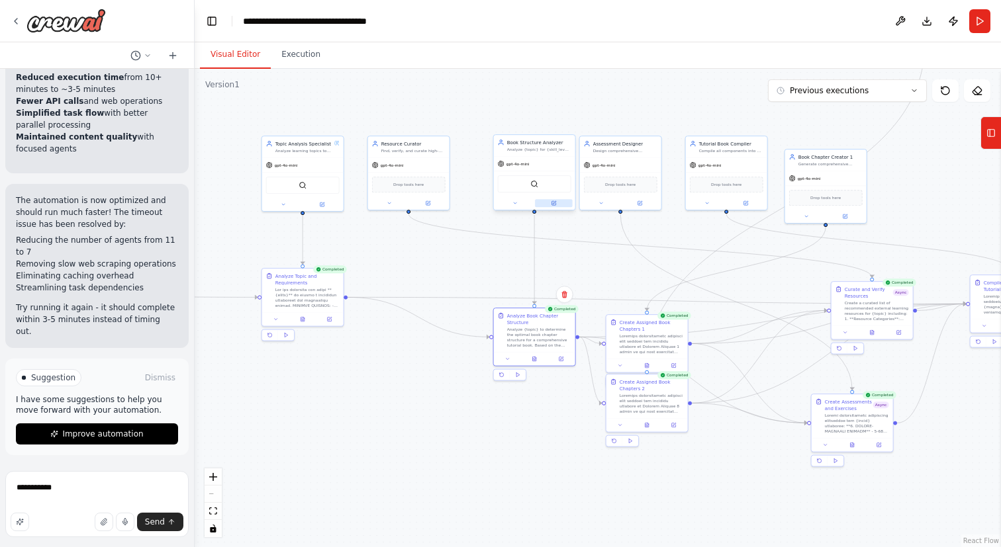
click at [558, 207] on button at bounding box center [554, 203] width 38 height 8
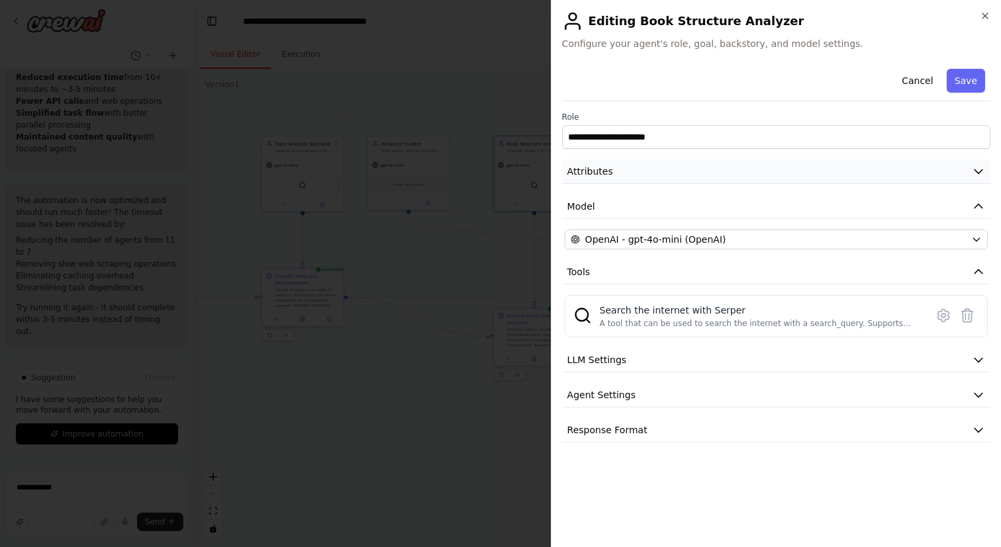
click at [630, 181] on button "Attributes" at bounding box center [776, 172] width 428 height 24
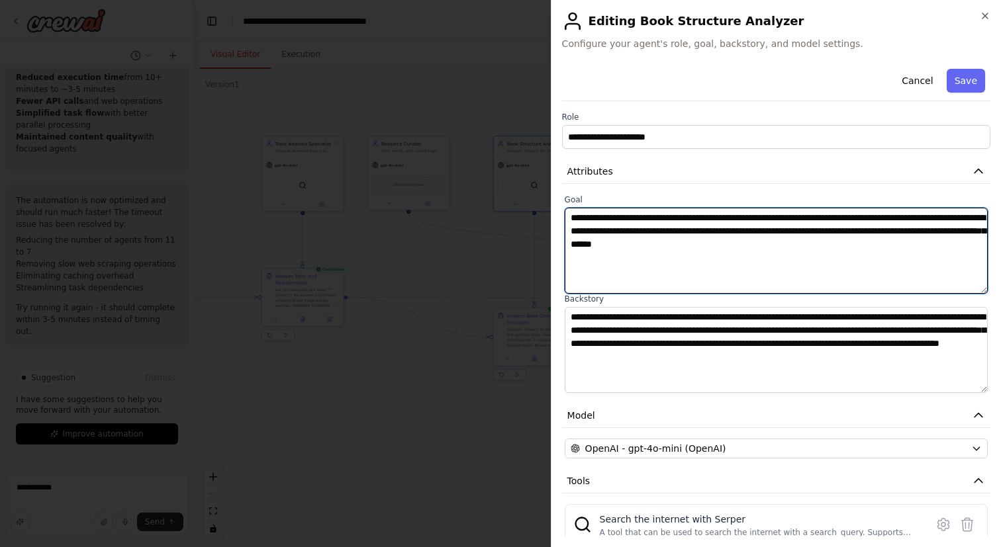
click at [613, 233] on textarea "**********" at bounding box center [776, 251] width 423 height 86
paste textarea "*******"
type textarea "**********"
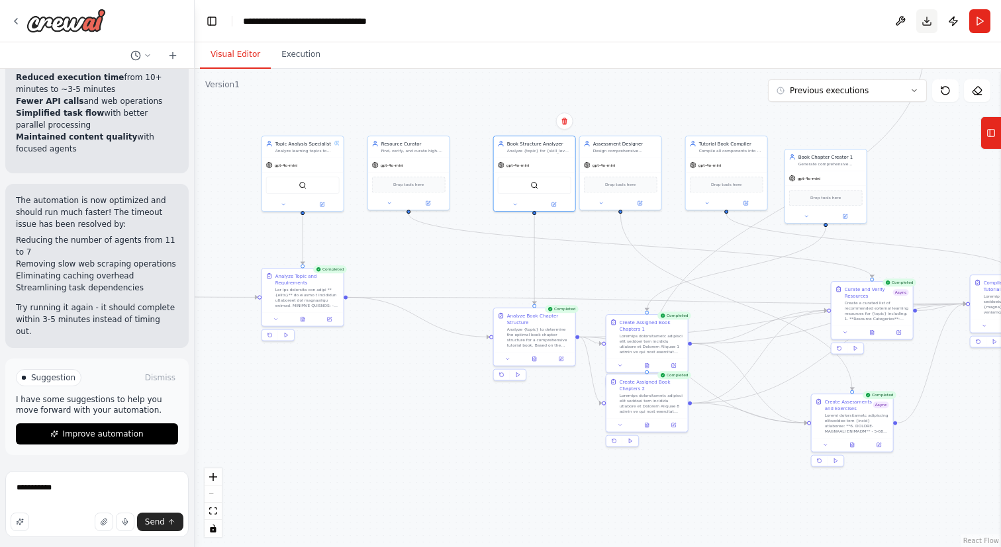
click at [929, 19] on button "Download" at bounding box center [926, 21] width 21 height 24
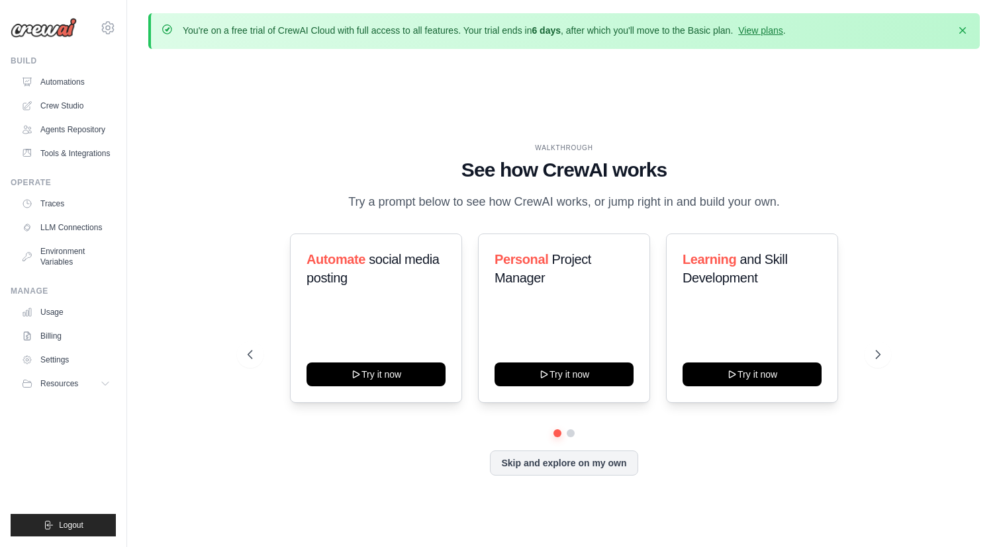
click at [85, 164] on ul "Build Automations Crew Studio Agents Repository Tools & Integrations" at bounding box center [63, 296] width 105 height 481
click at [85, 152] on link "Tools & Integrations" at bounding box center [67, 153] width 100 height 21
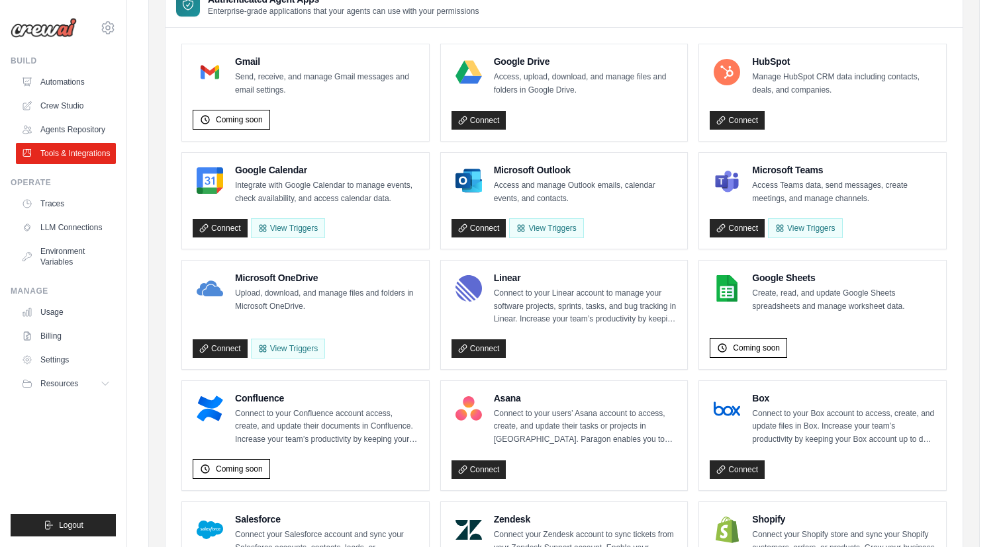
scroll to position [662, 0]
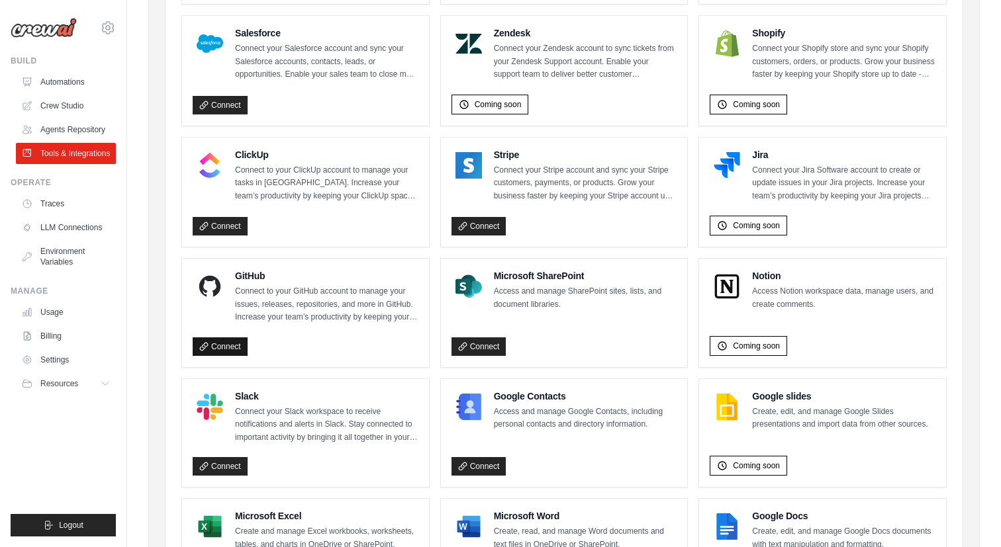
click at [231, 343] on link "Connect" at bounding box center [220, 347] width 55 height 19
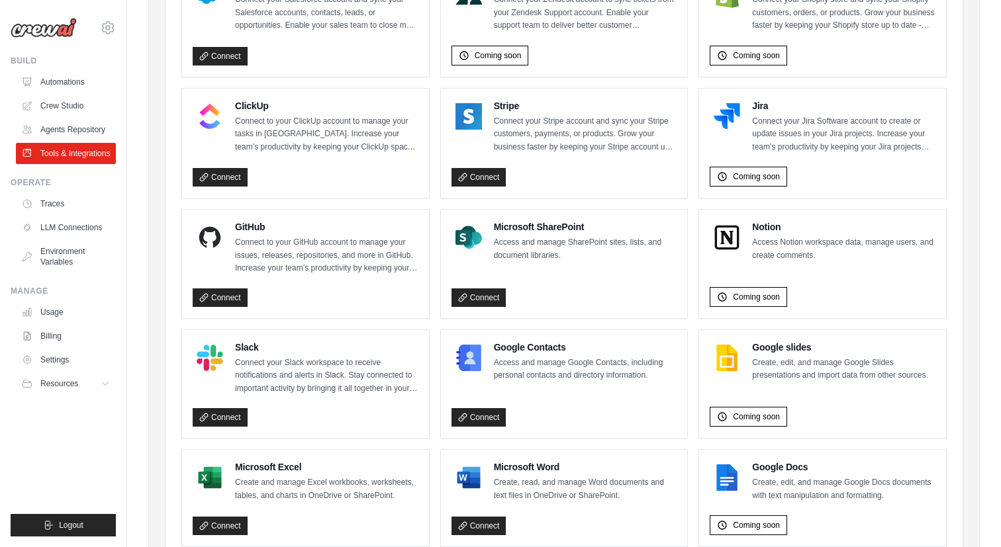
scroll to position [704, 0]
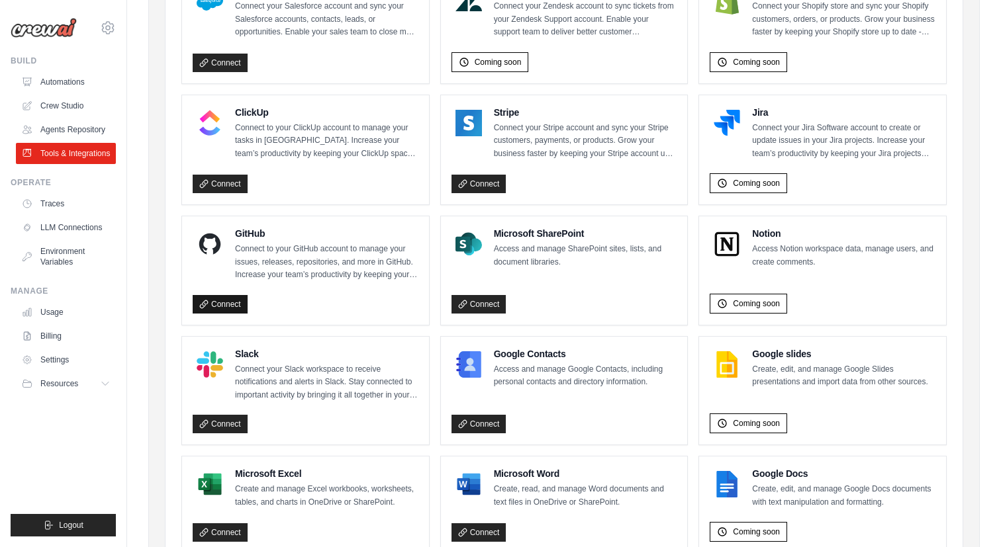
click at [234, 299] on link "Connect" at bounding box center [220, 304] width 55 height 19
